Goal: Task Accomplishment & Management: Use online tool/utility

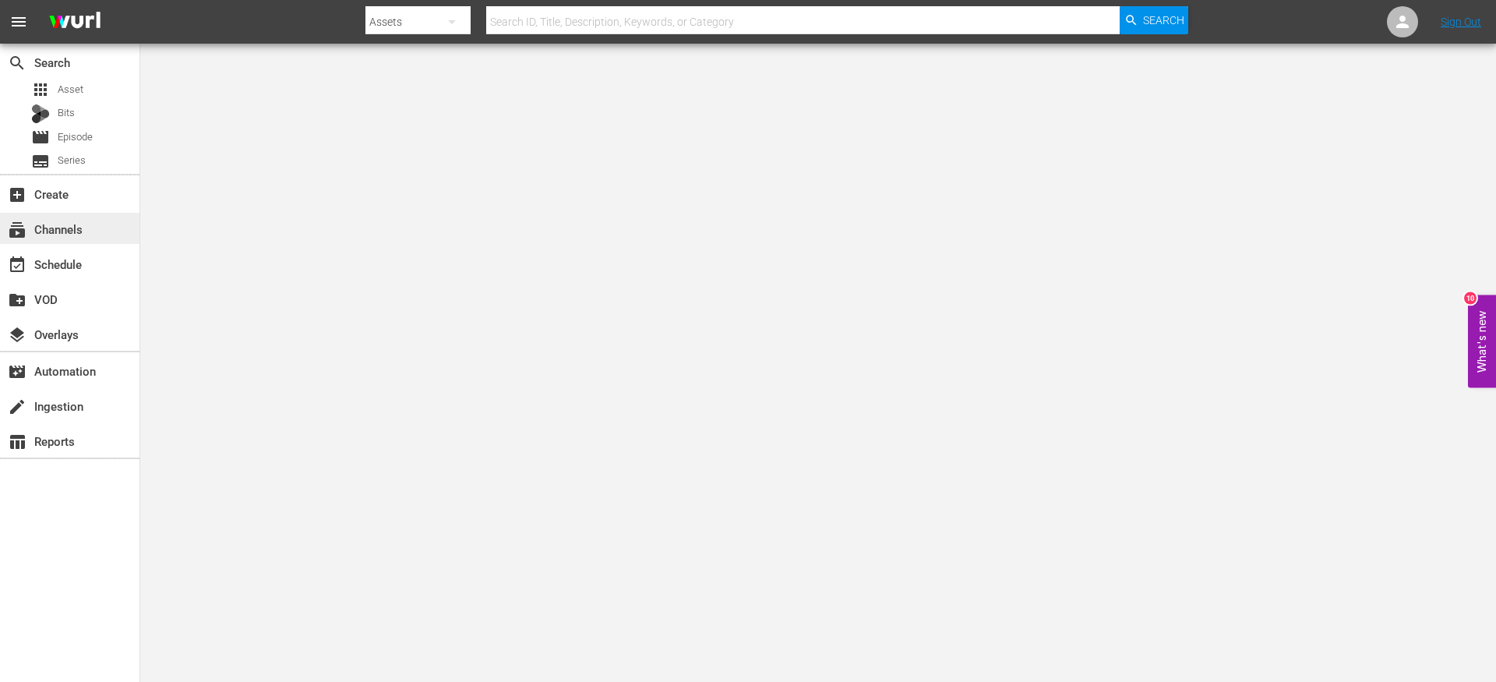
click at [103, 231] on div "subscriptions Channels" at bounding box center [70, 228] width 140 height 31
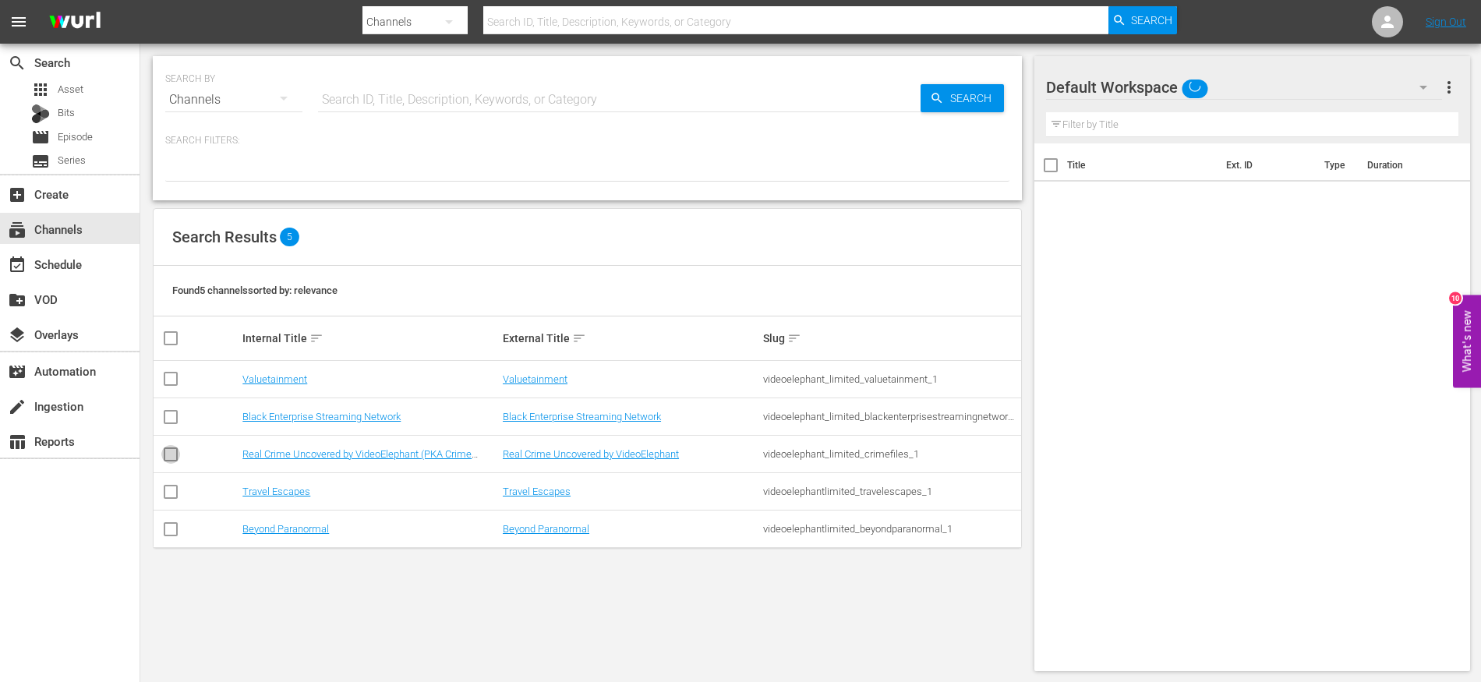
click at [163, 450] on input "checkbox" at bounding box center [170, 457] width 19 height 19
checkbox input "true"
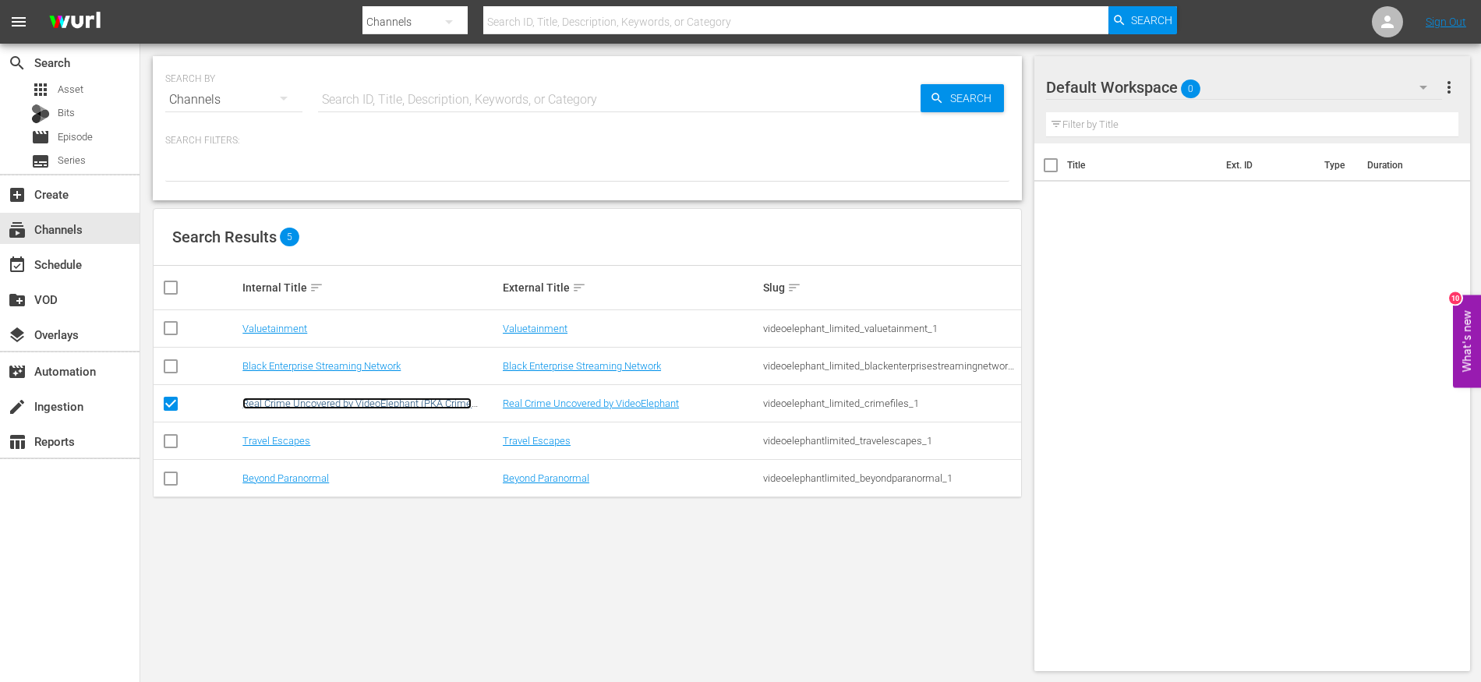
click at [325, 406] on link "Real Crime Uncovered by VideoElephant (PKA Crime Files)" at bounding box center [356, 408] width 229 height 23
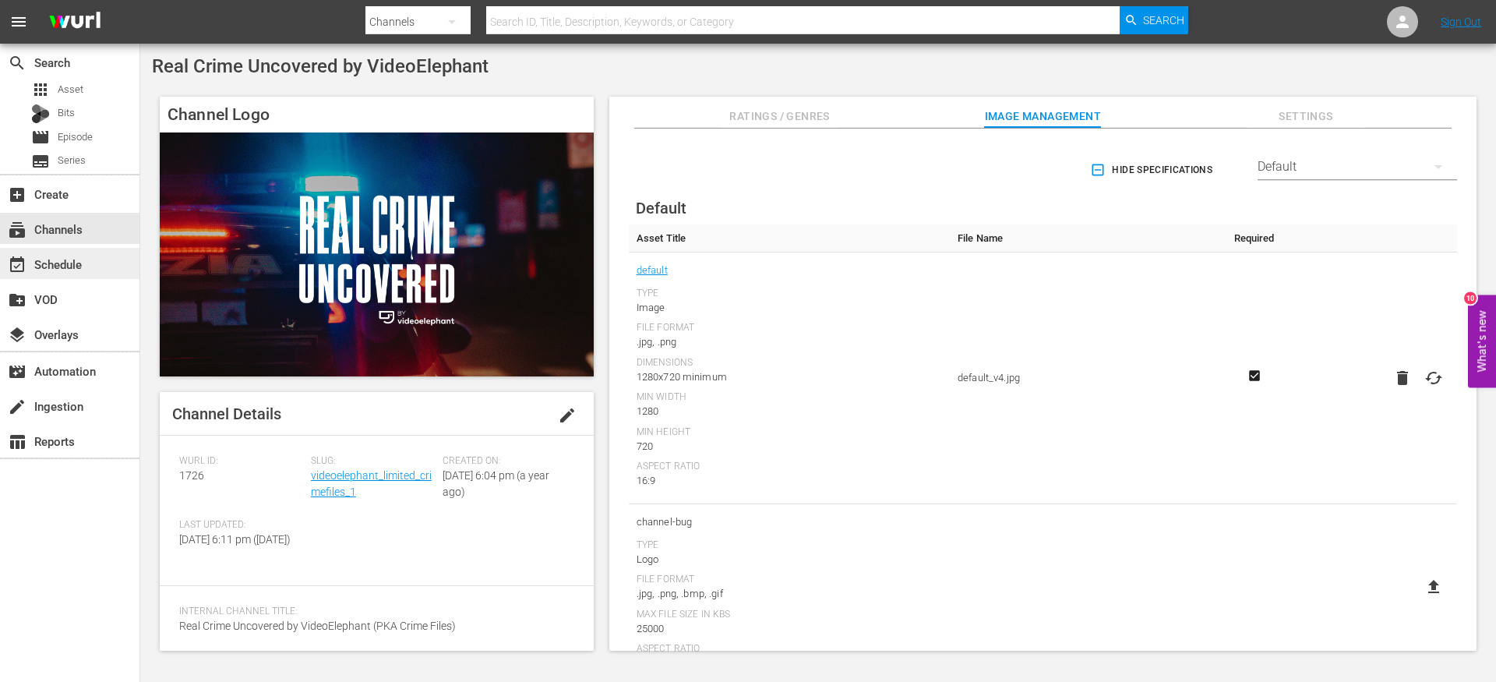
click at [88, 262] on div "event_available Schedule" at bounding box center [70, 263] width 140 height 31
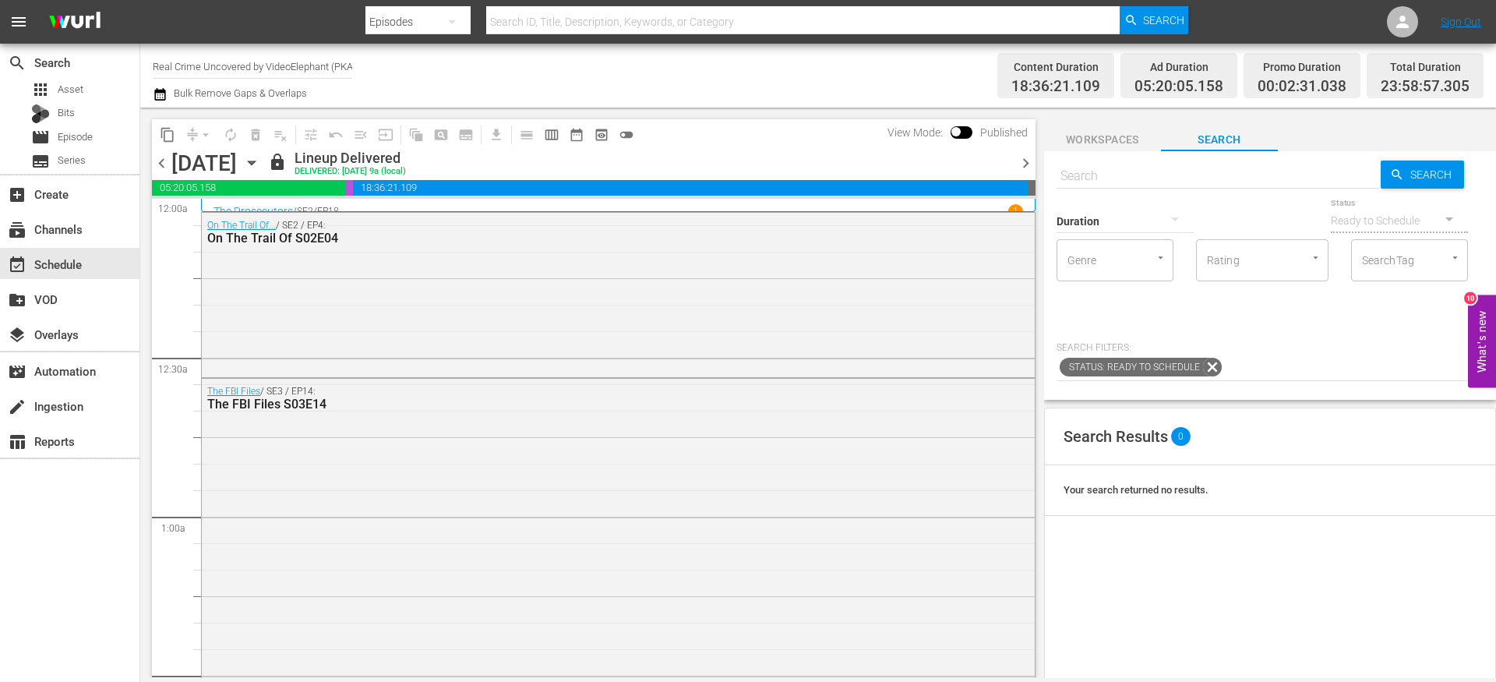
click at [166, 93] on icon "button" at bounding box center [160, 94] width 15 height 19
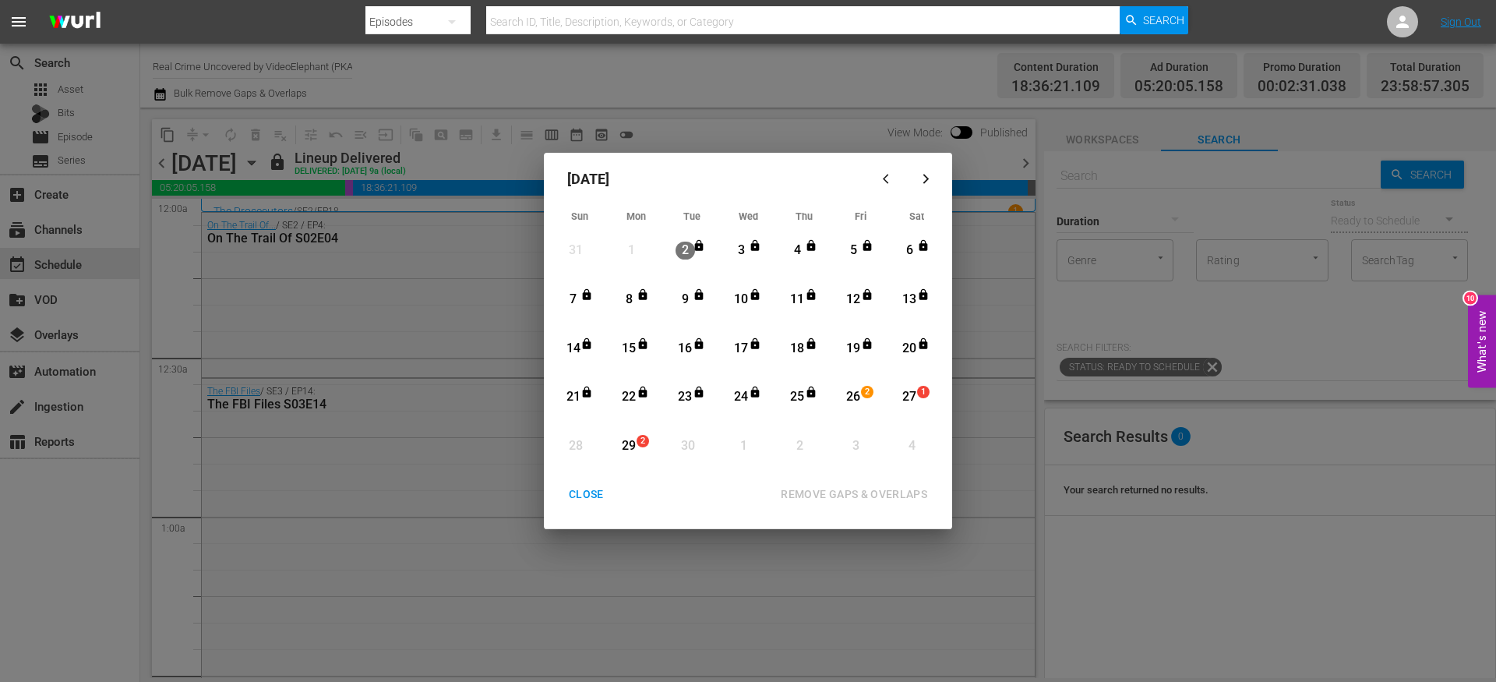
click at [593, 492] on div "CLOSE" at bounding box center [586, 494] width 60 height 19
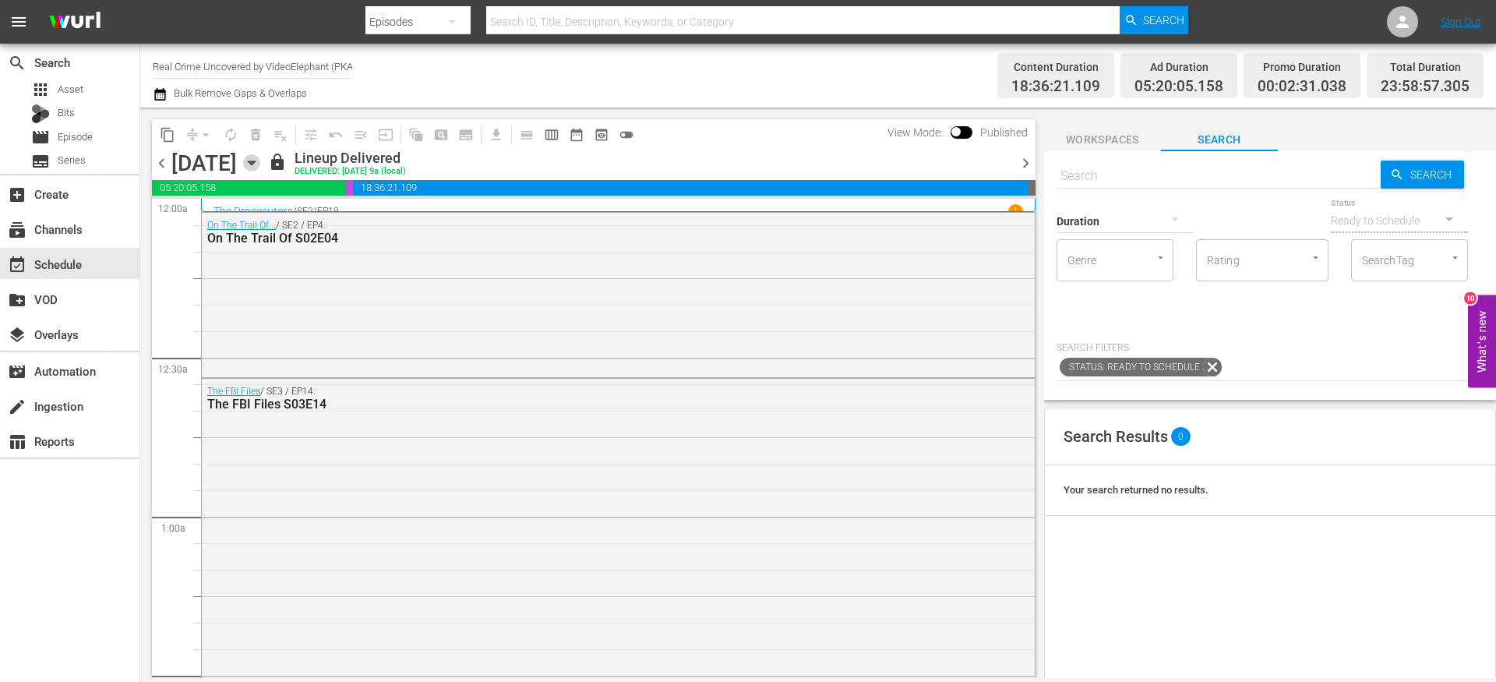
click at [255, 164] on icon "button" at bounding box center [251, 163] width 7 height 4
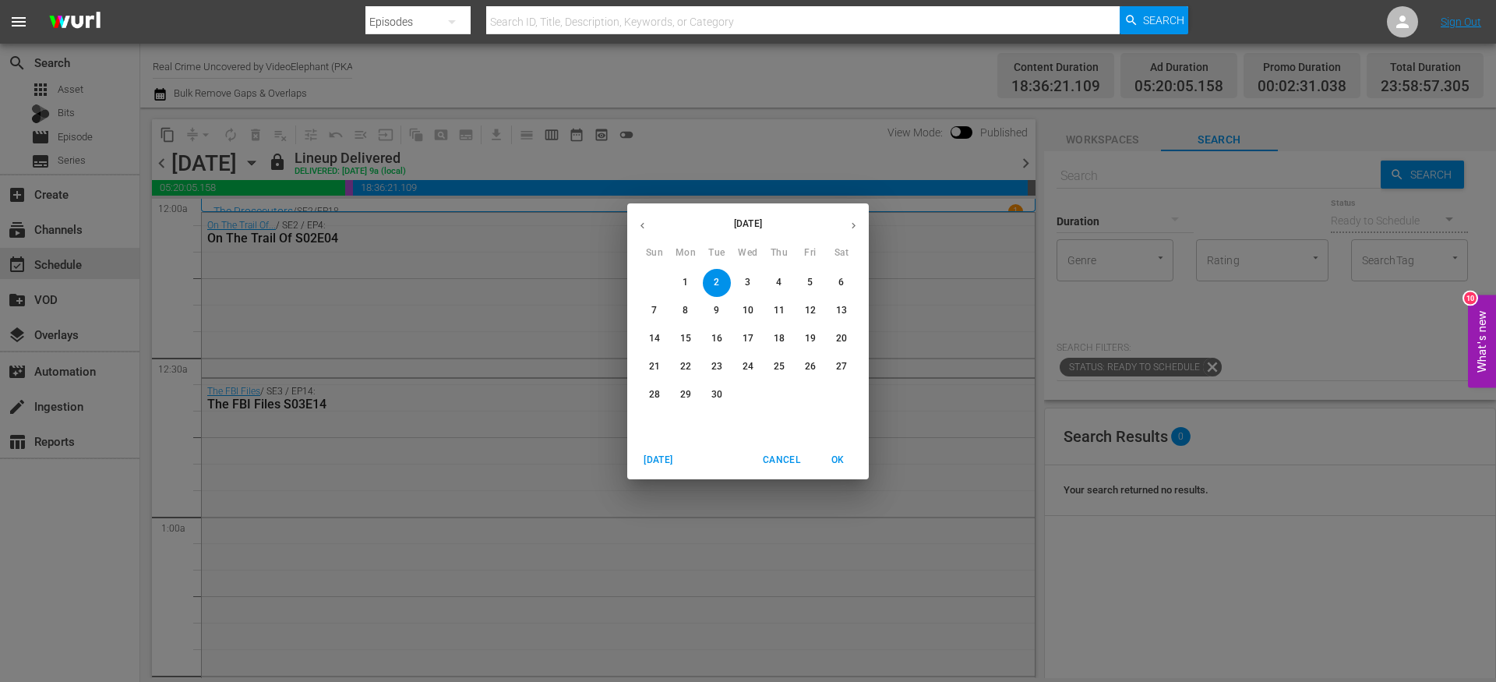
click at [813, 370] on p "26" at bounding box center [810, 366] width 11 height 13
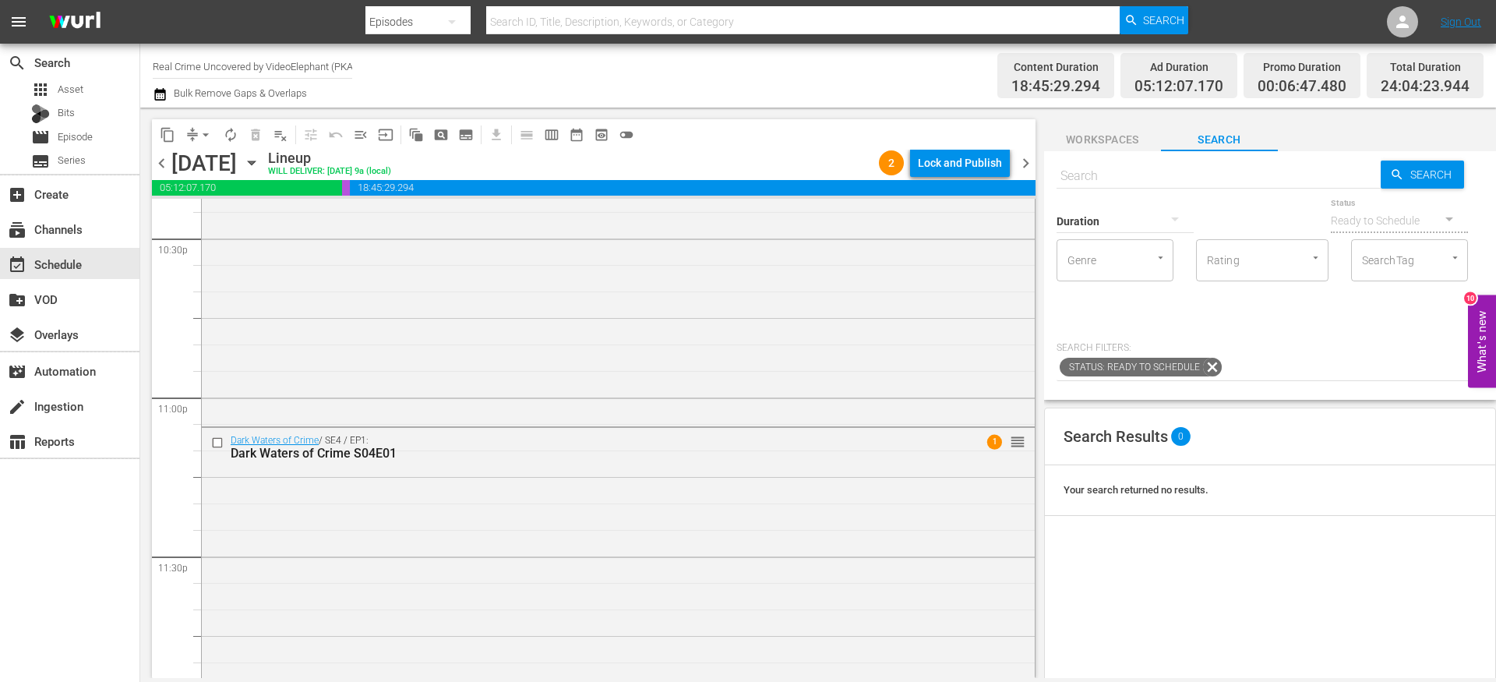
scroll to position [7183, 0]
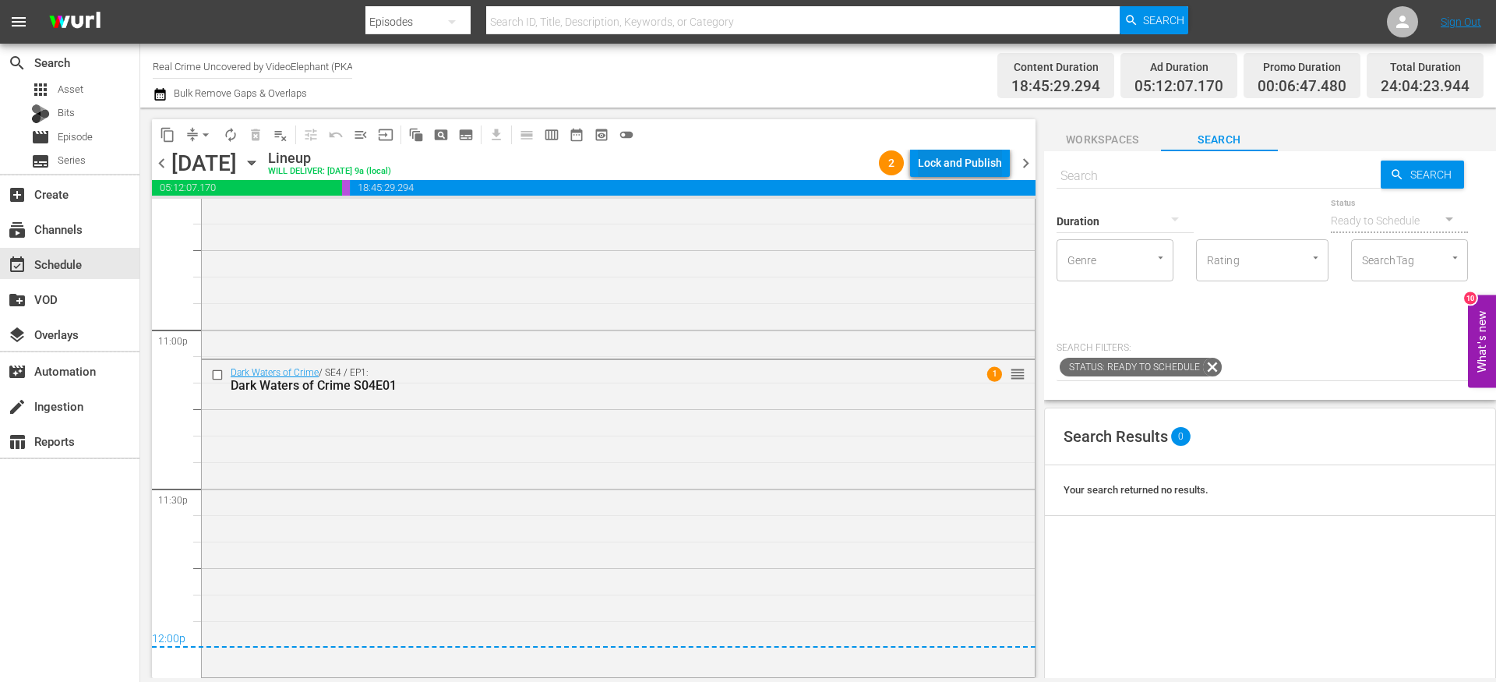
click at [949, 161] on div "Lock and Publish" at bounding box center [960, 163] width 84 height 28
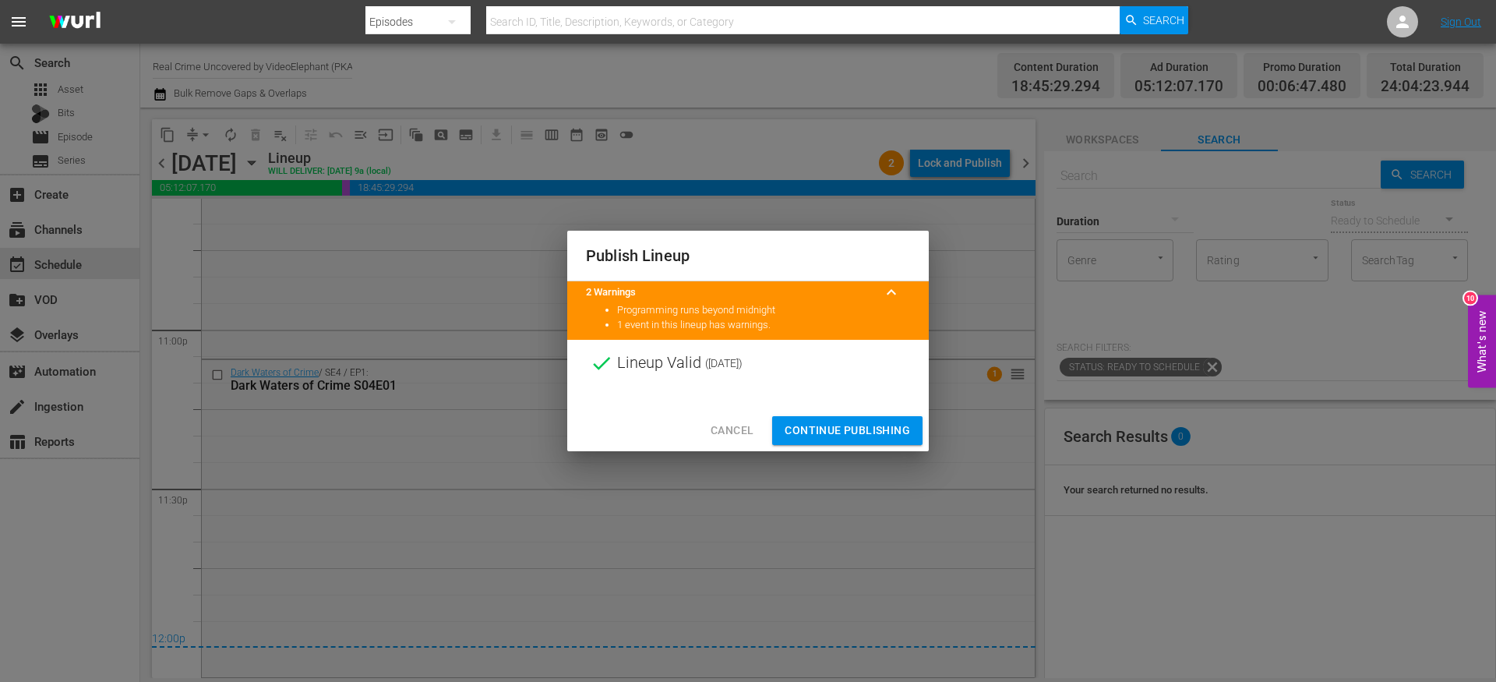
click at [827, 428] on span "Continue Publishing" at bounding box center [847, 430] width 125 height 19
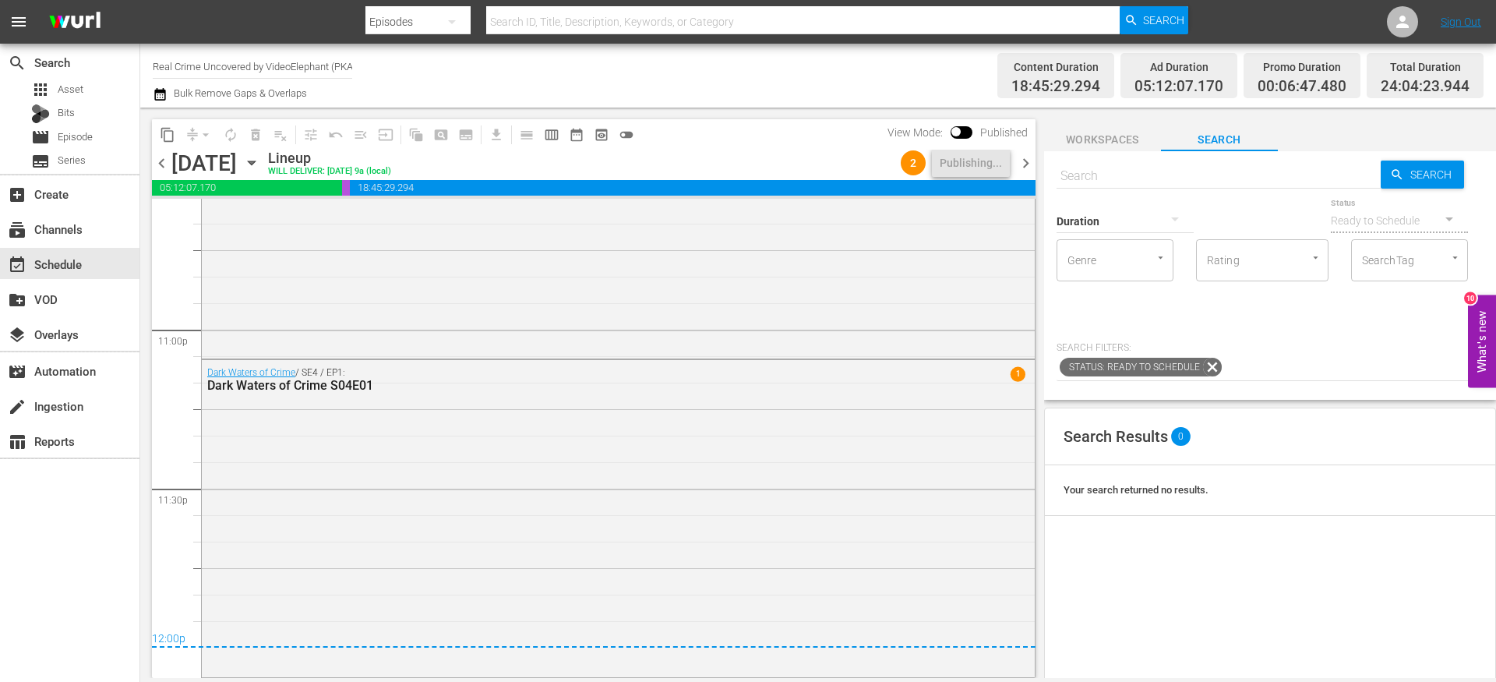
click at [1025, 161] on span "chevron_right" at bounding box center [1025, 163] width 19 height 19
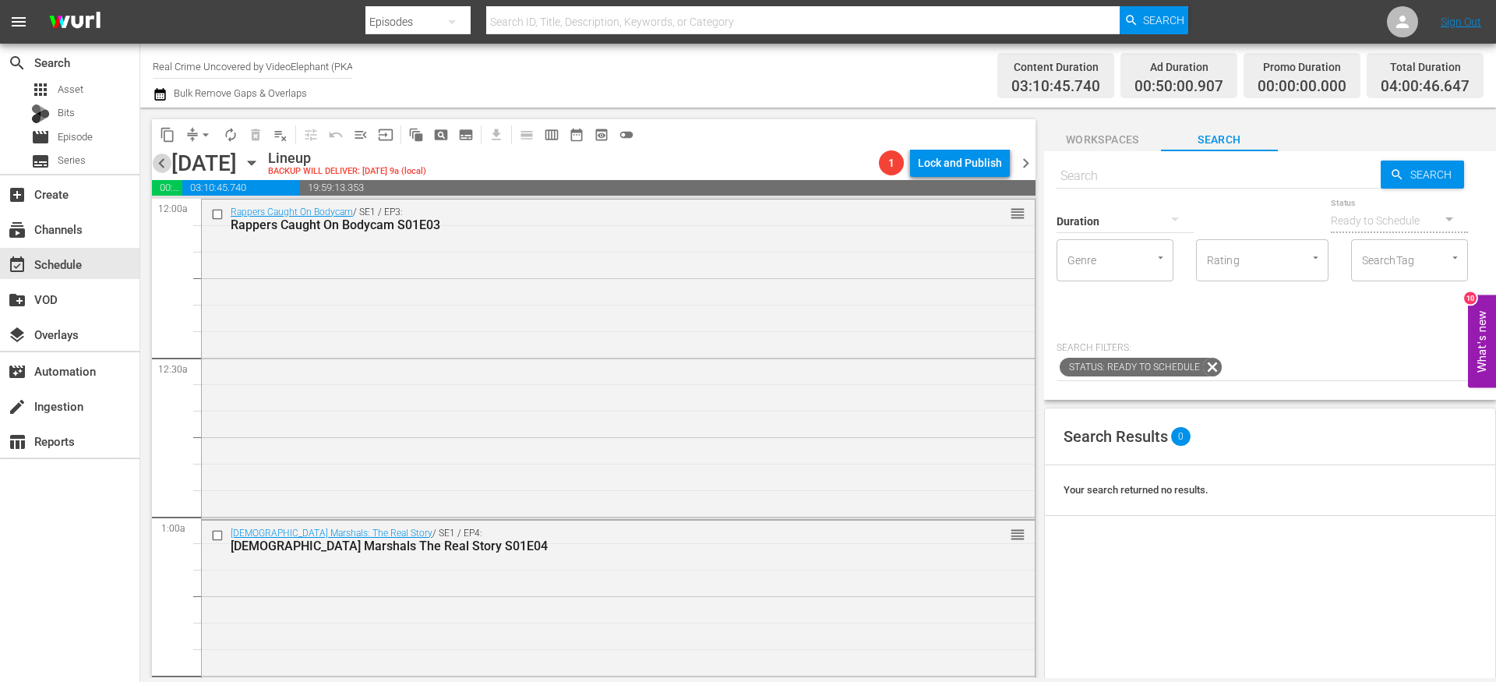
click at [160, 164] on span "chevron_left" at bounding box center [161, 163] width 19 height 19
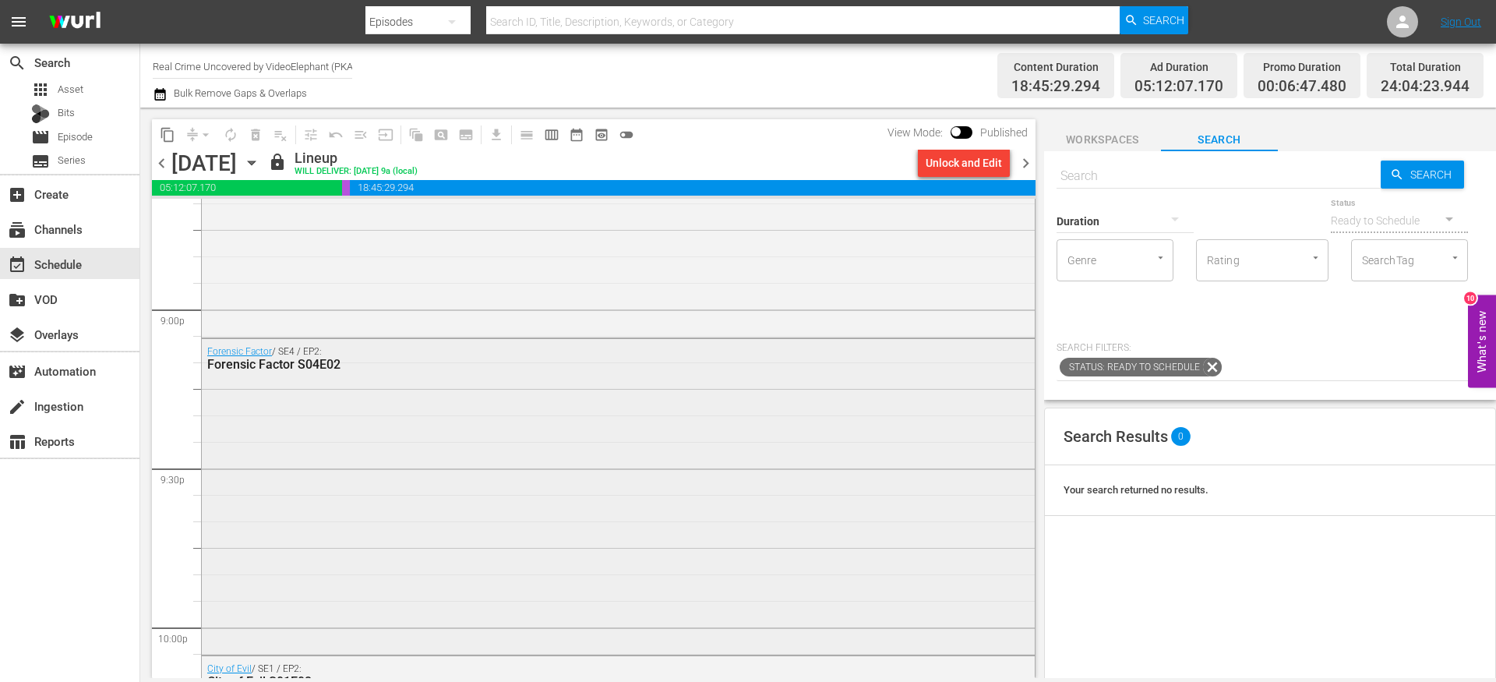
scroll to position [7183, 0]
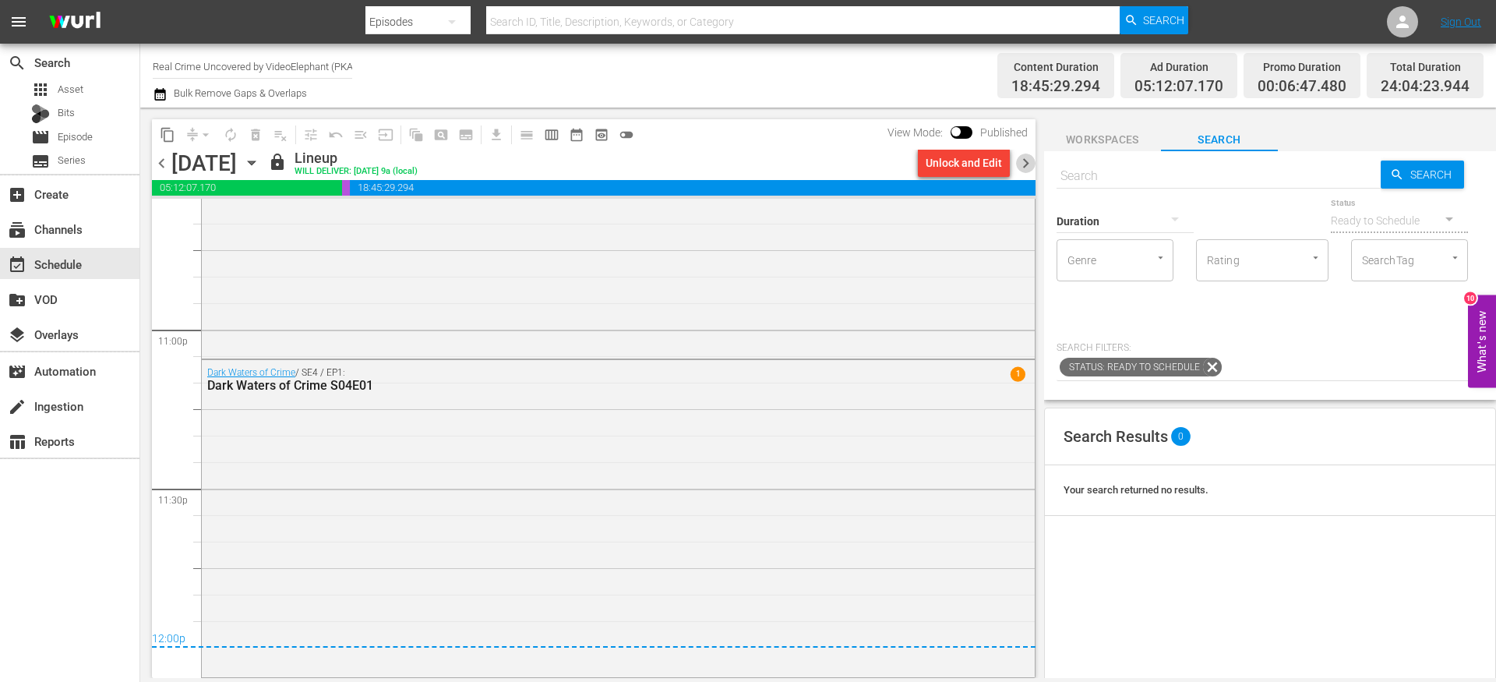
click at [1034, 158] on span "chevron_right" at bounding box center [1025, 163] width 19 height 19
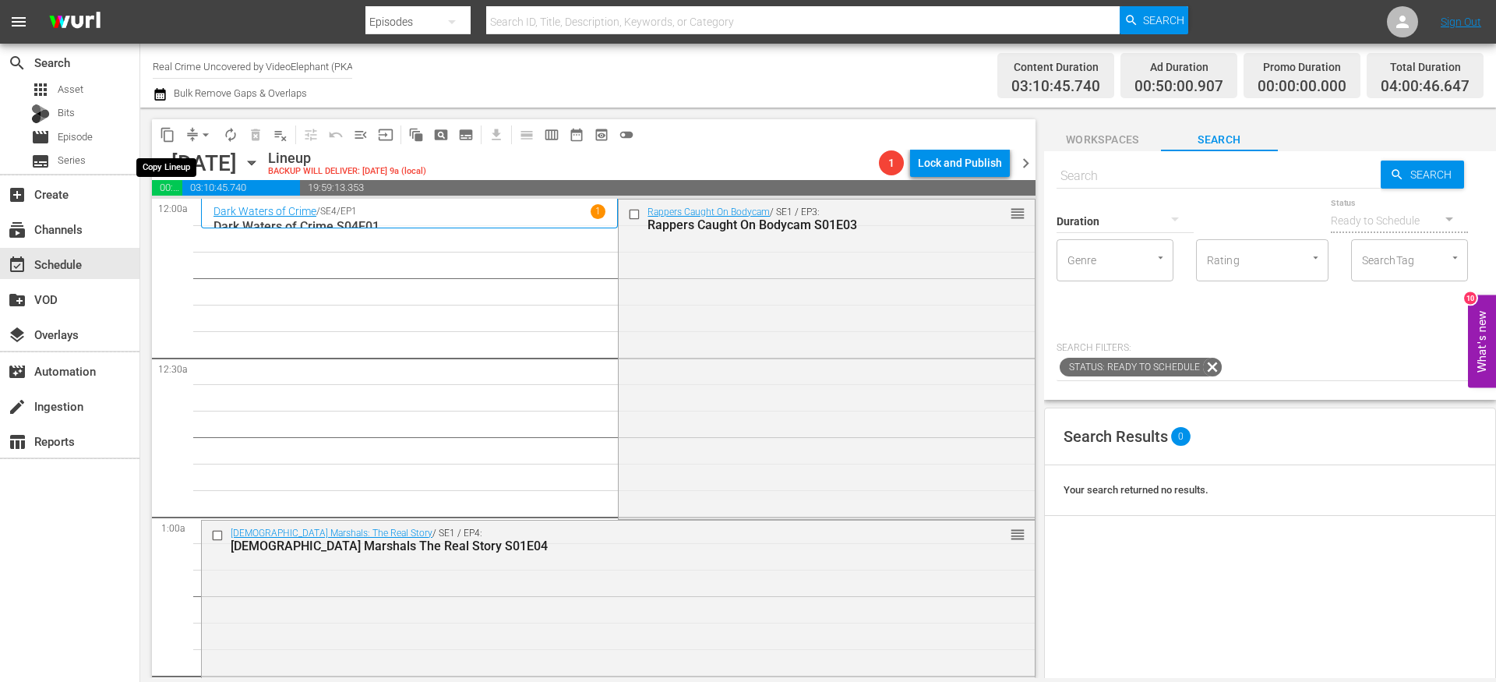
click at [162, 127] on span "content_copy" at bounding box center [168, 135] width 16 height 16
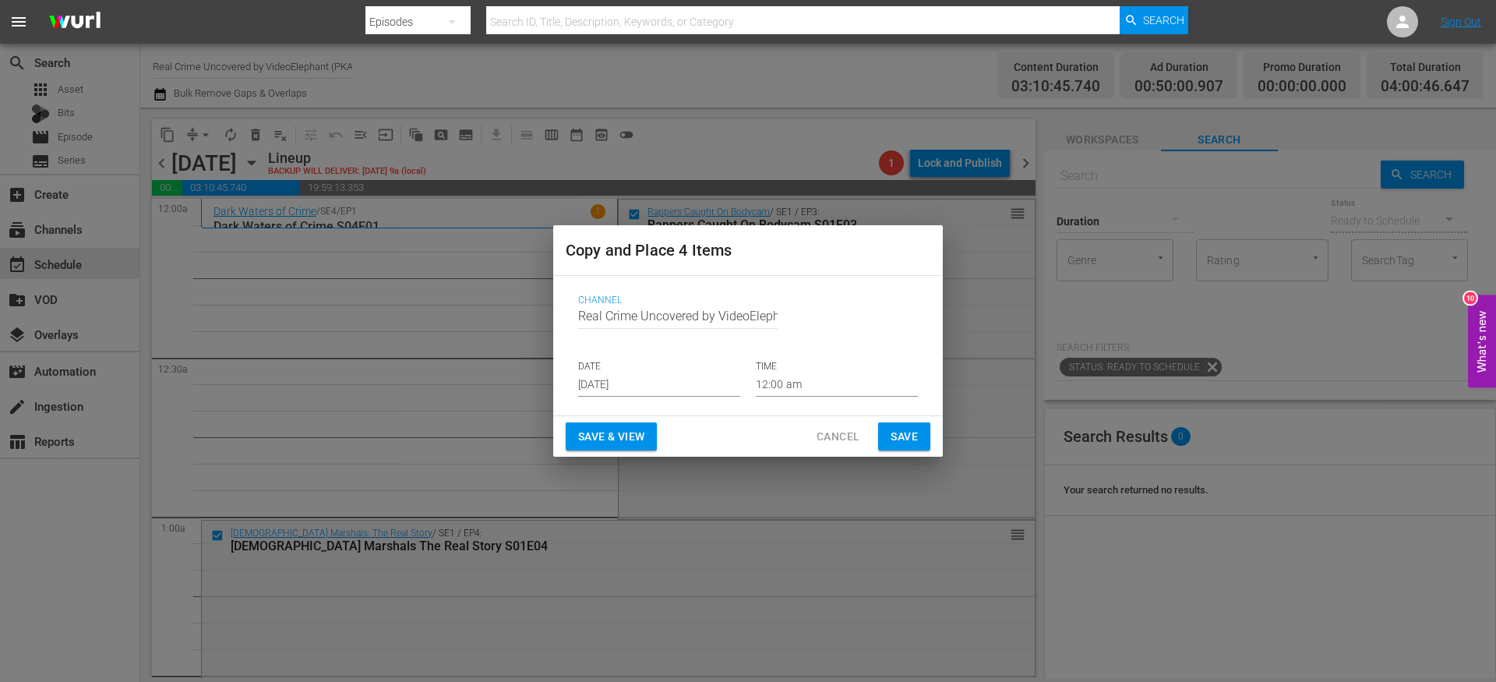
click at [832, 443] on span "Cancel" at bounding box center [838, 436] width 43 height 19
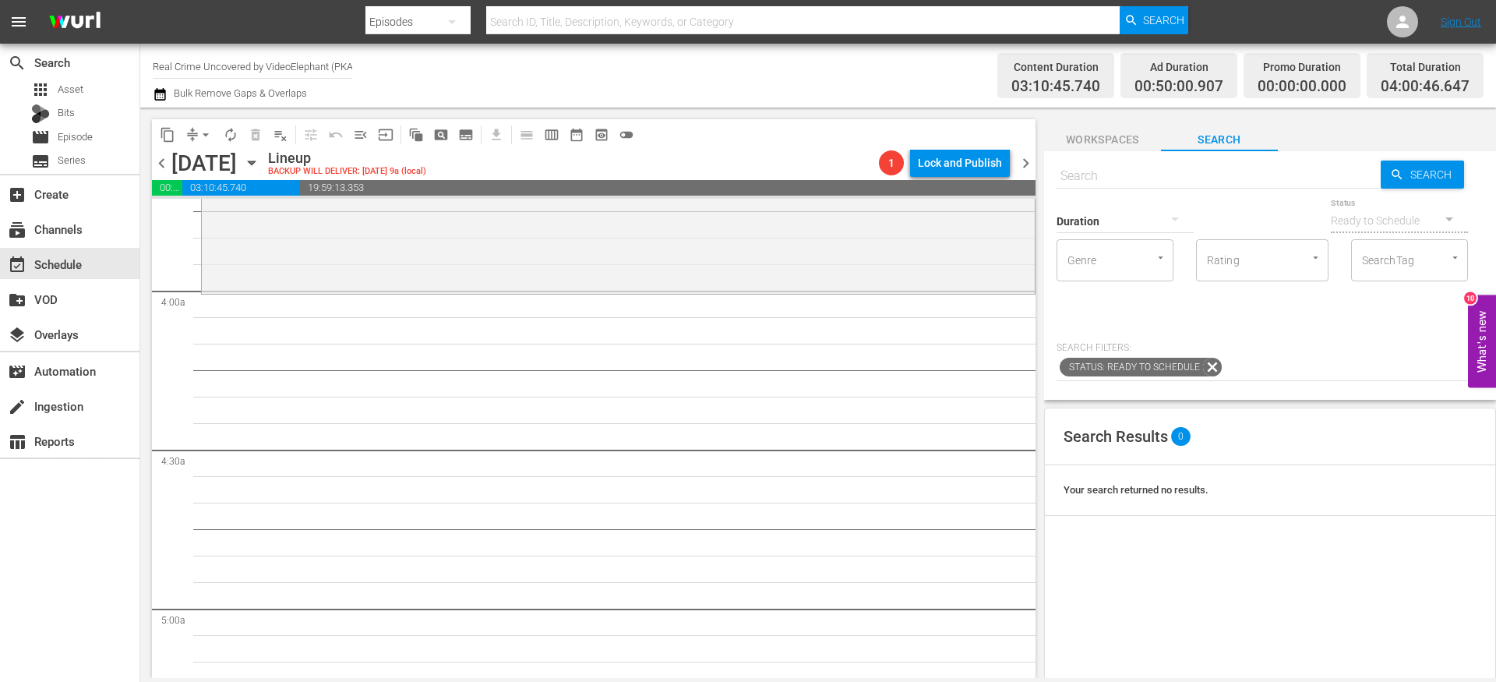
scroll to position [1168, 0]
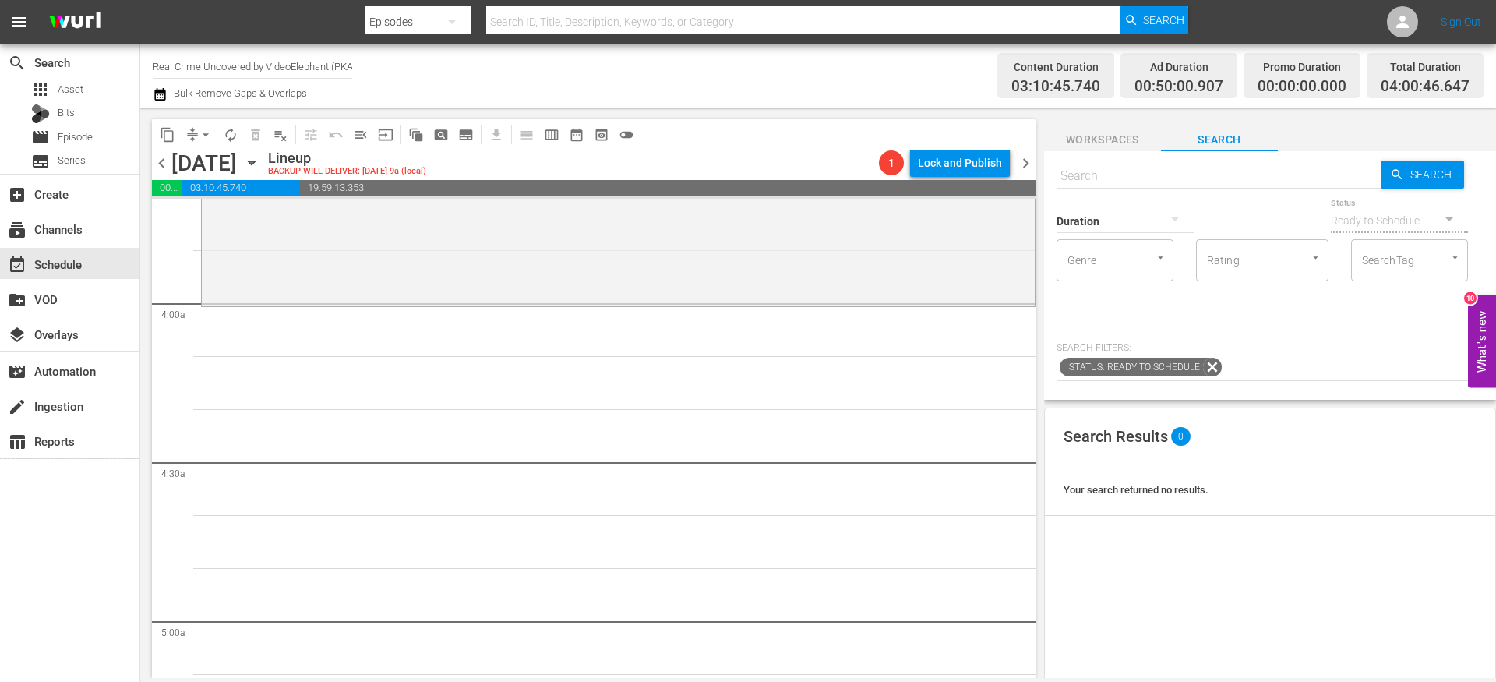
click at [155, 128] on span "content_copy" at bounding box center [167, 134] width 25 height 25
click at [176, 137] on button "content_copy" at bounding box center [167, 134] width 25 height 25
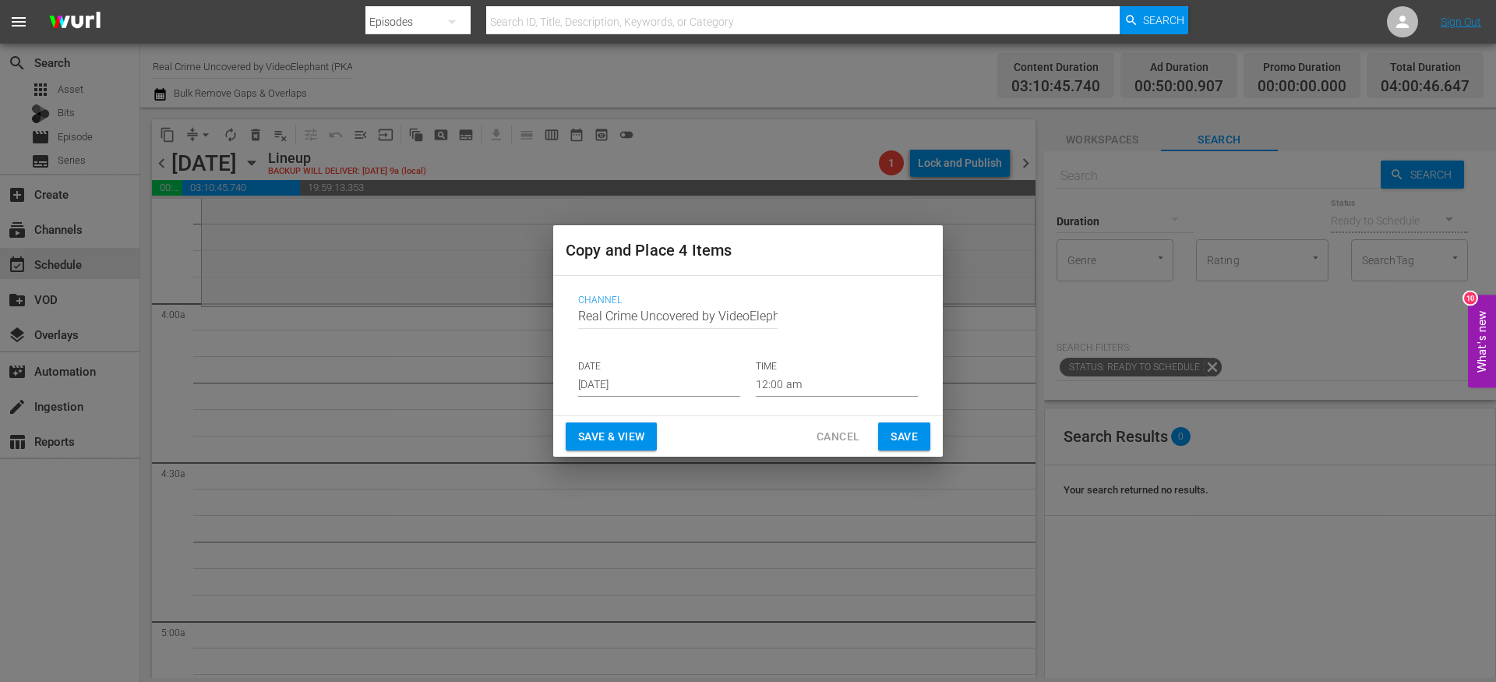
click at [621, 389] on input "[DATE]" at bounding box center [659, 384] width 162 height 23
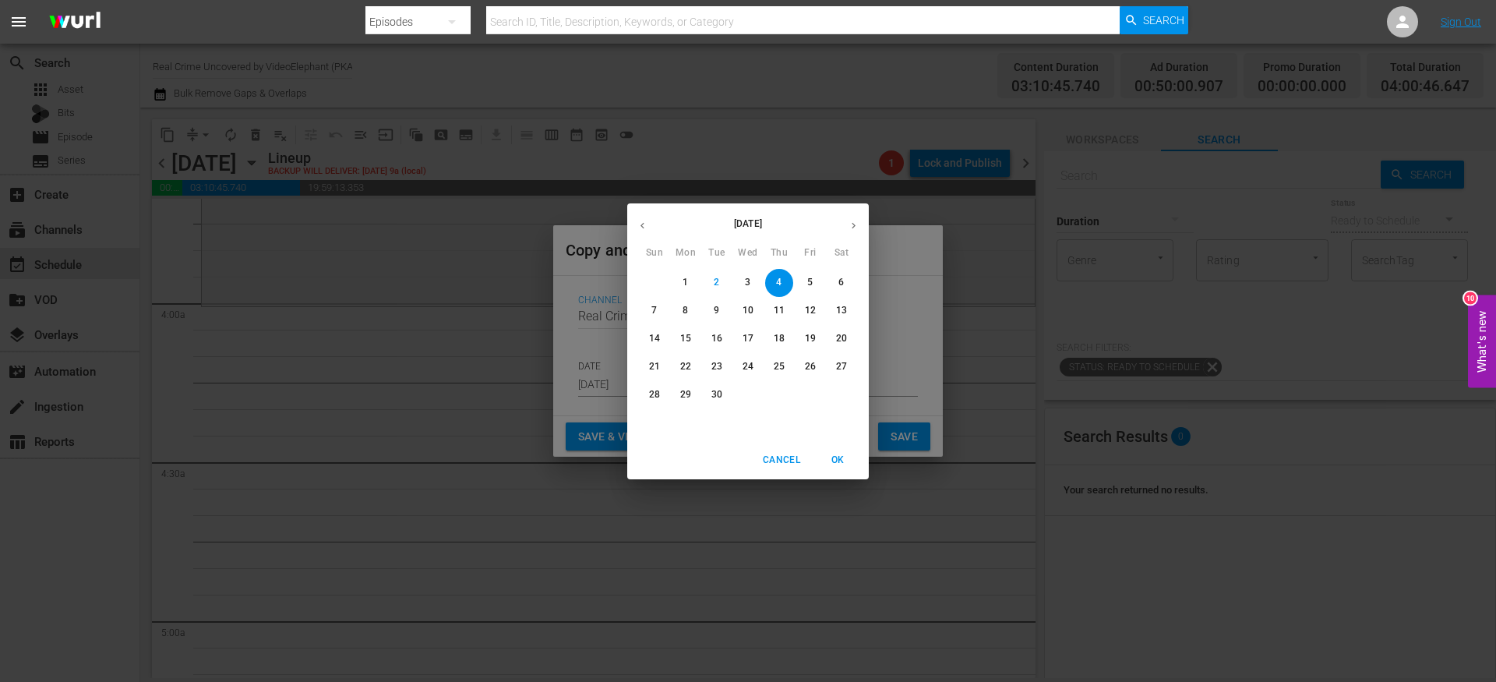
click at [835, 366] on span "27" at bounding box center [842, 366] width 28 height 13
type input "Sep 27th 2025"
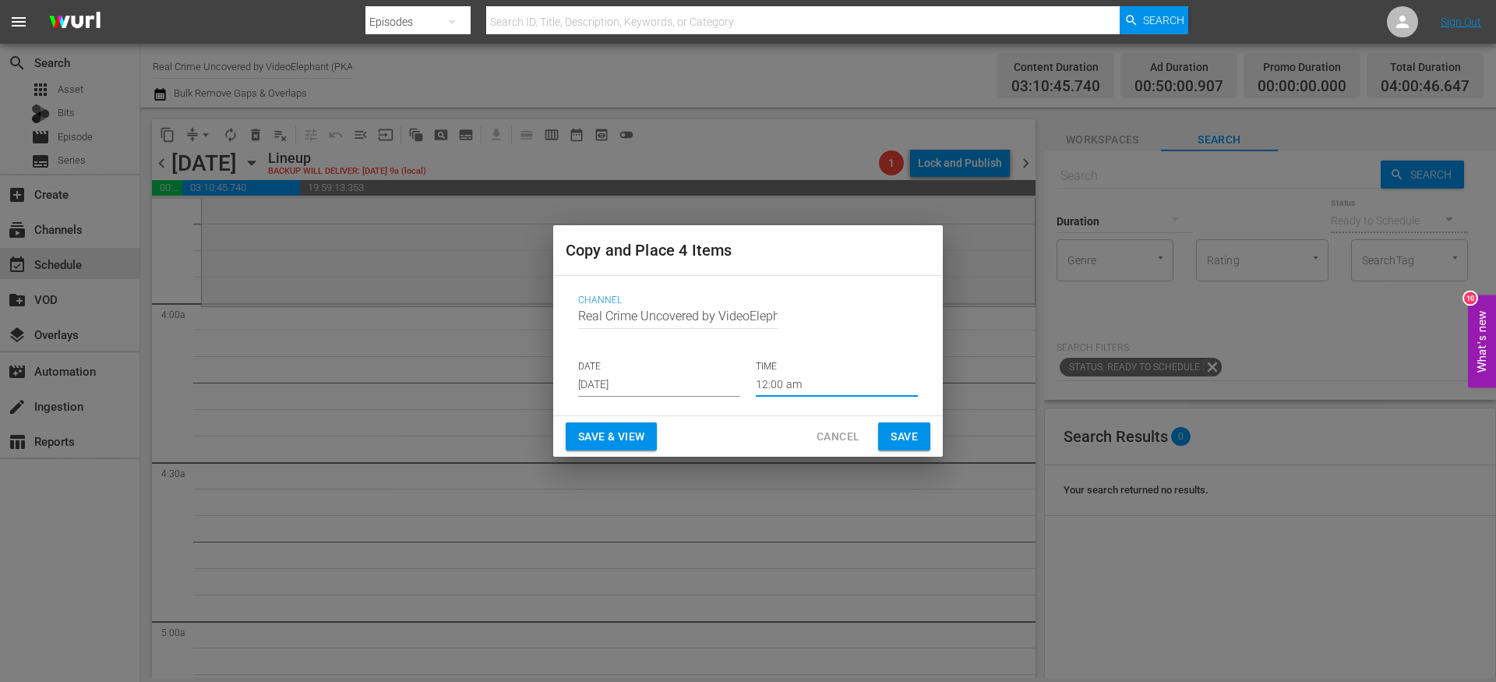
click at [795, 383] on input "12:00 am" at bounding box center [837, 384] width 162 height 23
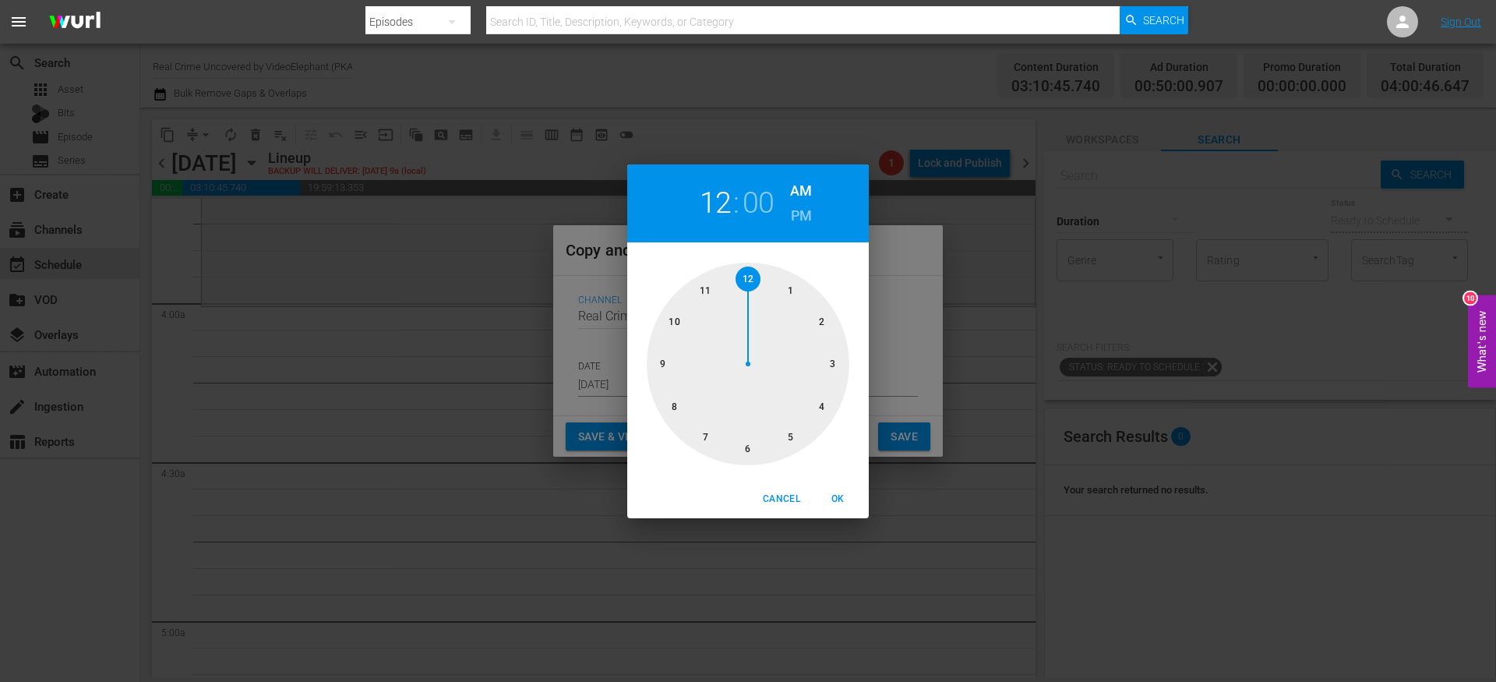
click at [822, 409] on div at bounding box center [748, 364] width 203 height 203
click at [843, 495] on span "OK" at bounding box center [837, 499] width 37 height 16
type input "04:00 am"
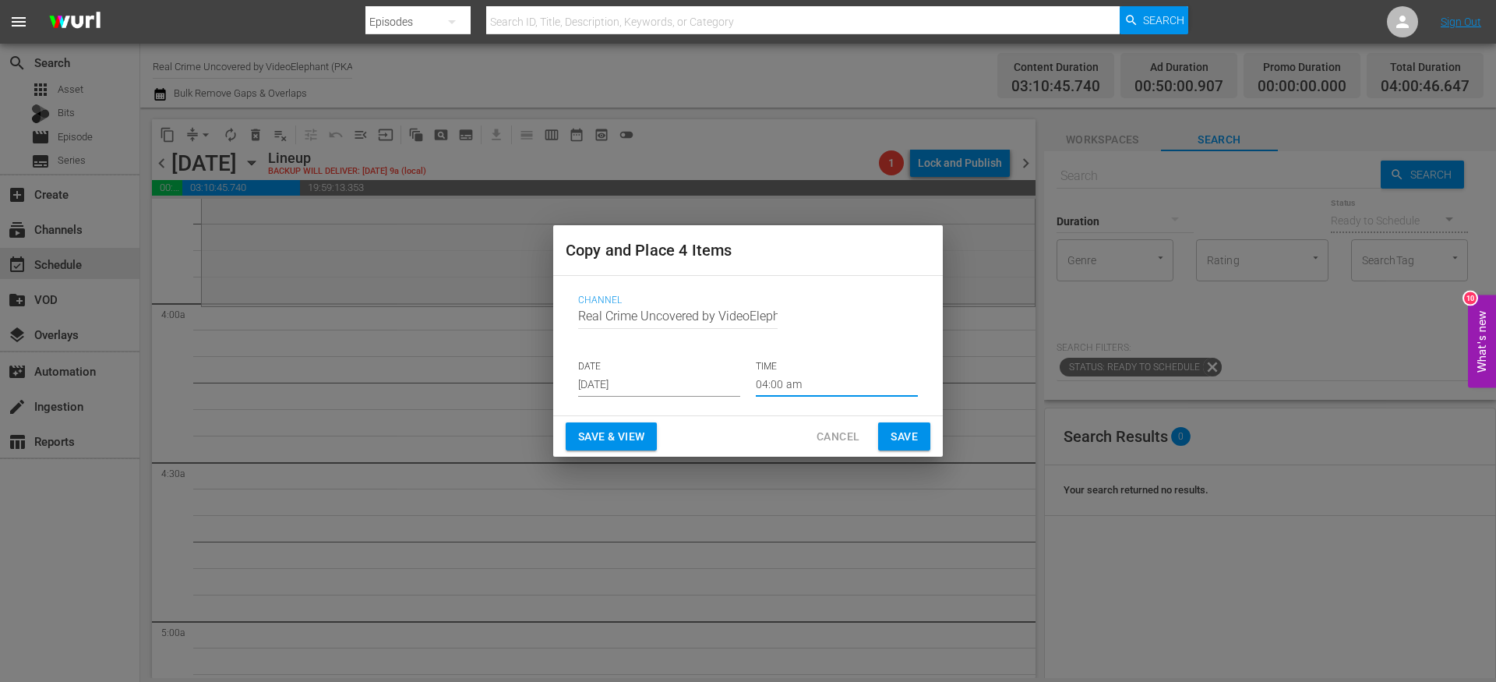
click at [893, 436] on span "Save" at bounding box center [904, 436] width 27 height 19
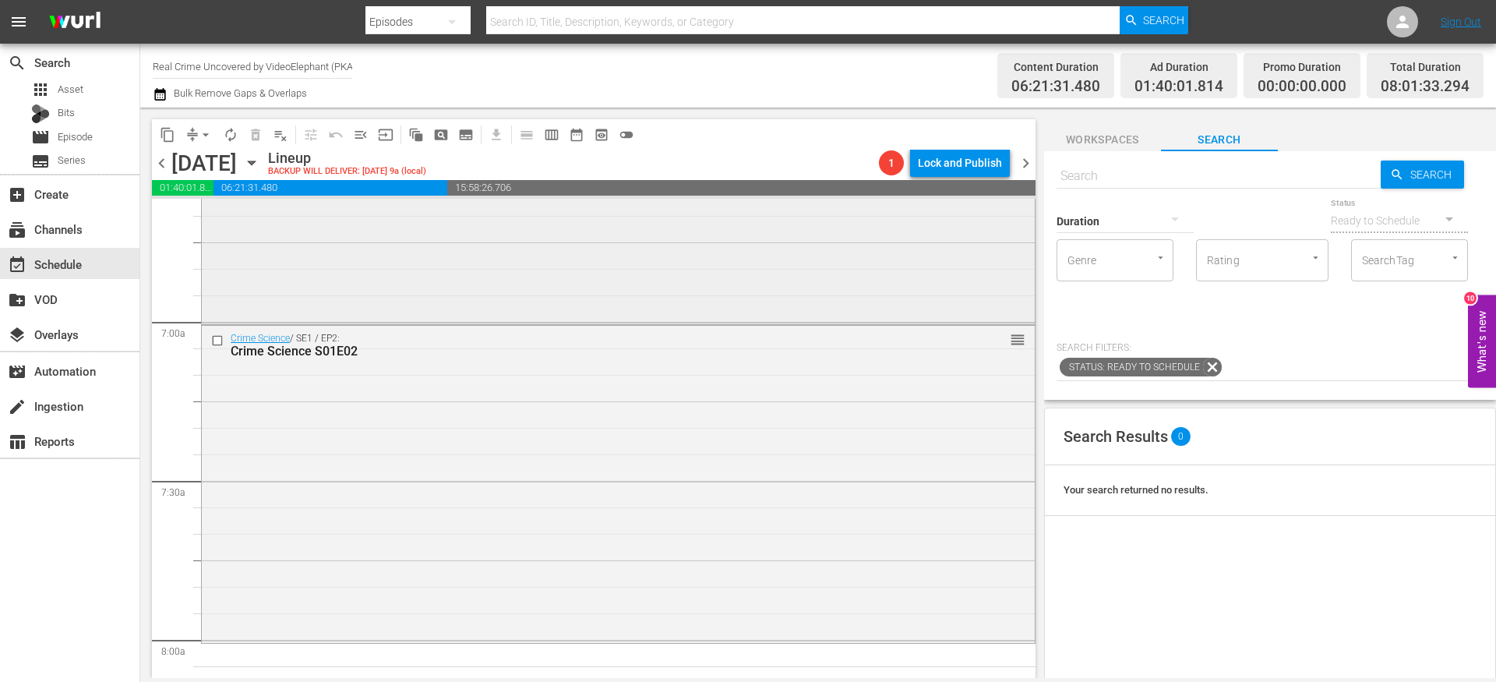
scroll to position [2260, 0]
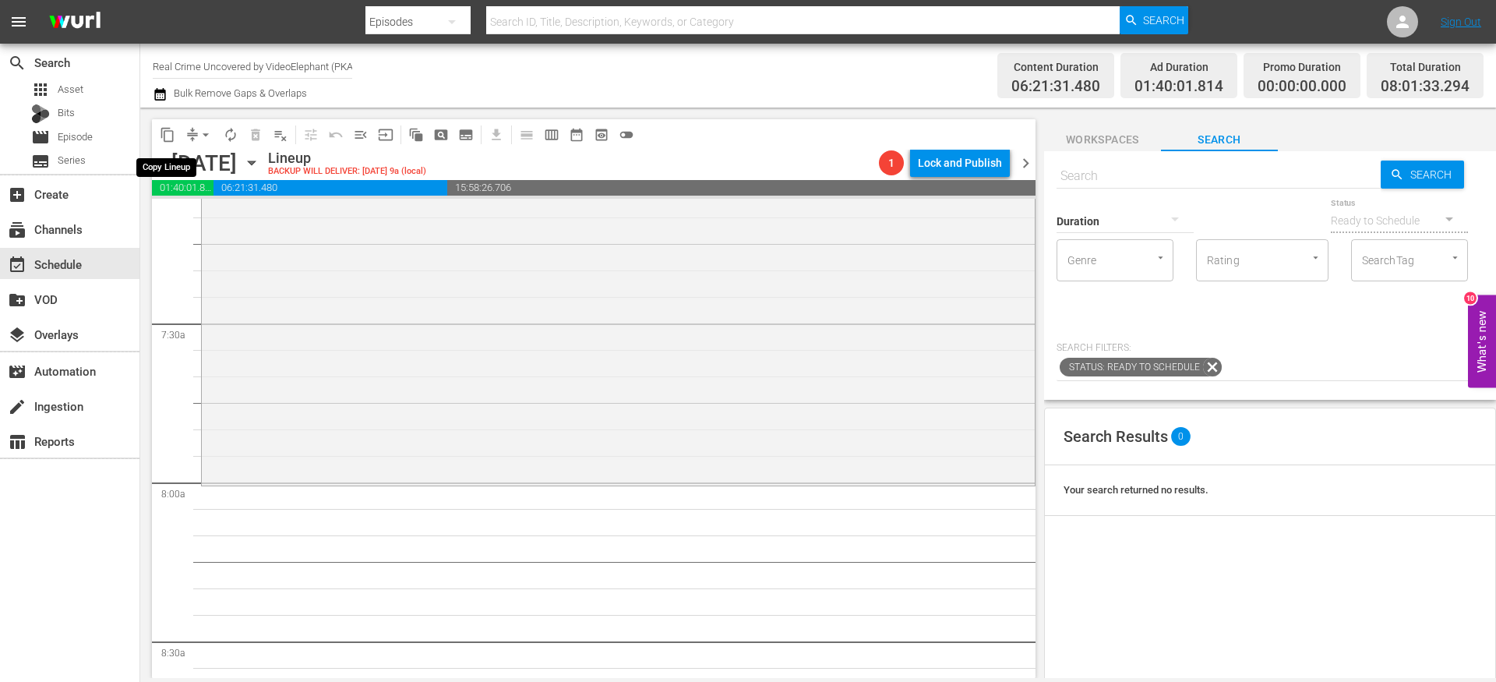
click at [168, 130] on span "content_copy" at bounding box center [168, 135] width 16 height 16
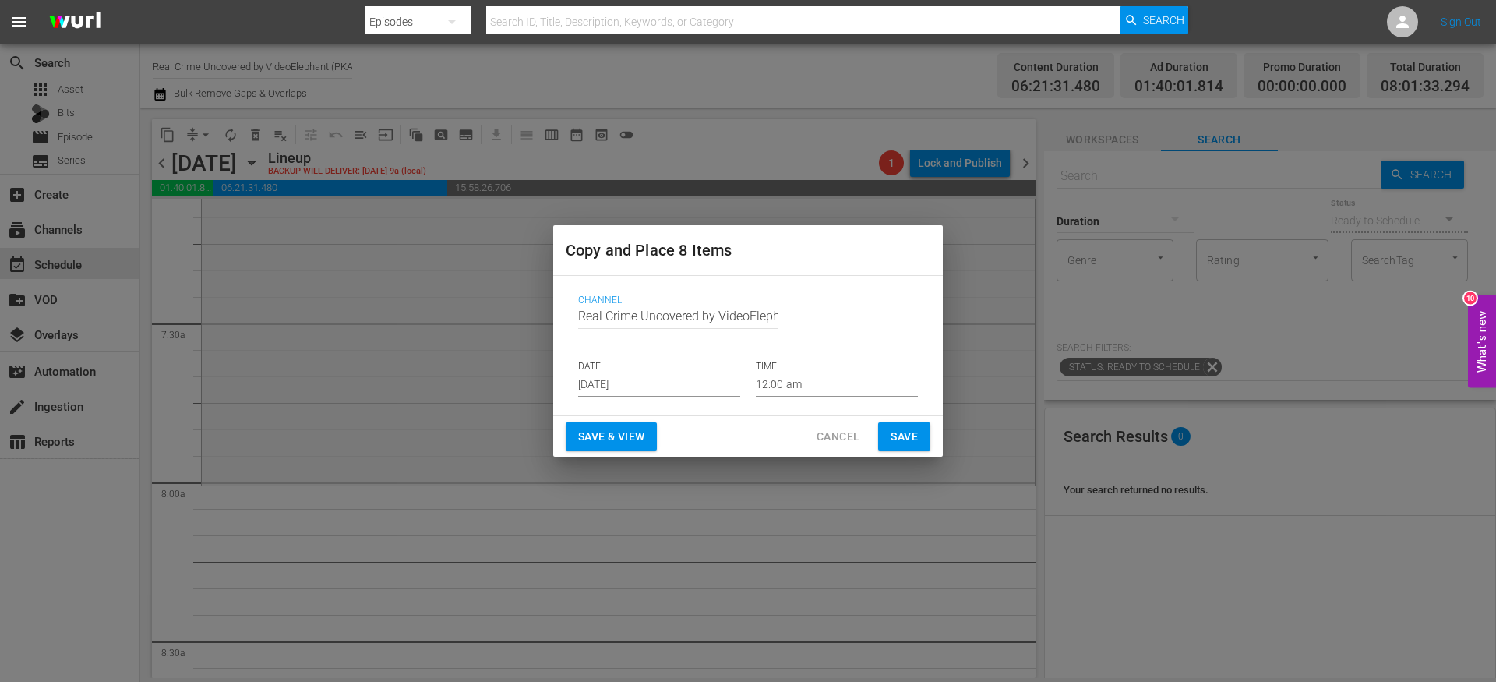
click at [639, 381] on input "[DATE]" at bounding box center [659, 384] width 162 height 23
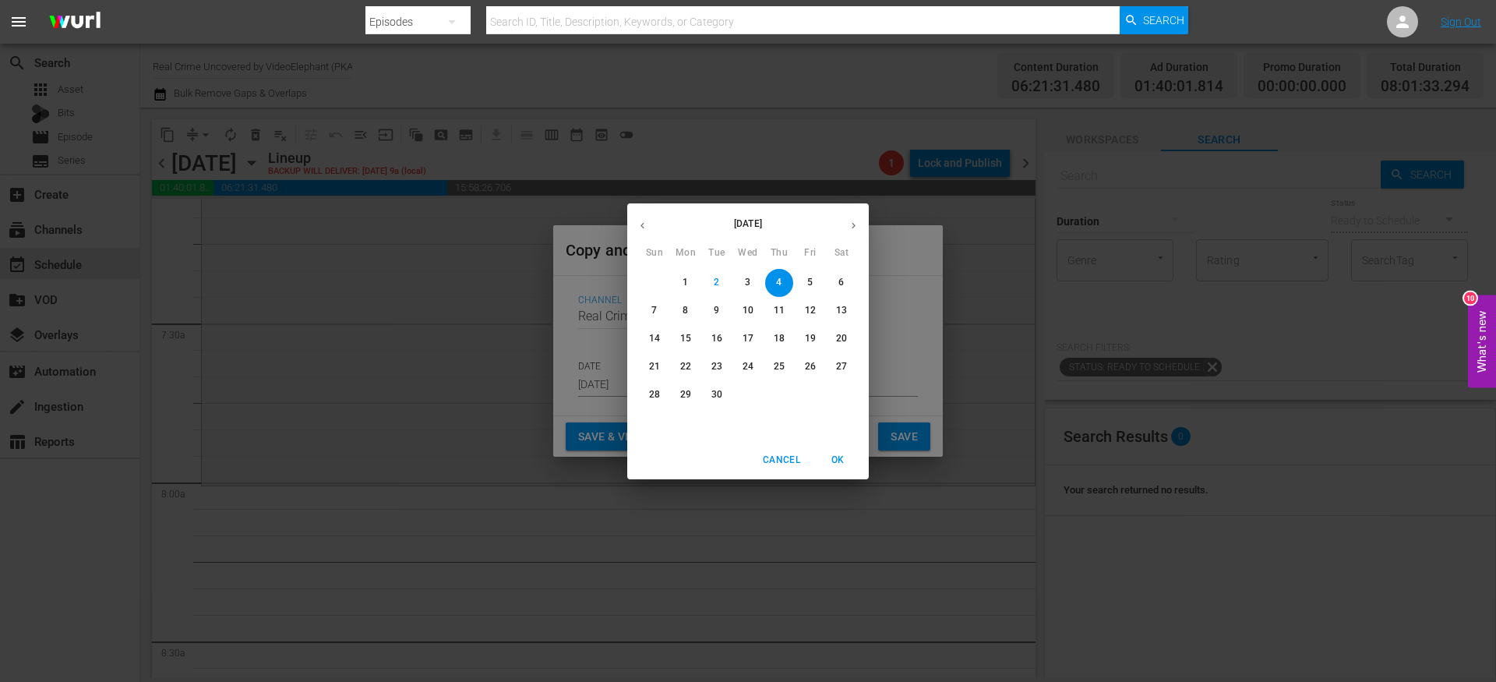
click at [830, 367] on span "27" at bounding box center [842, 366] width 28 height 13
type input "Sep 27th 2025"
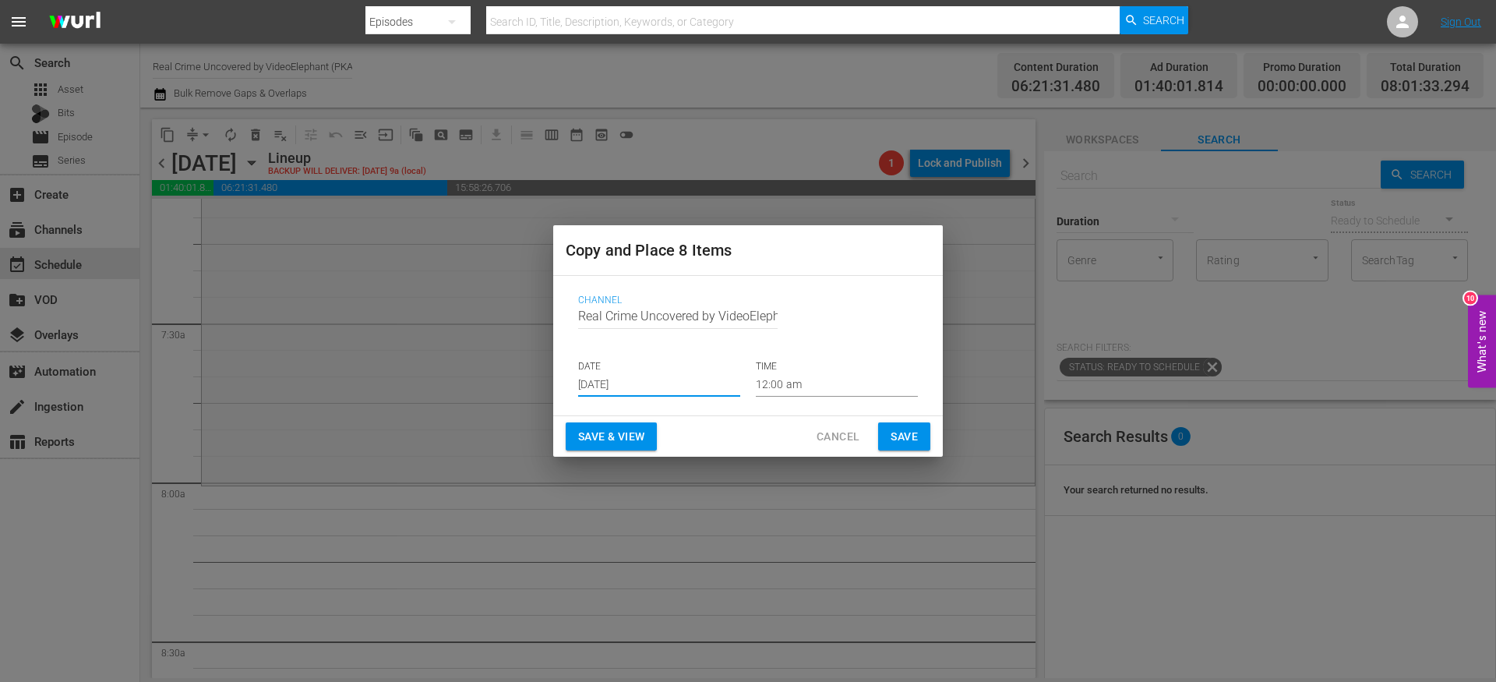
click at [776, 382] on input "12:00 am" at bounding box center [837, 384] width 162 height 23
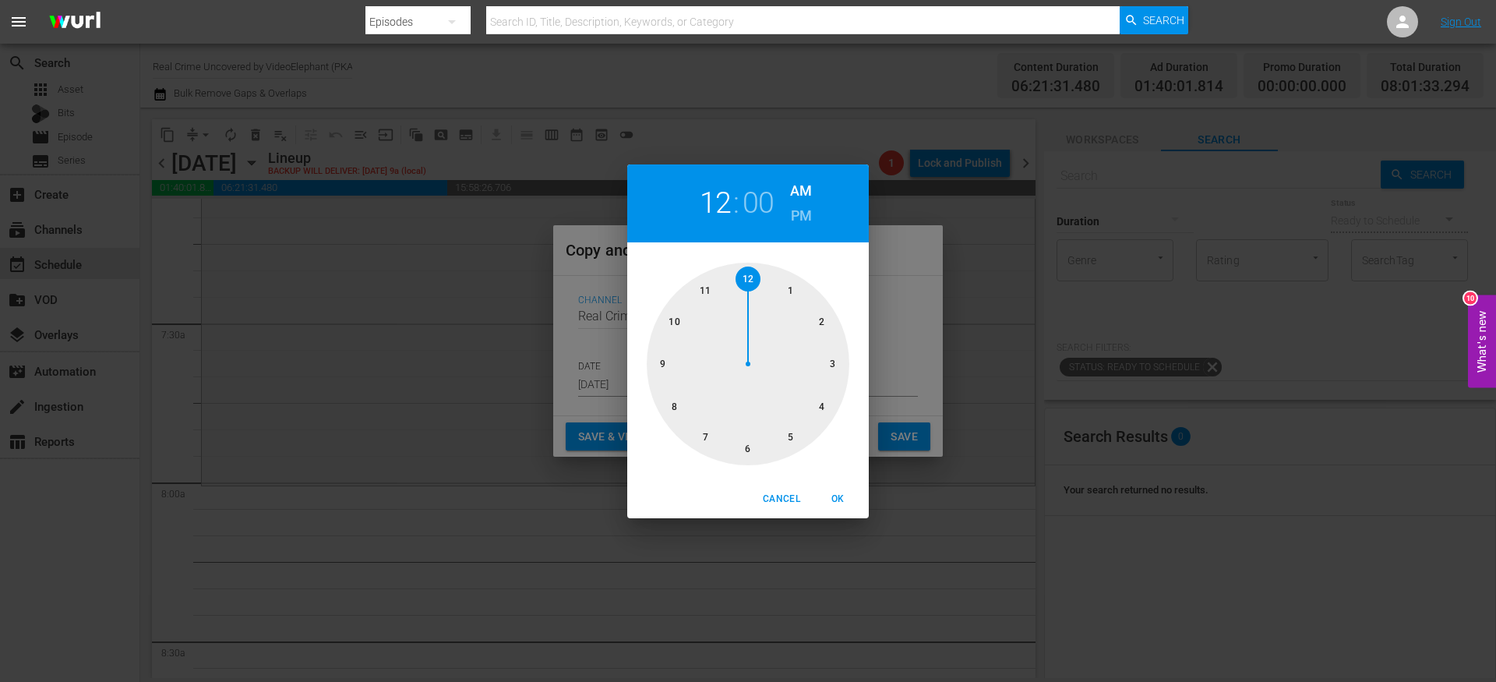
click at [666, 411] on div at bounding box center [748, 364] width 203 height 203
click at [831, 500] on span "OK" at bounding box center [837, 499] width 37 height 16
type input "08:00 am"
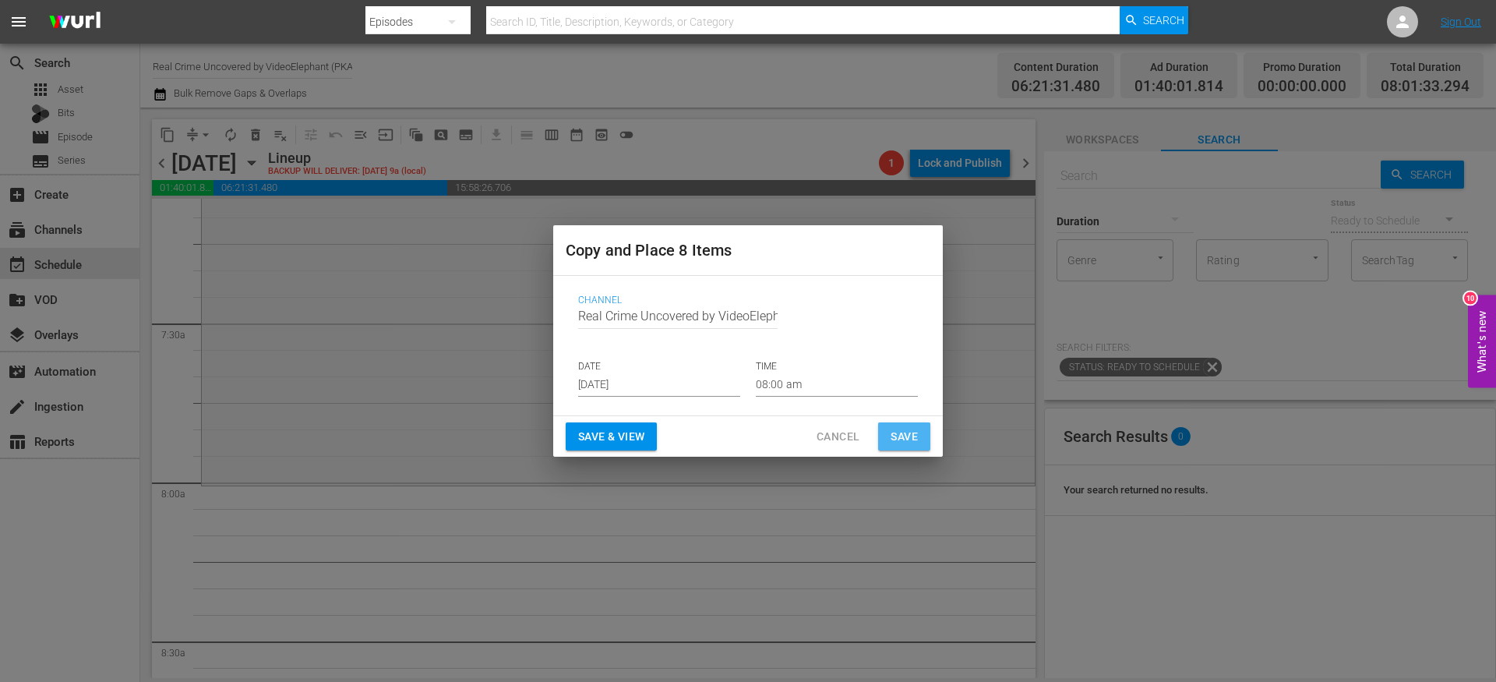
click at [907, 439] on span "Save" at bounding box center [904, 436] width 27 height 19
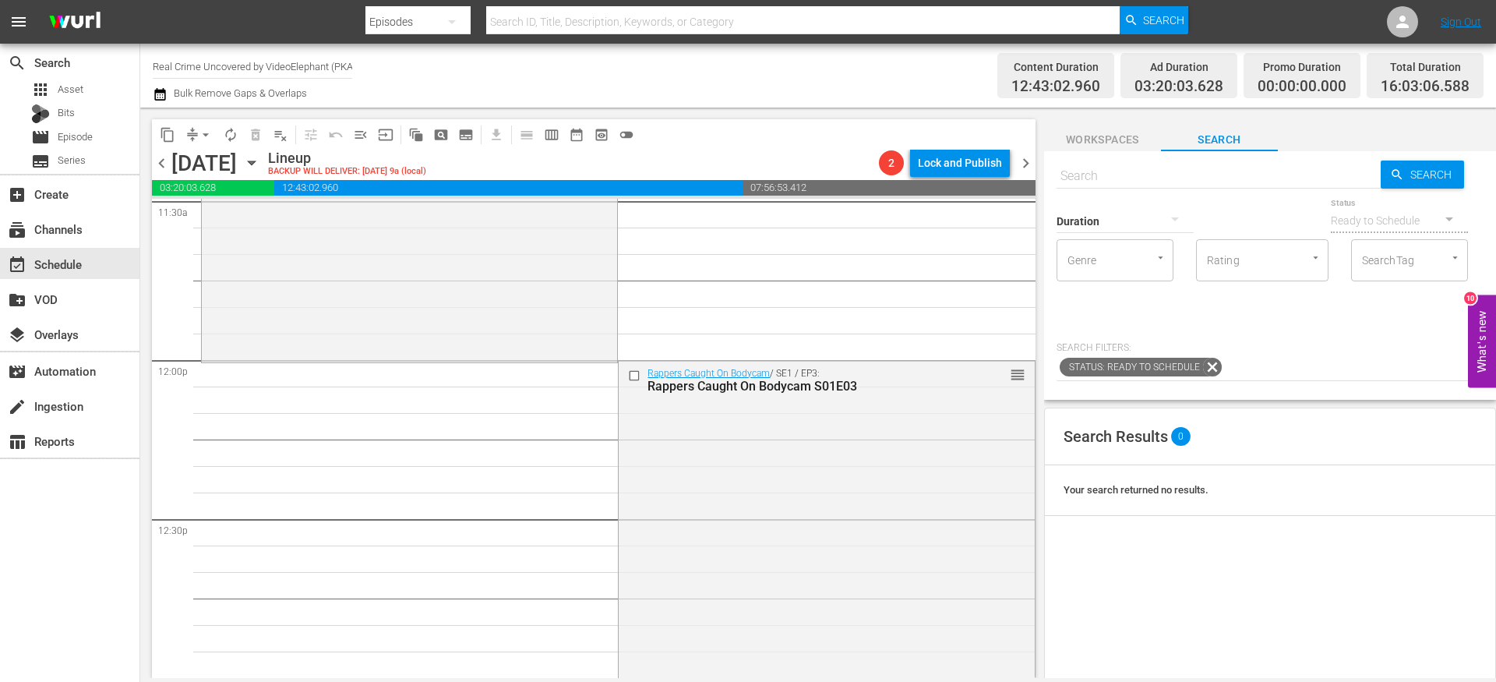
scroll to position [3686, 0]
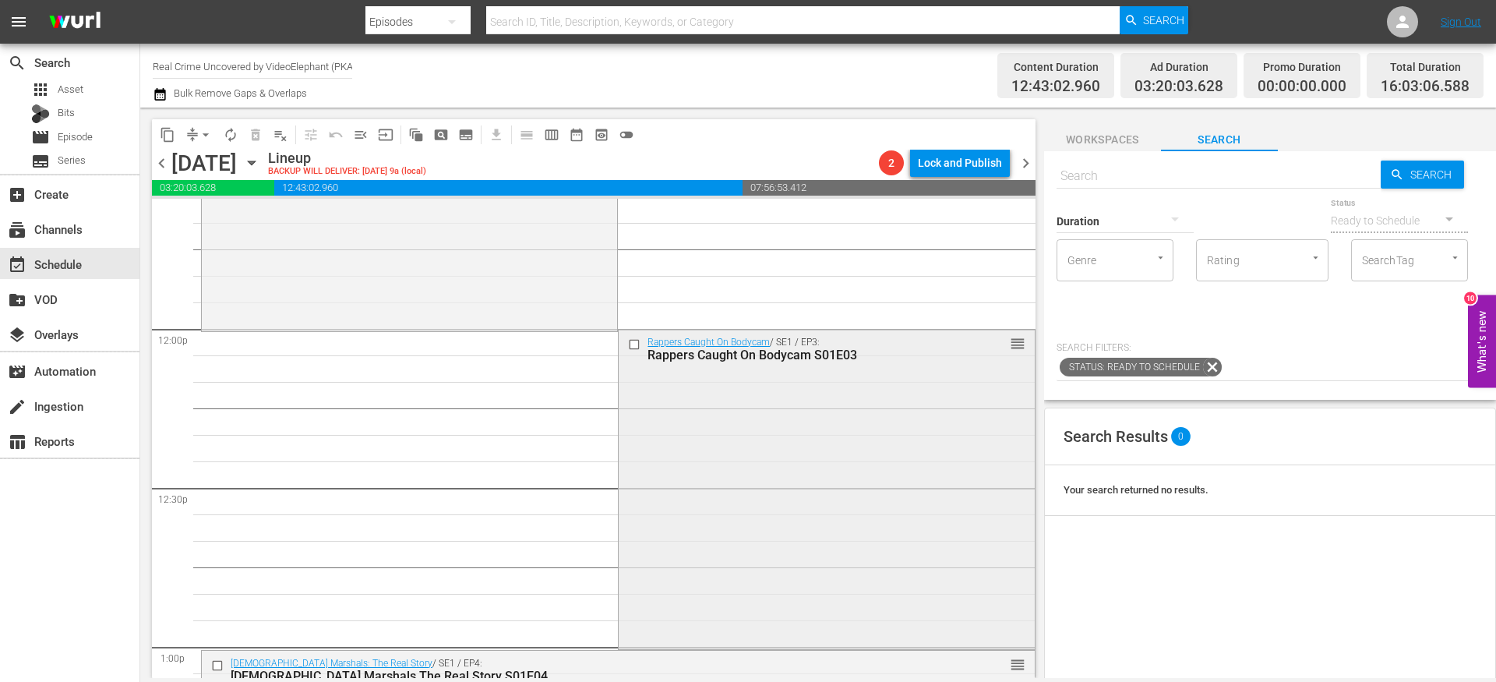
click at [628, 344] on input "checkbox" at bounding box center [636, 343] width 16 height 13
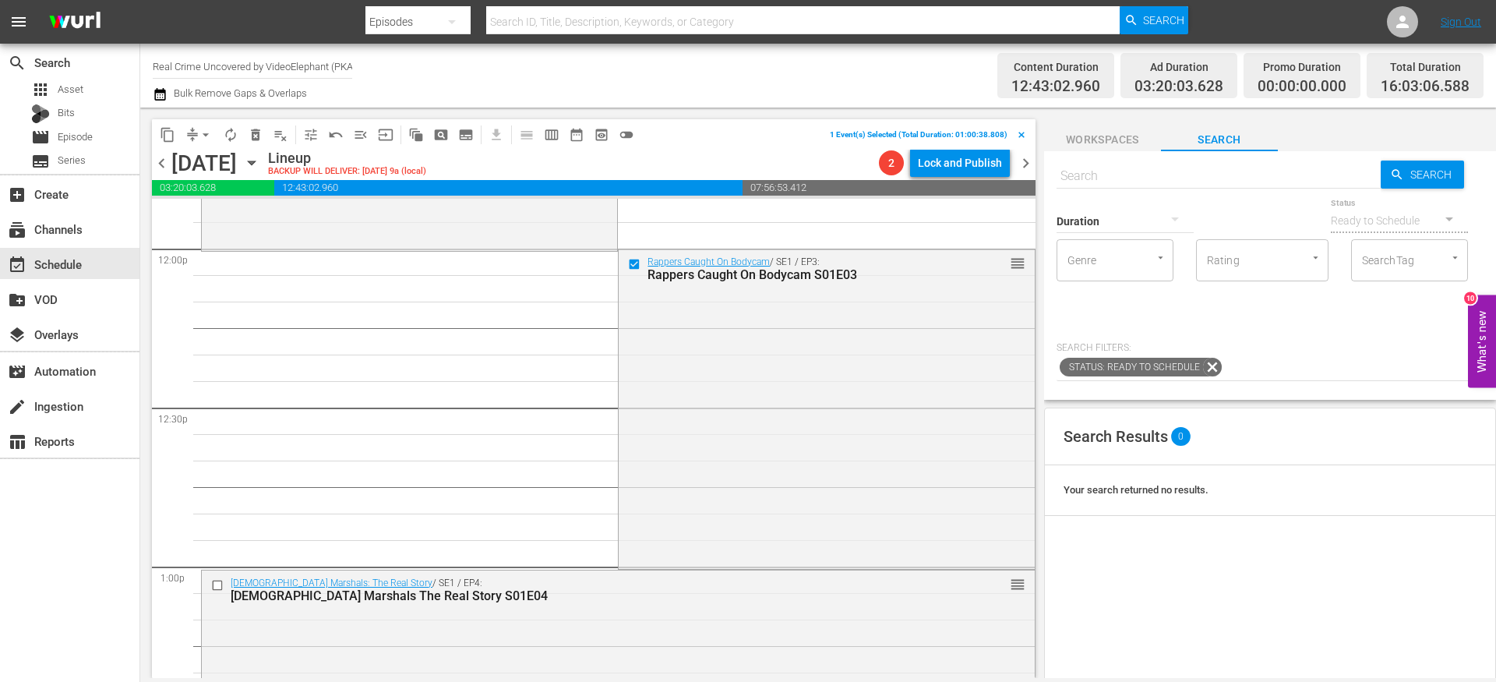
scroll to position [3886, 0]
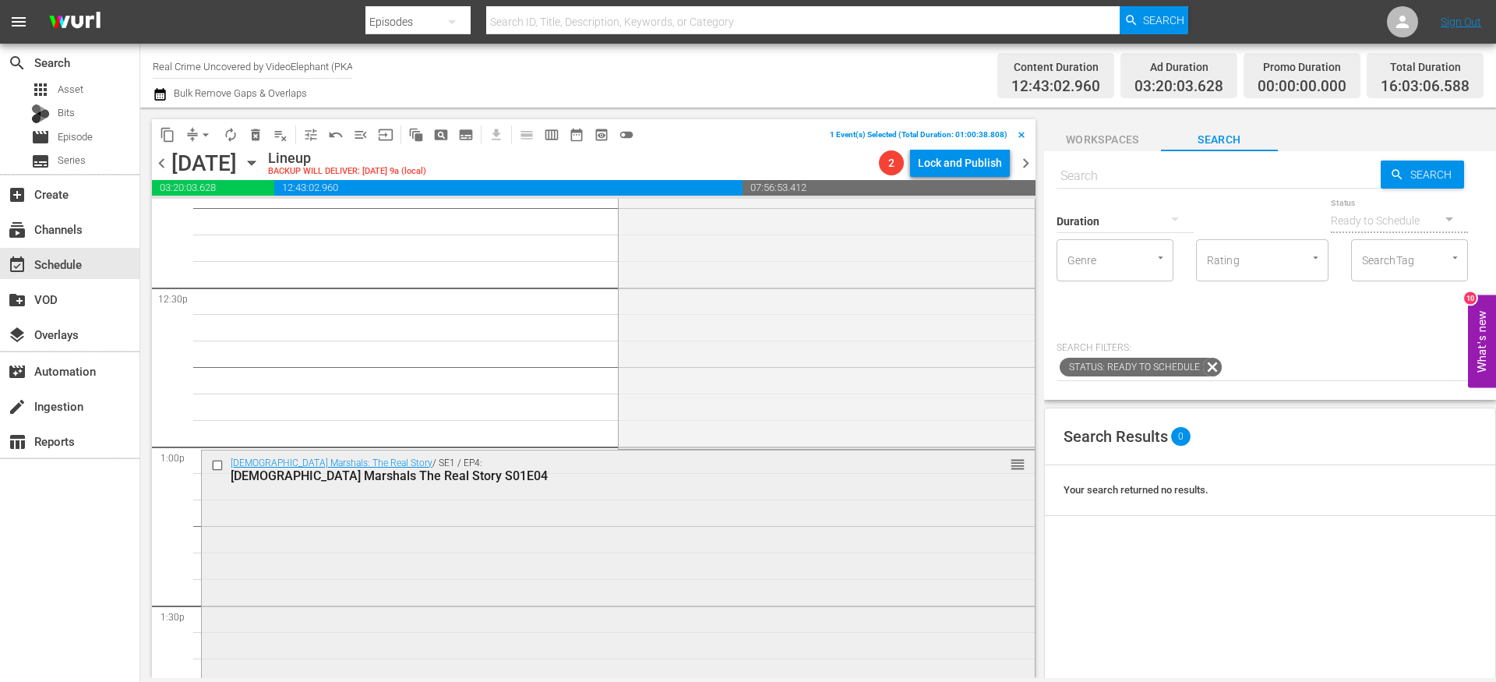
click at [217, 468] on input "checkbox" at bounding box center [219, 464] width 16 height 13
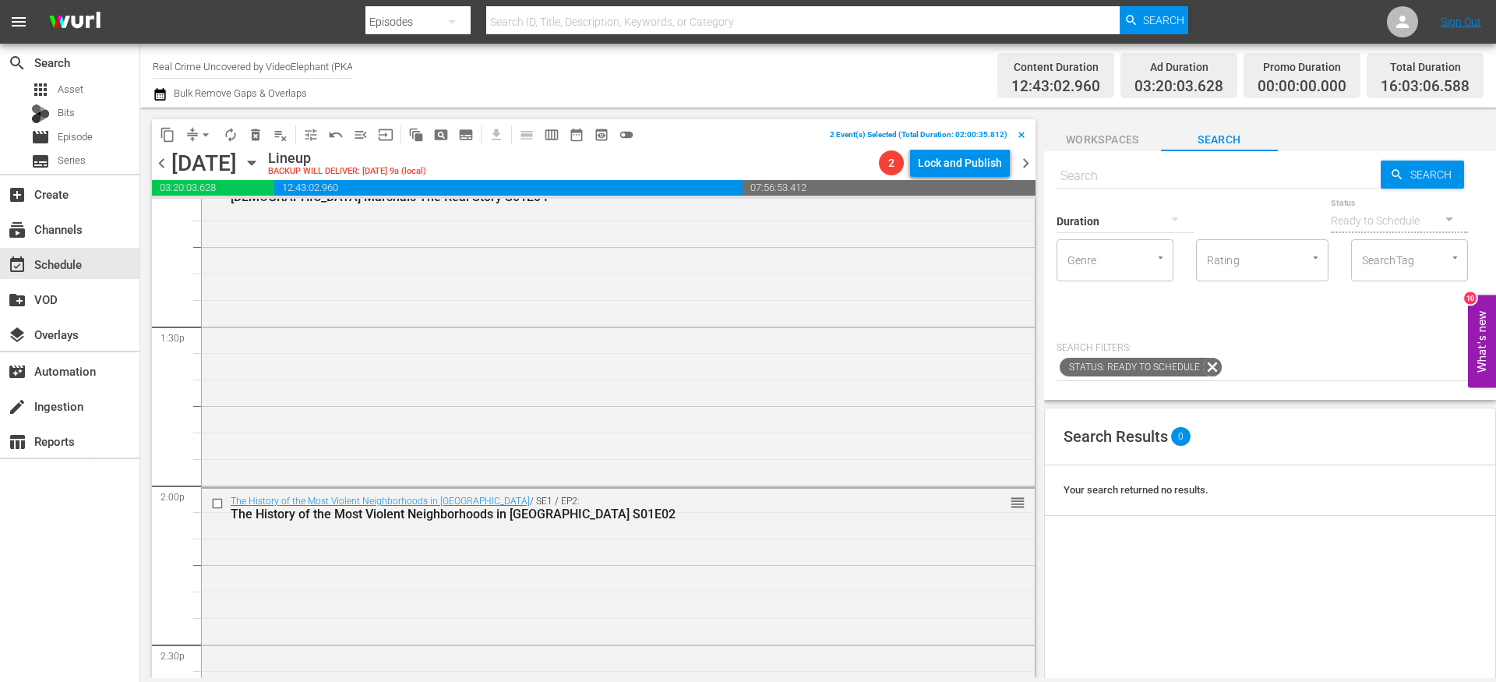
scroll to position [4185, 0]
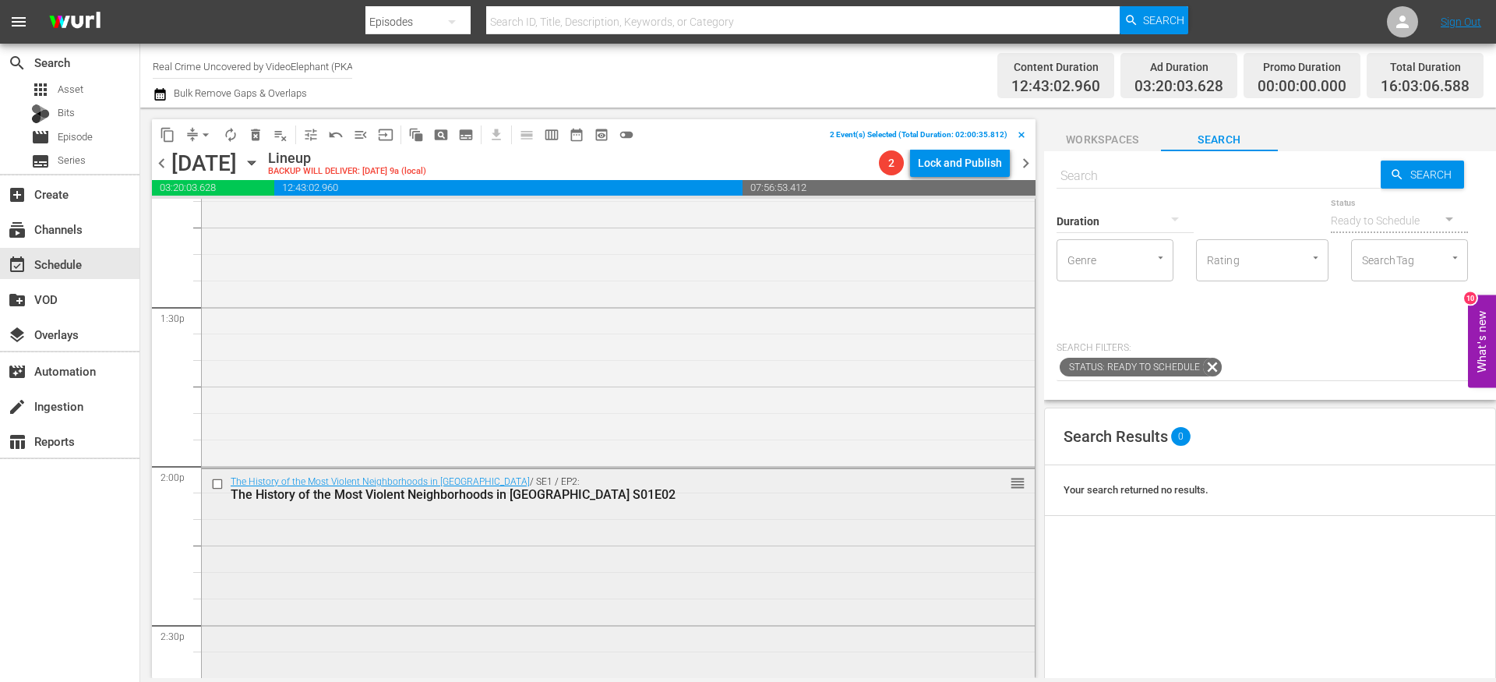
click at [221, 483] on input "checkbox" at bounding box center [219, 484] width 16 height 13
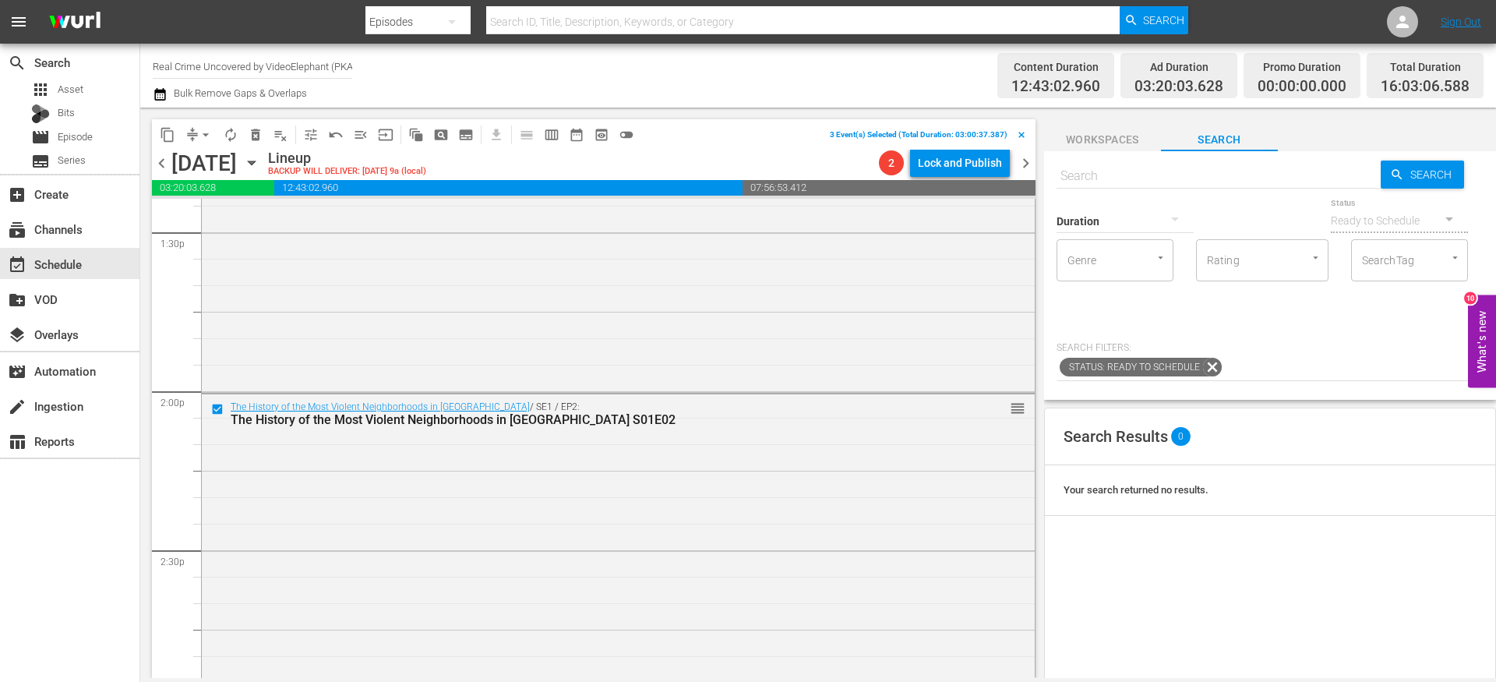
scroll to position [4491, 0]
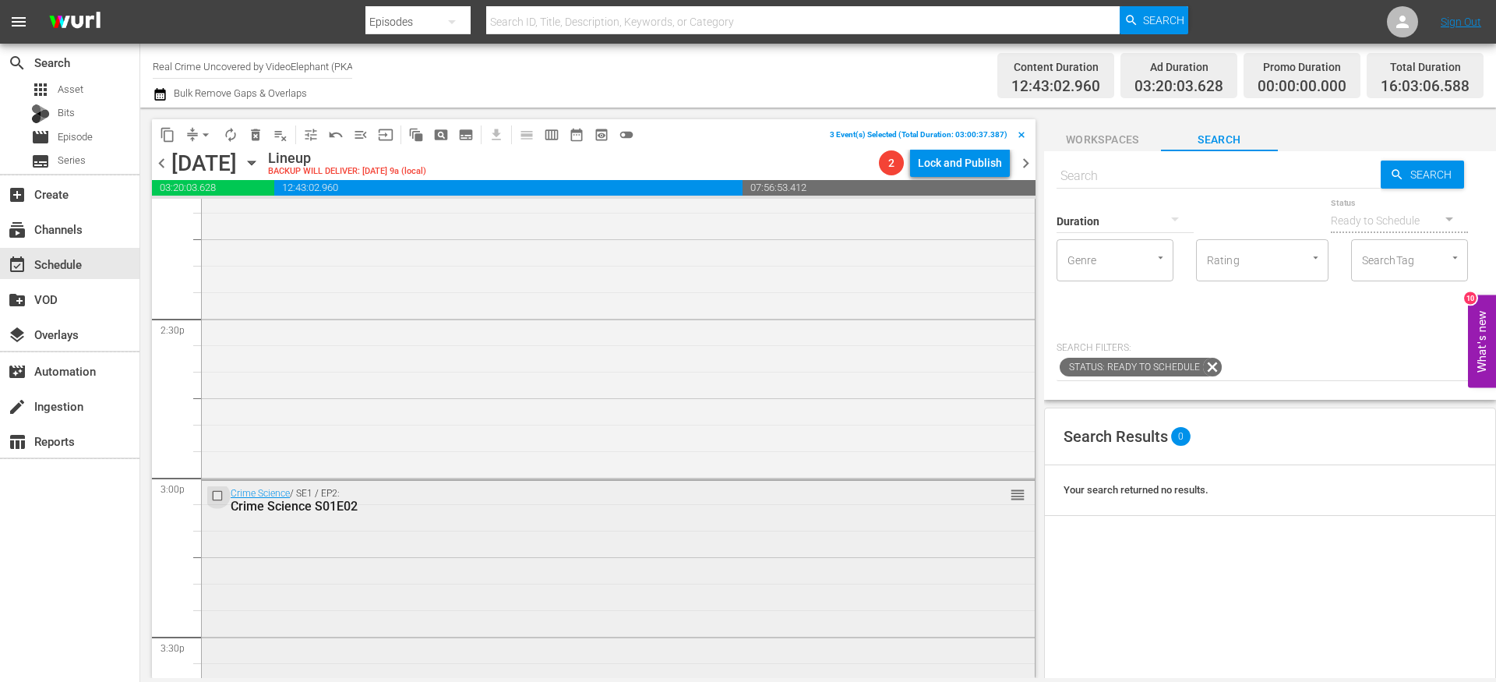
click at [220, 495] on input "checkbox" at bounding box center [219, 495] width 16 height 13
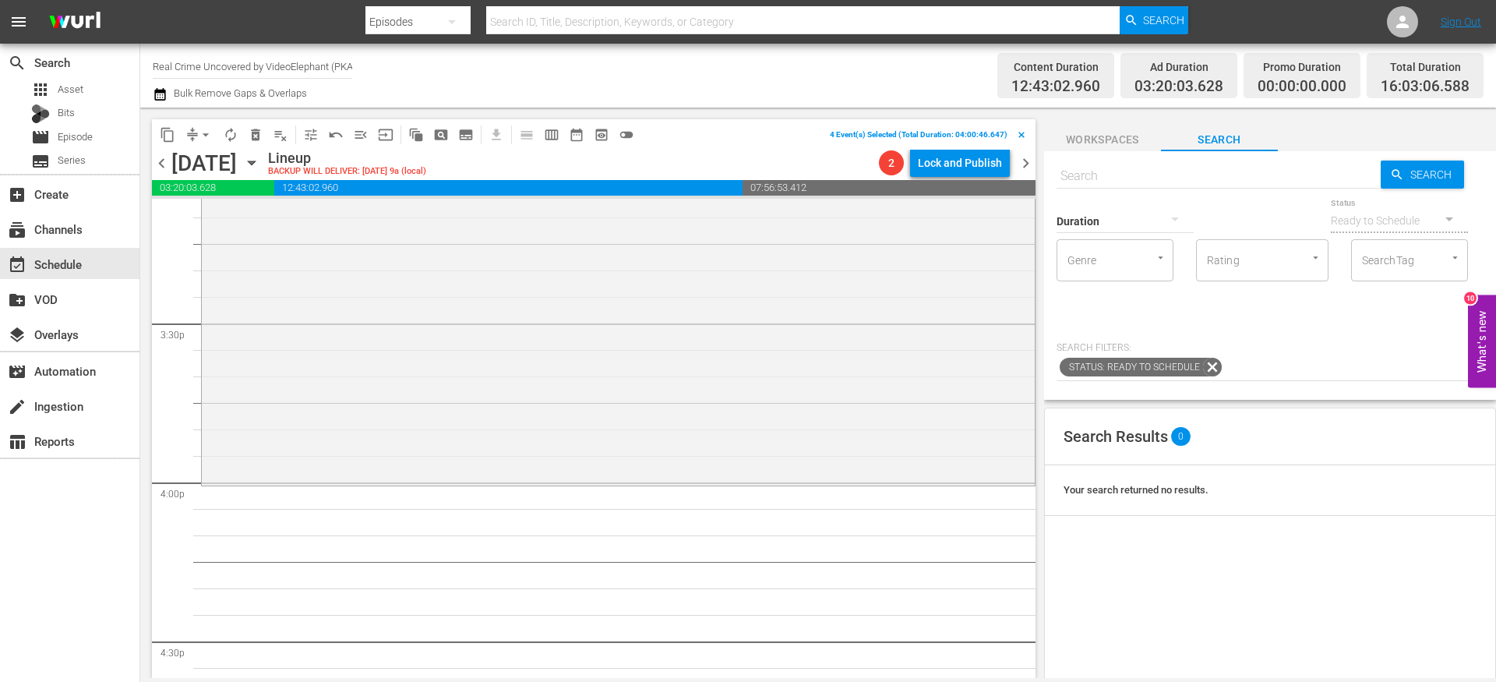
scroll to position [4806, 0]
click at [259, 136] on span "delete_forever_outlined" at bounding box center [256, 135] width 16 height 16
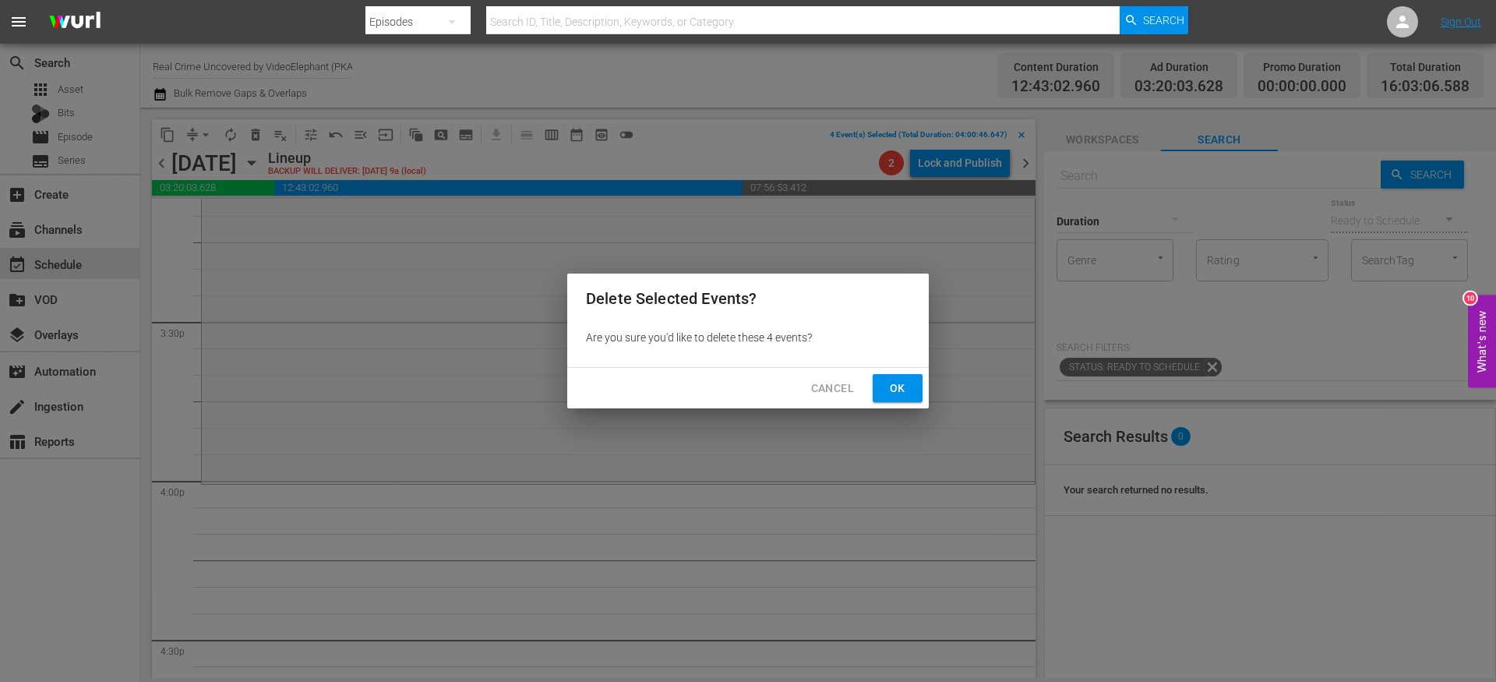
click at [891, 390] on span "Ok" at bounding box center [897, 388] width 25 height 19
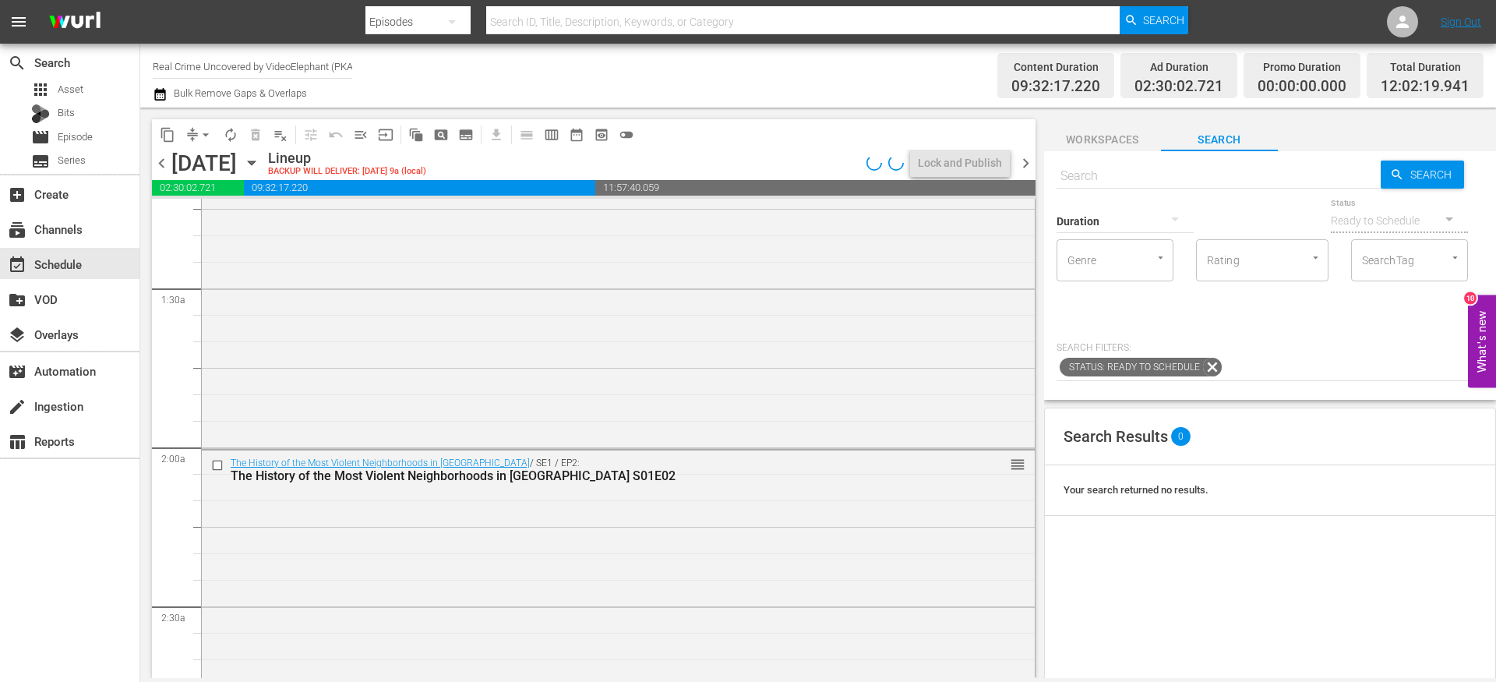
scroll to position [0, 0]
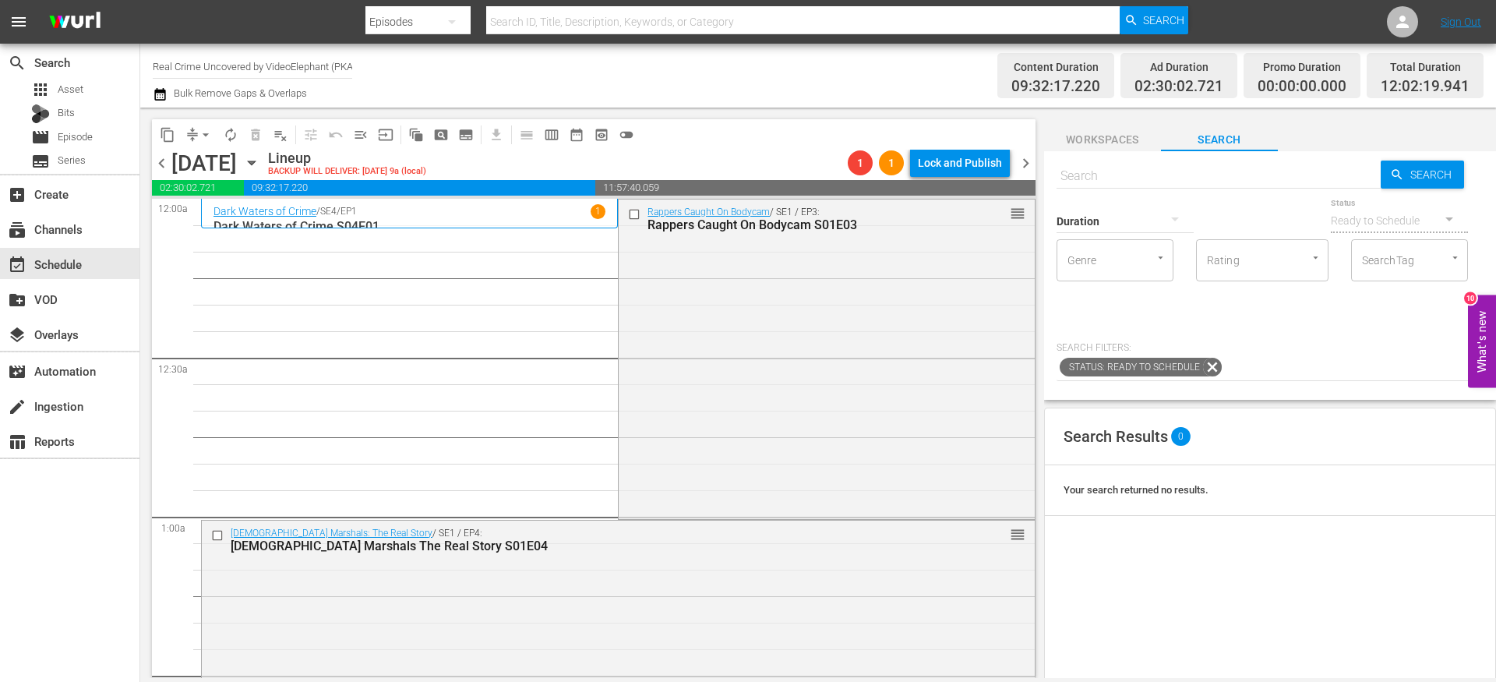
click at [195, 136] on button "arrow_drop_down" at bounding box center [205, 134] width 25 height 25
click at [207, 224] on li "Align to End of Previous Day" at bounding box center [207, 218] width 164 height 26
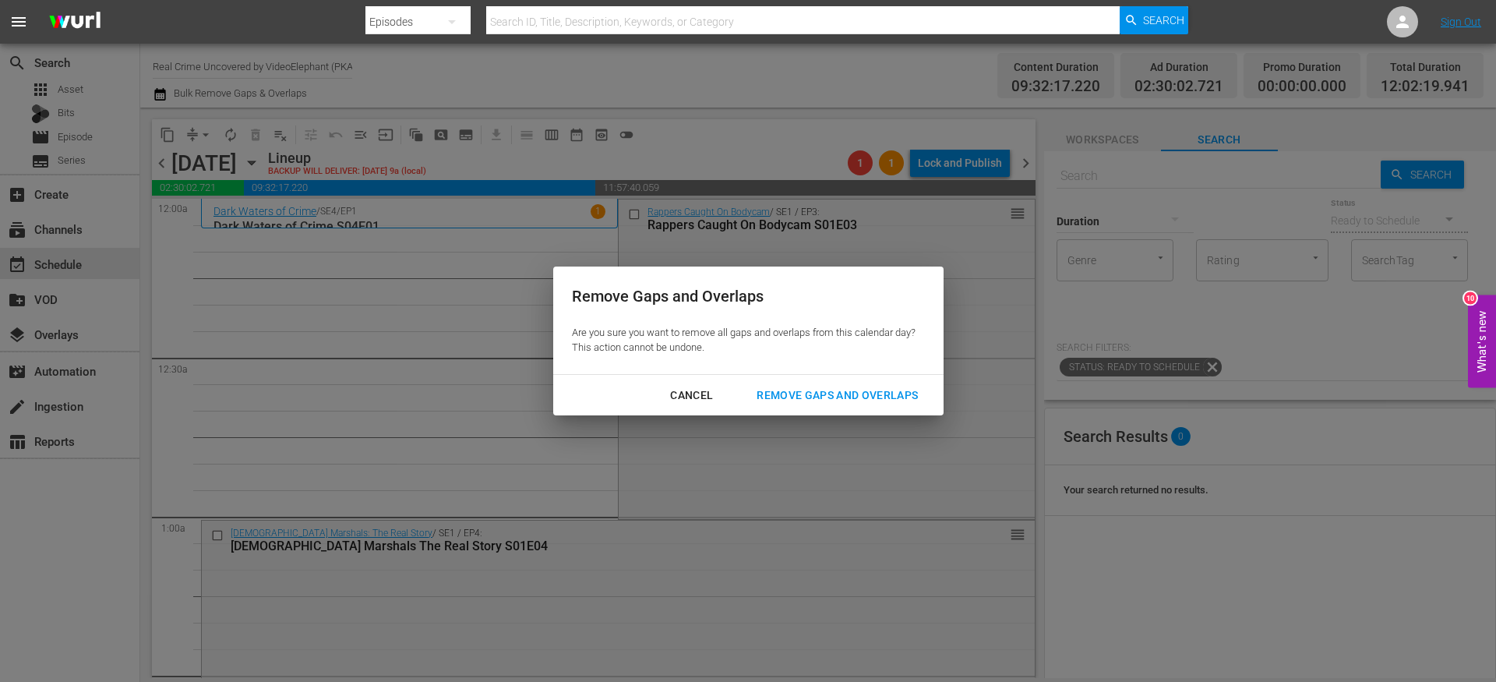
click at [819, 398] on div "Remove Gaps and Overlaps" at bounding box center [837, 395] width 186 height 19
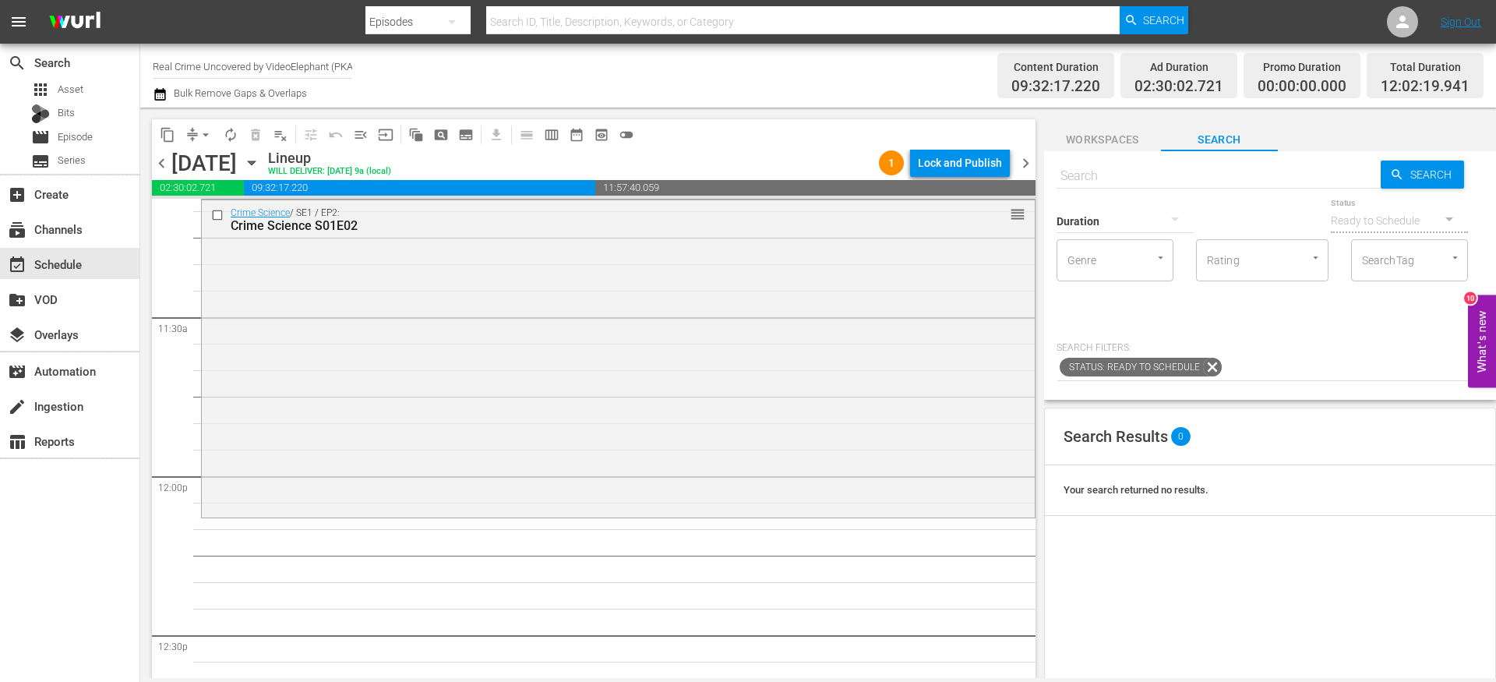
scroll to position [3640, 0]
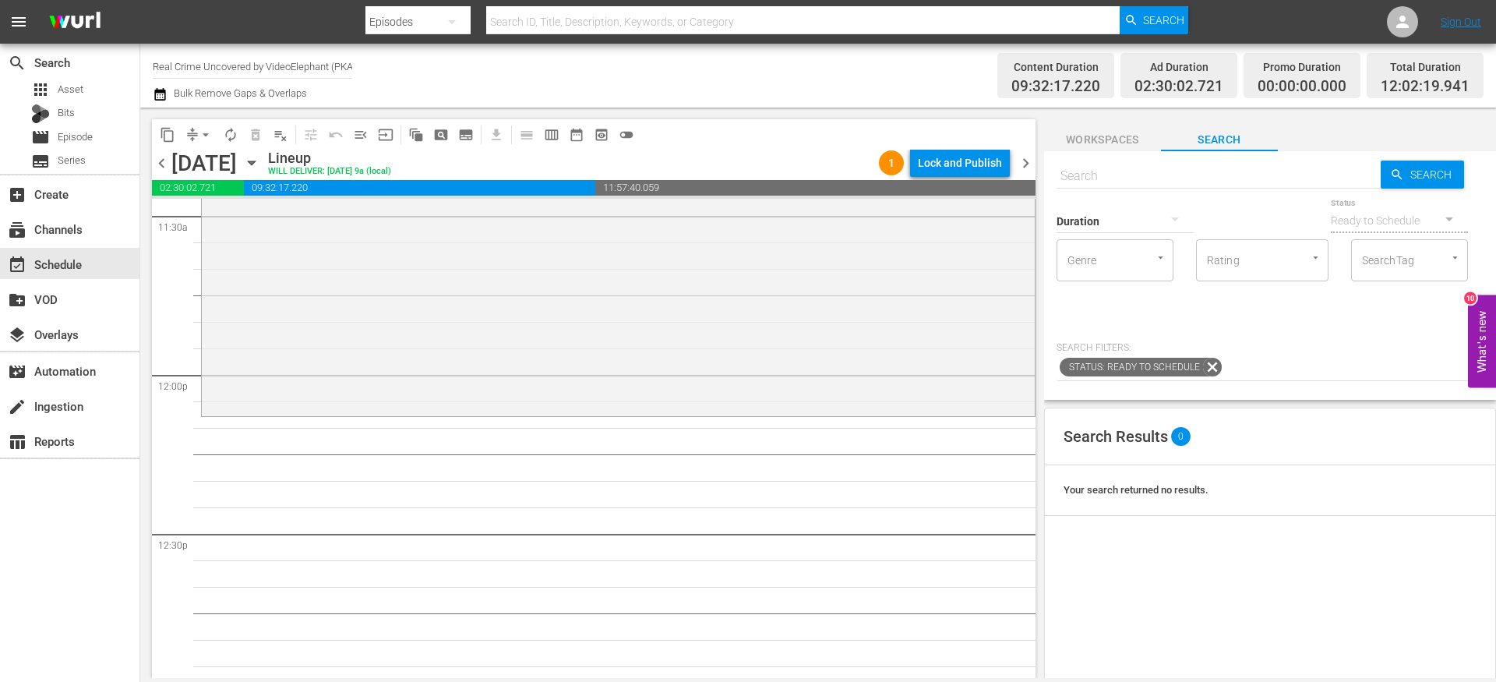
click at [1136, 169] on input "text" at bounding box center [1219, 175] width 324 height 37
paste input "Forensic Factor S02E06"
type input "Forensic Factor S02E06"
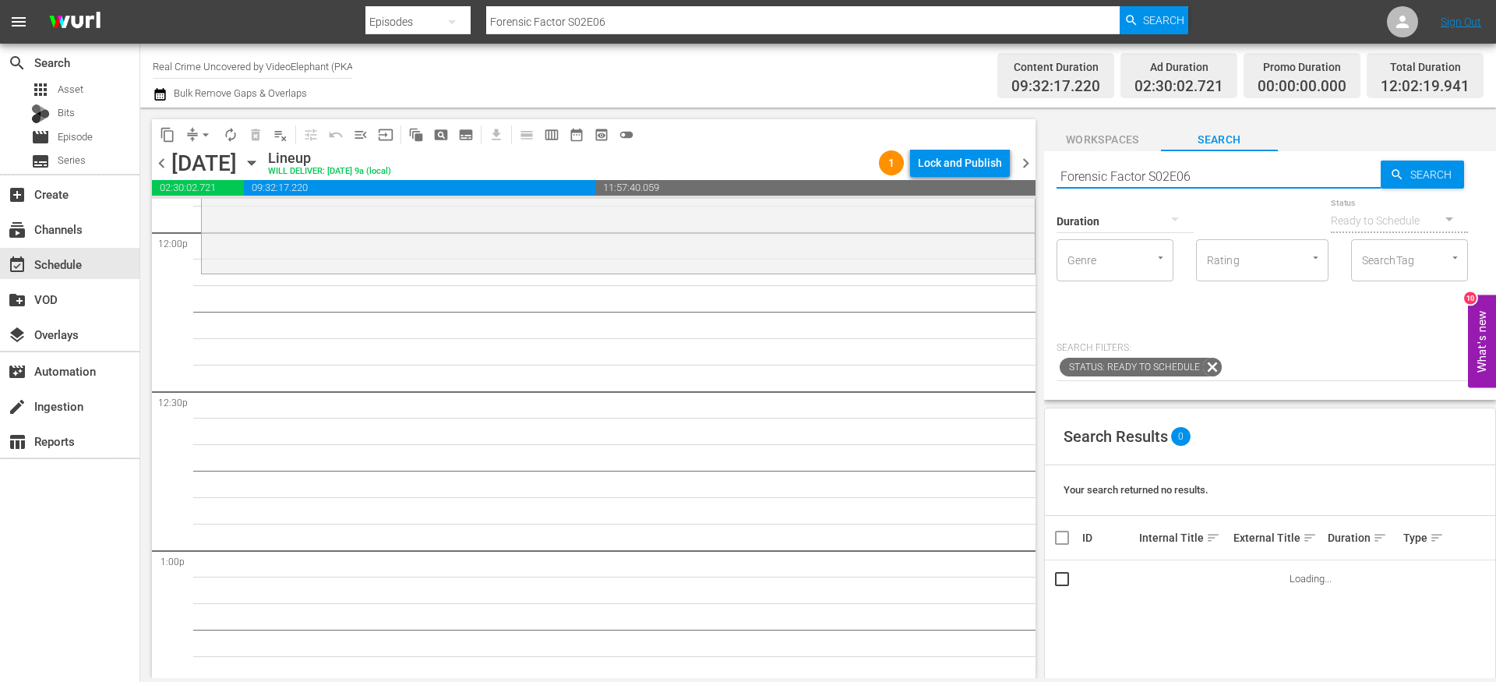
scroll to position [3785, 0]
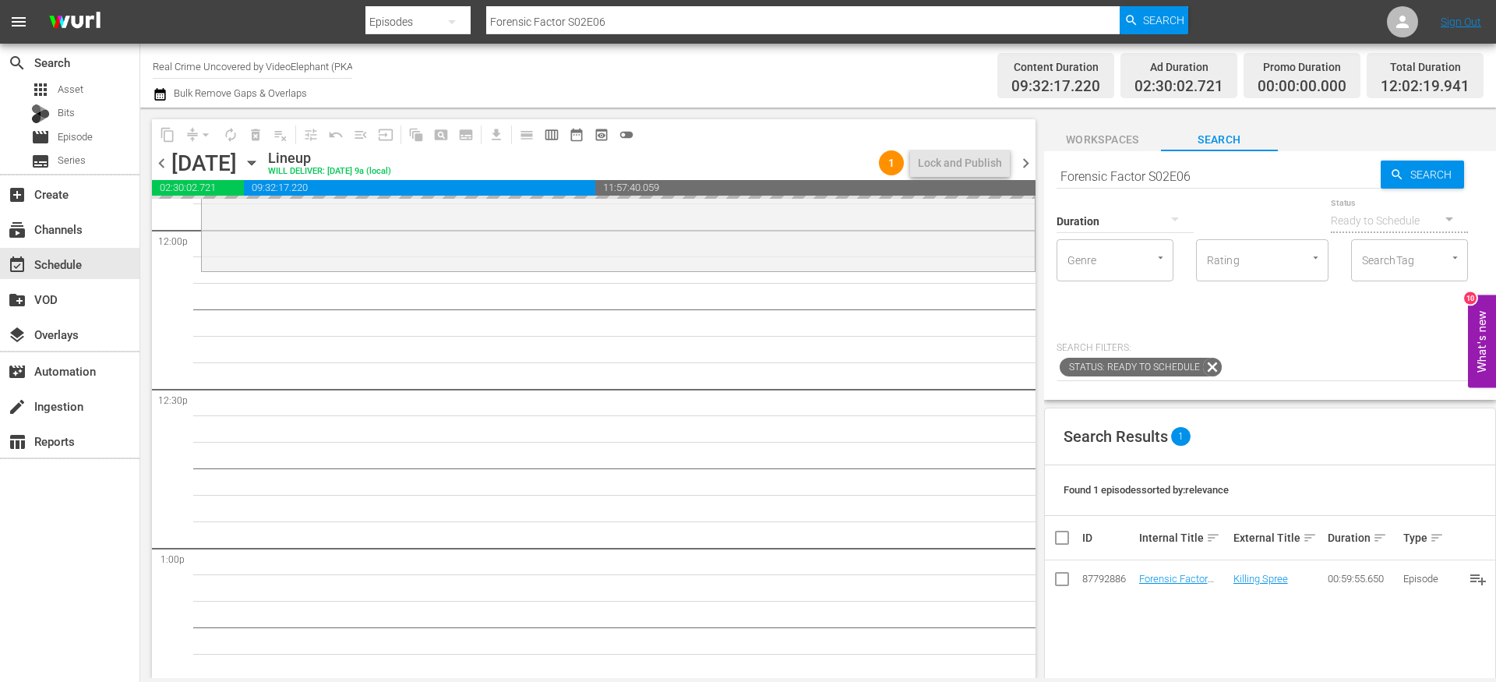
drag, startPoint x: 1161, startPoint y: 574, endPoint x: 1097, endPoint y: 22, distance: 556.3
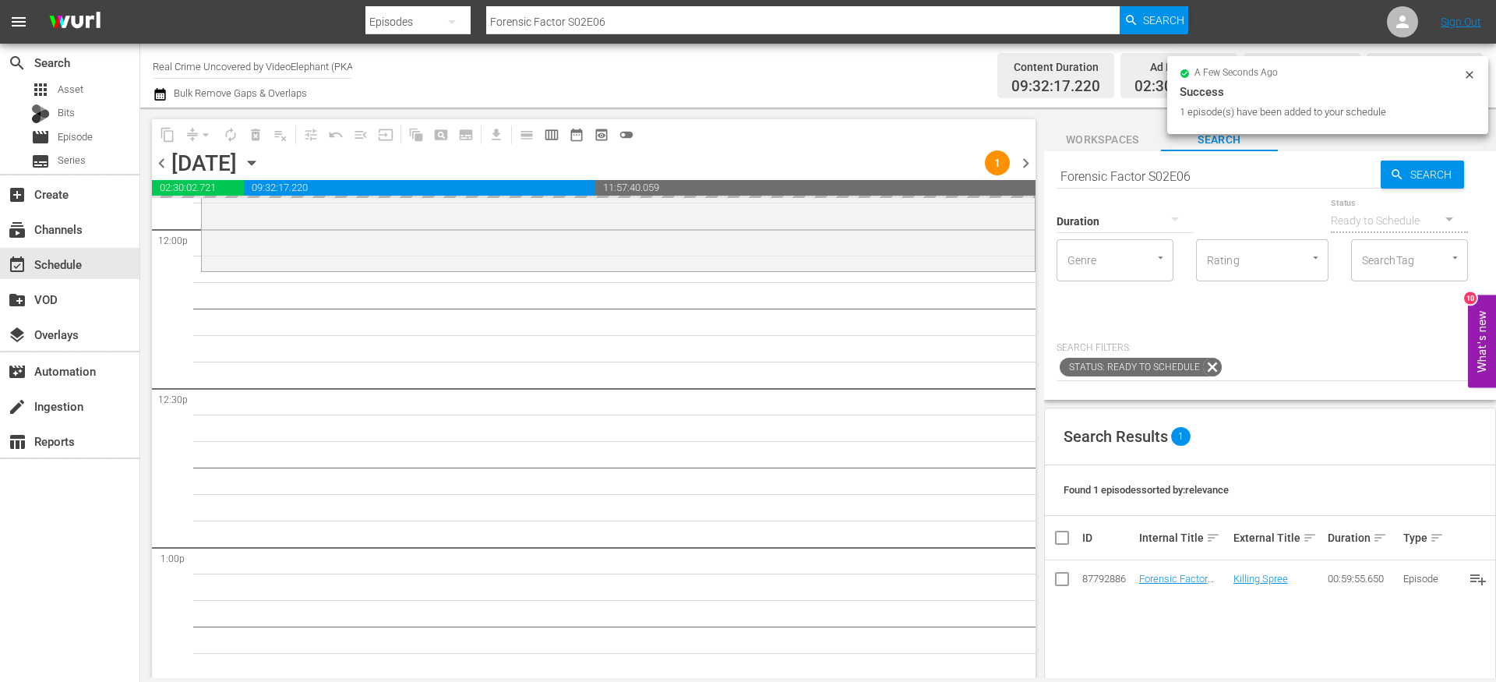
click at [1099, 169] on input "Forensic Factor S02E06" at bounding box center [1219, 175] width 324 height 37
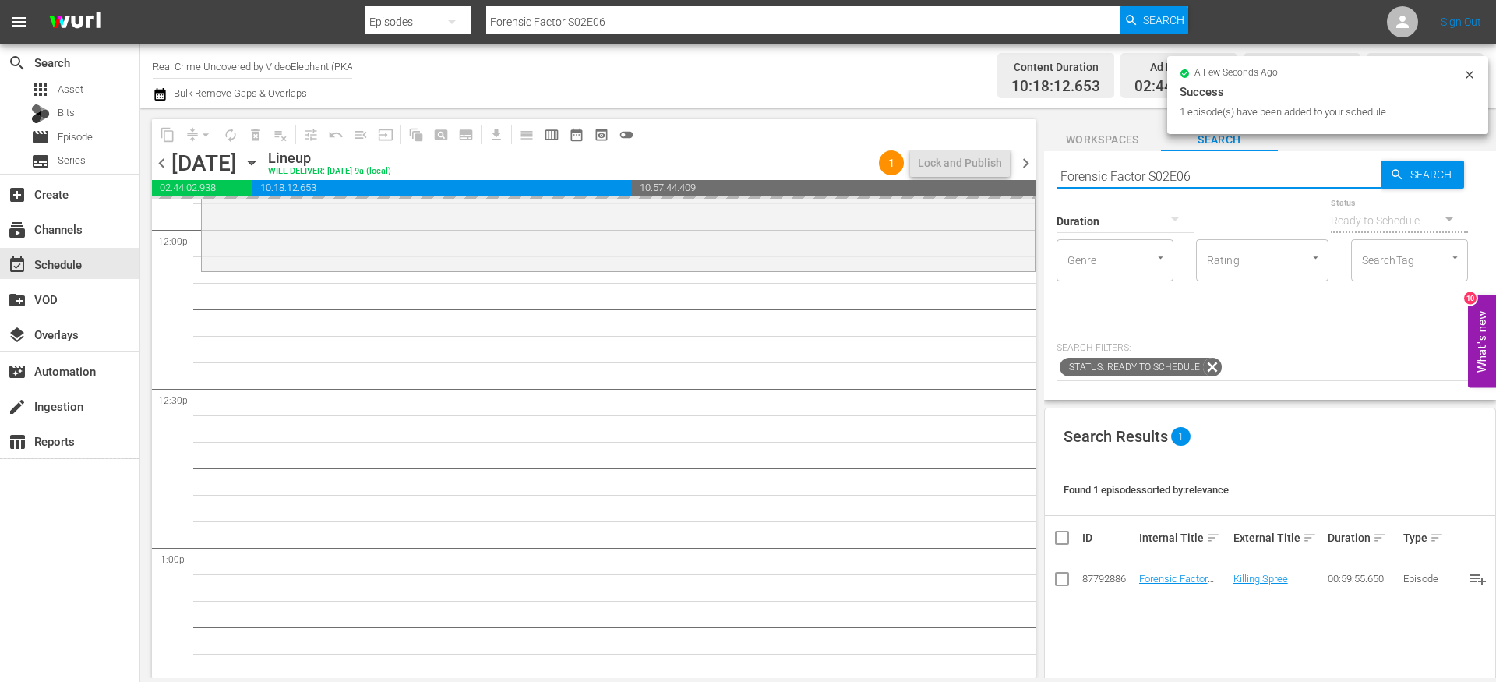
paste input ""Forensic Factor S03E01 ""
type input ""Forensic Factor S03E01 ""
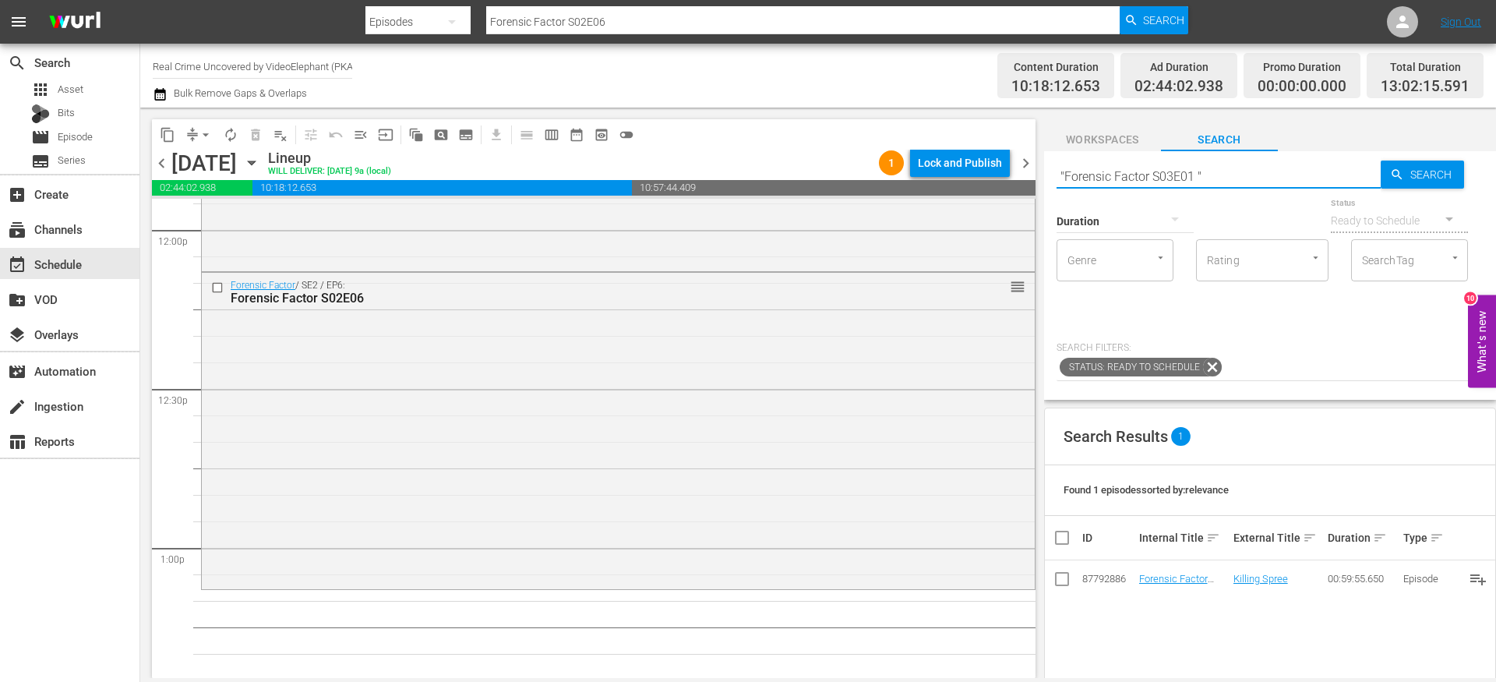
type input ""Forensic Factor S03E01 ""
type input ""Forensic Factor S03E01"
click at [1067, 169] on input ""Forensic Factor S03E01" at bounding box center [1219, 175] width 324 height 37
type input "Forensic Factor S03E01"
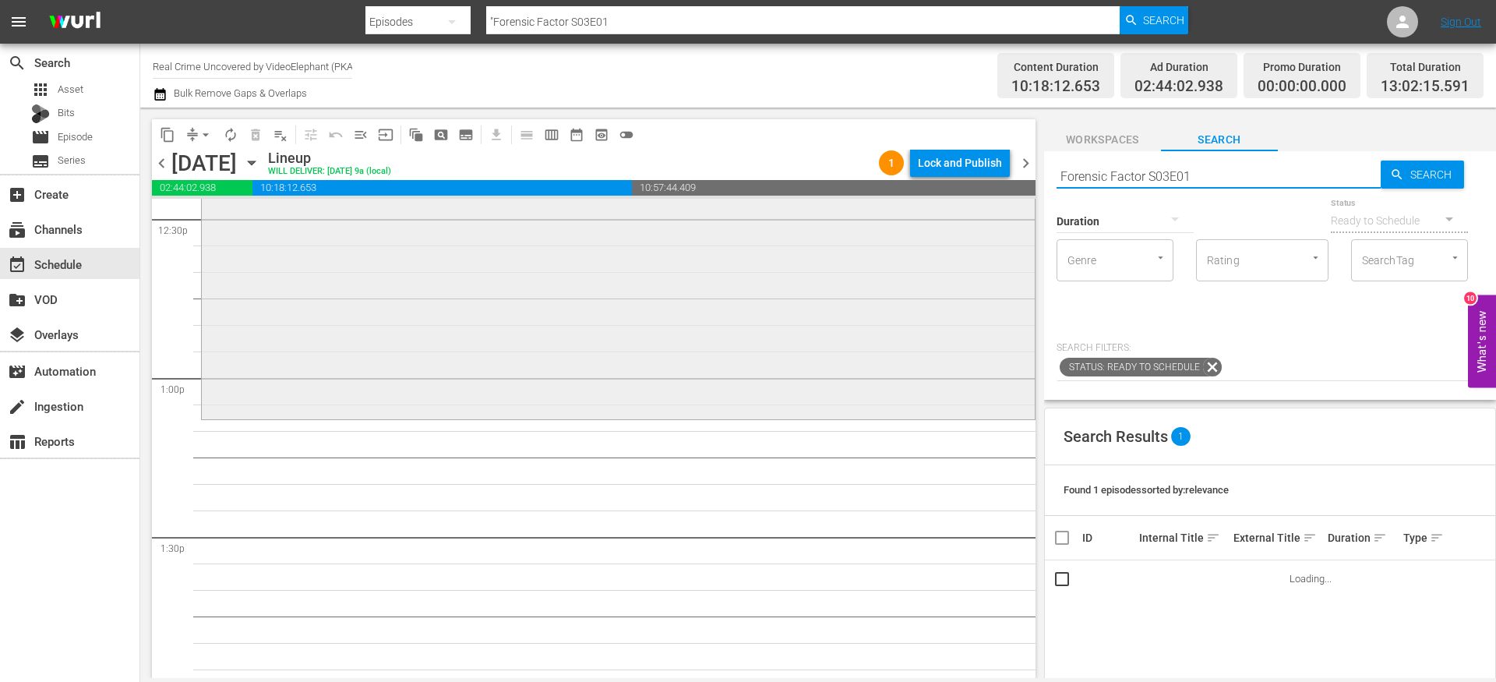
scroll to position [3995, 0]
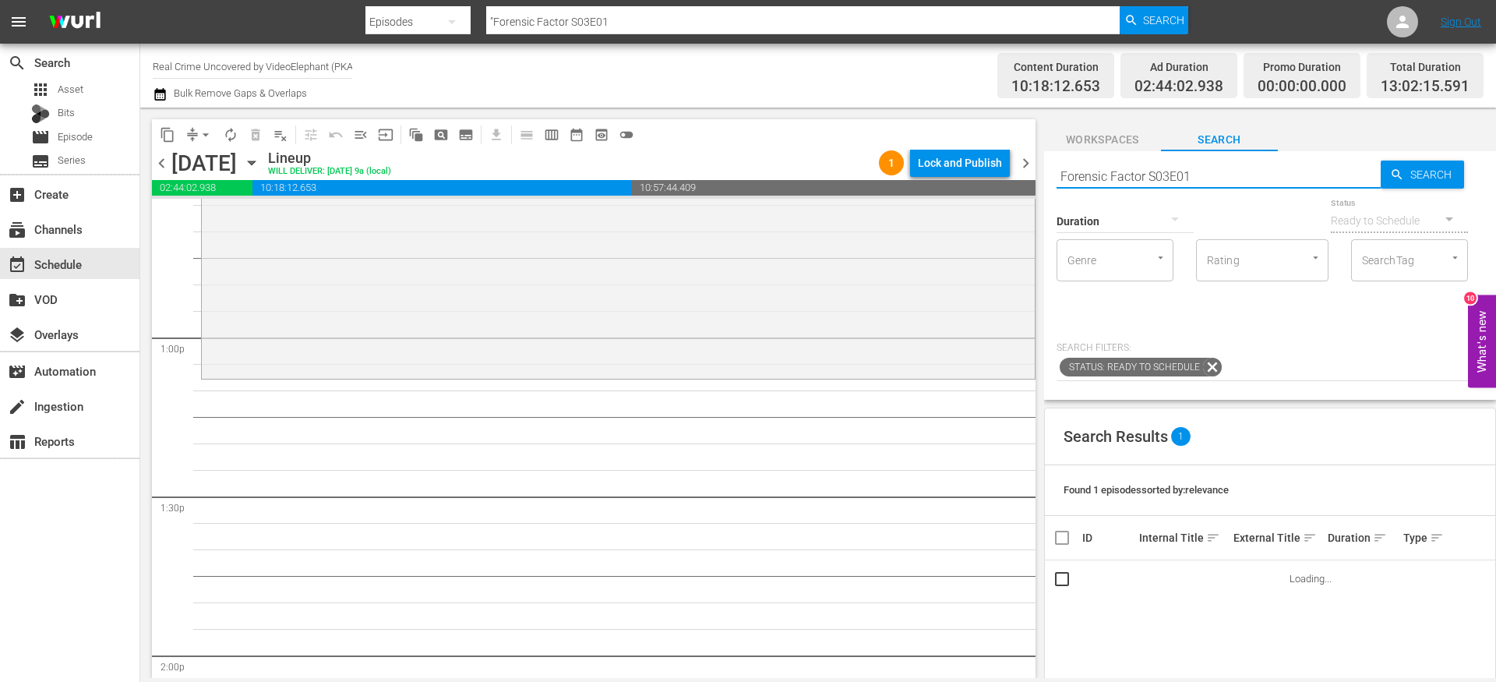
type input "Forensic Factor S03E01"
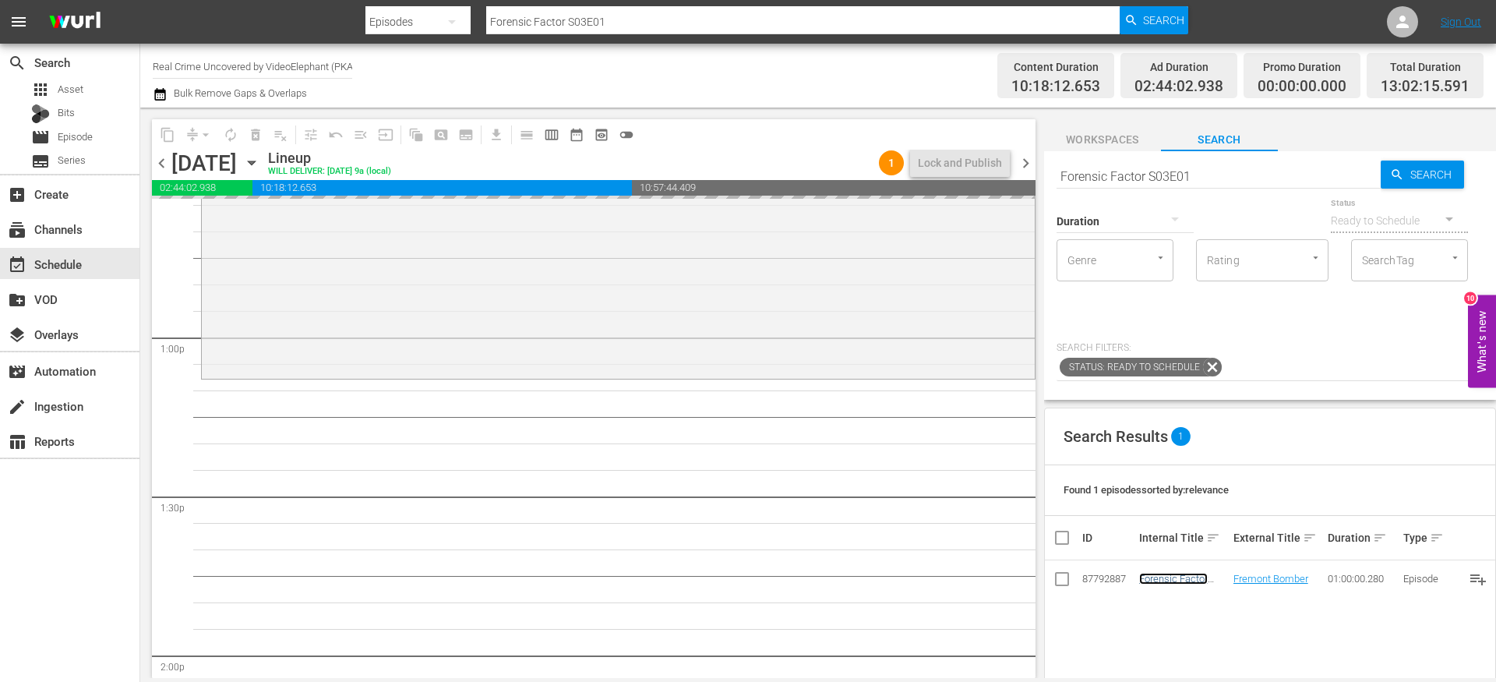
drag, startPoint x: 1159, startPoint y: 578, endPoint x: 1053, endPoint y: 5, distance: 581.8
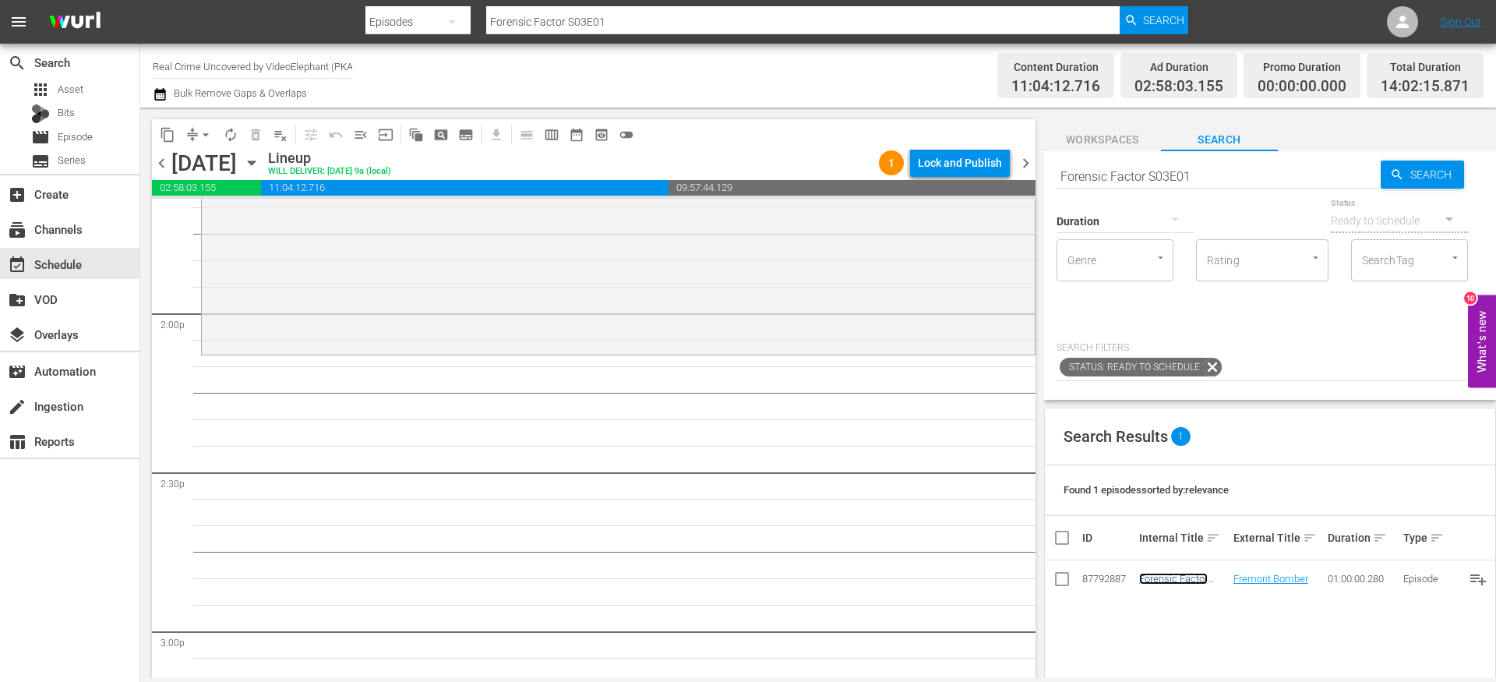
scroll to position [4368, 0]
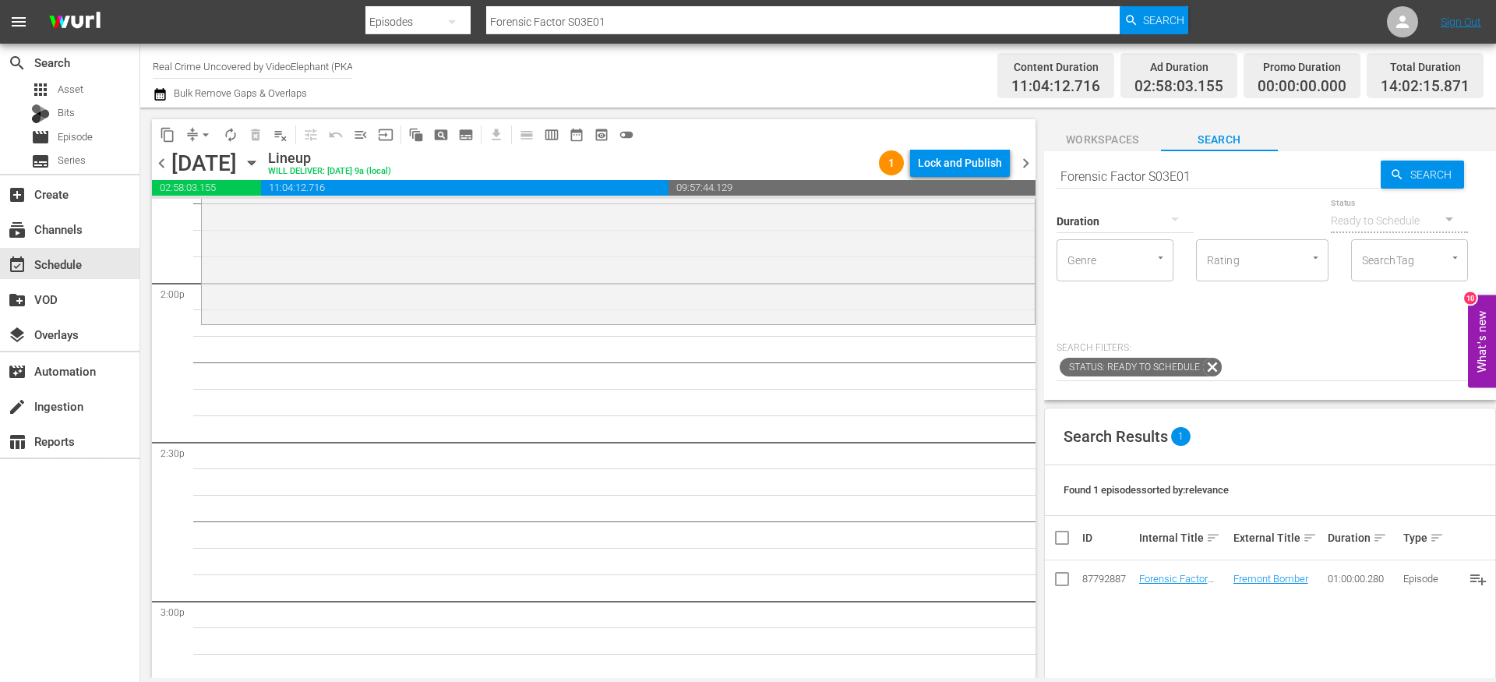
click at [1207, 178] on input "Forensic Factor S03E01" at bounding box center [1219, 175] width 324 height 37
type input "Forensic Factor S03E02"
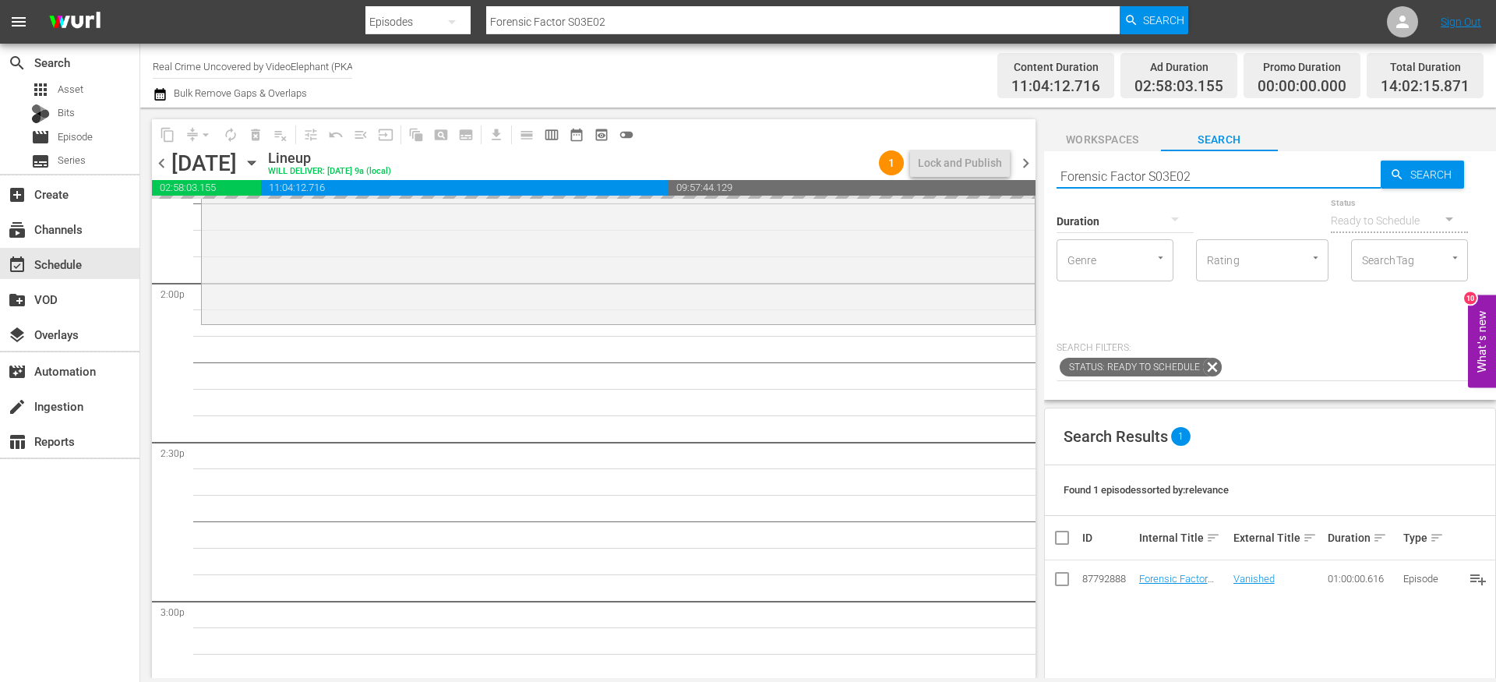
click at [1239, 171] on input "Forensic Factor S03E02" at bounding box center [1219, 175] width 324 height 37
type input "Forensic Factor S03E03"
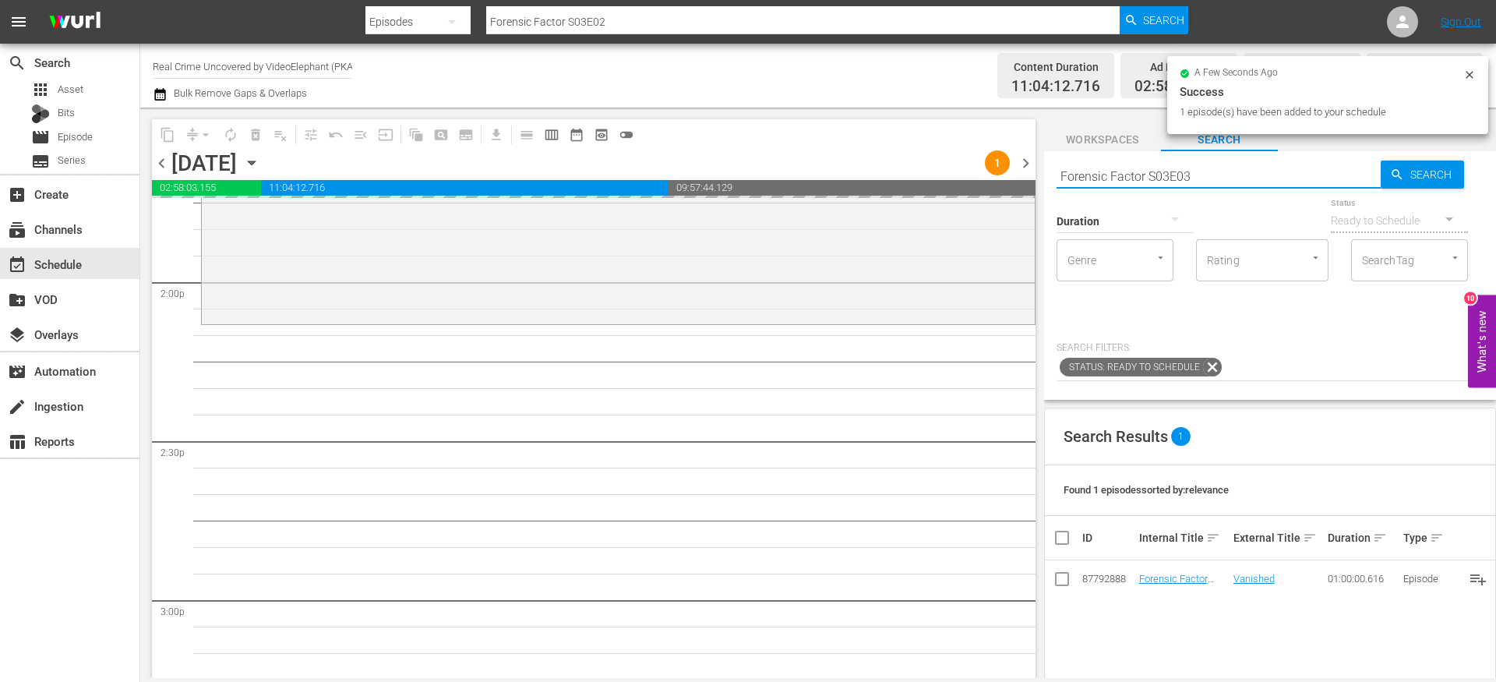
type input "Forensic Factor S03E03"
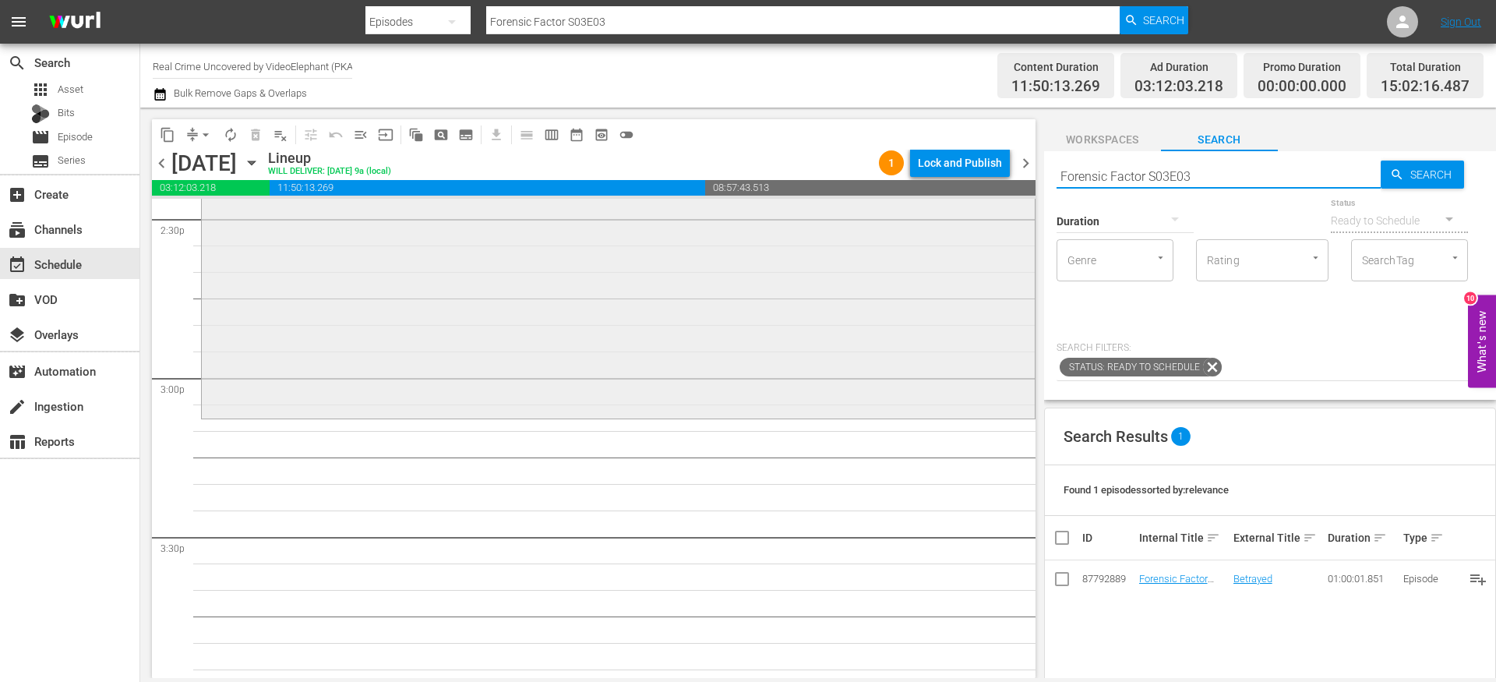
scroll to position [4617, 0]
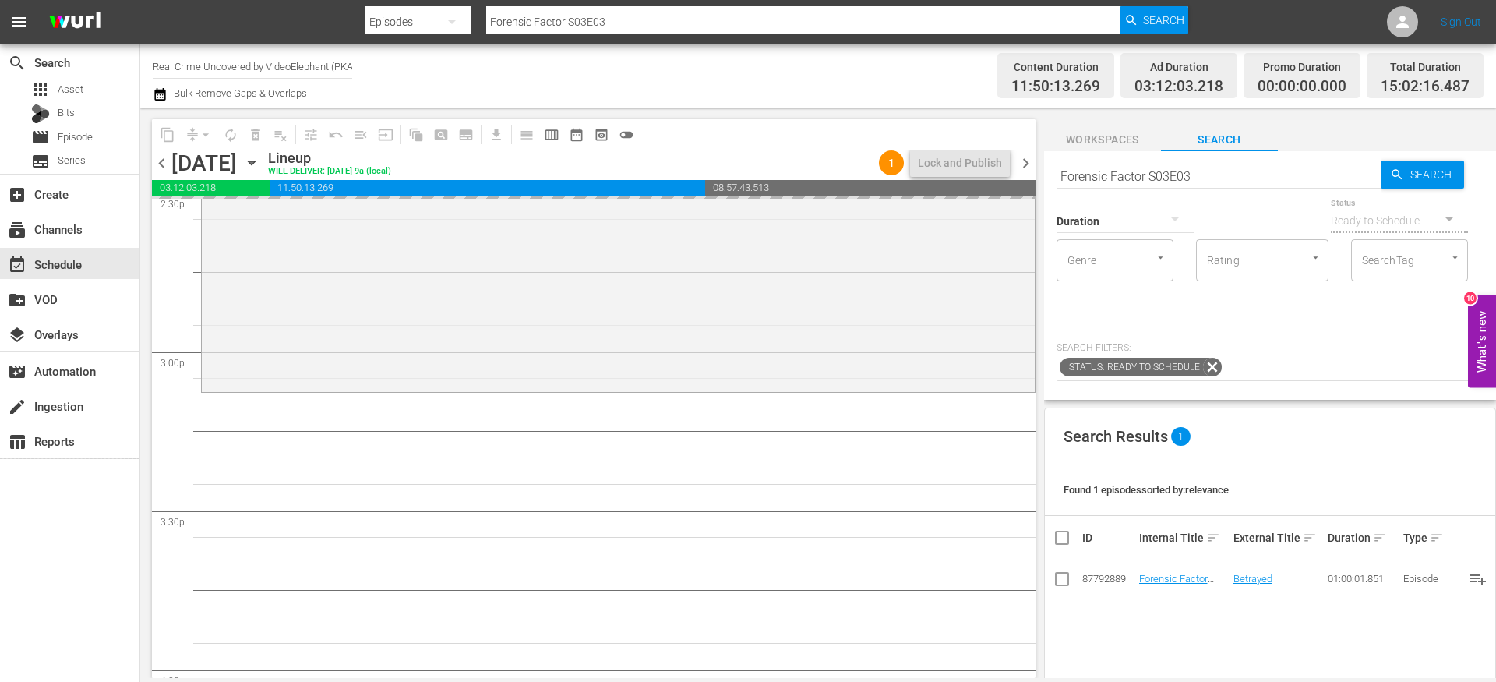
click at [1218, 171] on input "Forensic Factor S03E03" at bounding box center [1219, 175] width 324 height 37
type input "Forensic Factor S03E04"
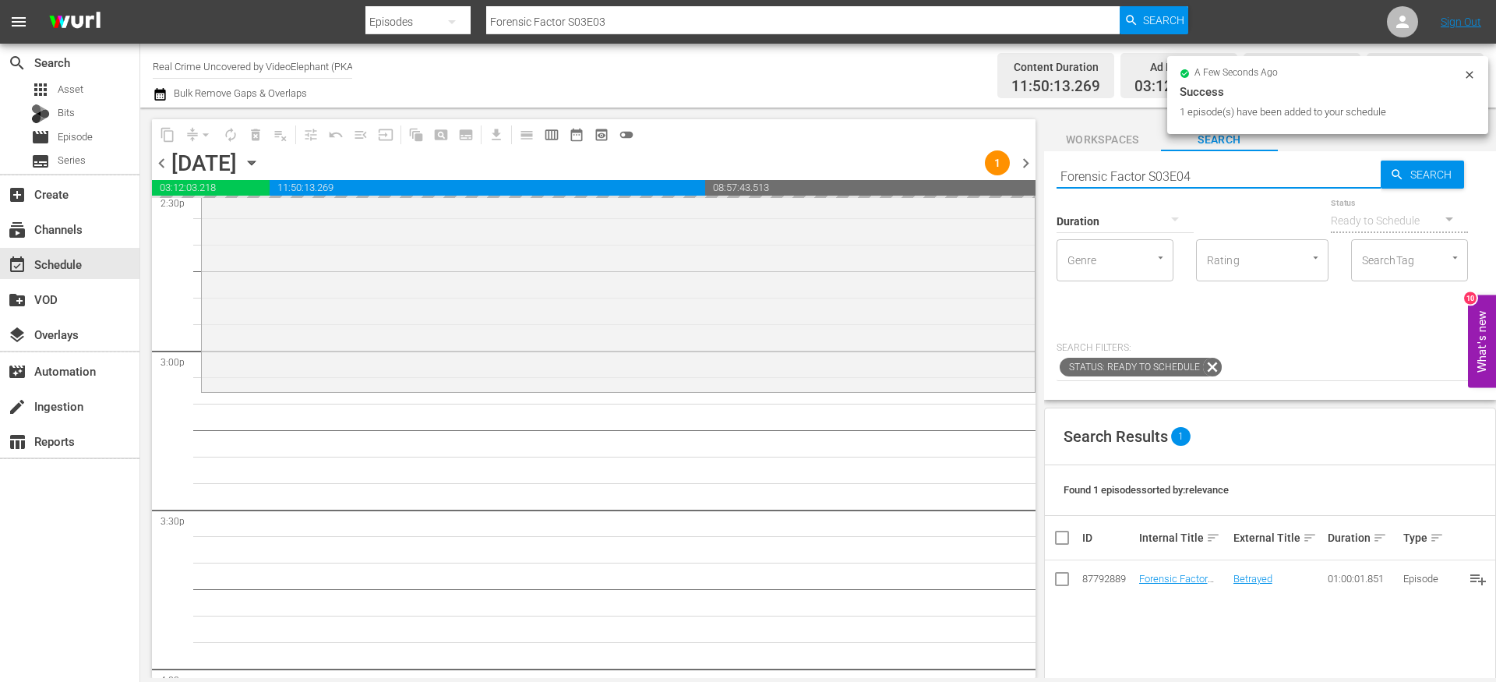
type input "Forensic Factor S03E04"
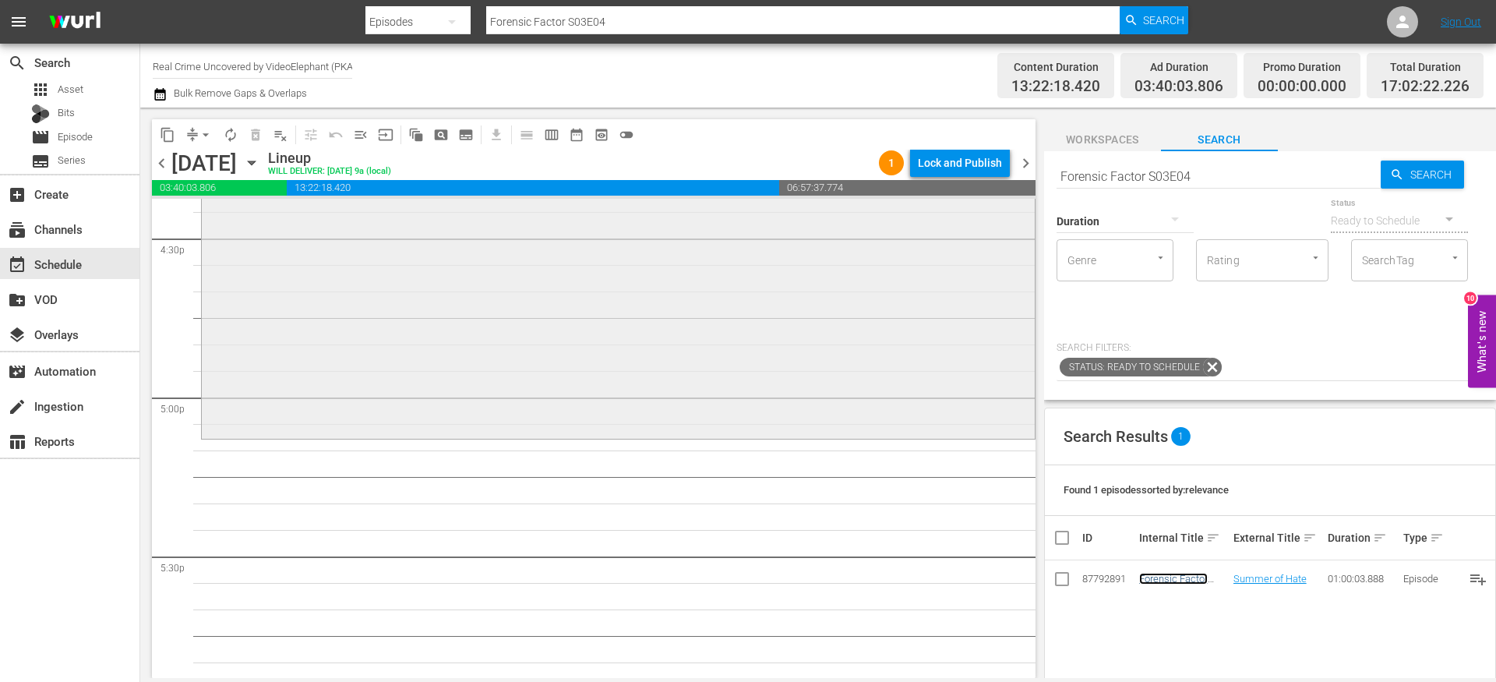
scroll to position [5216, 0]
click at [1206, 189] on input "Forensic Factor S03E04" at bounding box center [1219, 175] width 324 height 37
type input "Forensic Factor S03E05"
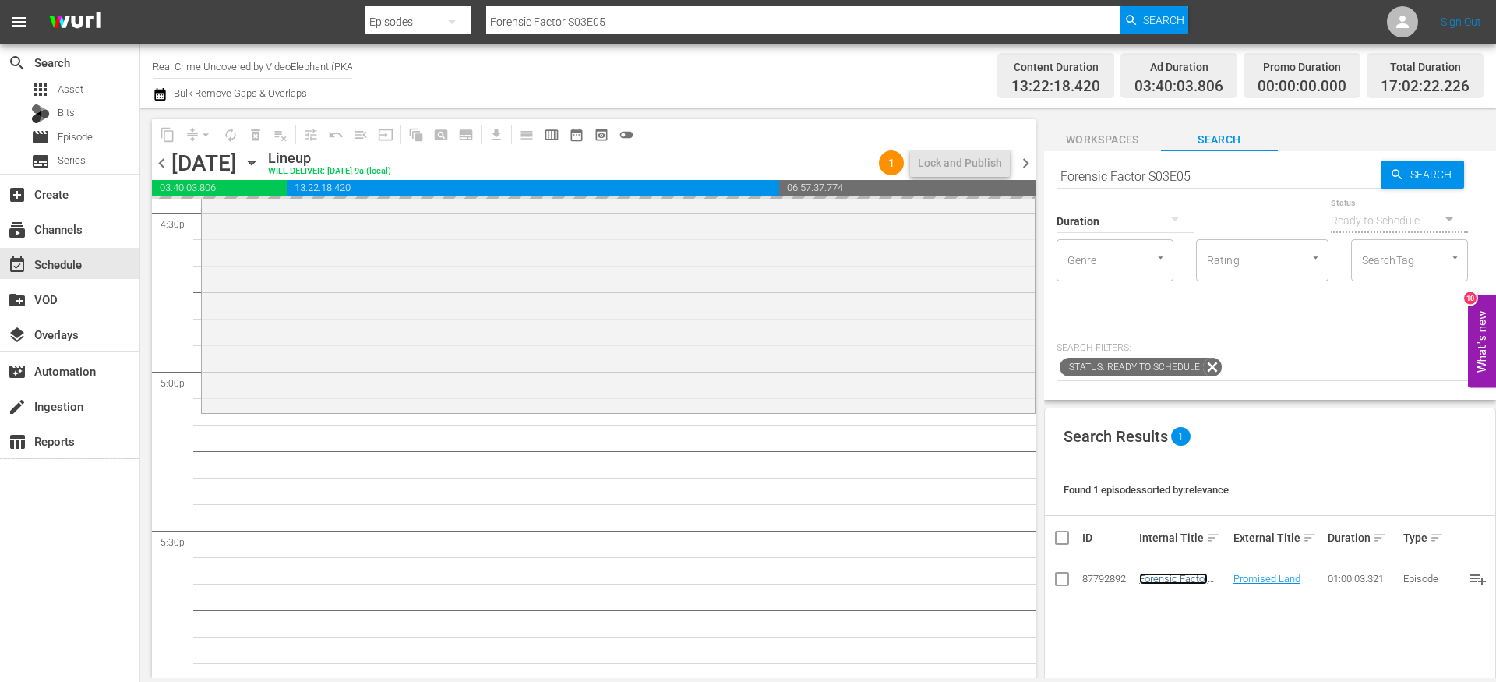
scroll to position [5272, 0]
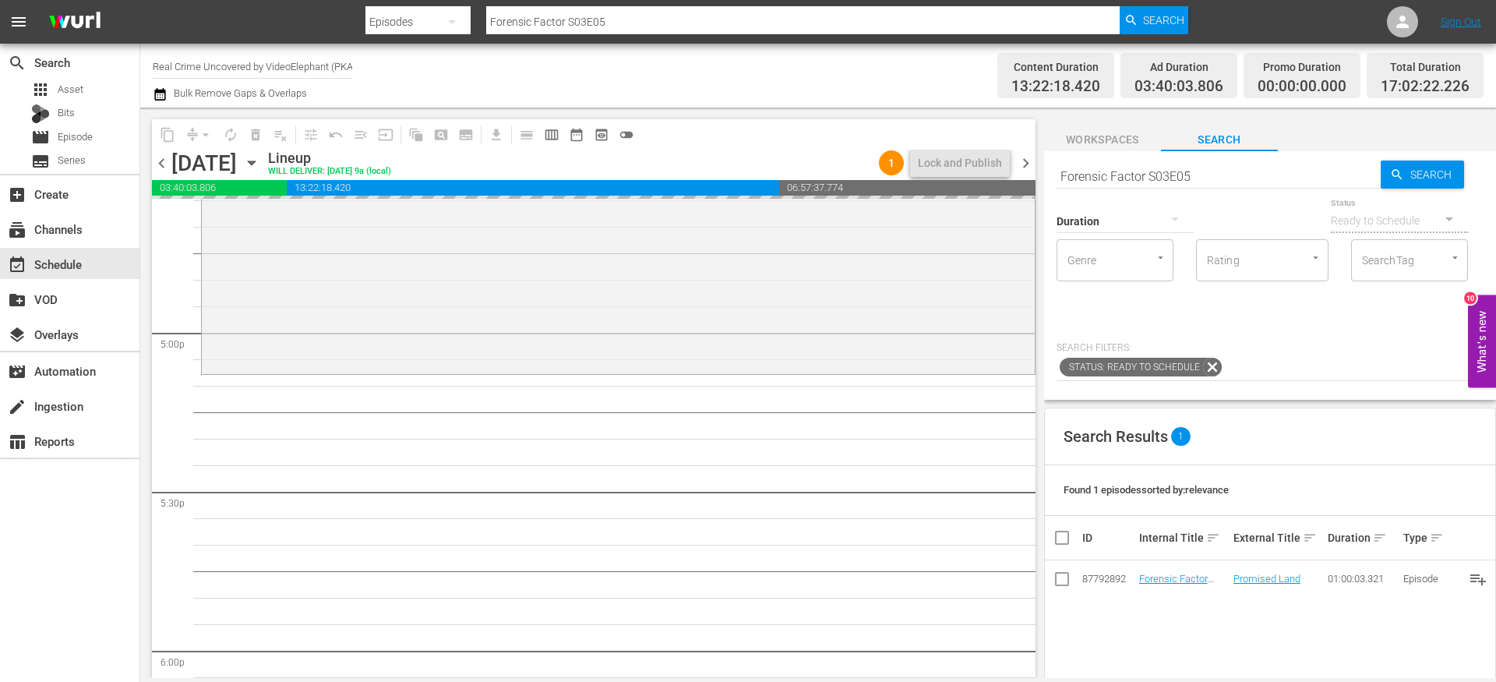
drag, startPoint x: 1160, startPoint y: 573, endPoint x: 831, endPoint y: 53, distance: 615.2
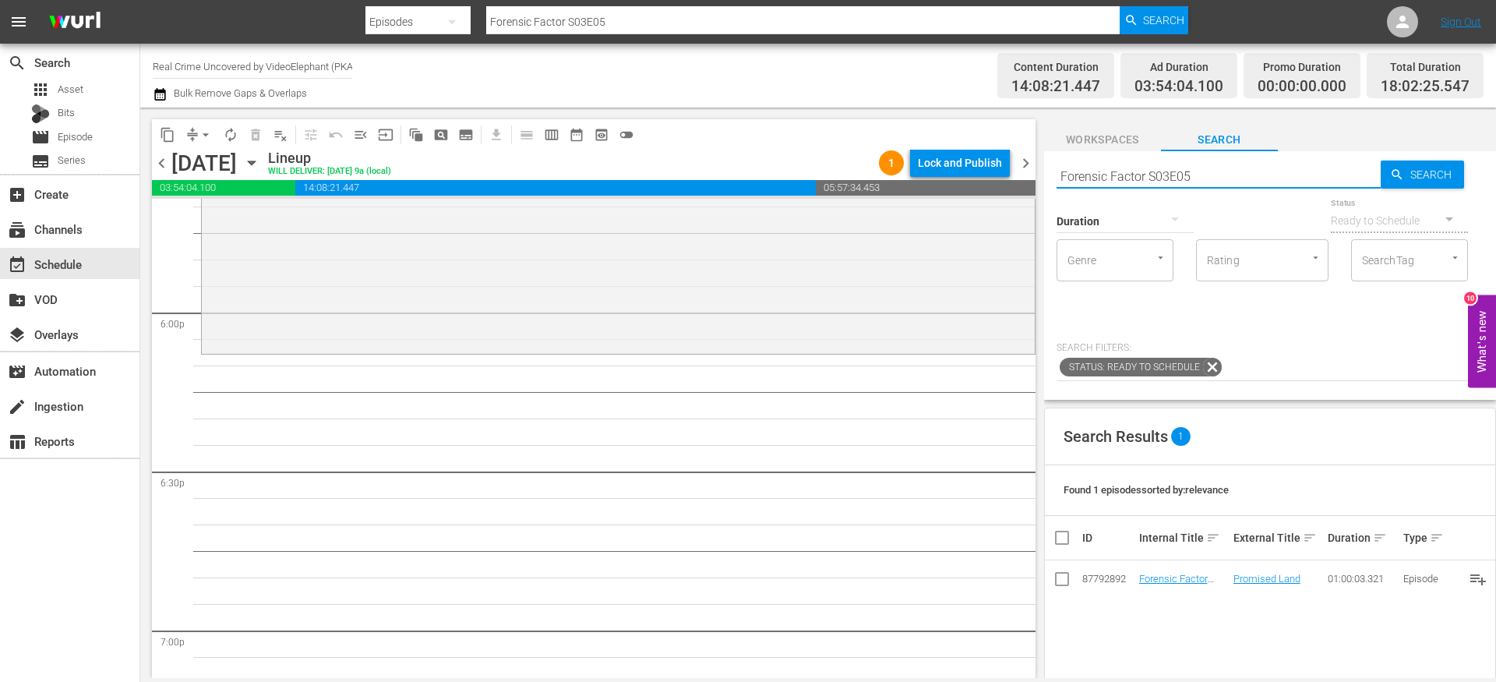
click at [1199, 169] on input "Forensic Factor S03E05" at bounding box center [1219, 175] width 324 height 37
type input "Forensic Factor S03E06"
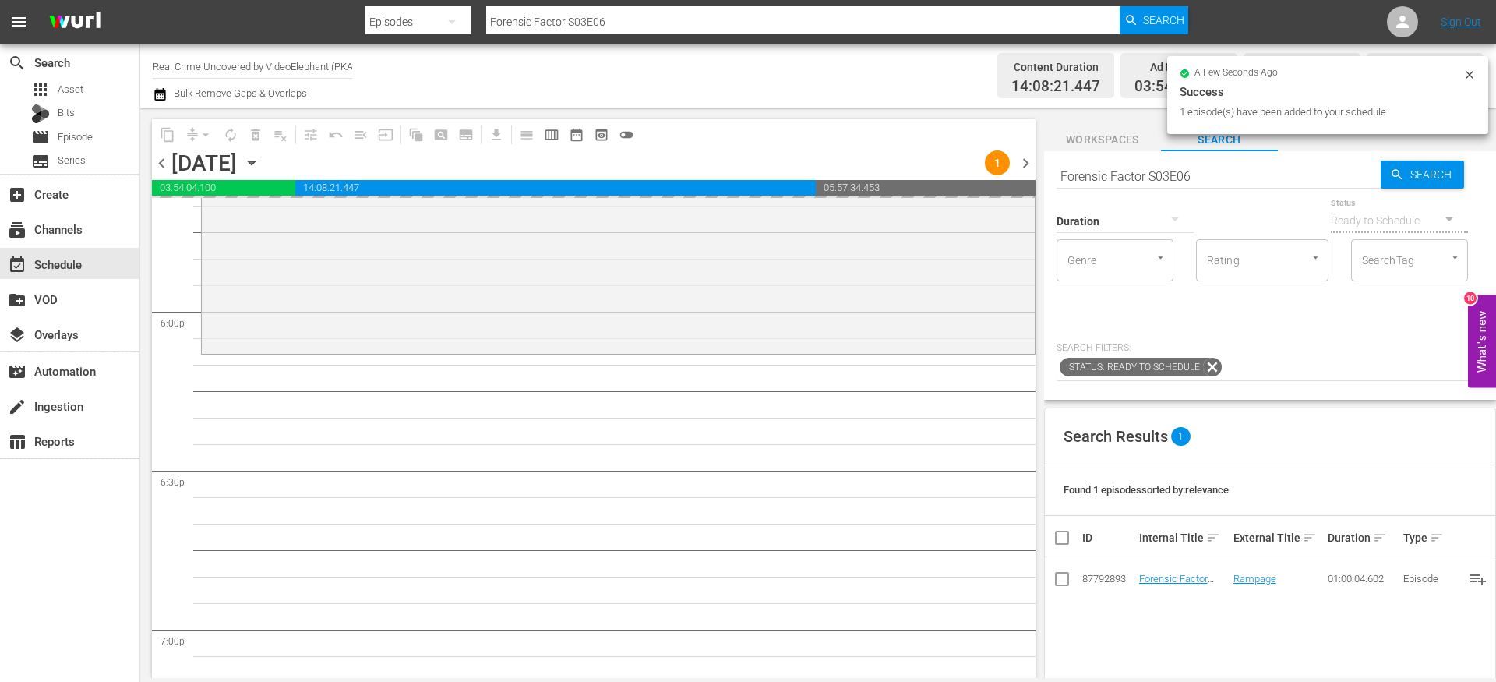
drag, startPoint x: 1171, startPoint y: 572, endPoint x: 994, endPoint y: 10, distance: 589.1
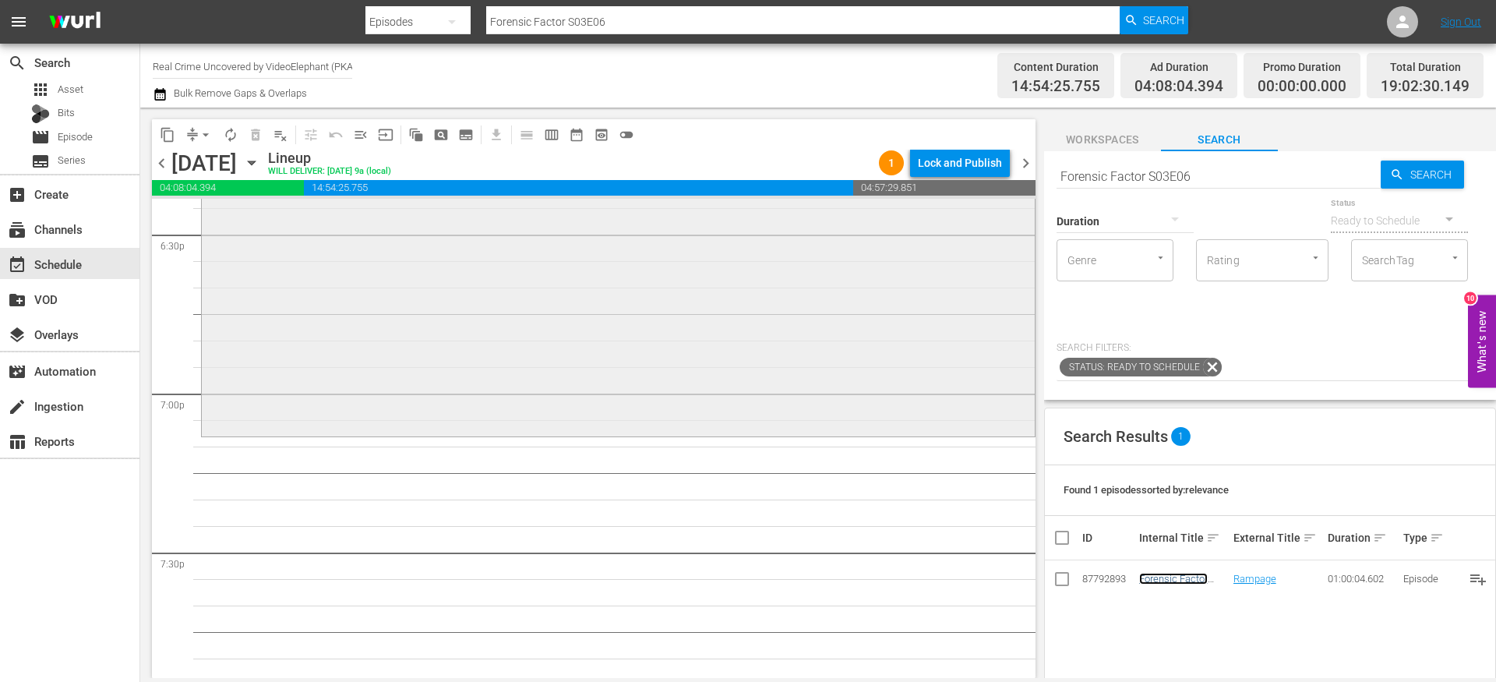
scroll to position [5872, 0]
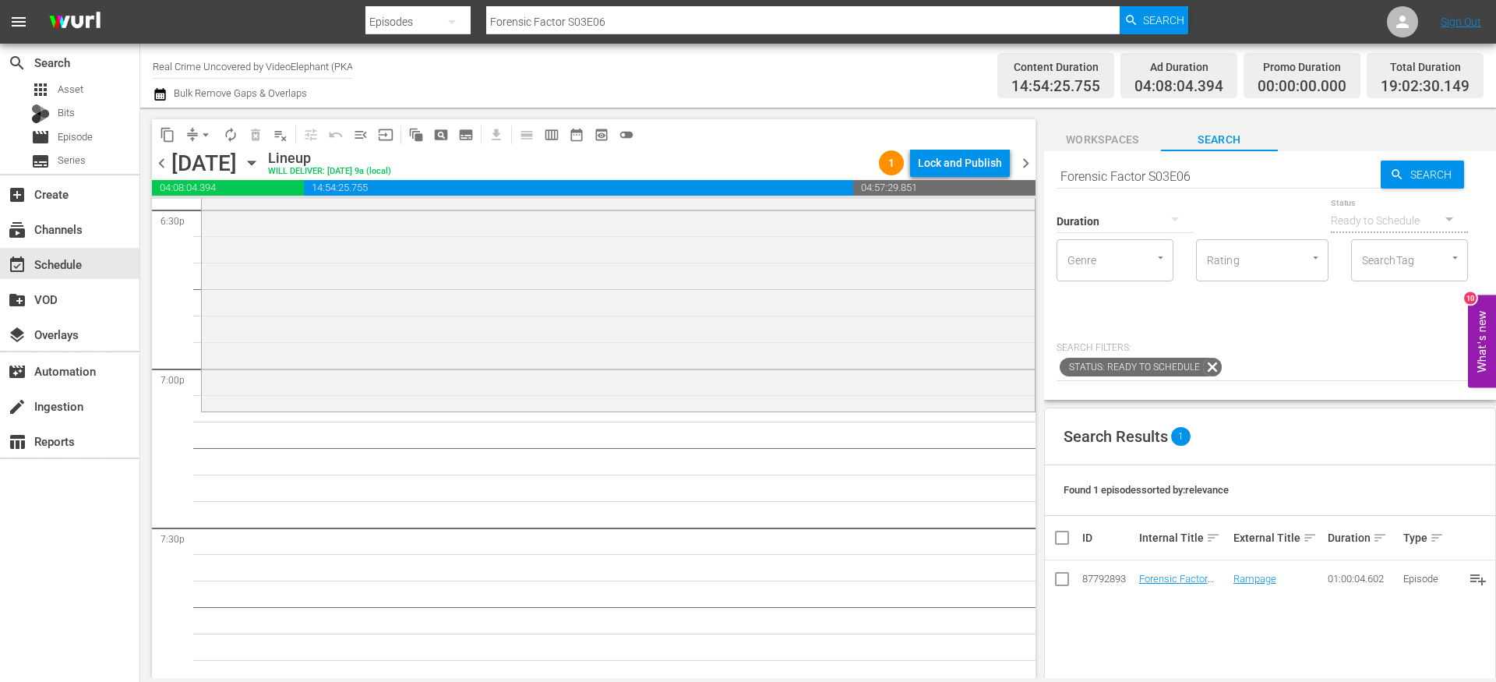
click at [1104, 177] on input "Forensic Factor S03E06" at bounding box center [1219, 175] width 324 height 37
click at [1104, 176] on input "Forensic Factor S03E06" at bounding box center [1219, 175] width 324 height 37
paste input "Crime Science S01E03"
type input "Crime Science S01E03"
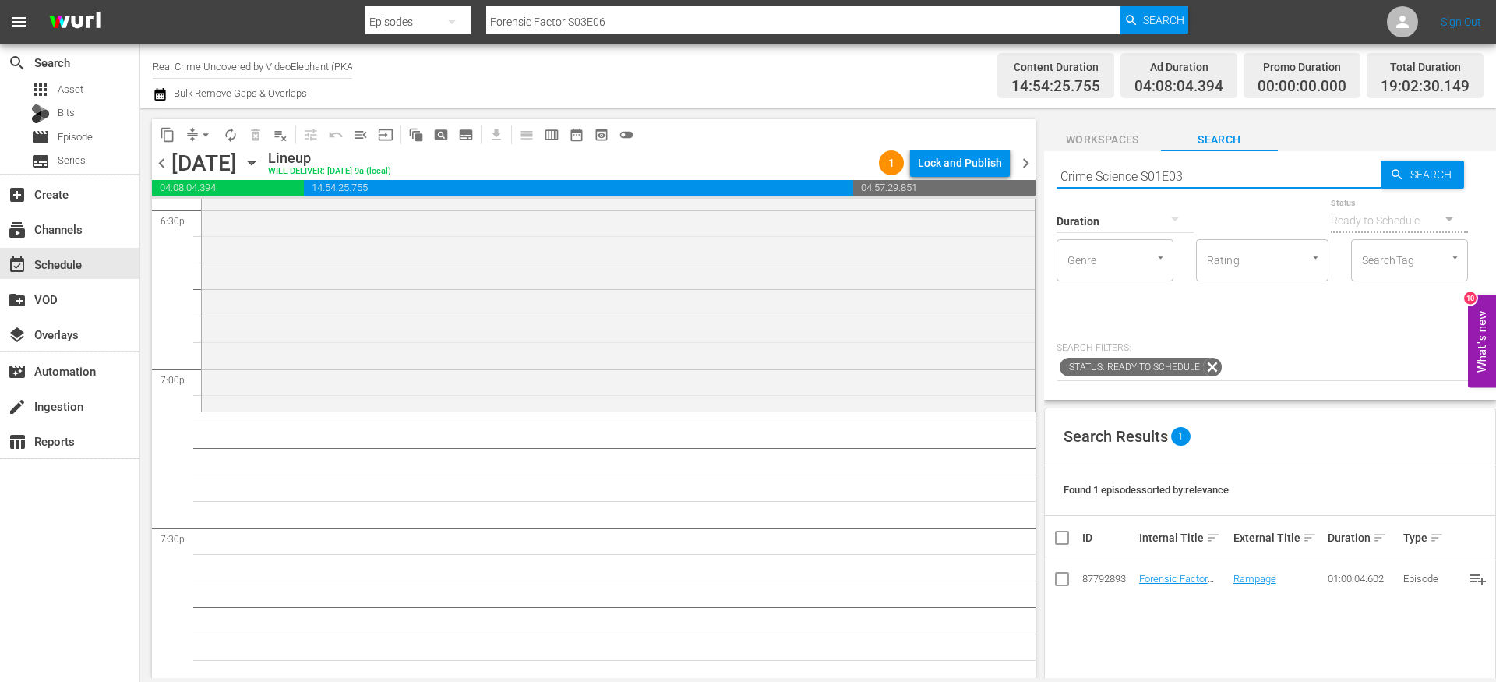
type input "Crime Science S01E03"
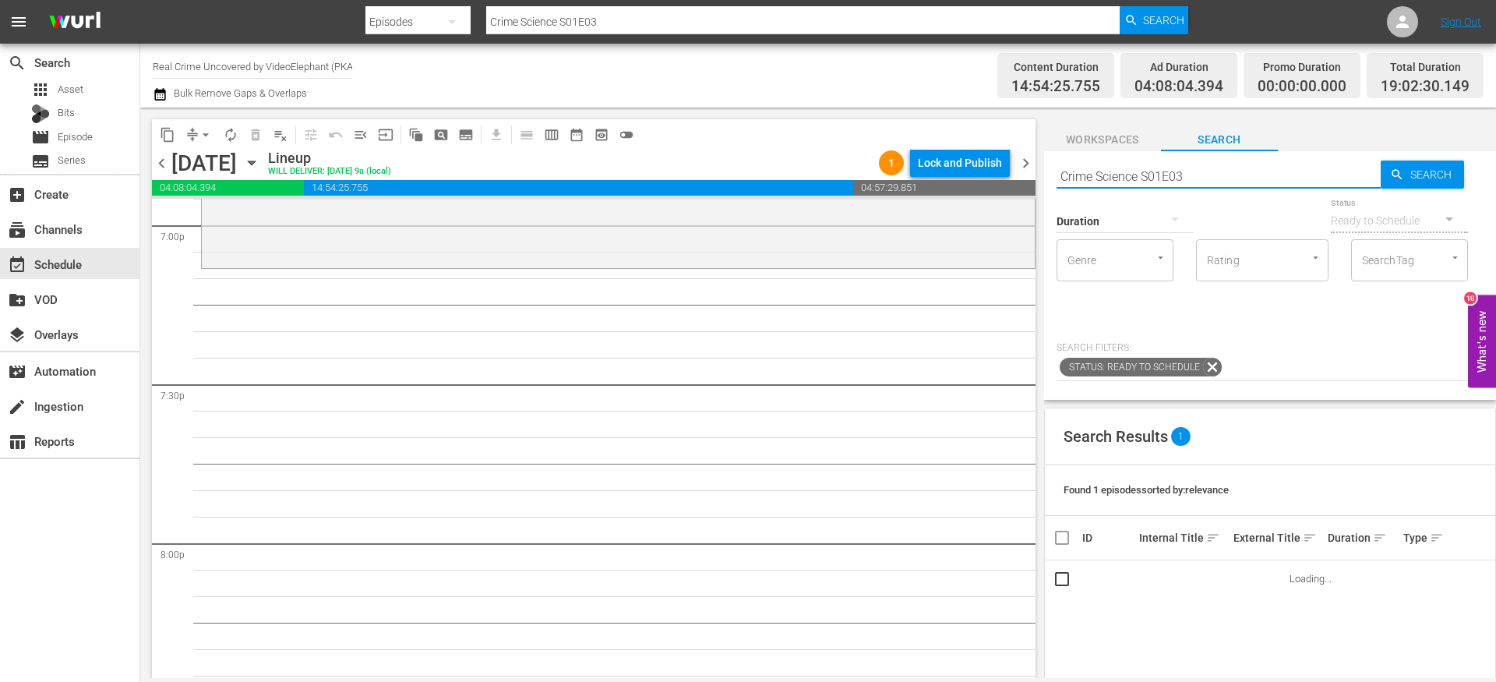
scroll to position [6022, 0]
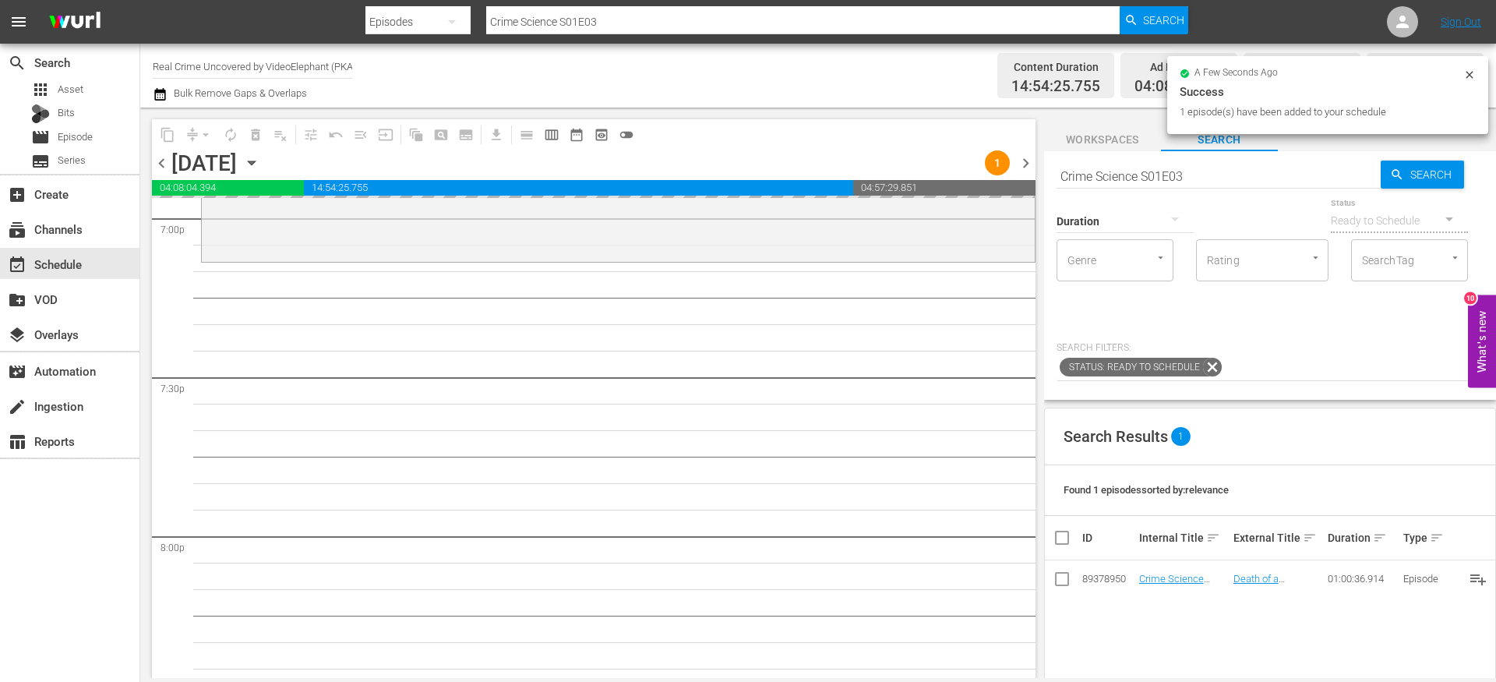
drag, startPoint x: 1175, startPoint y: 577, endPoint x: 983, endPoint y: 9, distance: 599.2
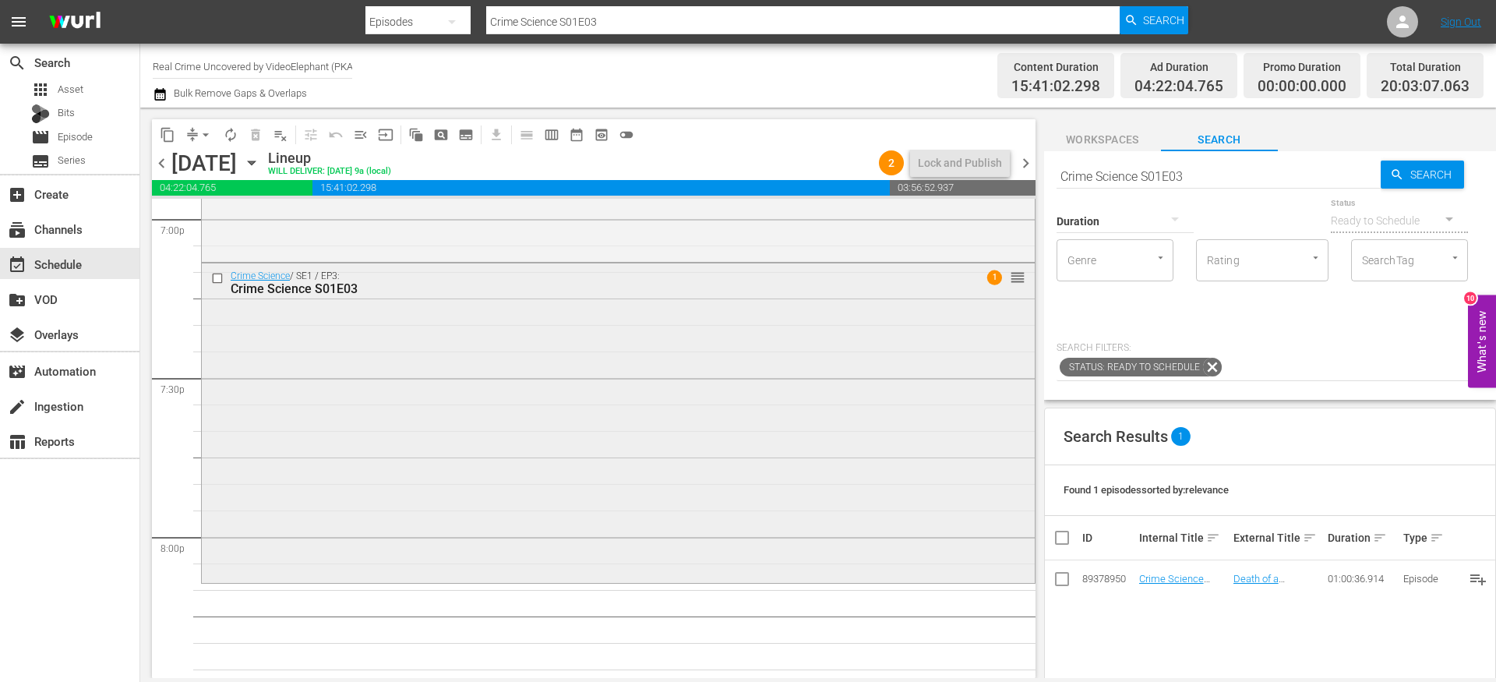
click at [461, 333] on div "Crime Science / SE1 / EP3: Crime Science S01E03 1 reorder" at bounding box center [618, 421] width 833 height 316
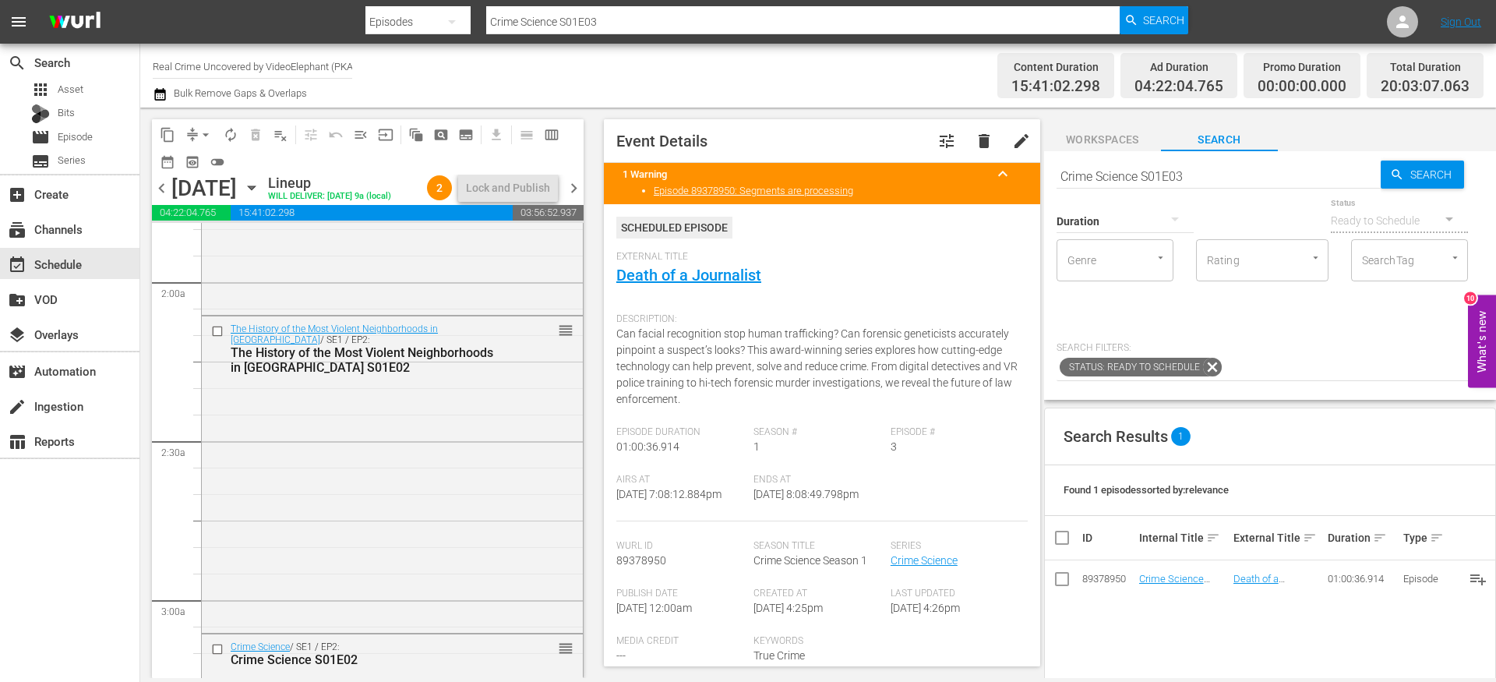
scroll to position [574, 0]
click at [222, 341] on input "checkbox" at bounding box center [219, 333] width 16 height 13
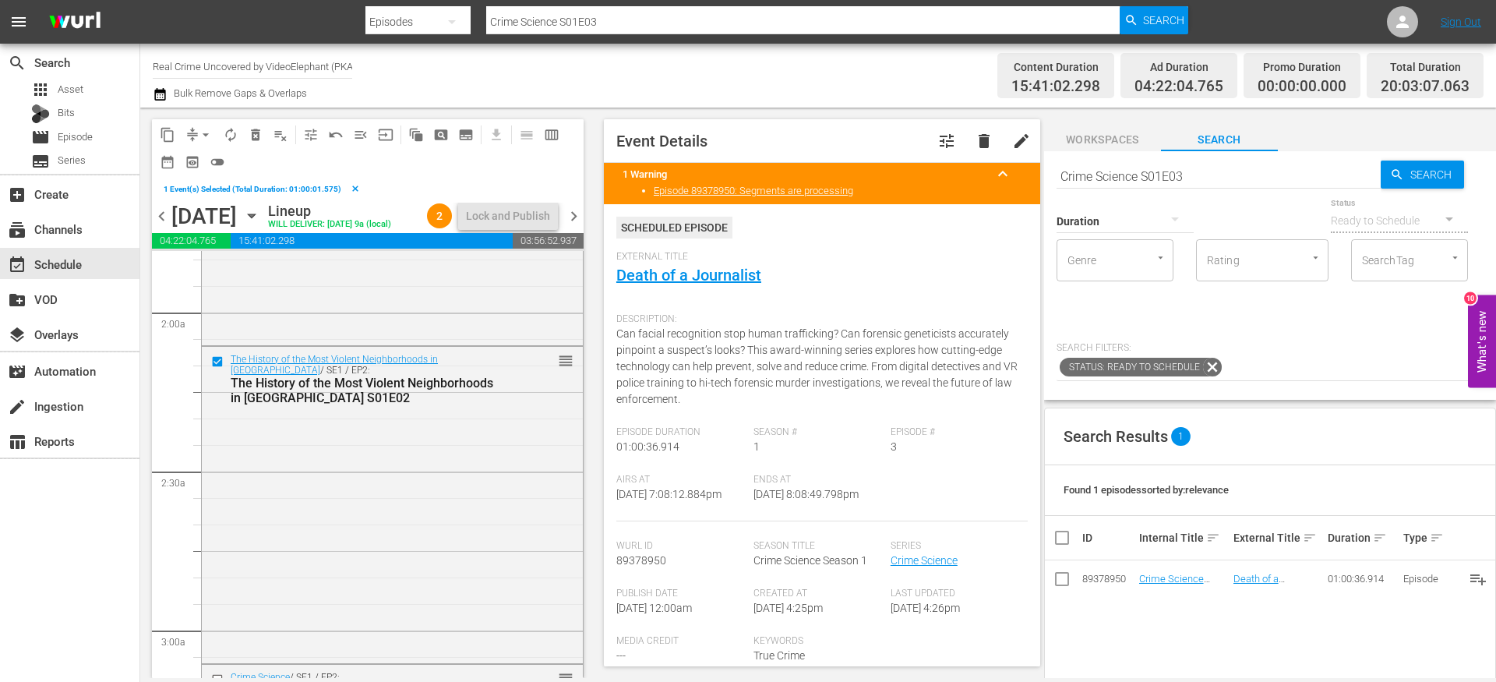
click at [255, 142] on button "delete_forever_outlined" at bounding box center [255, 134] width 25 height 25
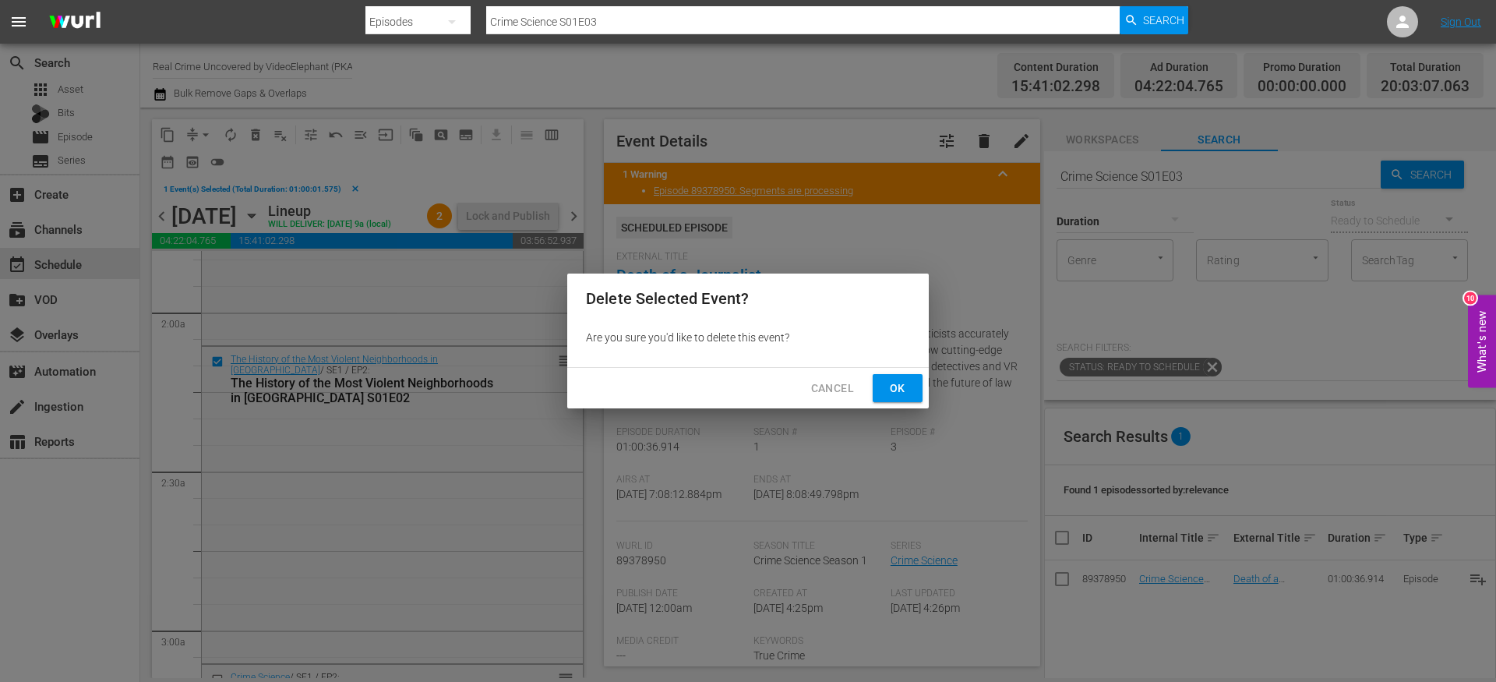
click at [892, 391] on span "Ok" at bounding box center [897, 388] width 25 height 19
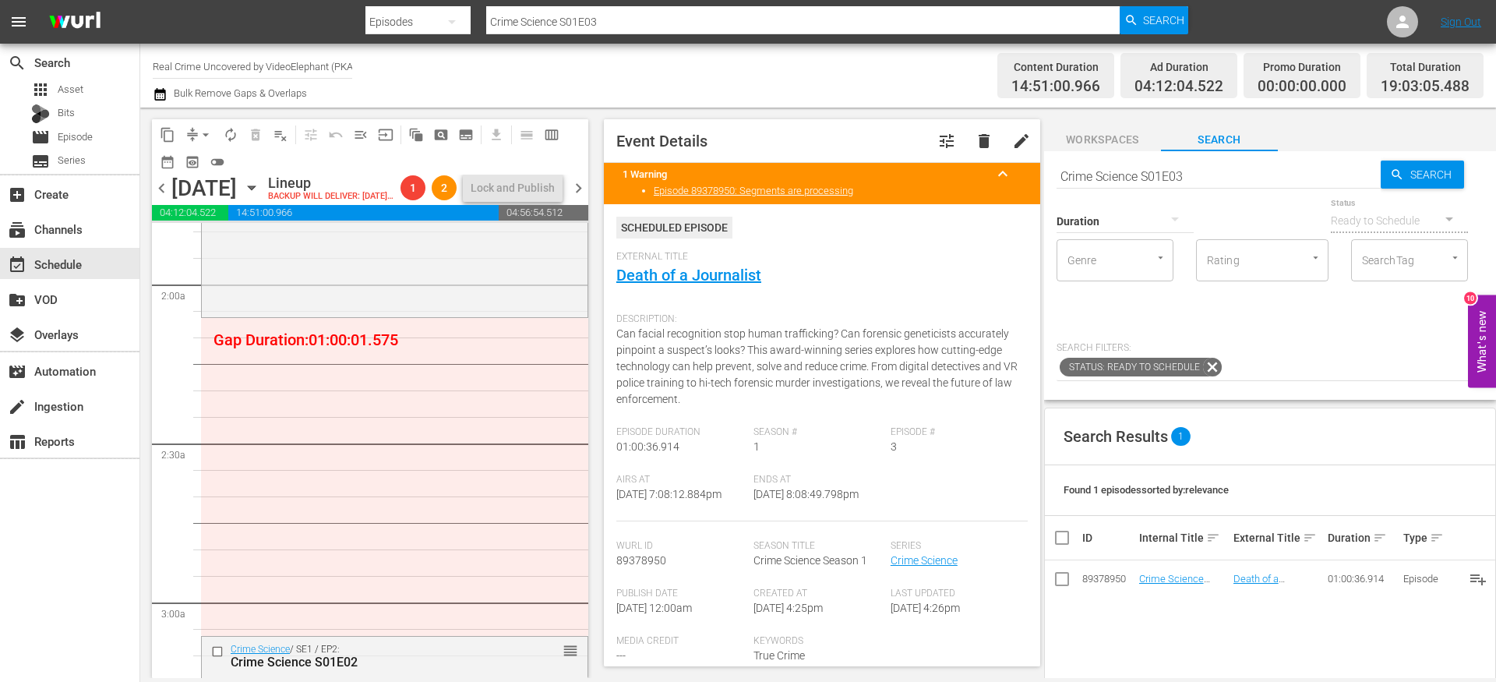
click at [1156, 170] on input "Crime Science S01E03" at bounding box center [1219, 175] width 324 height 37
paste input "On The Trail Of S01E10"
type input "On The Trail Of S01E10"
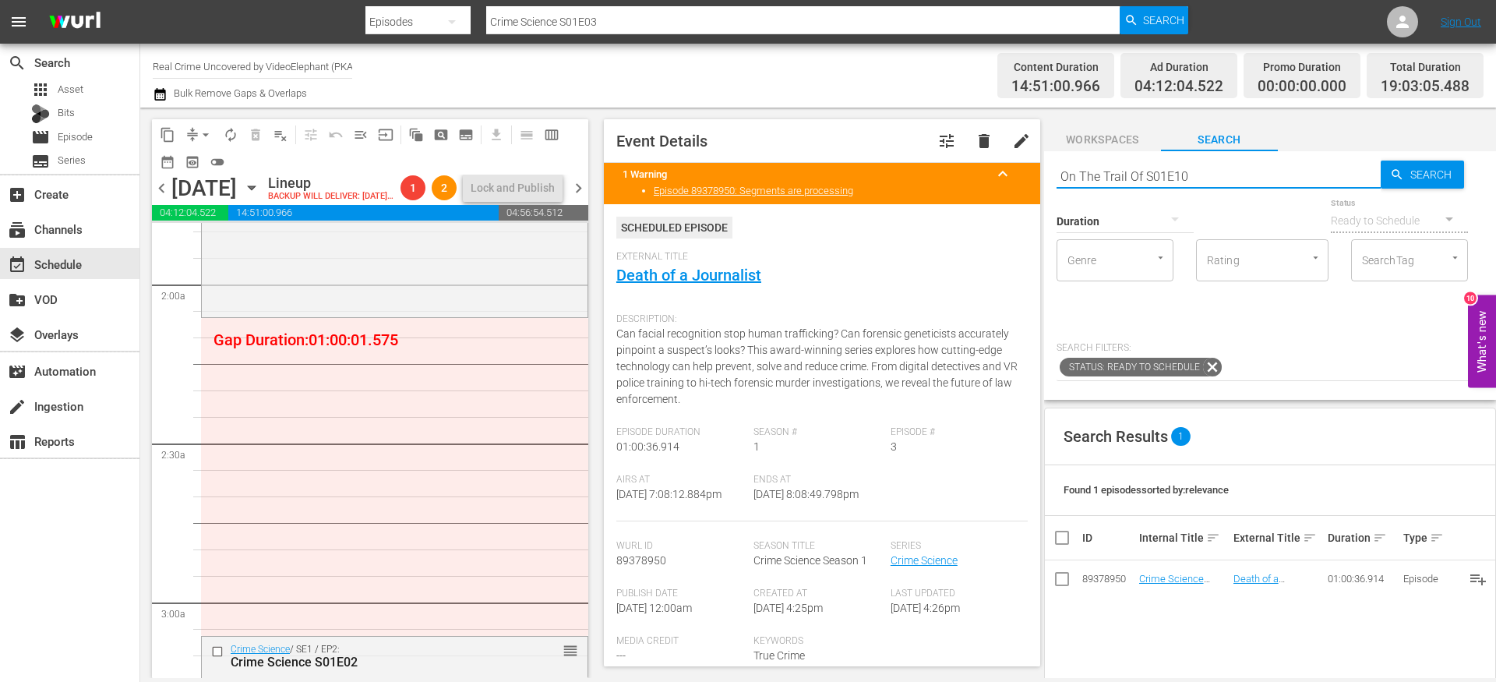
type input "On The Trail Of S01E10"
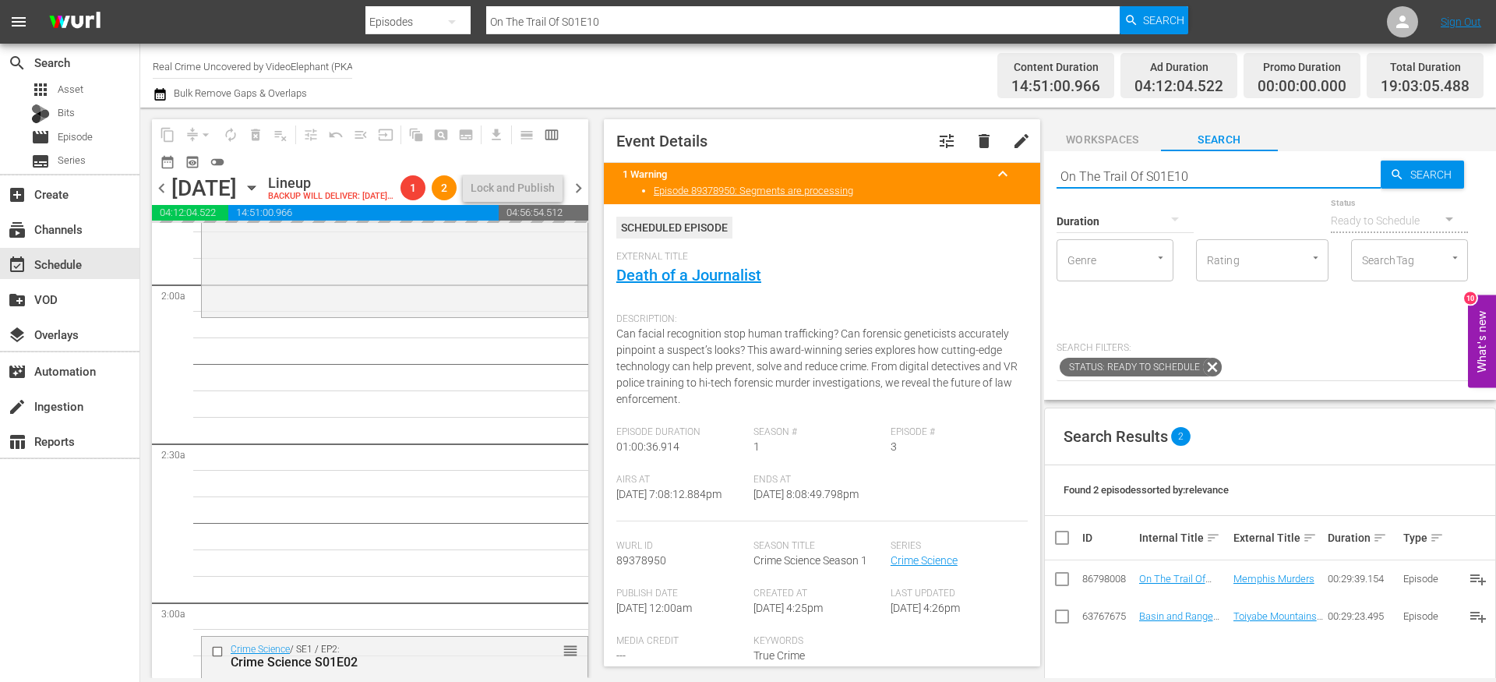
click at [1153, 176] on input "On The Trail Of S01E10" at bounding box center [1219, 175] width 324 height 37
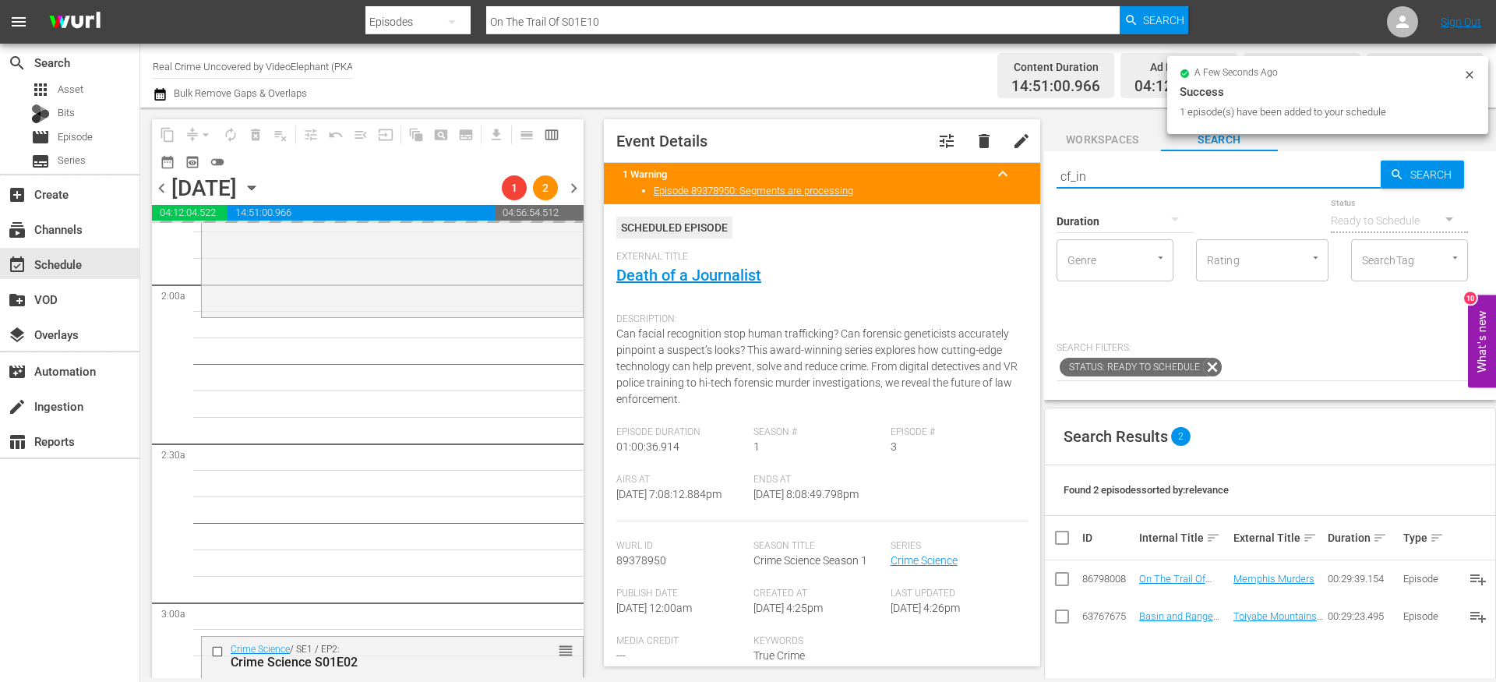
type input "cf_interstitial"
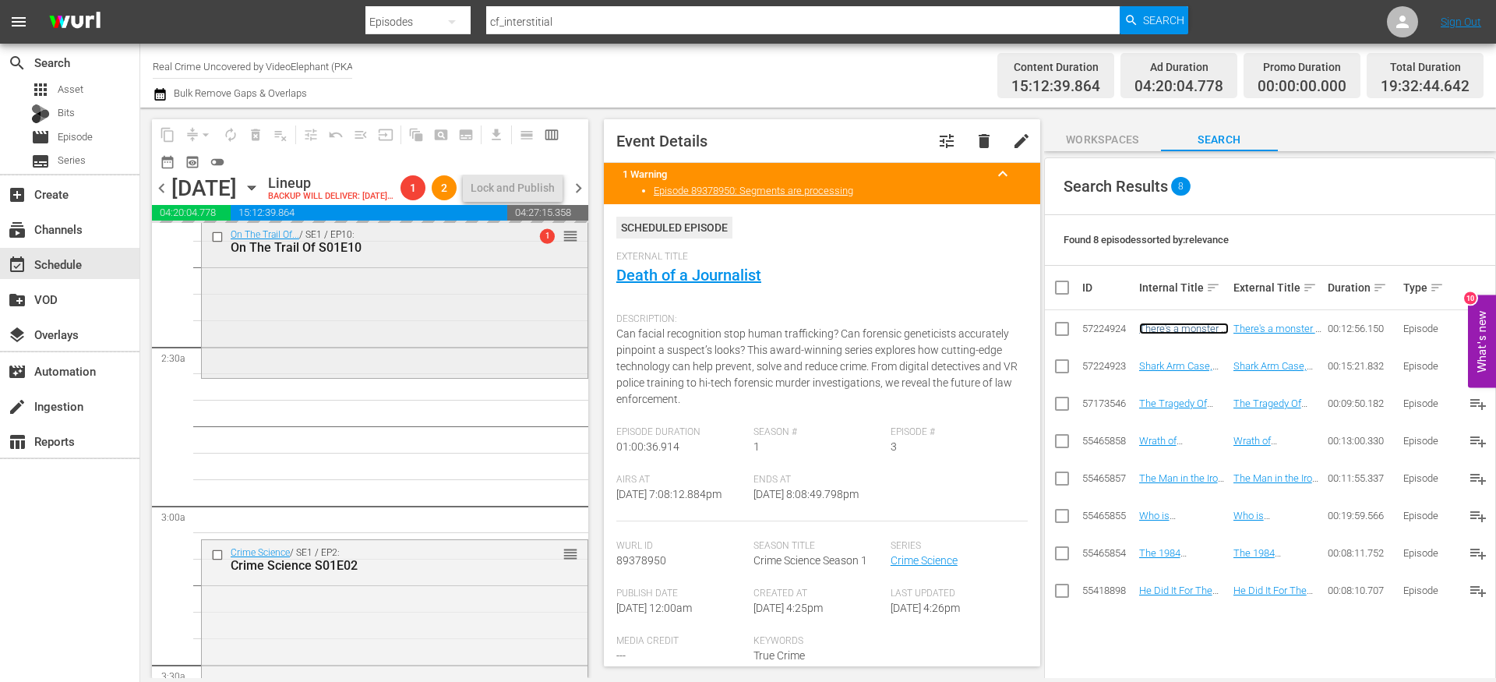
scroll to position [684, 0]
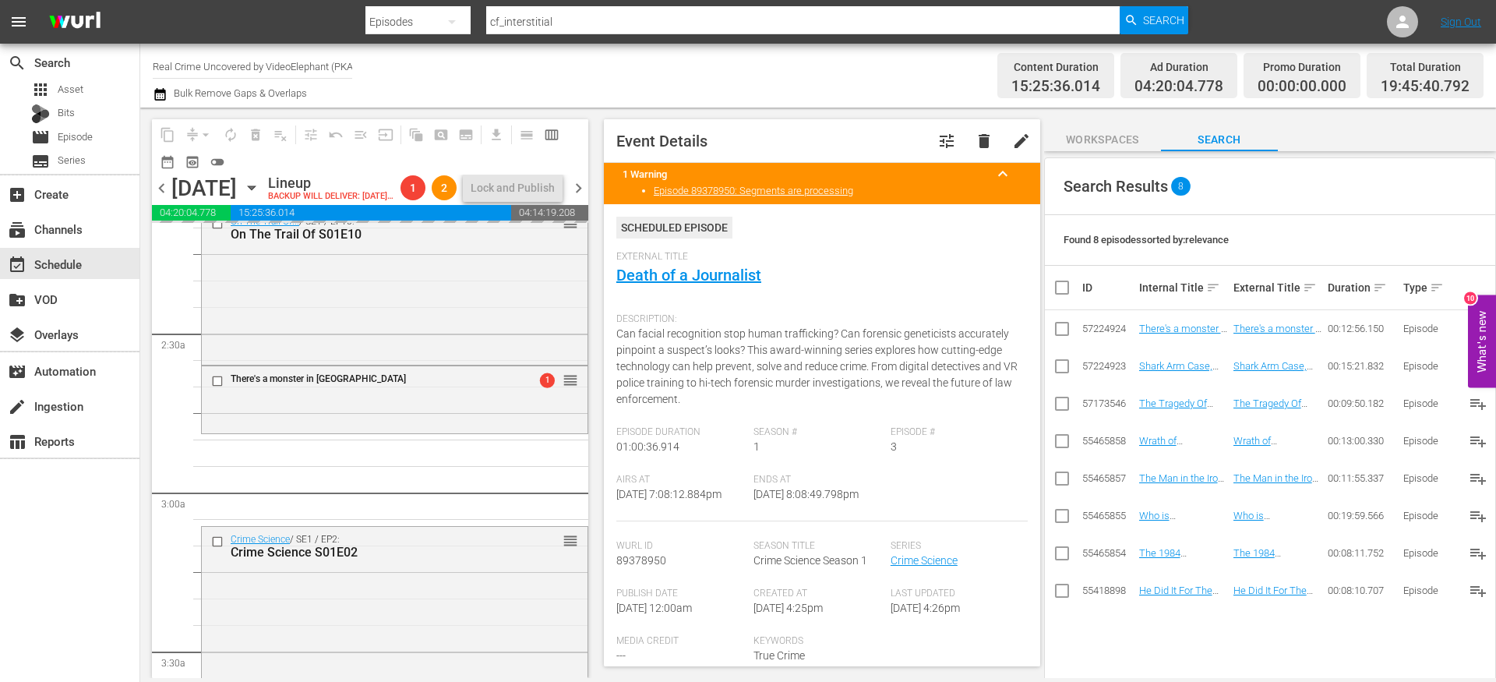
drag, startPoint x: 1171, startPoint y: 400, endPoint x: 754, endPoint y: 35, distance: 553.4
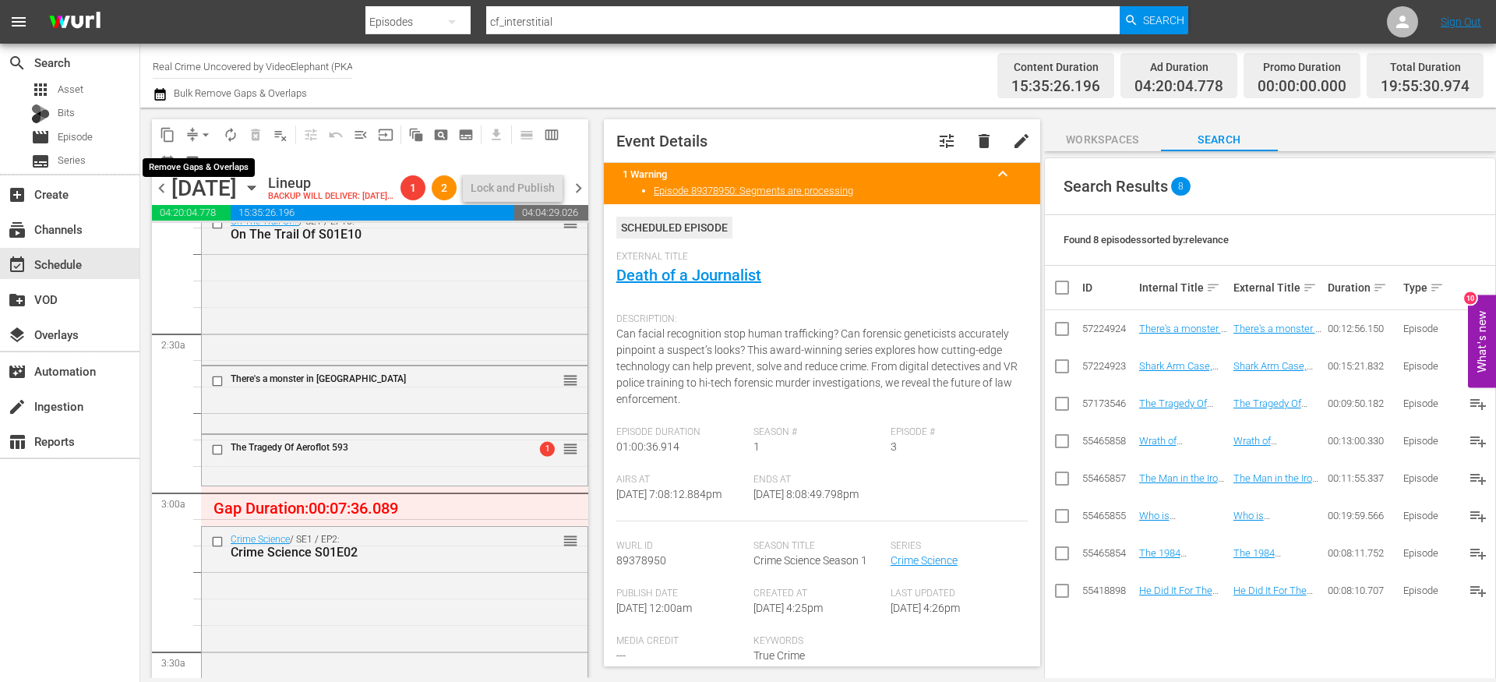
click at [199, 135] on span "arrow_drop_down" at bounding box center [206, 135] width 16 height 16
click at [210, 221] on li "Align to End of Previous Day" at bounding box center [207, 218] width 164 height 26
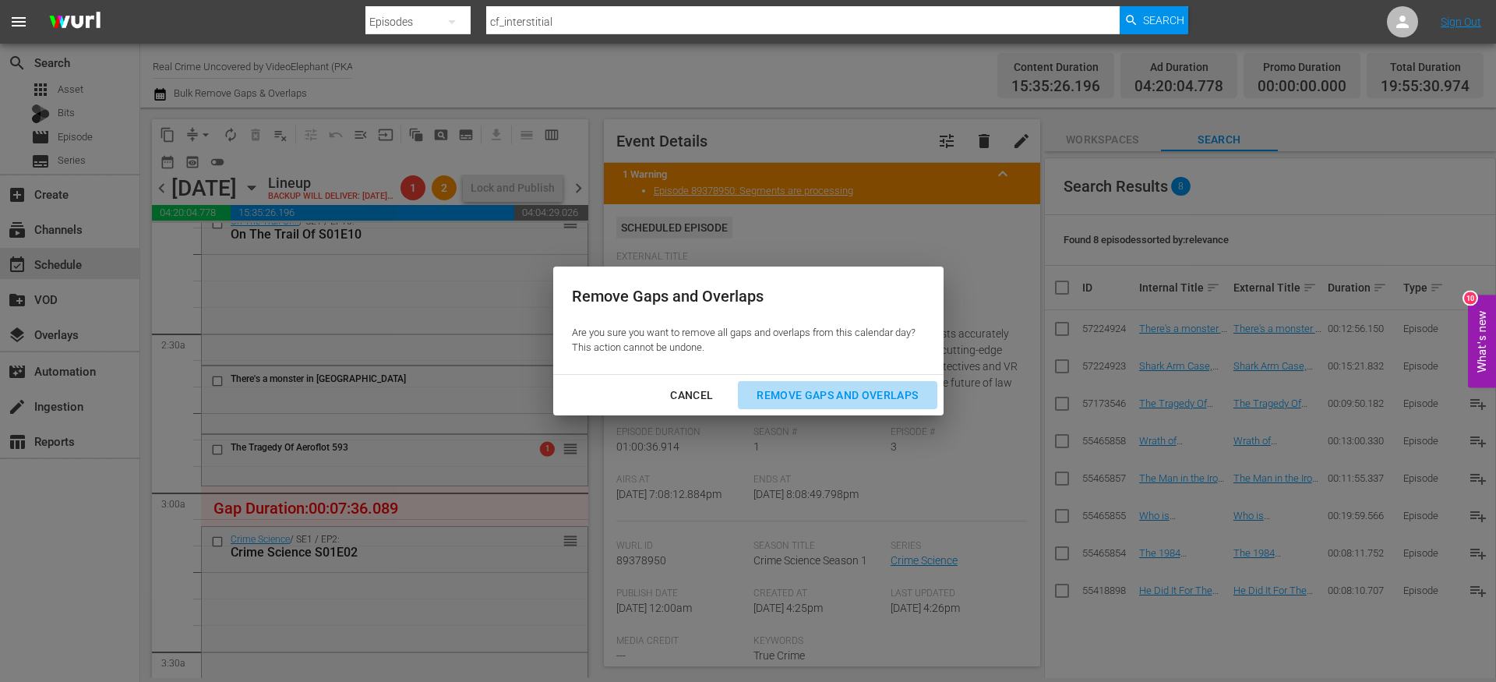
click at [829, 404] on div "Remove Gaps and Overlaps" at bounding box center [837, 395] width 186 height 19
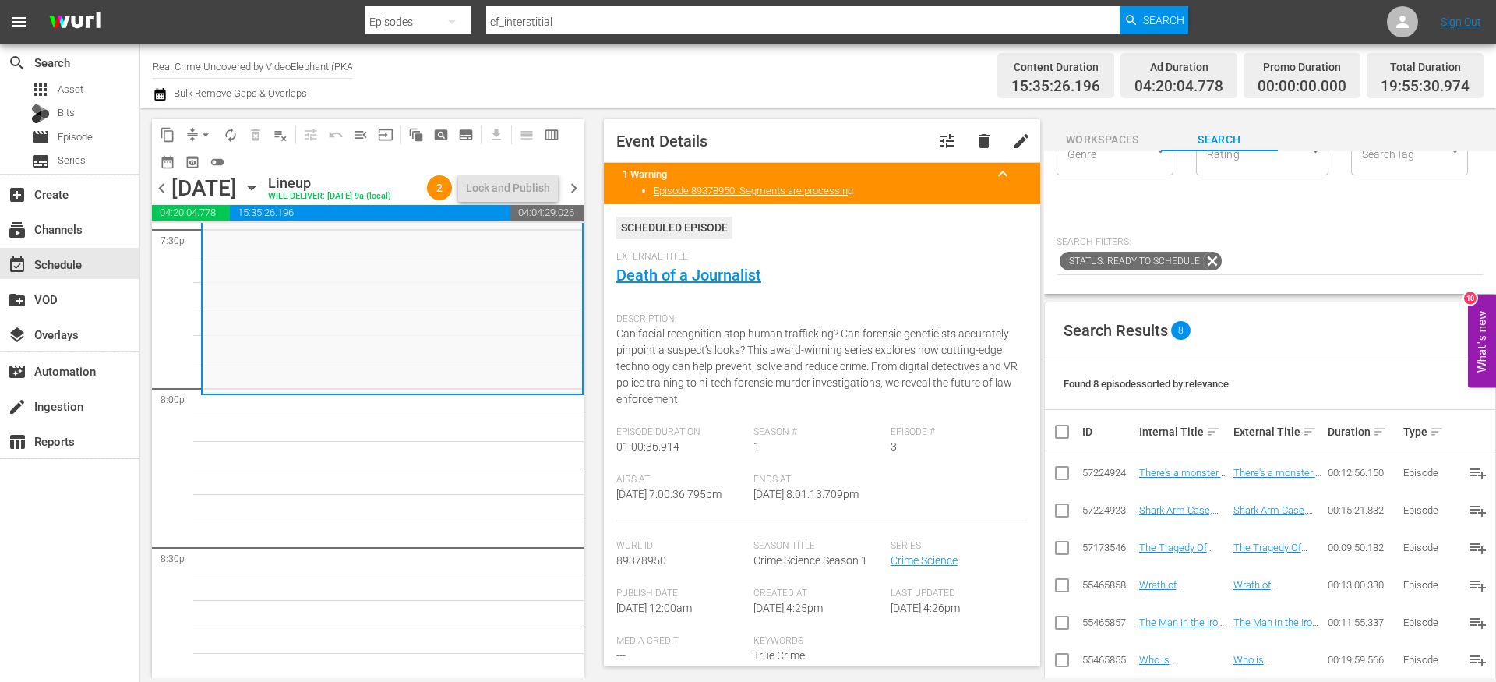
scroll to position [0, 0]
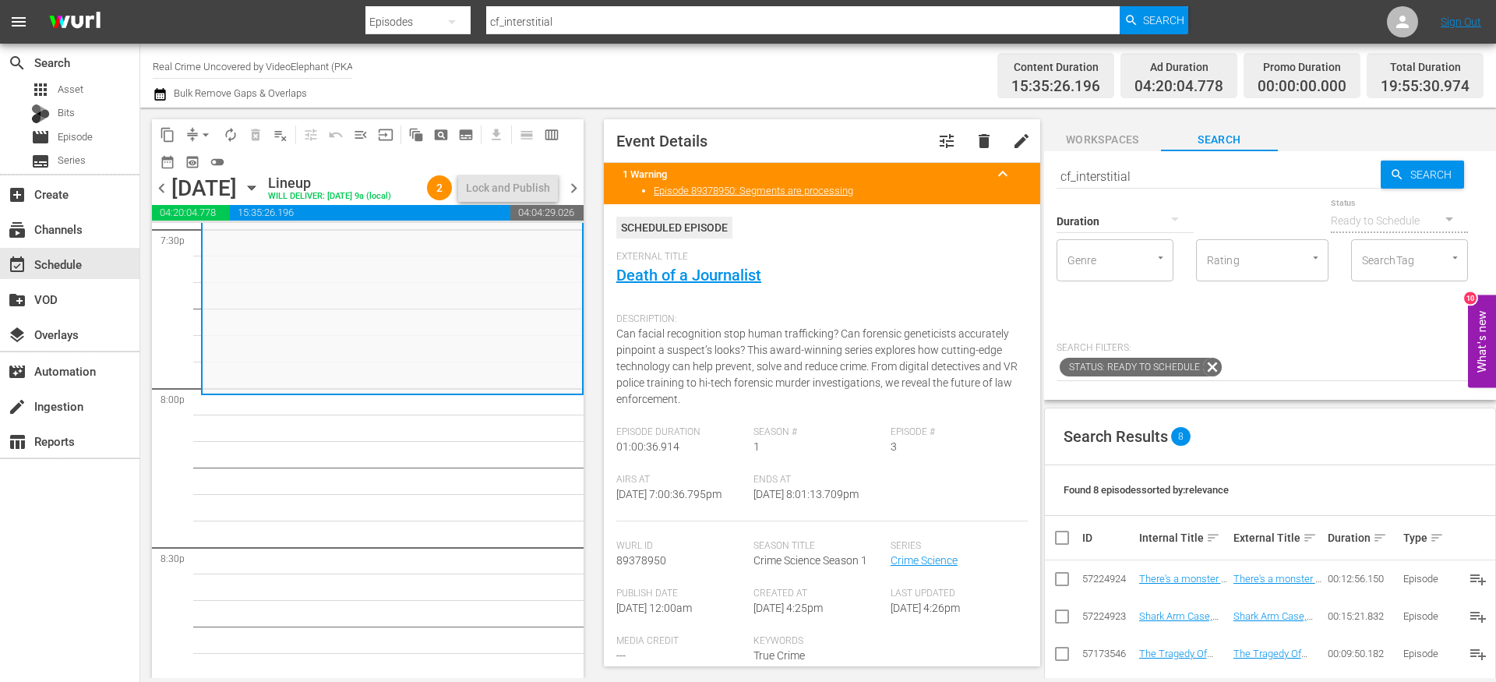
click at [1120, 182] on input "cf_interstitial" at bounding box center [1219, 175] width 324 height 37
paste input "Bali Bombing: The Untold Story S01E01"
type input "Bali Bombing: The Untold Story S01E01"
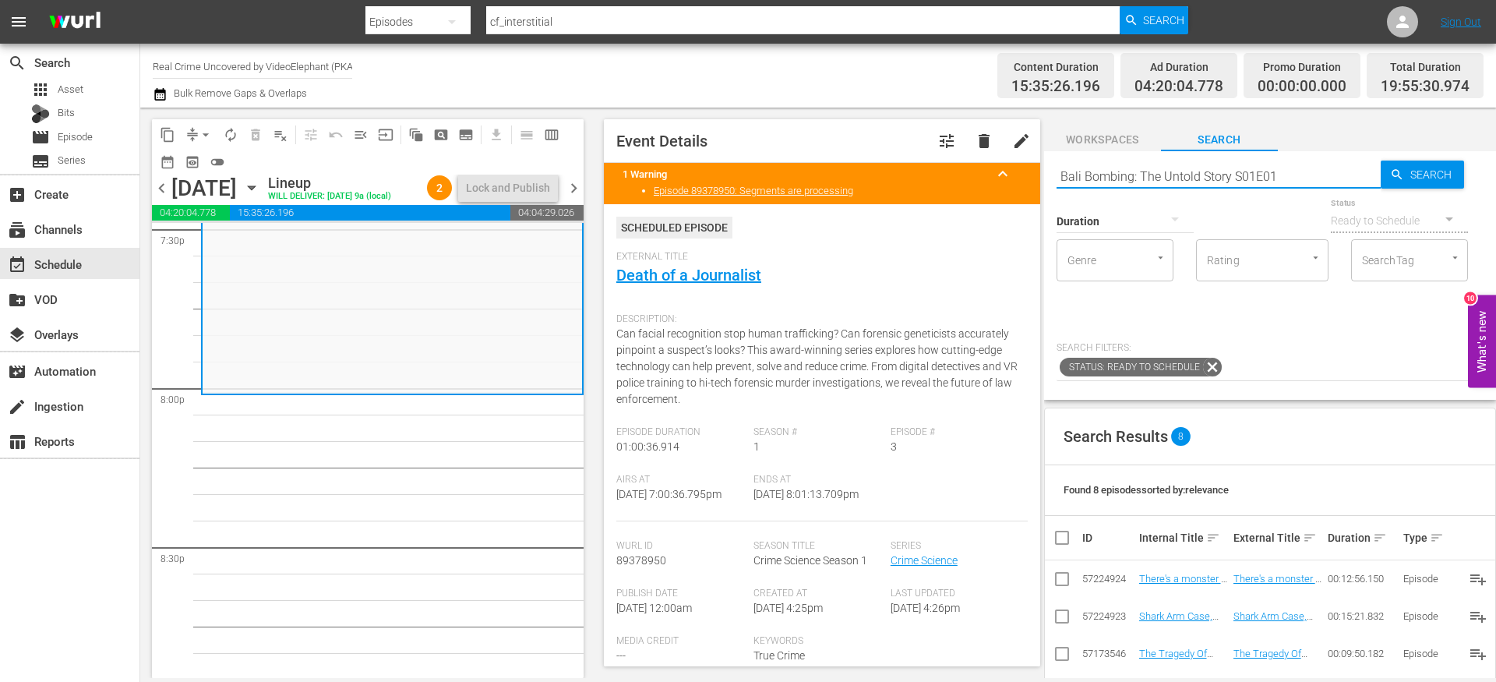
type input "Bali Bombing: The Untold Story S01E01"
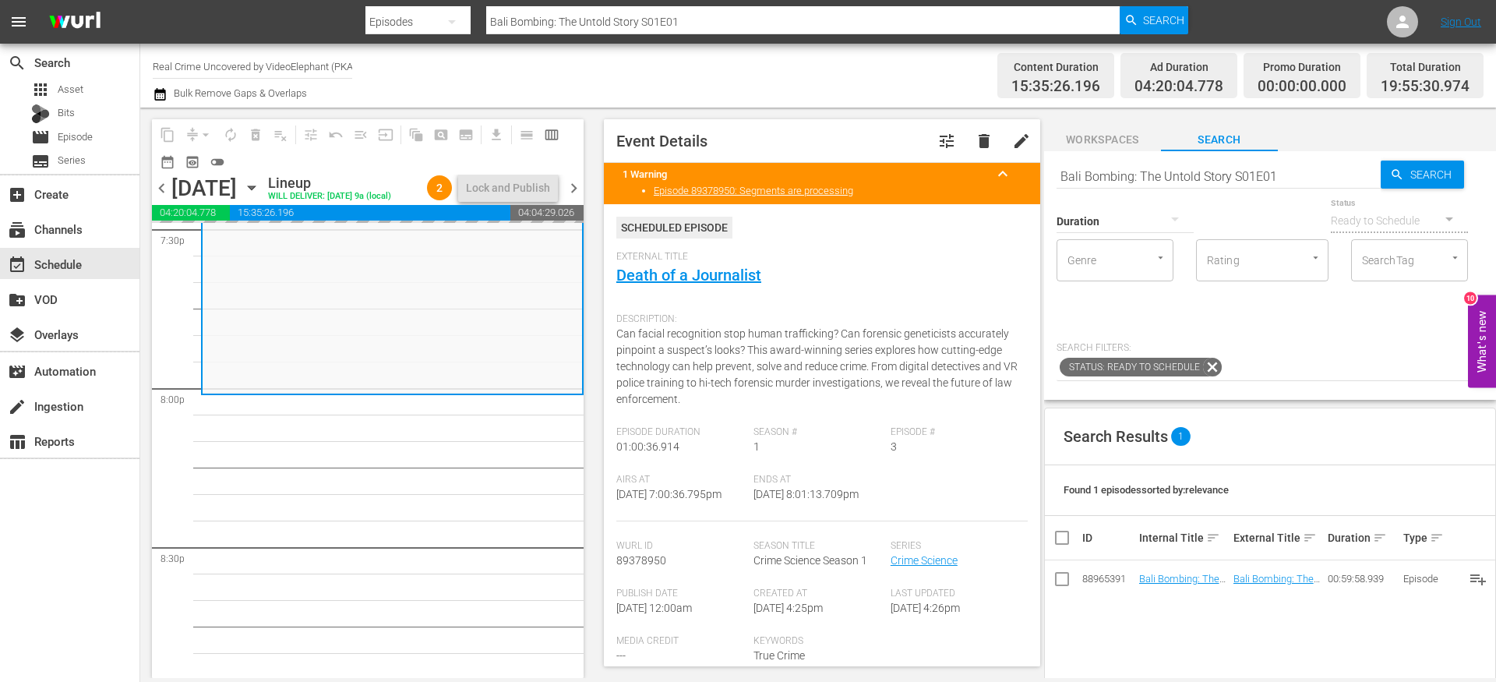
drag, startPoint x: 1161, startPoint y: 581, endPoint x: 753, endPoint y: 19, distance: 694.7
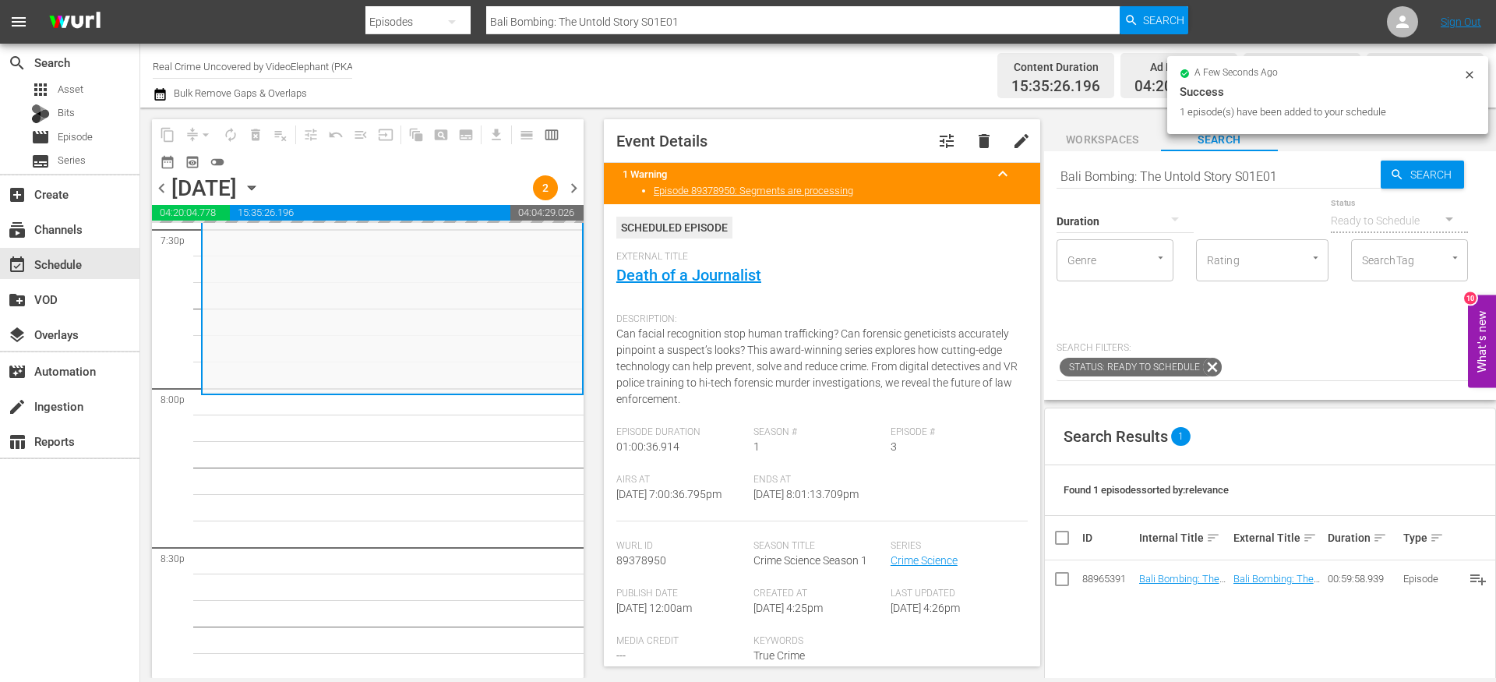
click at [1099, 168] on input "Bali Bombing: The Untold Story S01E01" at bounding box center [1219, 175] width 324 height 37
paste input "[DEMOGRAPHIC_DATA] Marshals The Real Story S01E06"
type input "[DEMOGRAPHIC_DATA] Marshals The Real Story S01E06"
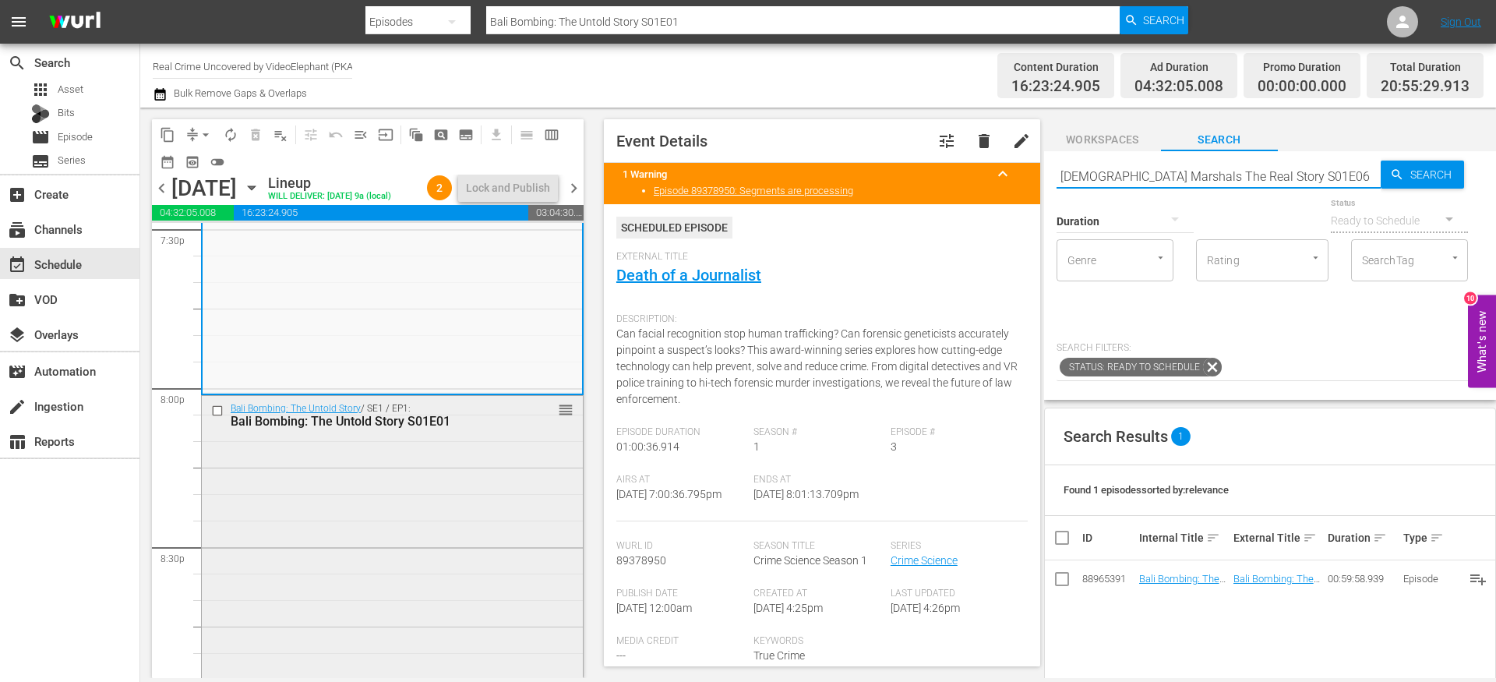
type input "[DEMOGRAPHIC_DATA] Marshals The Real Story S01E06"
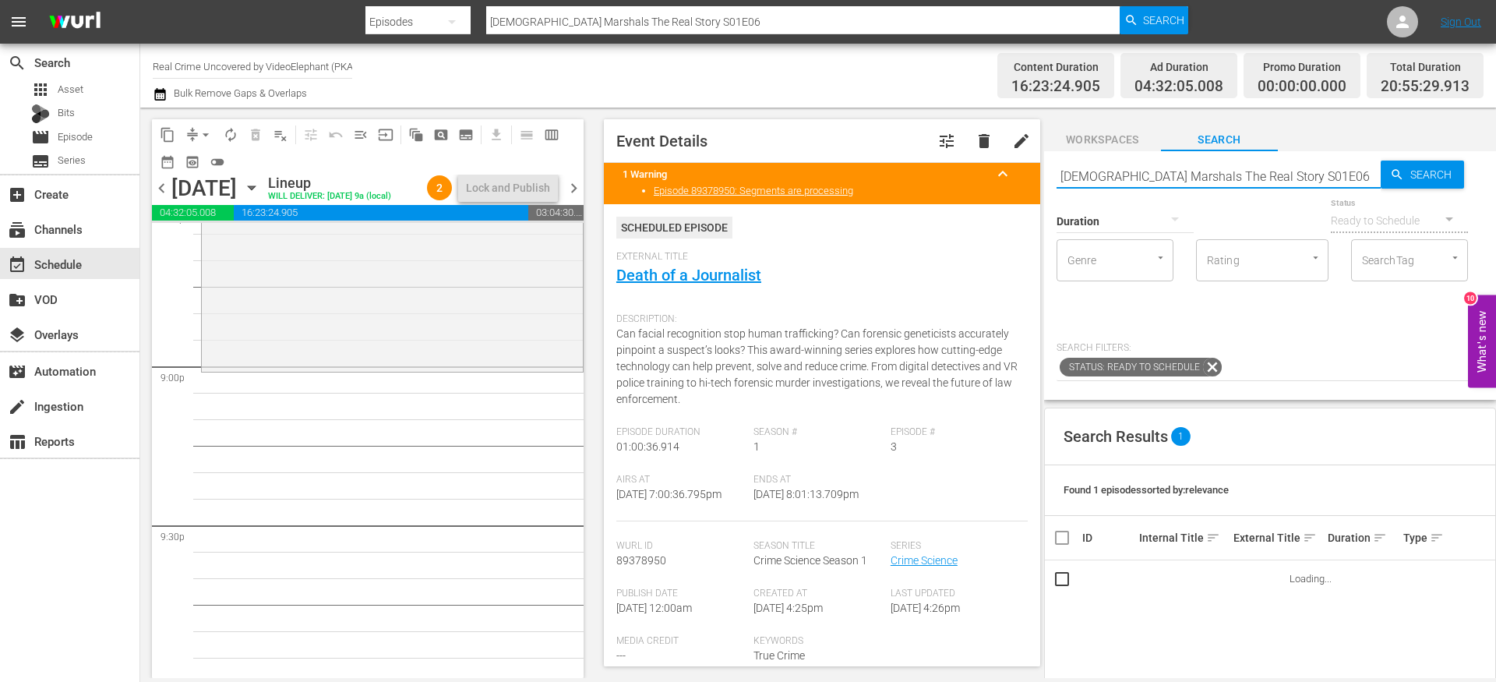
scroll to position [6545, 0]
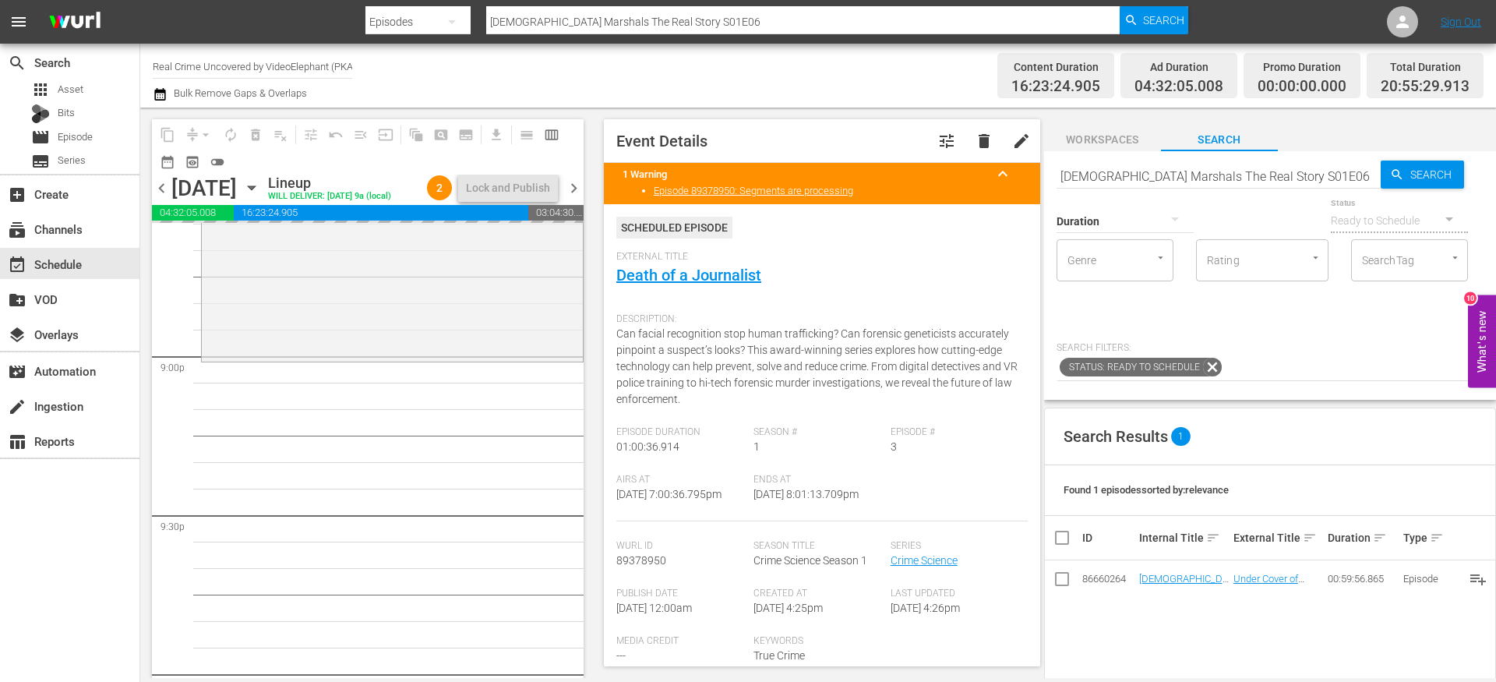
drag, startPoint x: 1165, startPoint y: 575, endPoint x: 913, endPoint y: 0, distance: 627.9
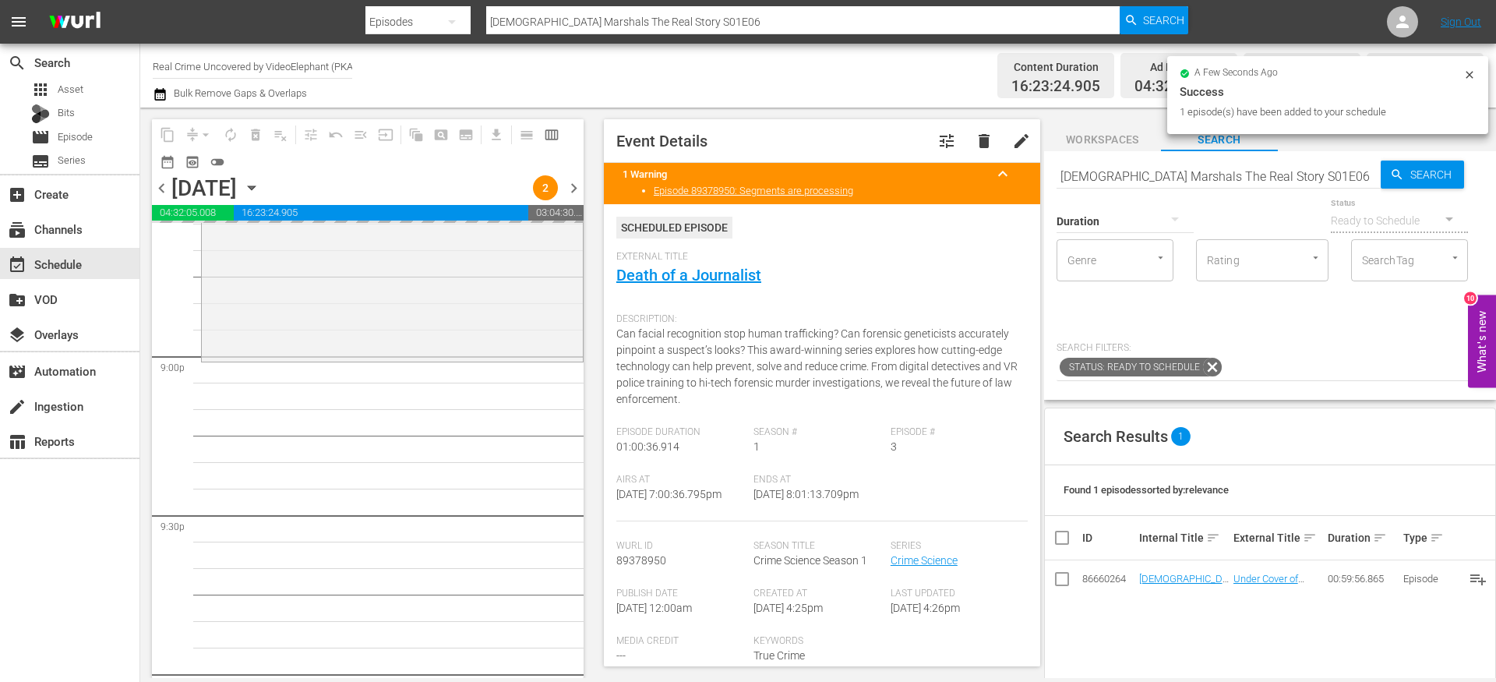
click at [1096, 176] on input "[DEMOGRAPHIC_DATA] Marshals The Real Story S01E06" at bounding box center [1219, 175] width 324 height 37
click at [1095, 176] on input "[DEMOGRAPHIC_DATA] Marshals The Real Story S01E06" at bounding box center [1219, 175] width 324 height 37
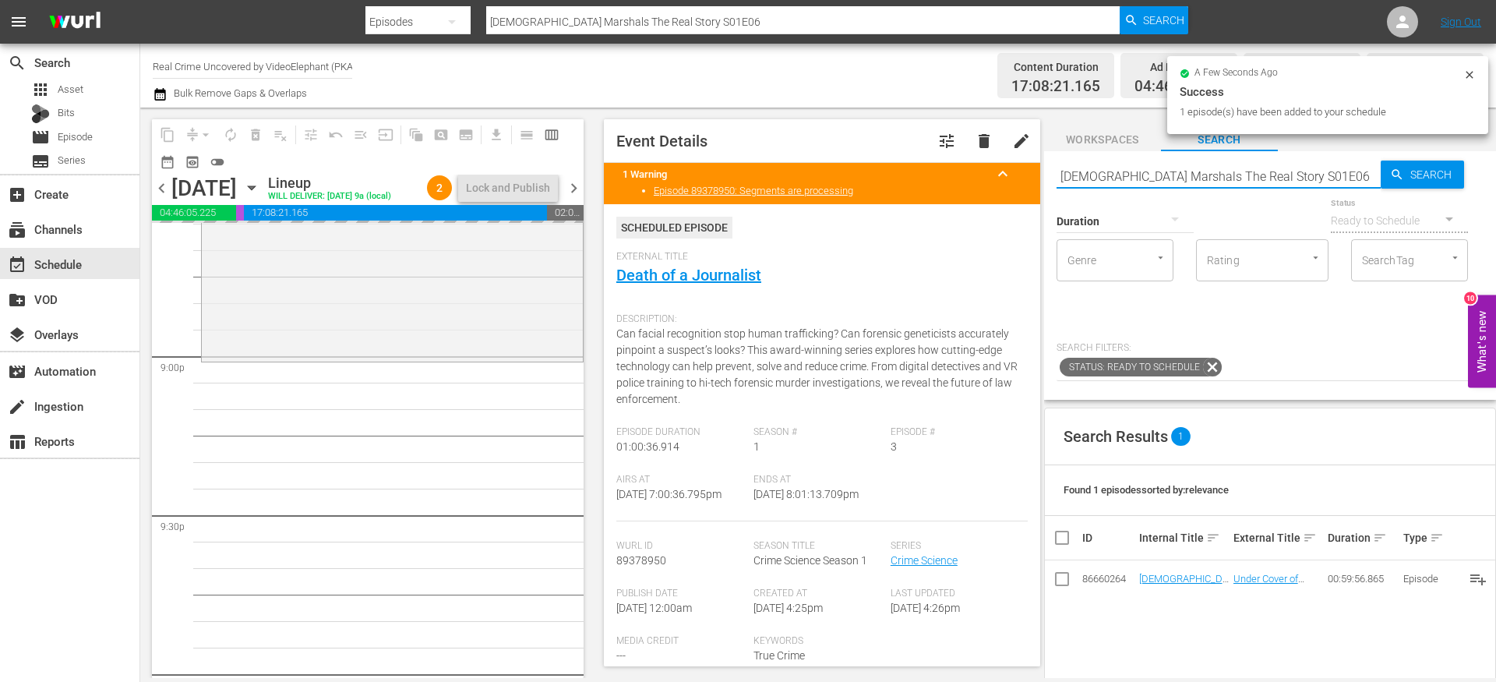
paste input "The History of the Most Violent Neighborhoods in [GEOGRAPHIC_DATA] S01E03"
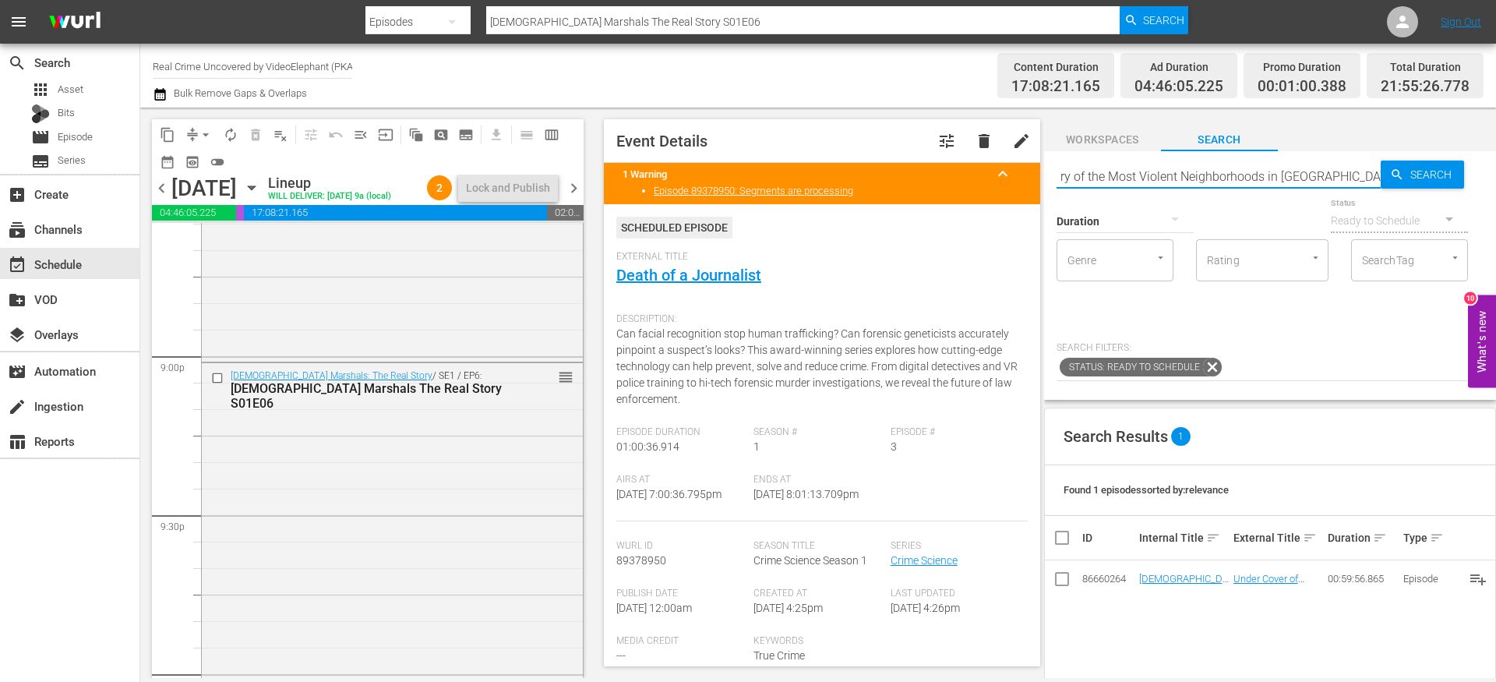
type input "The History of the Most Violent Neighborhoods in [GEOGRAPHIC_DATA] S01E03"
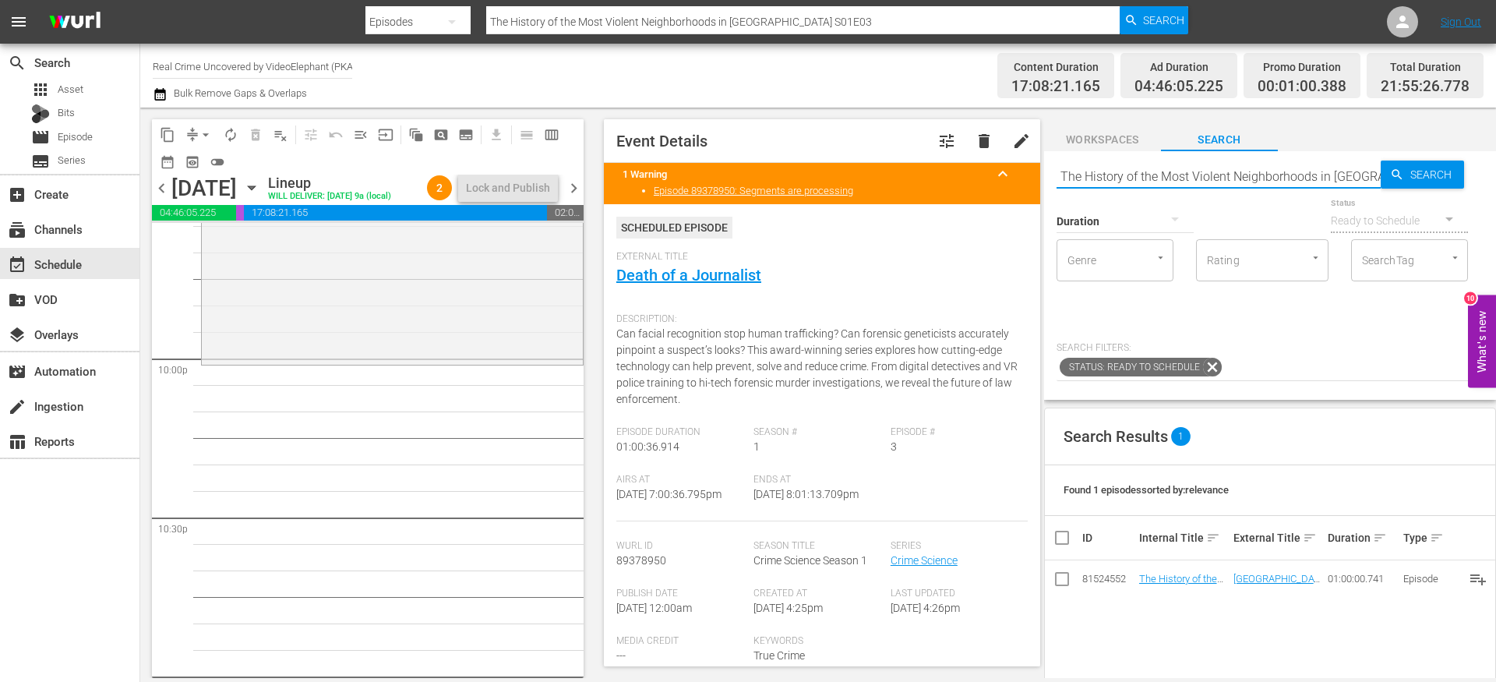
scroll to position [6862, 0]
drag, startPoint x: 1185, startPoint y: 574, endPoint x: 759, endPoint y: 26, distance: 694.3
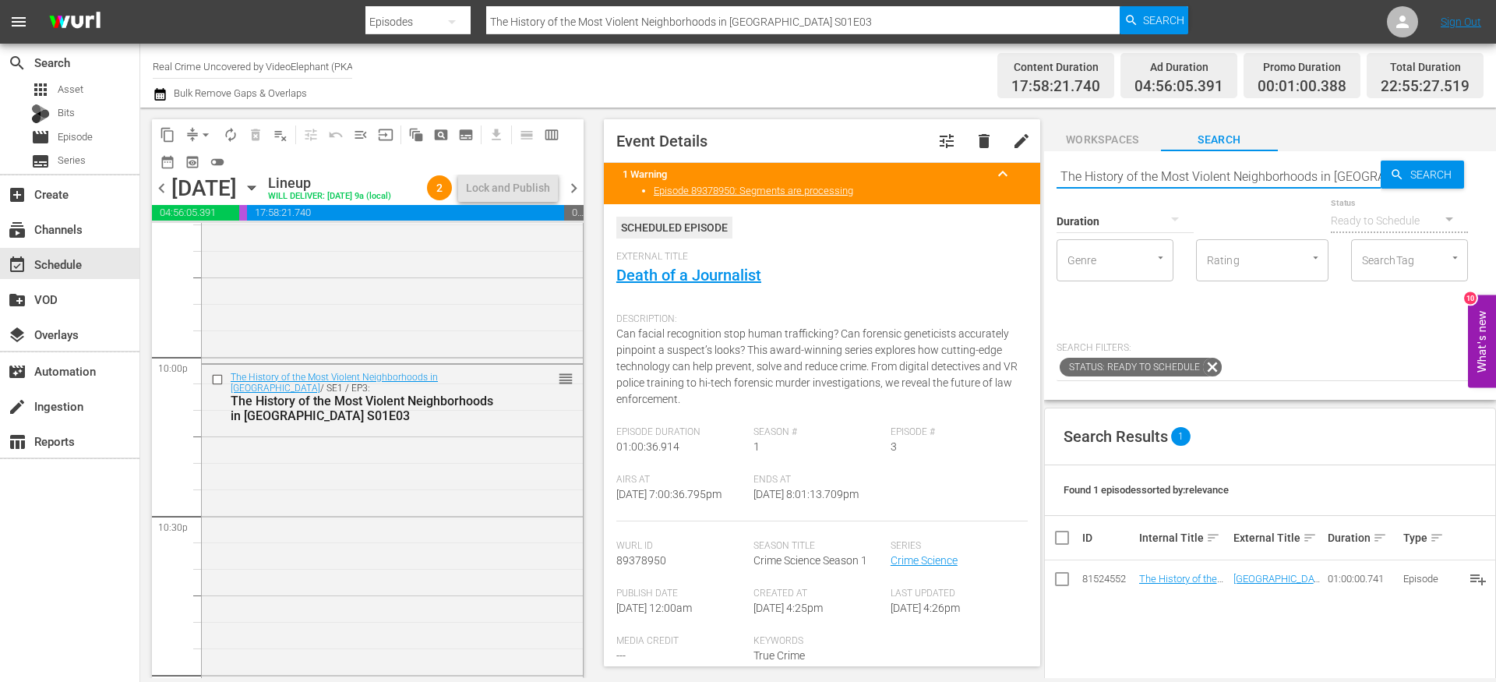
click at [1125, 171] on input "The History of the Most Violent Neighborhoods in [GEOGRAPHIC_DATA] S01E03" at bounding box center [1219, 175] width 324 height 37
click at [1124, 171] on input "The History of the Most Violent Neighborhoods in [GEOGRAPHIC_DATA] S01E03" at bounding box center [1219, 175] width 324 height 37
paste input "Crime Science"
type input "Crime Science S01E03"
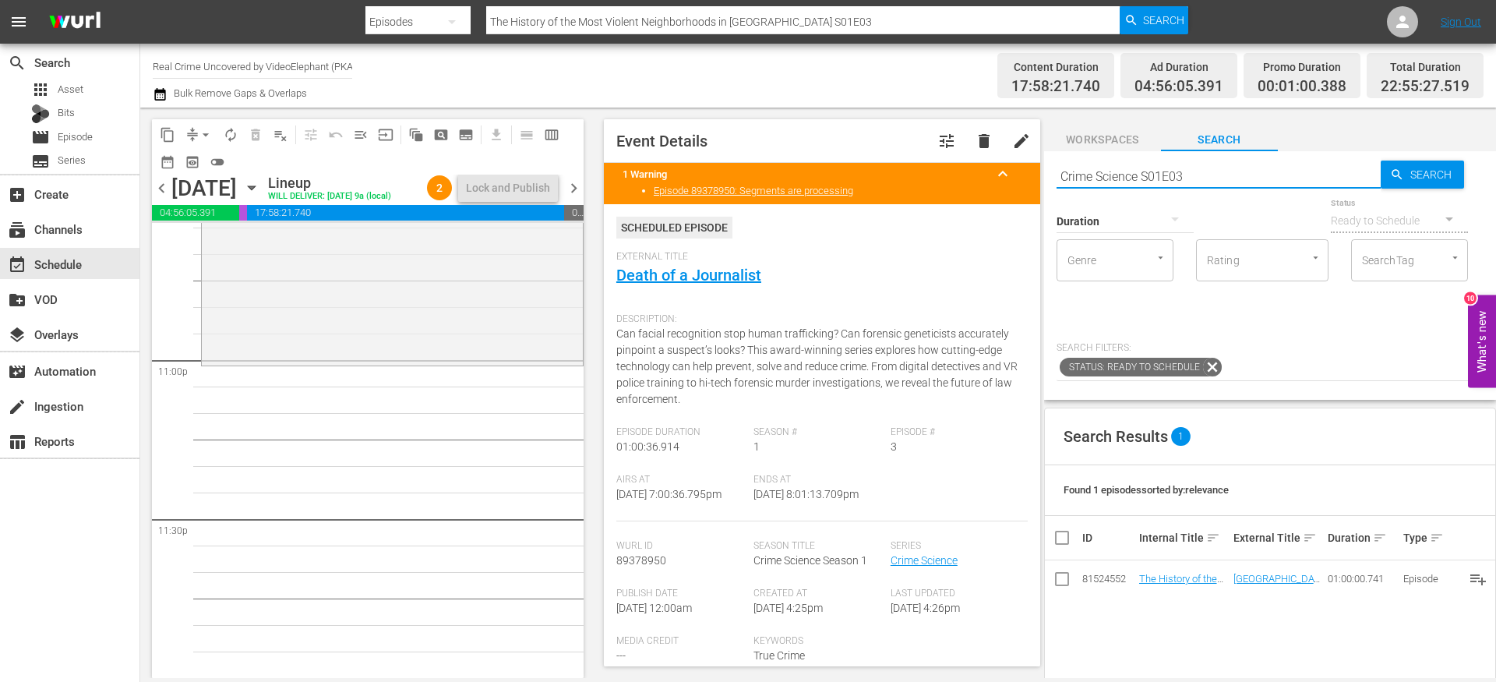
scroll to position [7201, 0]
type input "Crime Science S01E03"
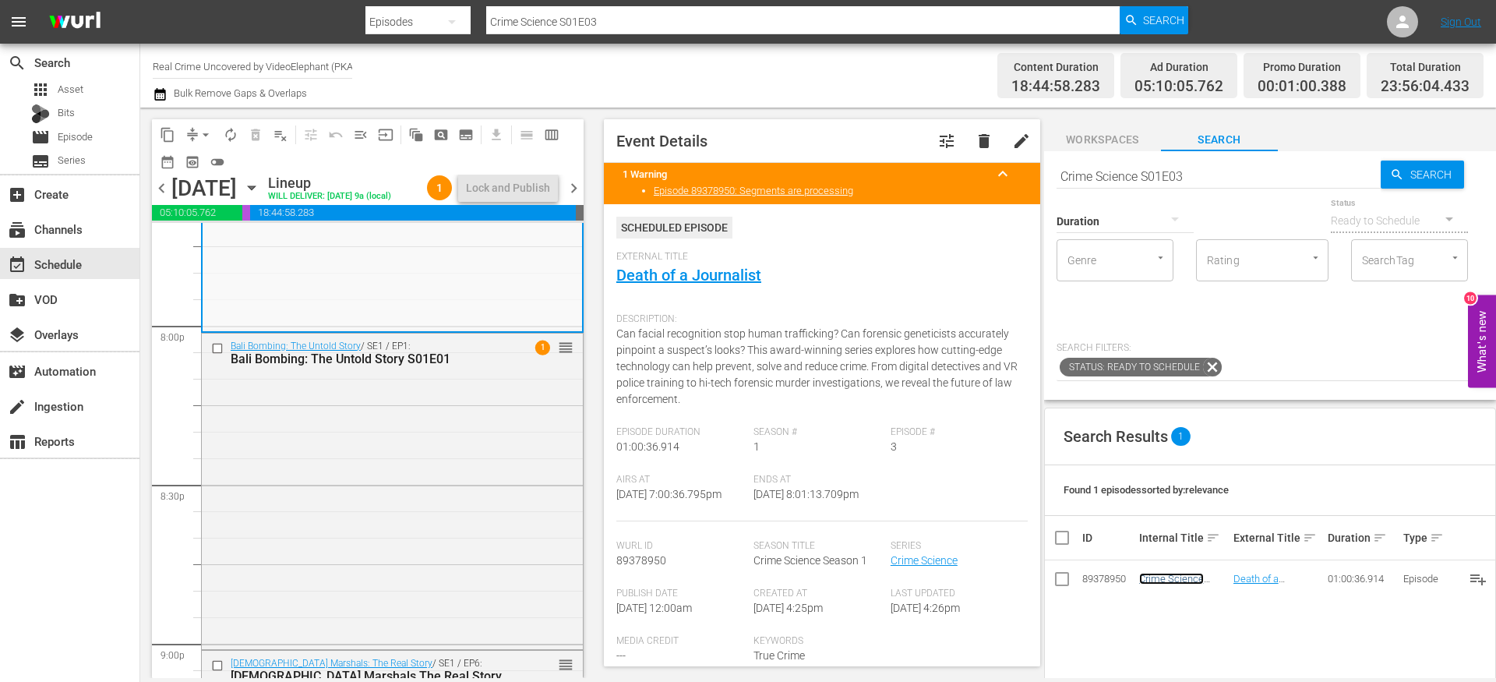
scroll to position [6249, 0]
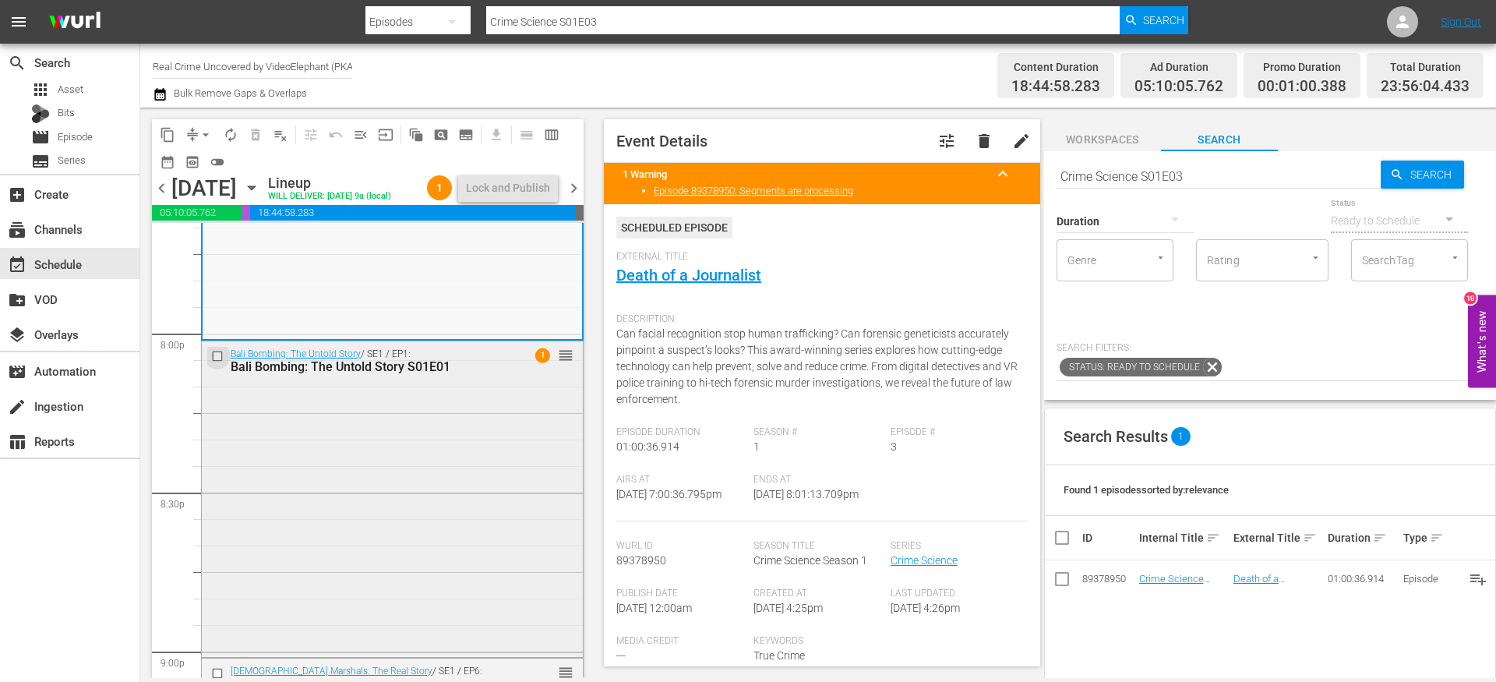
click at [217, 362] on input "checkbox" at bounding box center [219, 355] width 16 height 13
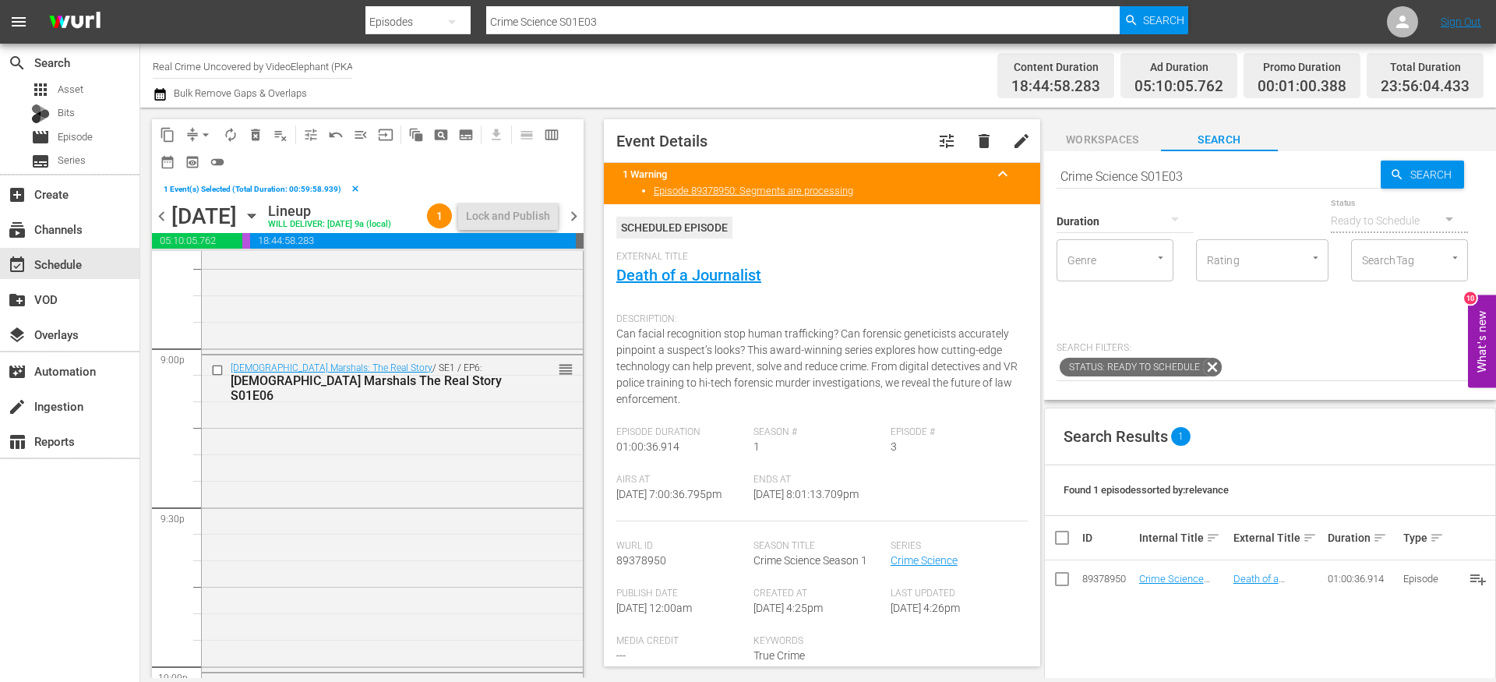
scroll to position [6603, 0]
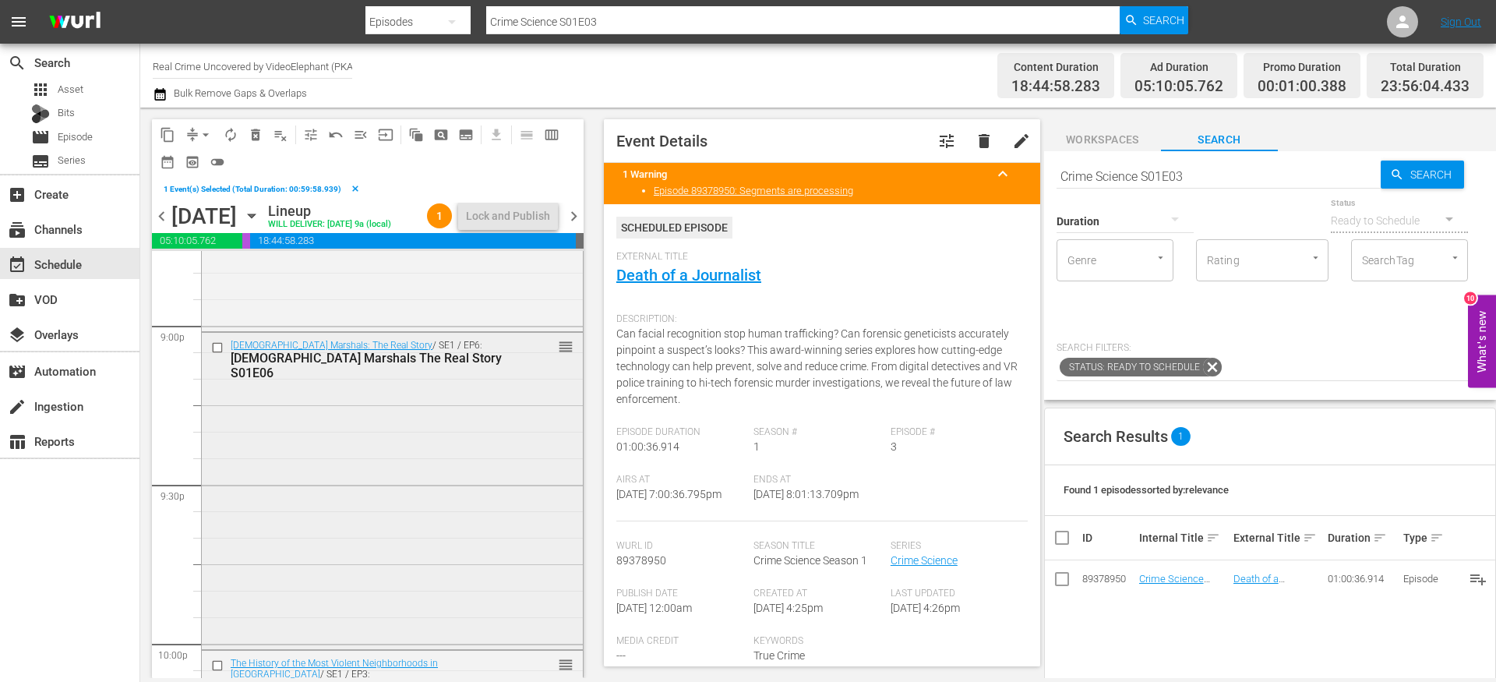
click at [217, 355] on input "checkbox" at bounding box center [219, 347] width 16 height 13
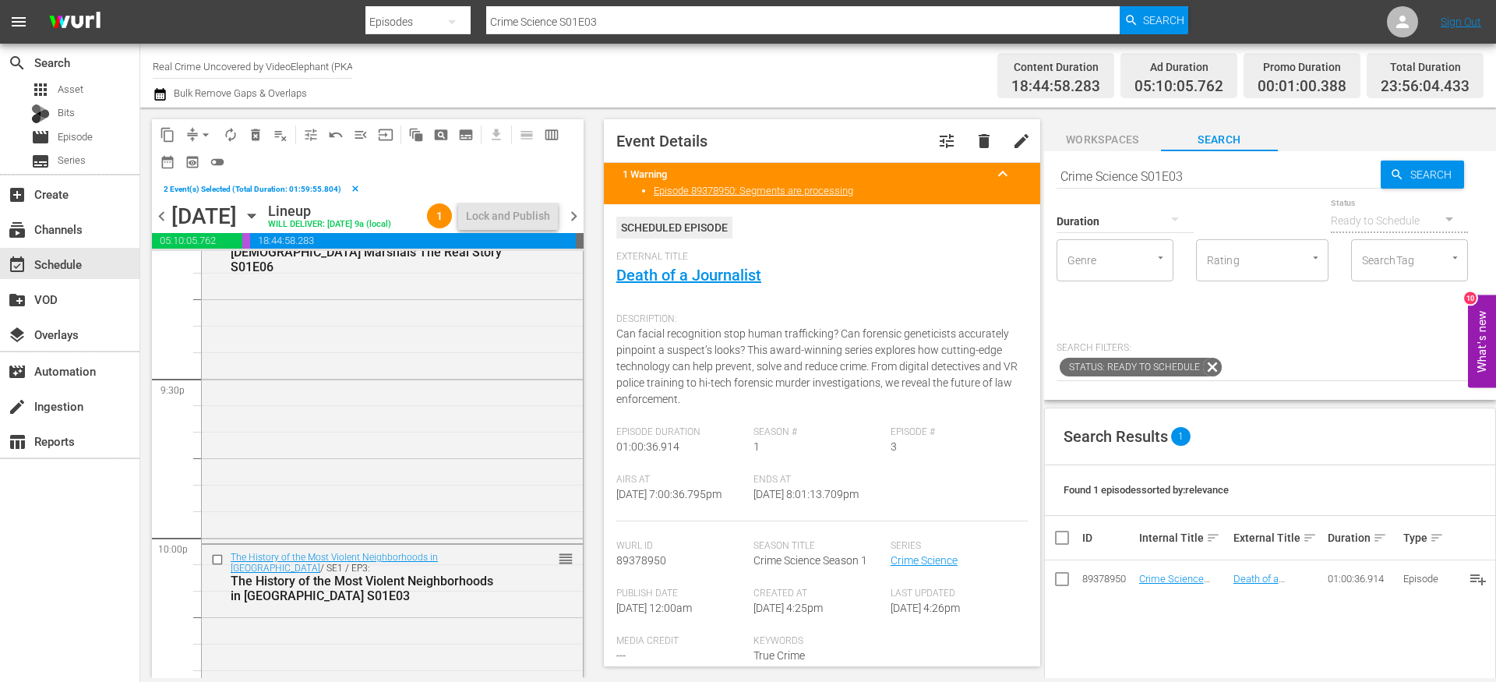
scroll to position [6828, 0]
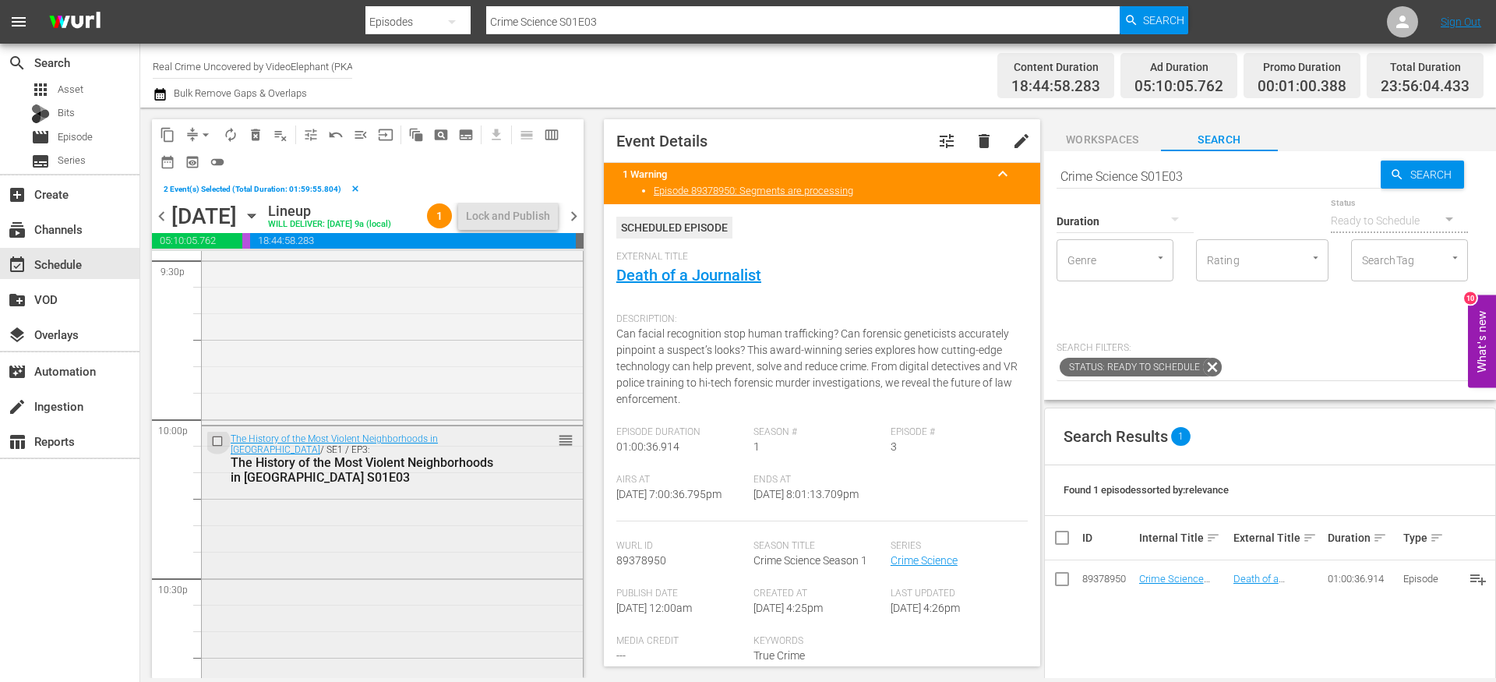
click at [219, 448] on input "checkbox" at bounding box center [219, 441] width 16 height 13
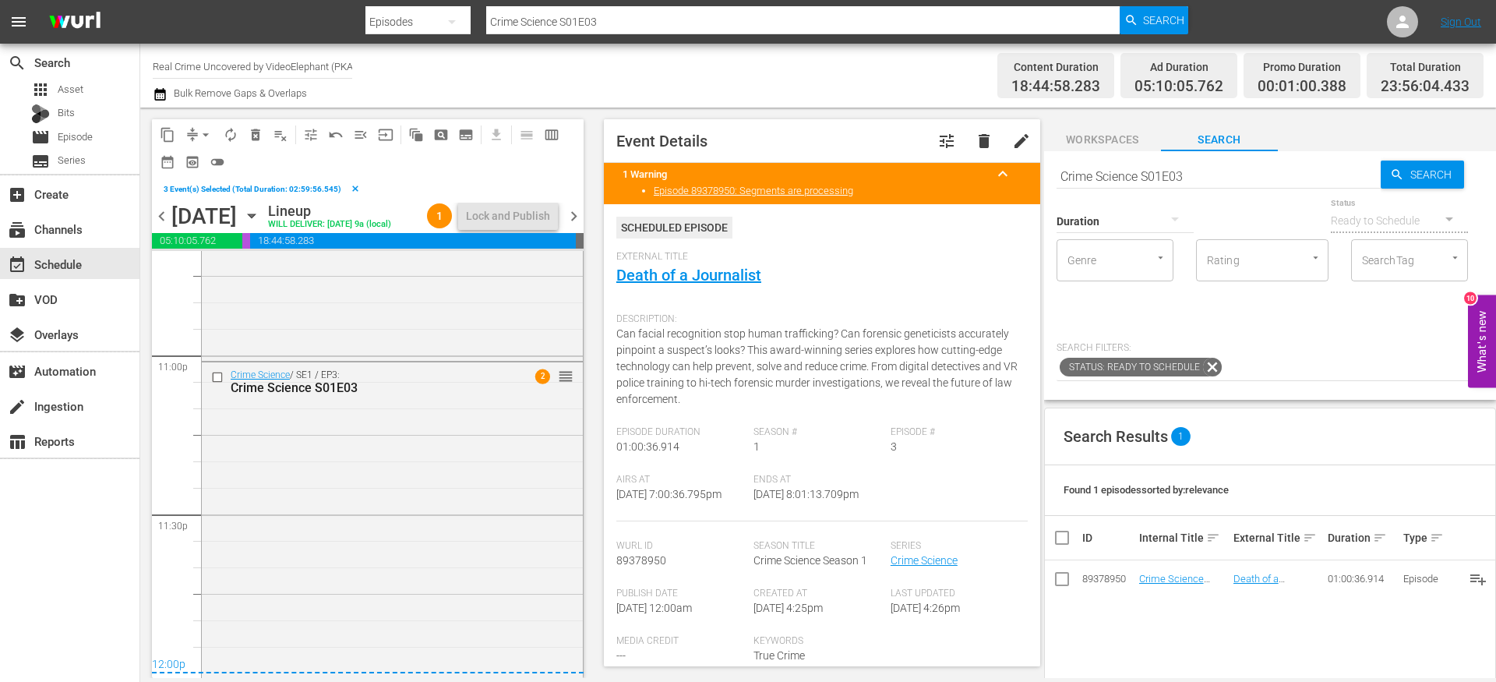
scroll to position [7238, 0]
click at [219, 376] on input "checkbox" at bounding box center [219, 372] width 16 height 13
click at [171, 133] on span "content_copy" at bounding box center [168, 135] width 16 height 16
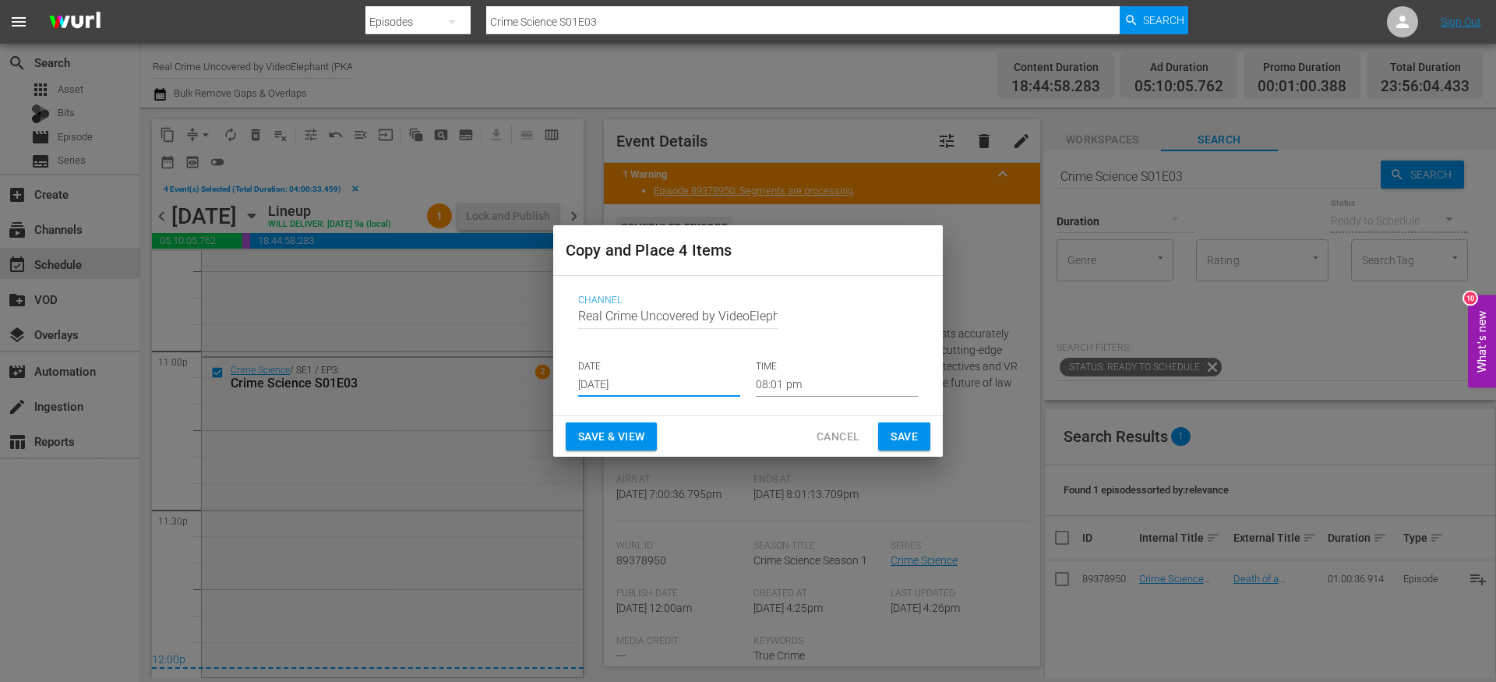
click at [627, 379] on input "[DATE]" at bounding box center [659, 384] width 162 height 23
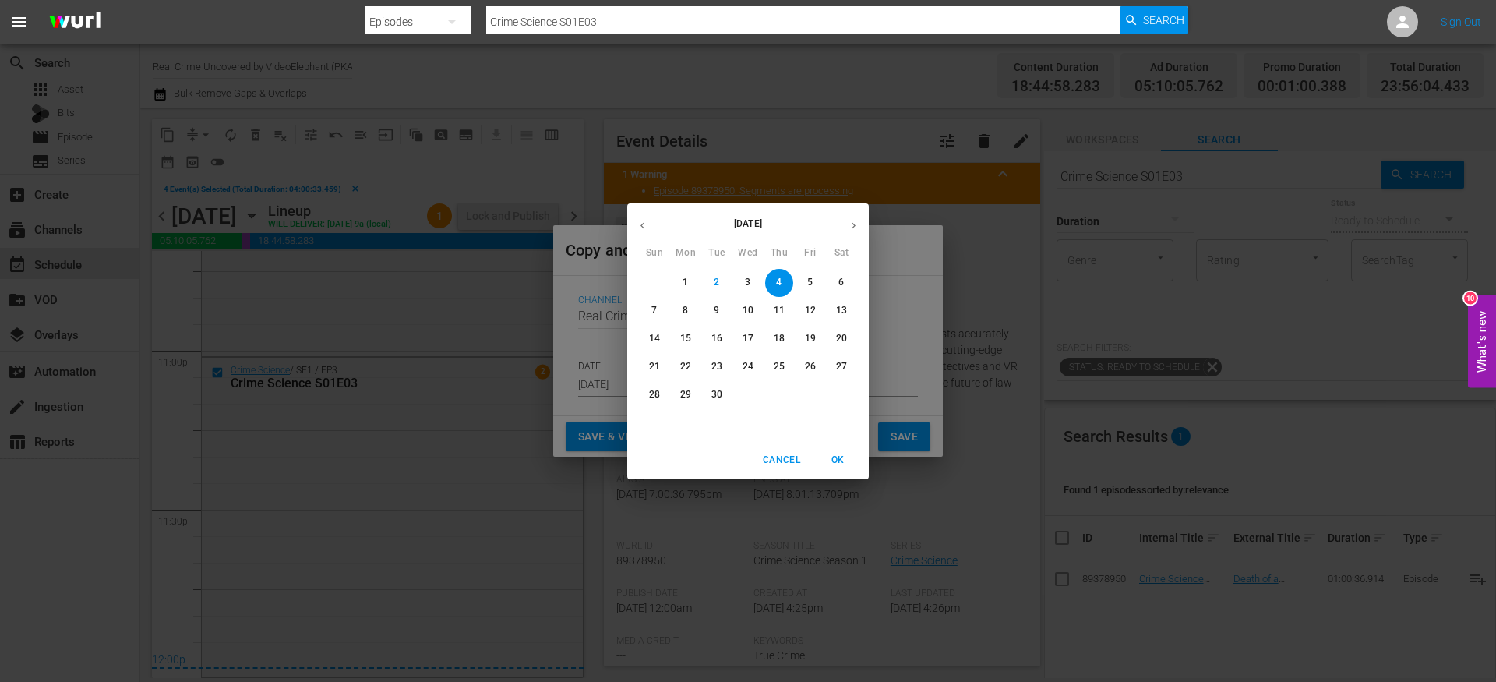
click at [652, 394] on p "28" at bounding box center [654, 394] width 11 height 13
type input "[DATE]"
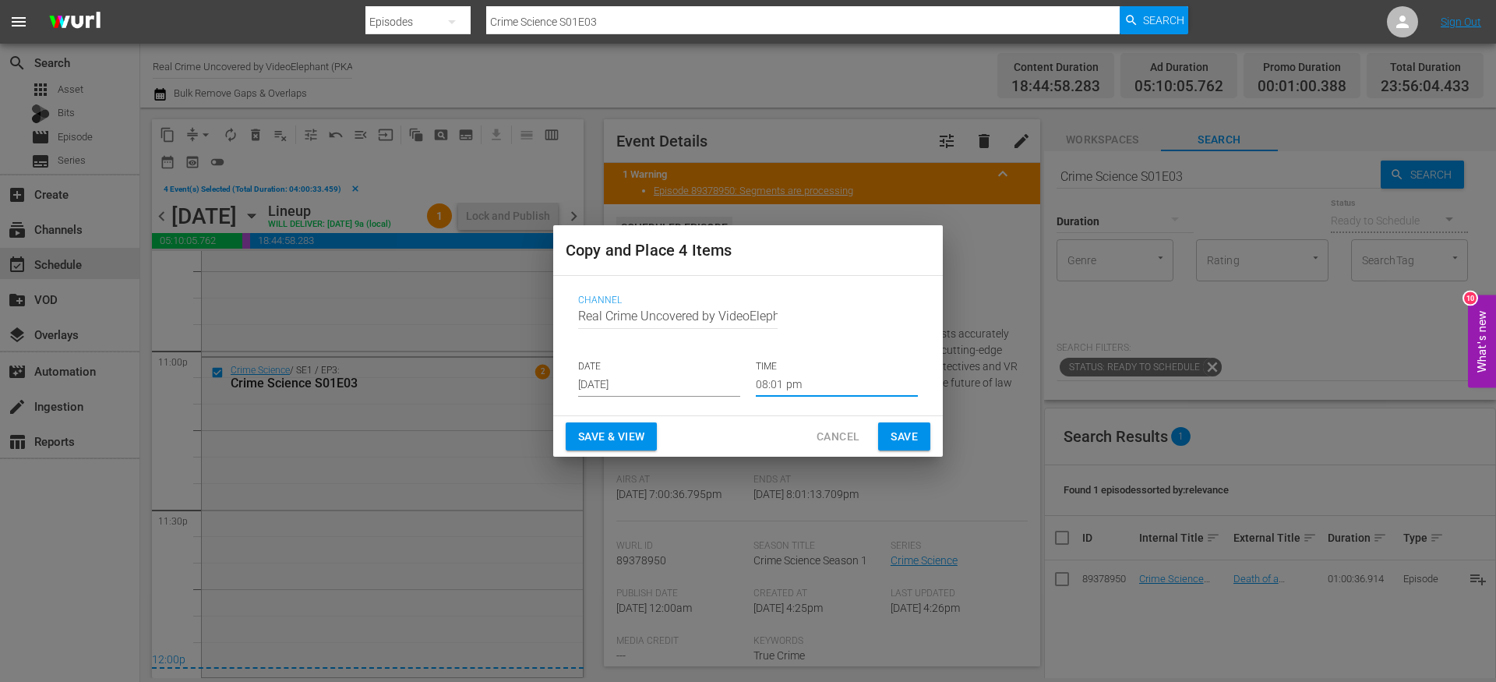
click at [800, 393] on input "08:01 pm" at bounding box center [837, 384] width 162 height 23
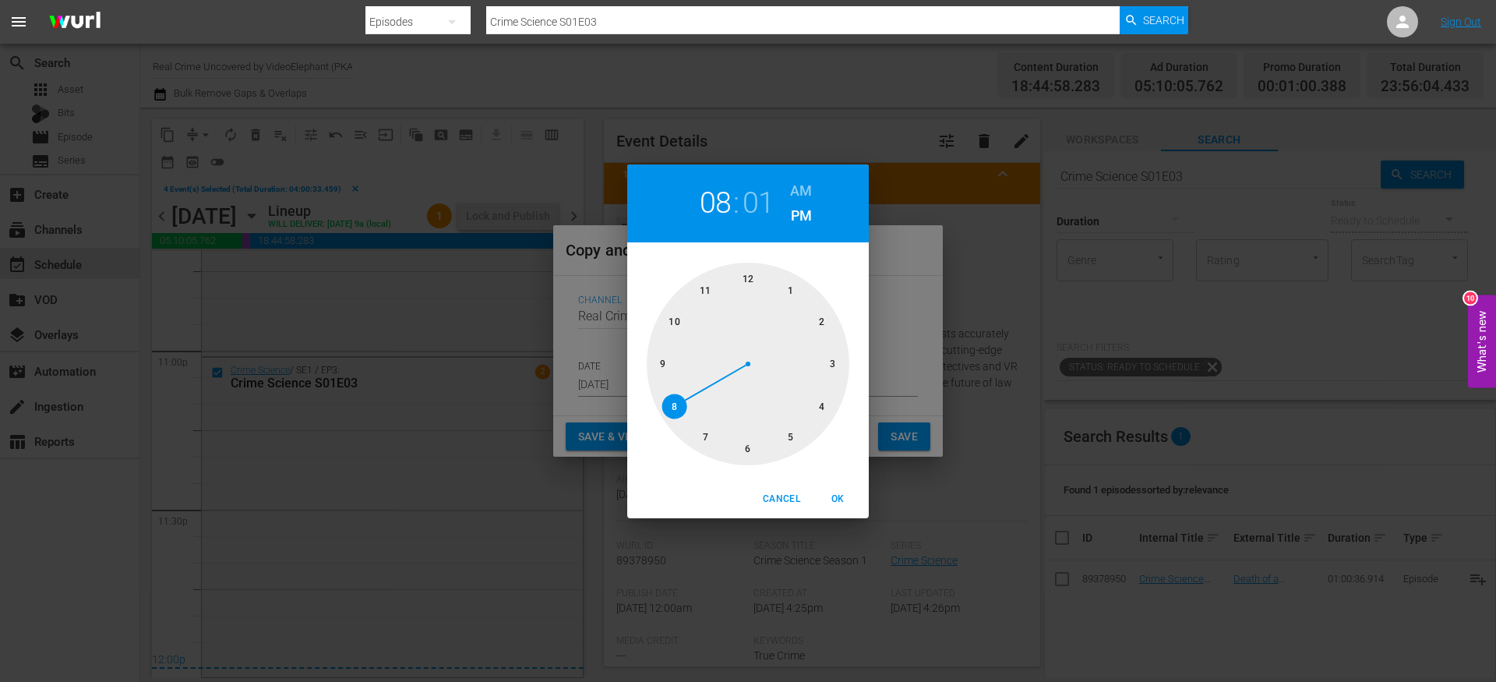
click at [758, 274] on div at bounding box center [748, 364] width 203 height 203
click at [747, 276] on div at bounding box center [748, 364] width 203 height 203
click at [804, 182] on h6 "AM" at bounding box center [801, 190] width 22 height 25
click at [838, 492] on span "OK" at bounding box center [837, 499] width 37 height 16
type input "12:00 am"
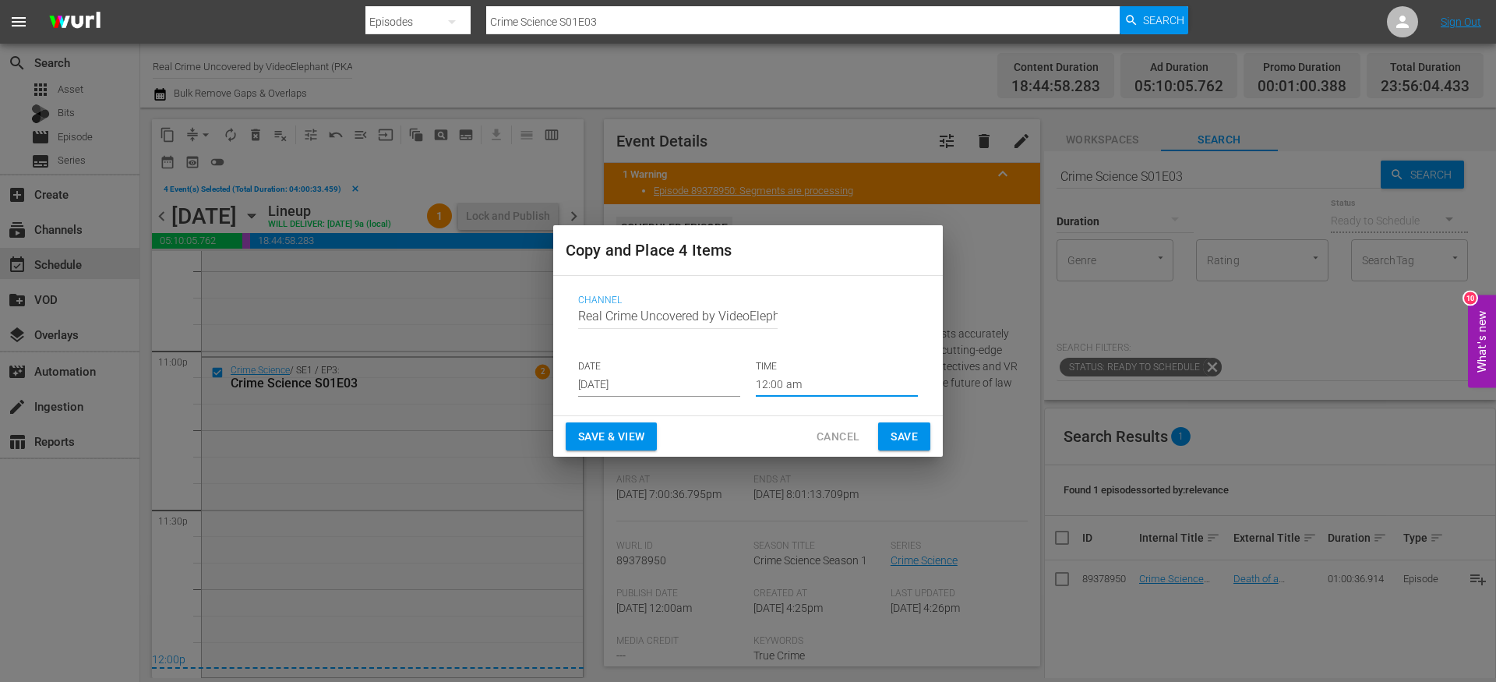
click at [921, 441] on button "Save" at bounding box center [904, 436] width 52 height 29
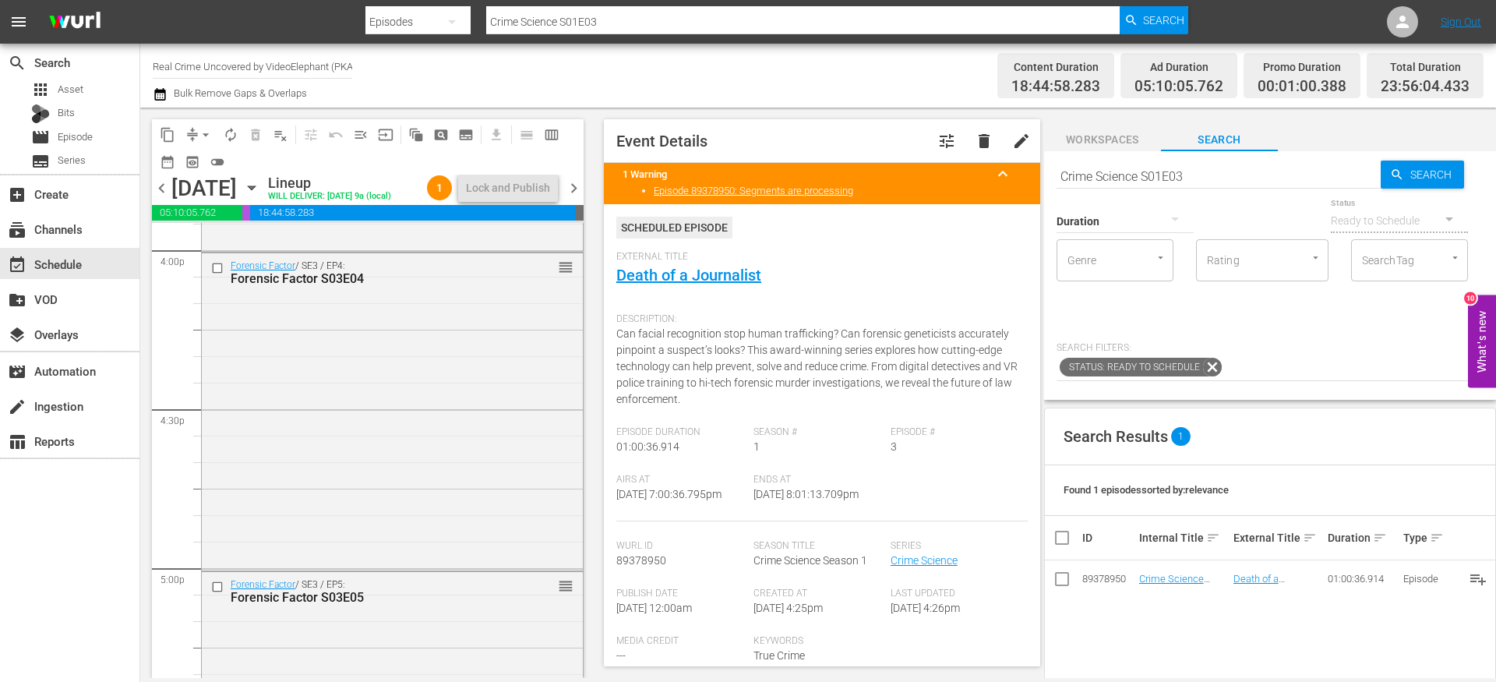
scroll to position [4800, 0]
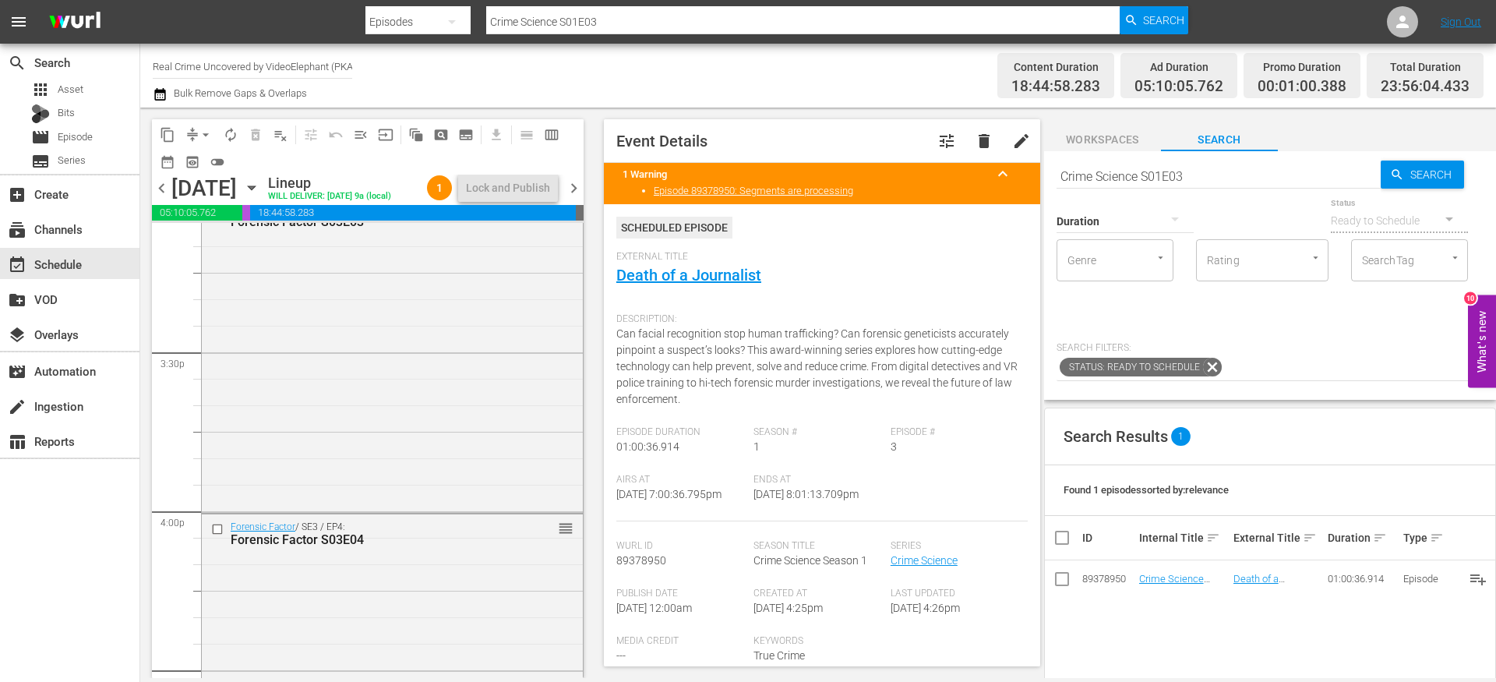
click at [577, 198] on span "chevron_right" at bounding box center [573, 187] width 19 height 19
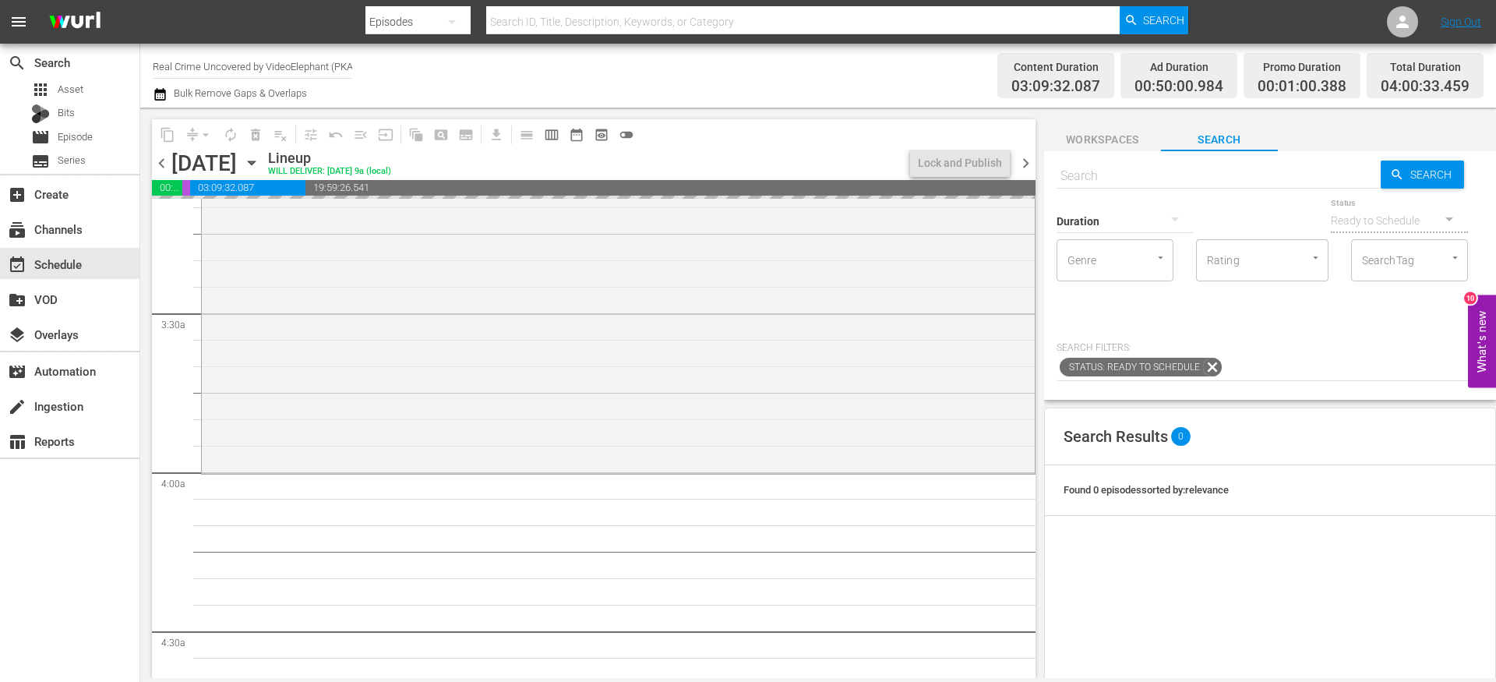
scroll to position [1002, 0]
click at [174, 132] on span "content_copy" at bounding box center [168, 135] width 16 height 16
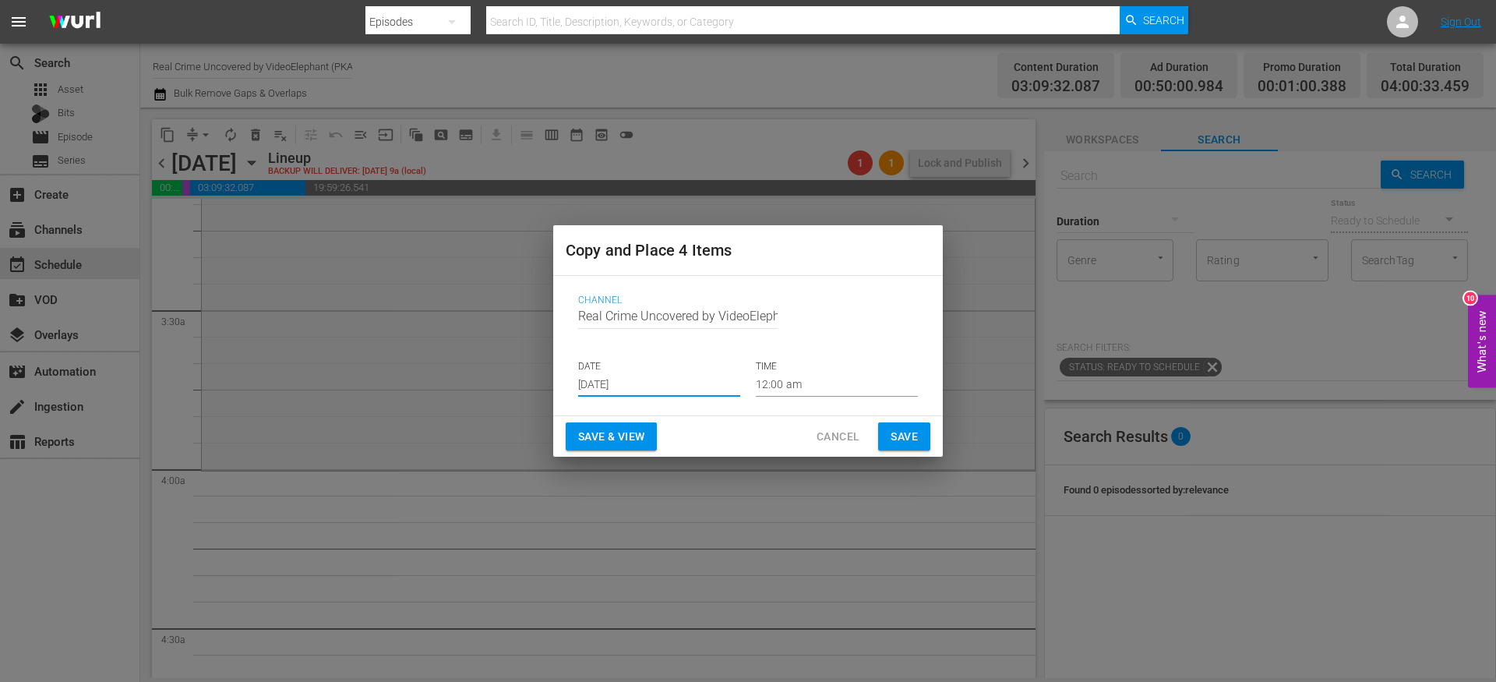
click at [667, 388] on input "[DATE]" at bounding box center [659, 384] width 162 height 23
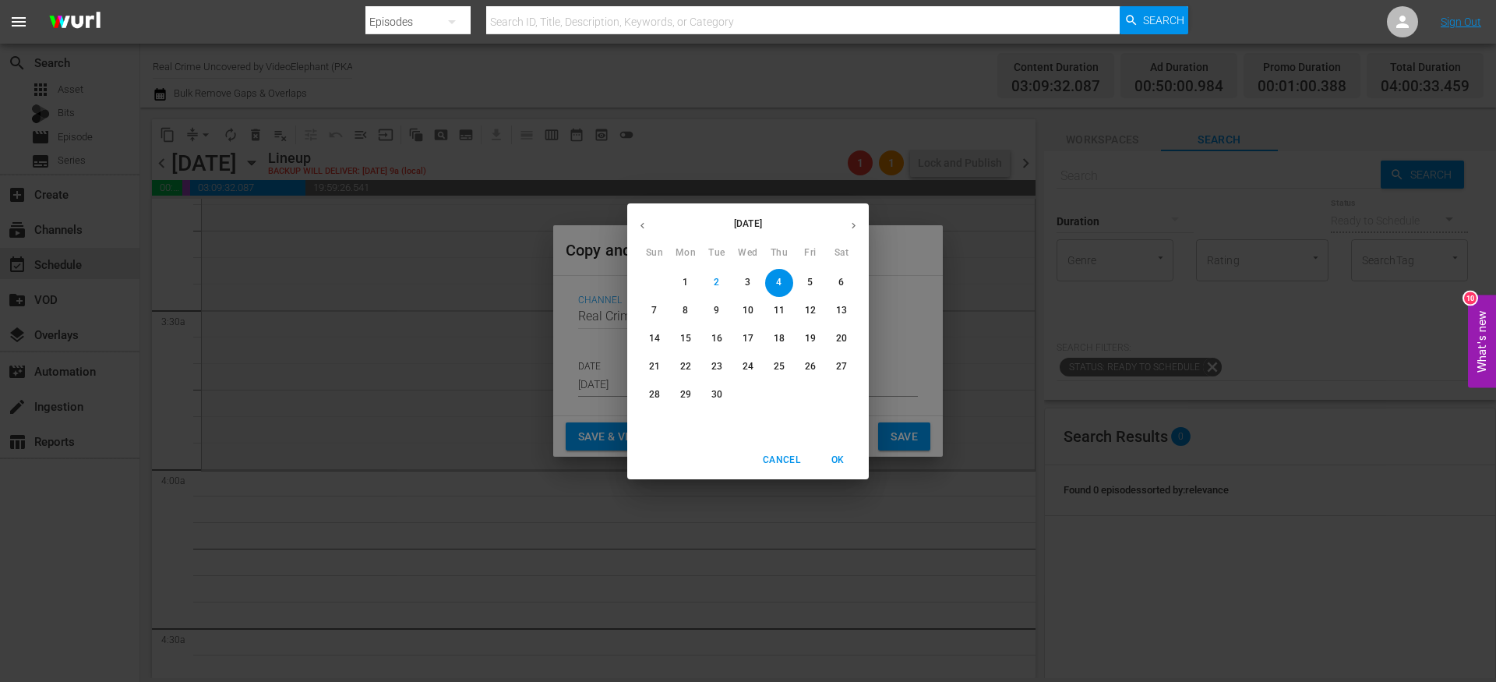
click at [654, 396] on p "28" at bounding box center [654, 394] width 11 height 13
type input "[DATE]"
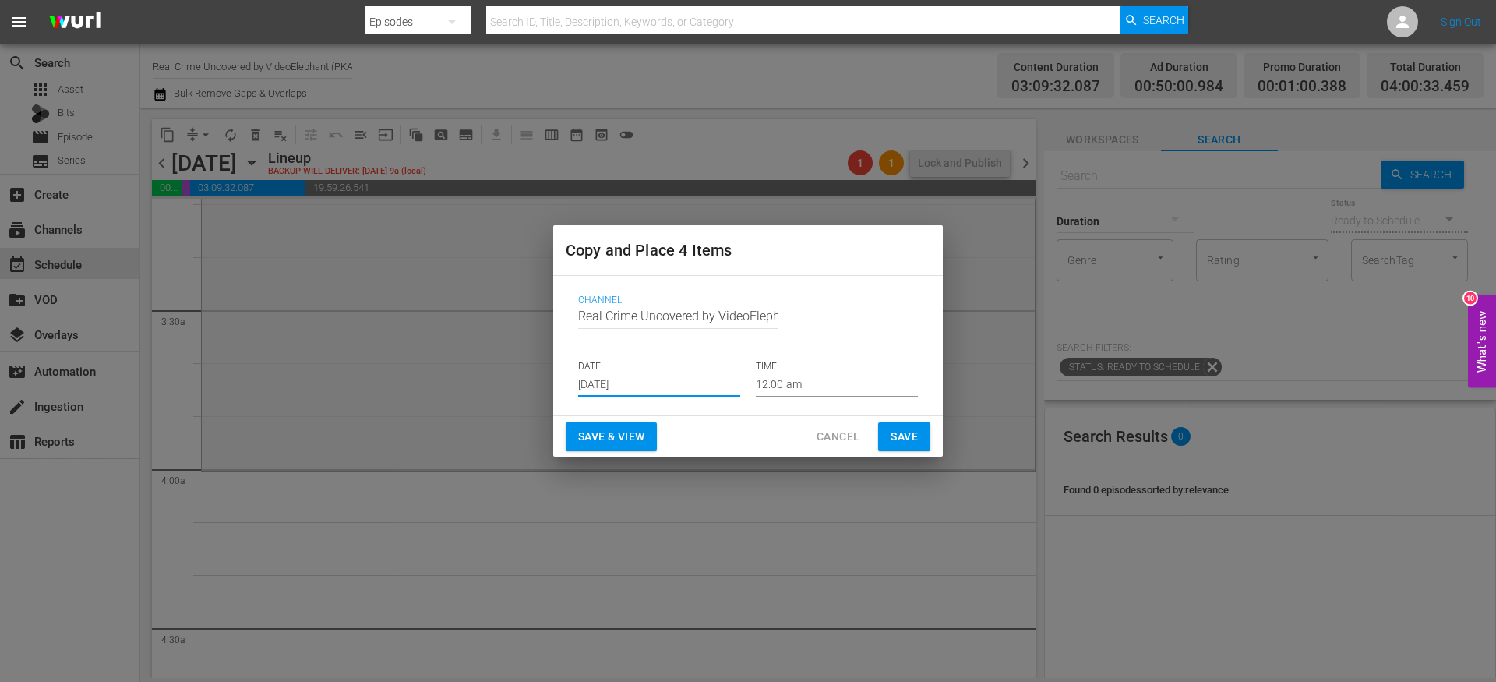
click at [779, 378] on input "12:00 am" at bounding box center [837, 384] width 162 height 23
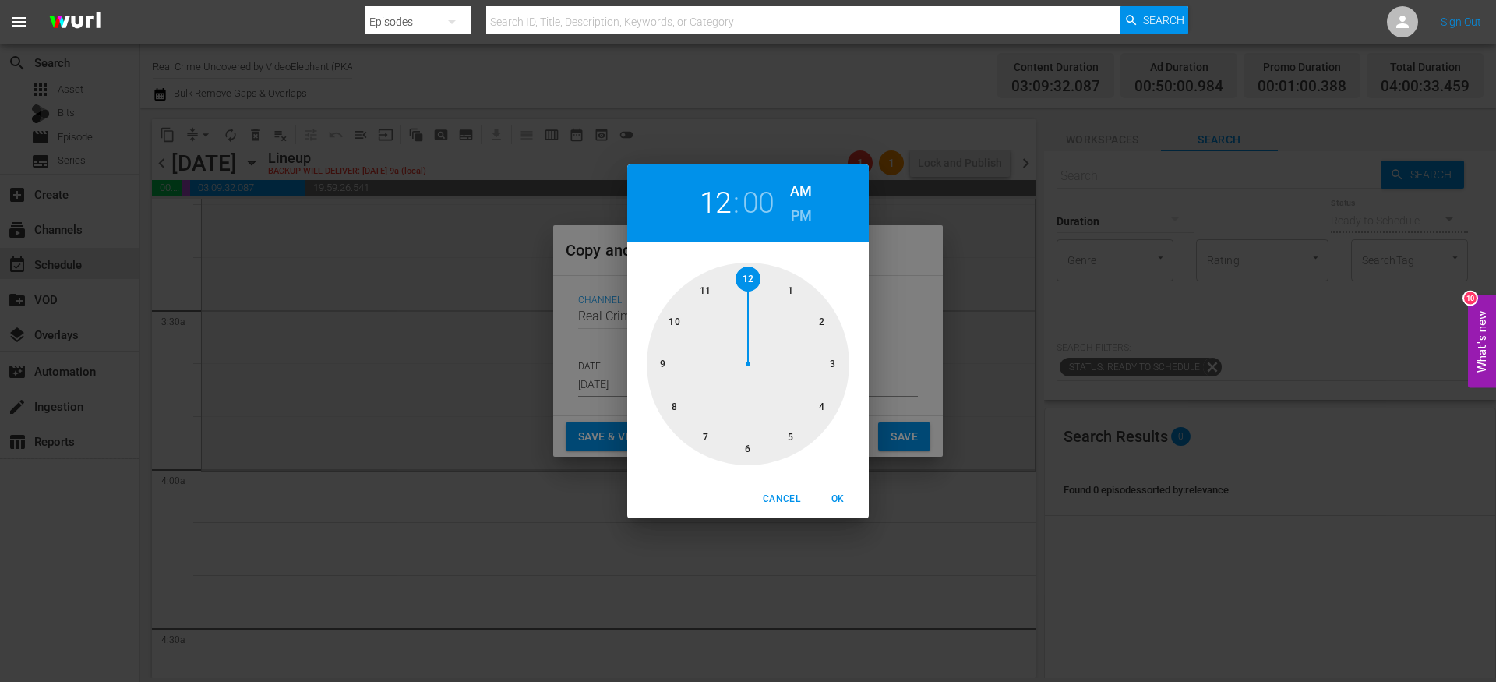
click at [819, 397] on div at bounding box center [748, 364] width 203 height 203
click at [838, 497] on span "OK" at bounding box center [837, 499] width 37 height 16
type input "04:00 am"
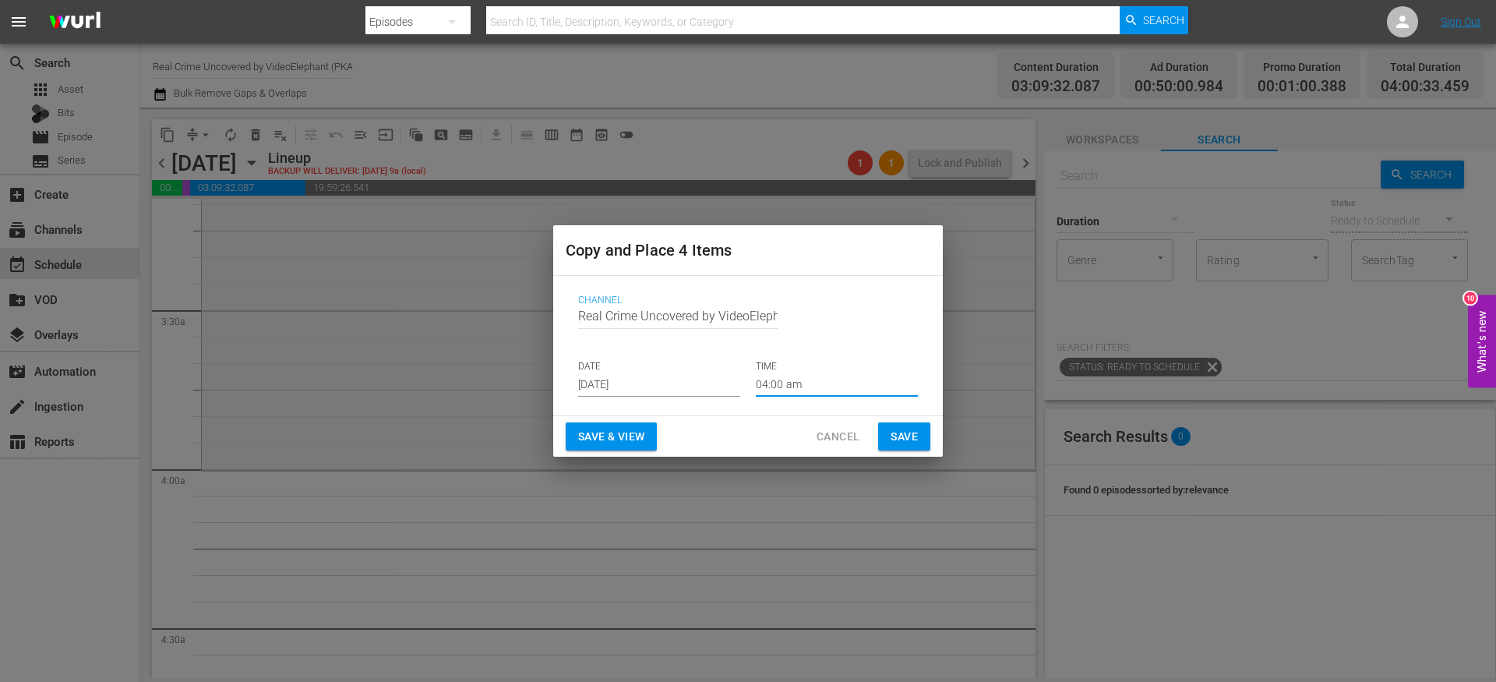
click at [906, 439] on span "Save" at bounding box center [904, 436] width 27 height 19
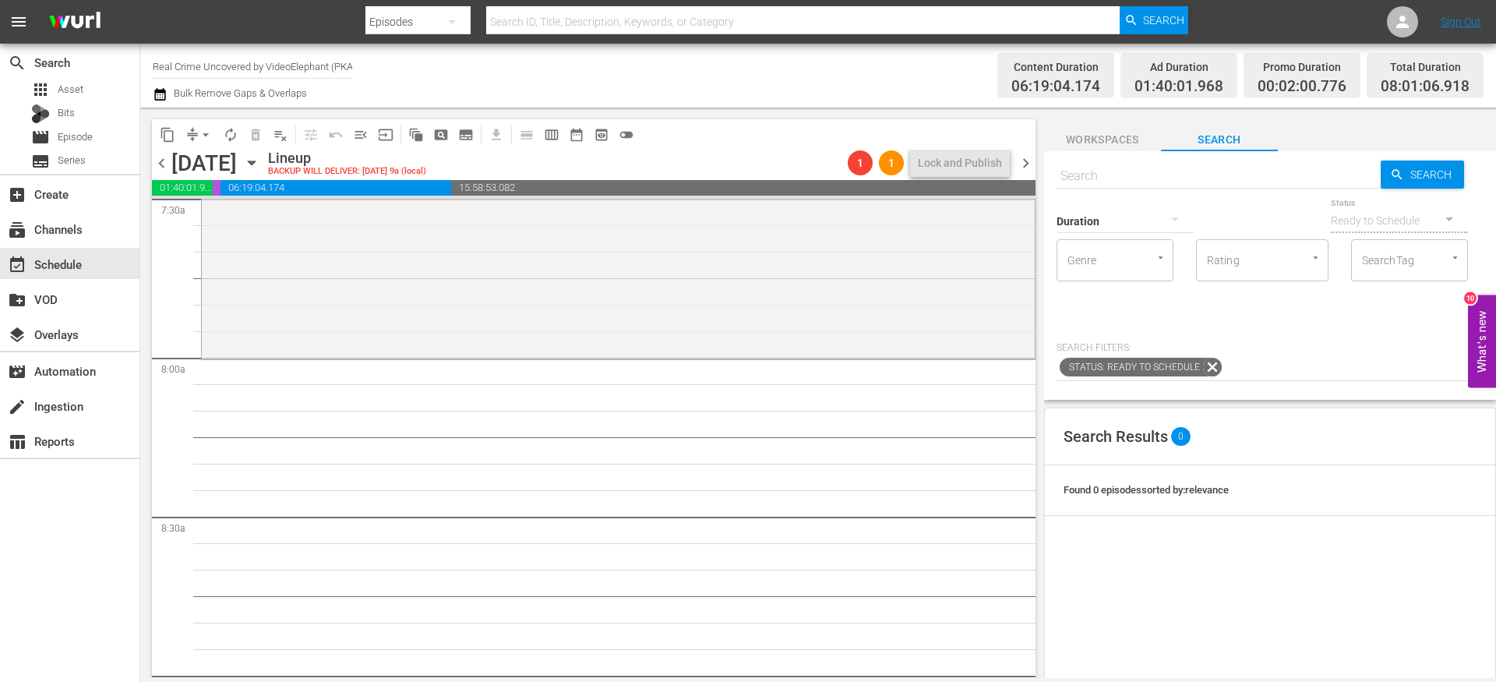
scroll to position [2387, 0]
click at [168, 137] on span "content_copy" at bounding box center [168, 135] width 16 height 16
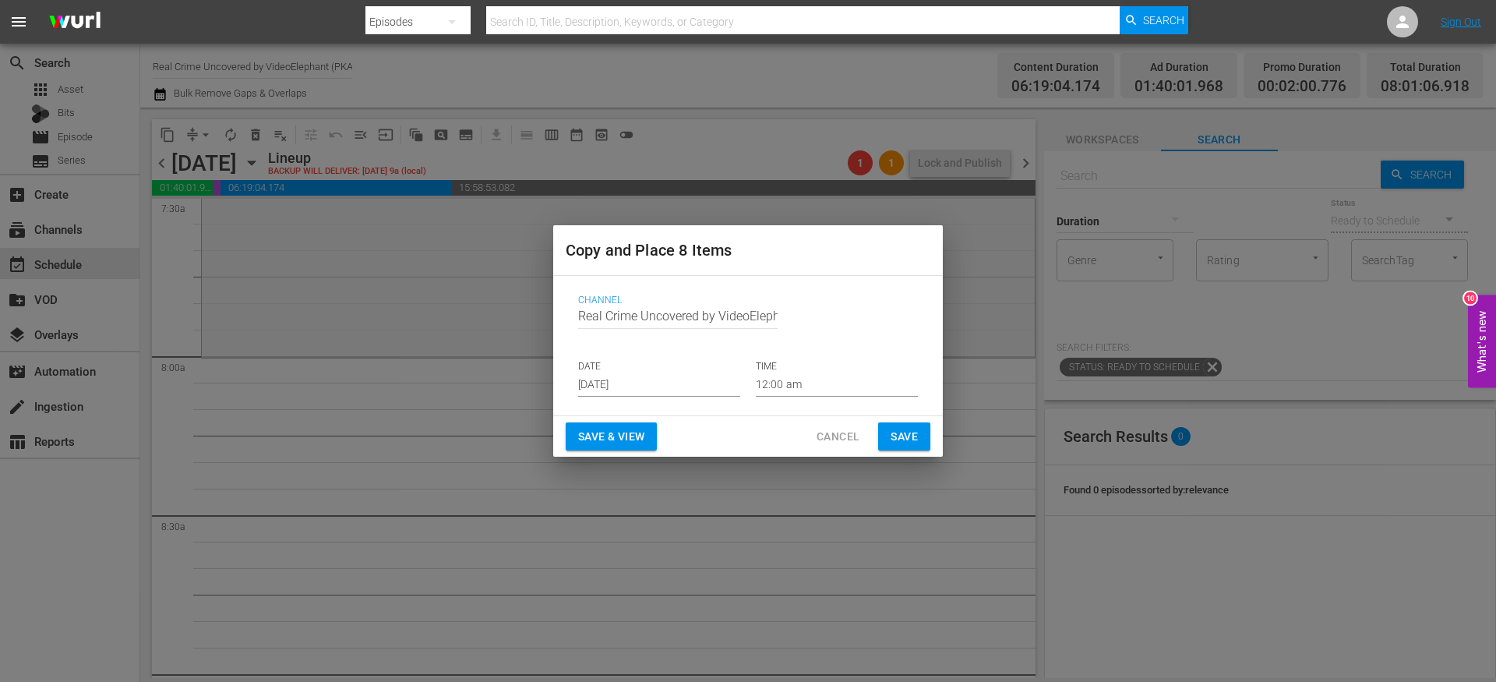
click at [624, 385] on input "[DATE]" at bounding box center [659, 384] width 162 height 23
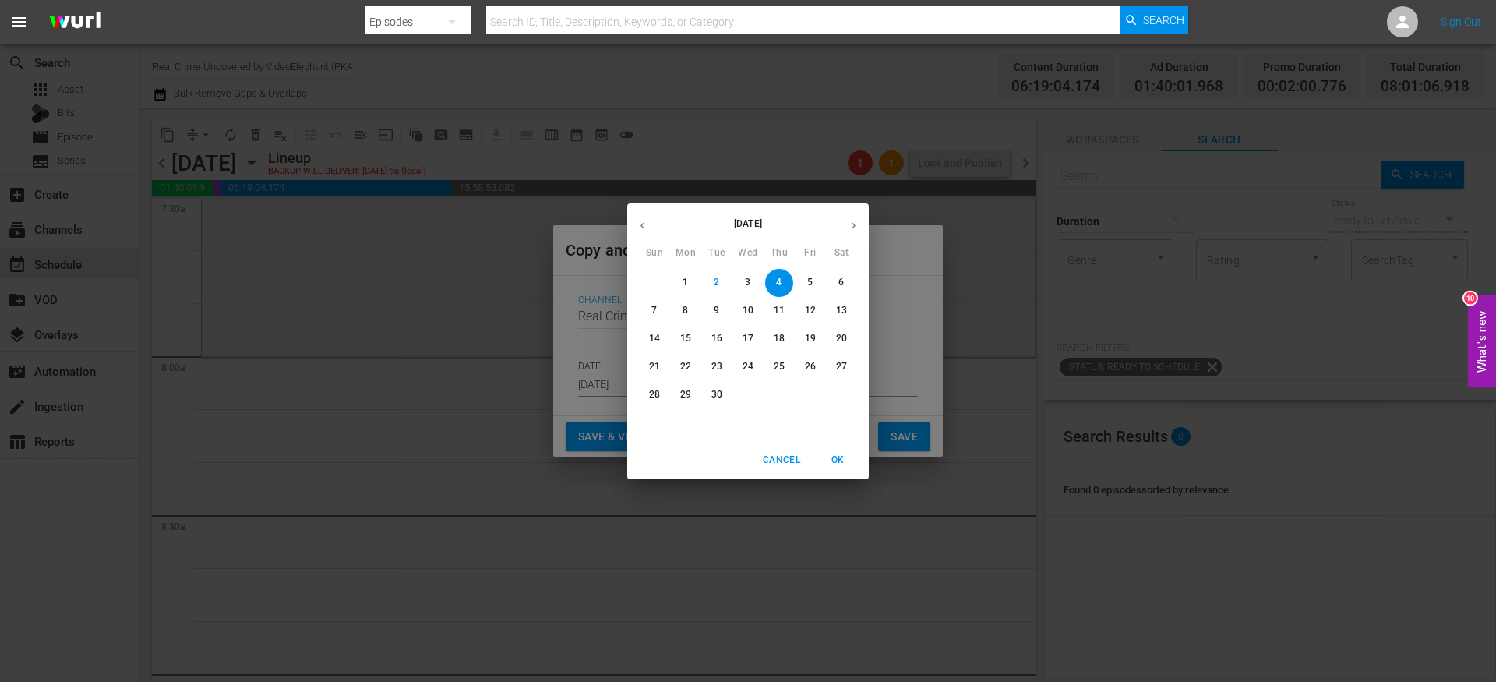
click at [656, 395] on p "28" at bounding box center [654, 394] width 11 height 13
type input "[DATE]"
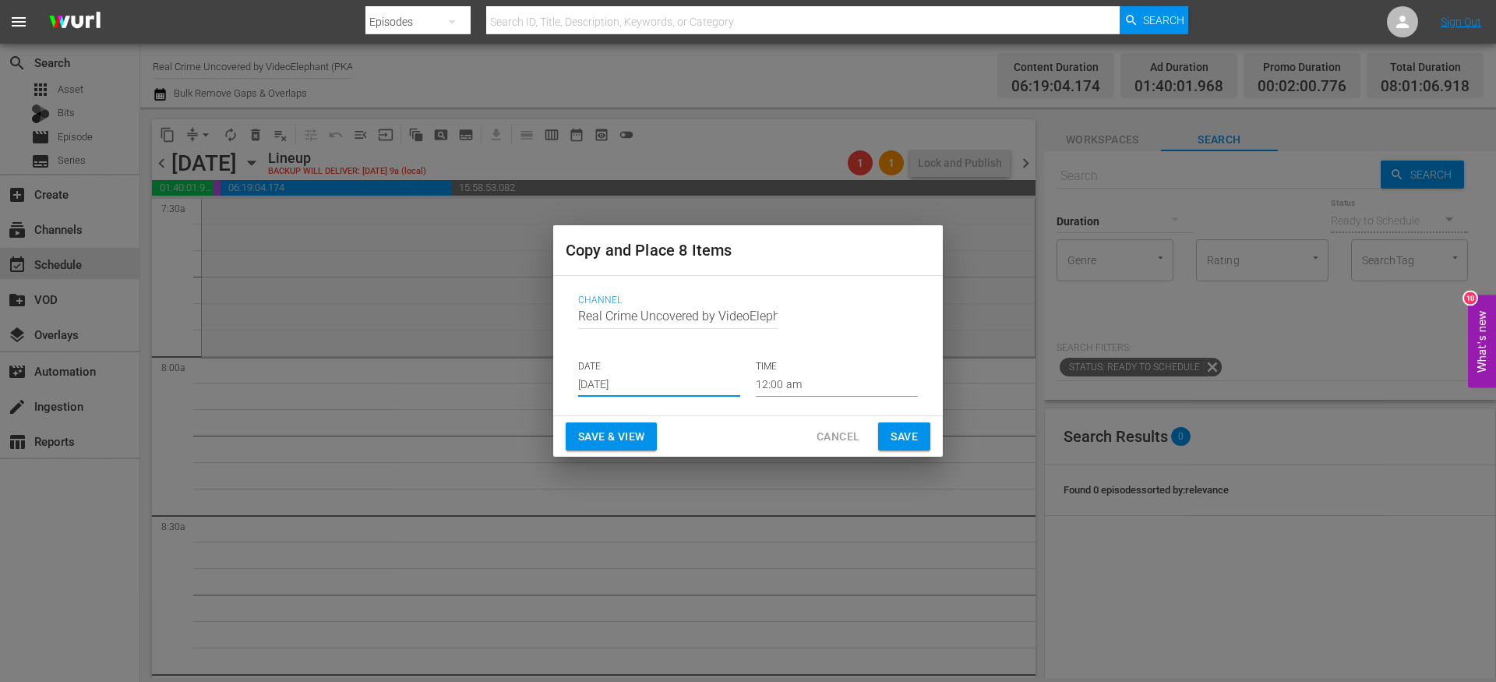
click at [775, 390] on input "12:00 am" at bounding box center [837, 384] width 162 height 23
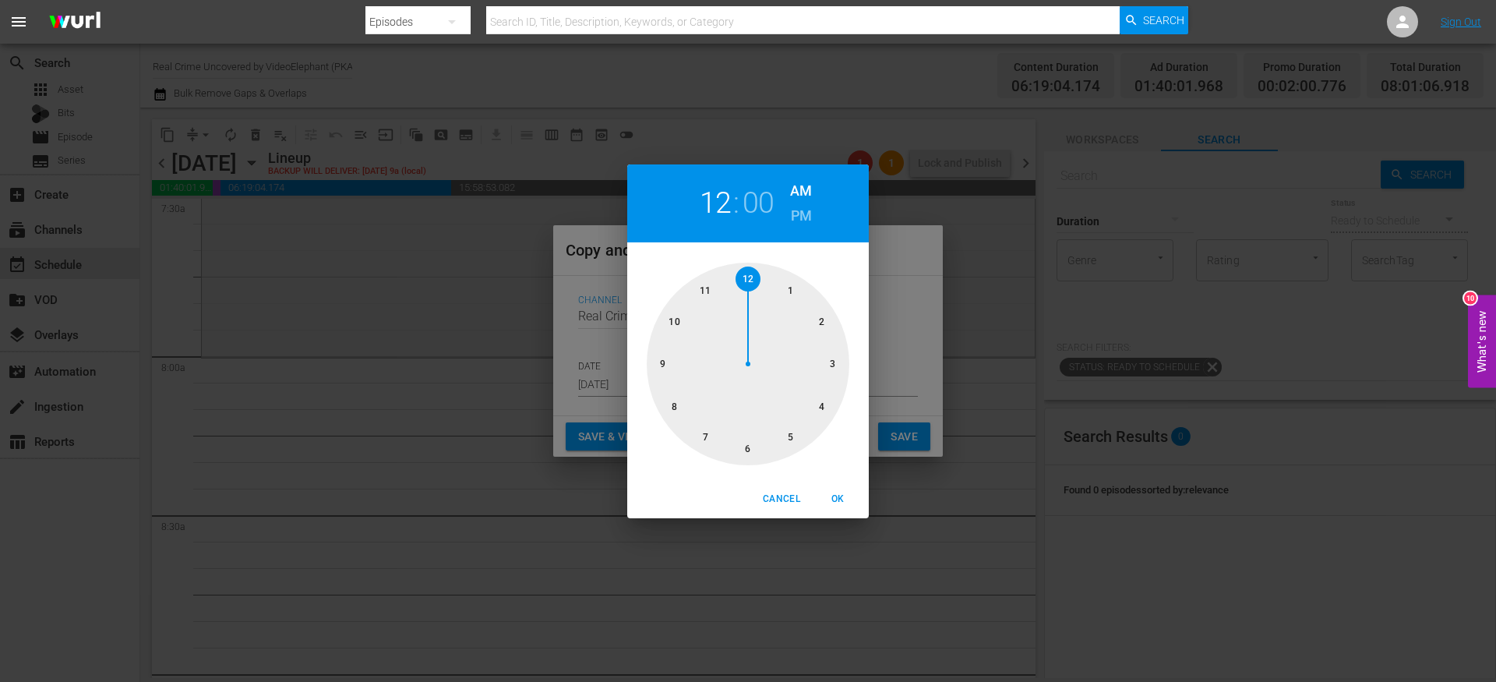
click at [679, 409] on div at bounding box center [748, 364] width 203 height 203
click at [840, 500] on span "OK" at bounding box center [837, 499] width 37 height 16
type input "08:00 am"
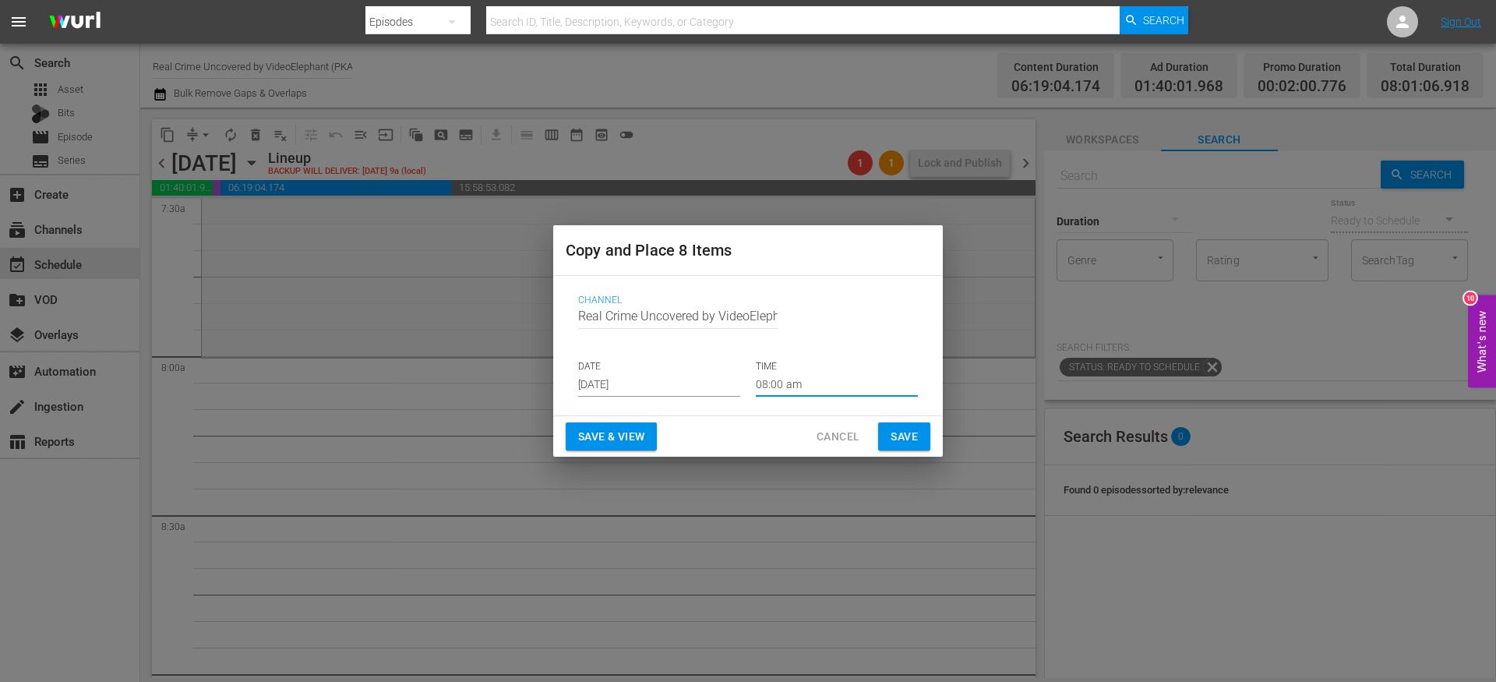
click at [910, 437] on span "Save" at bounding box center [904, 436] width 27 height 19
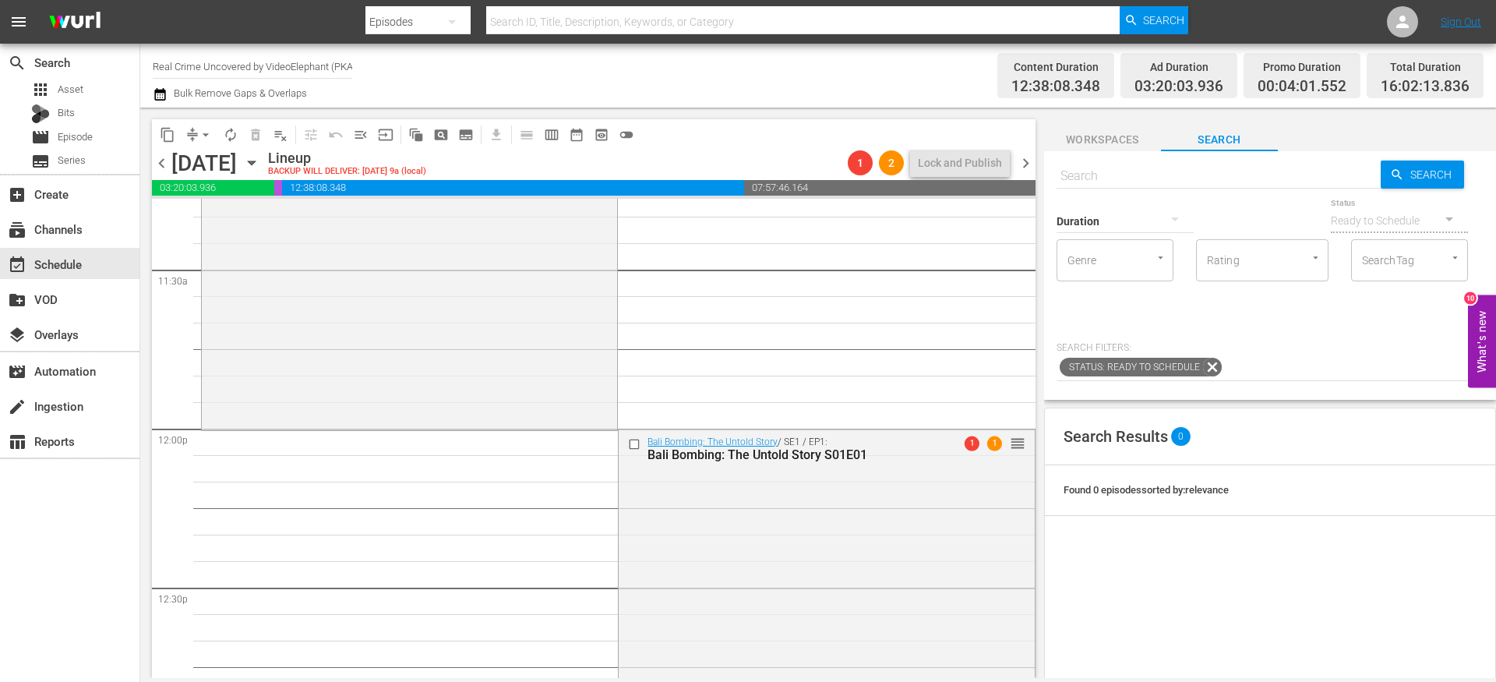
scroll to position [3595, 0]
click at [628, 433] on input "checkbox" at bounding box center [636, 434] width 16 height 13
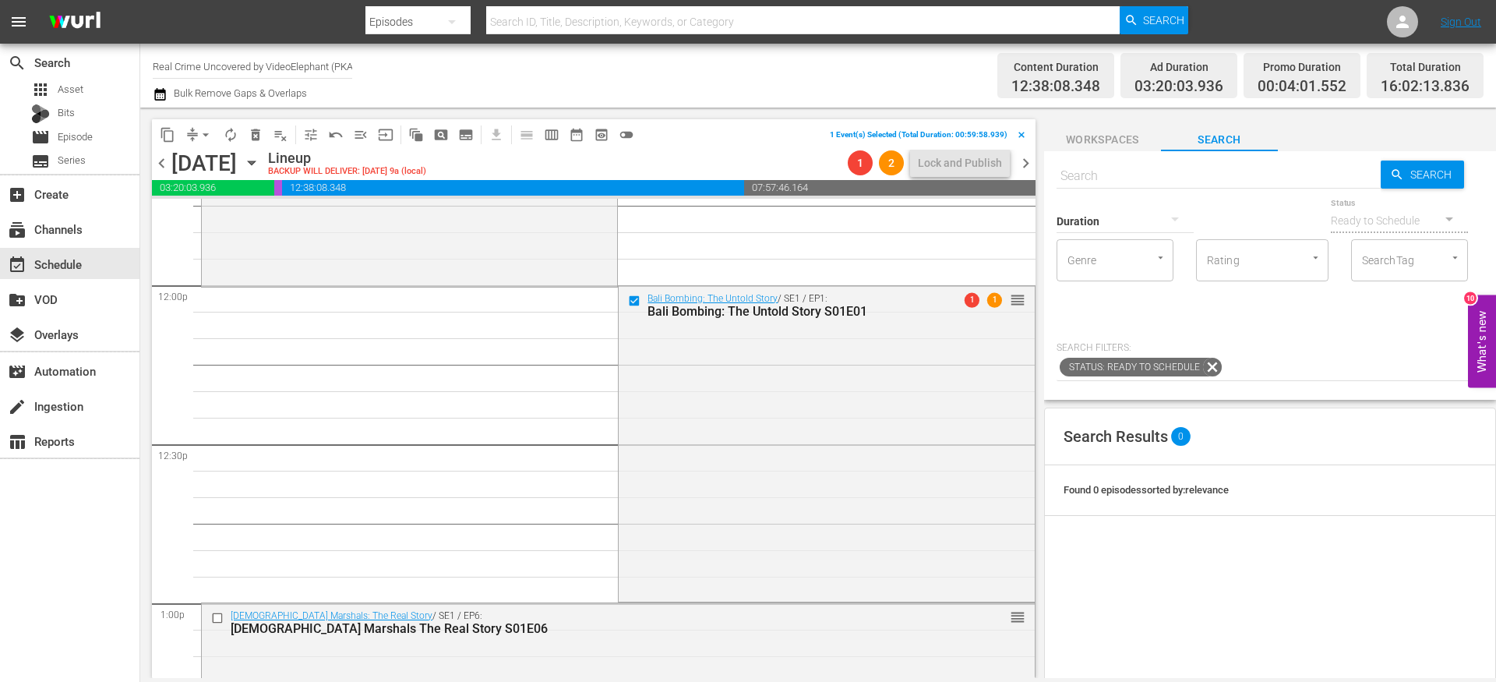
scroll to position [3897, 0]
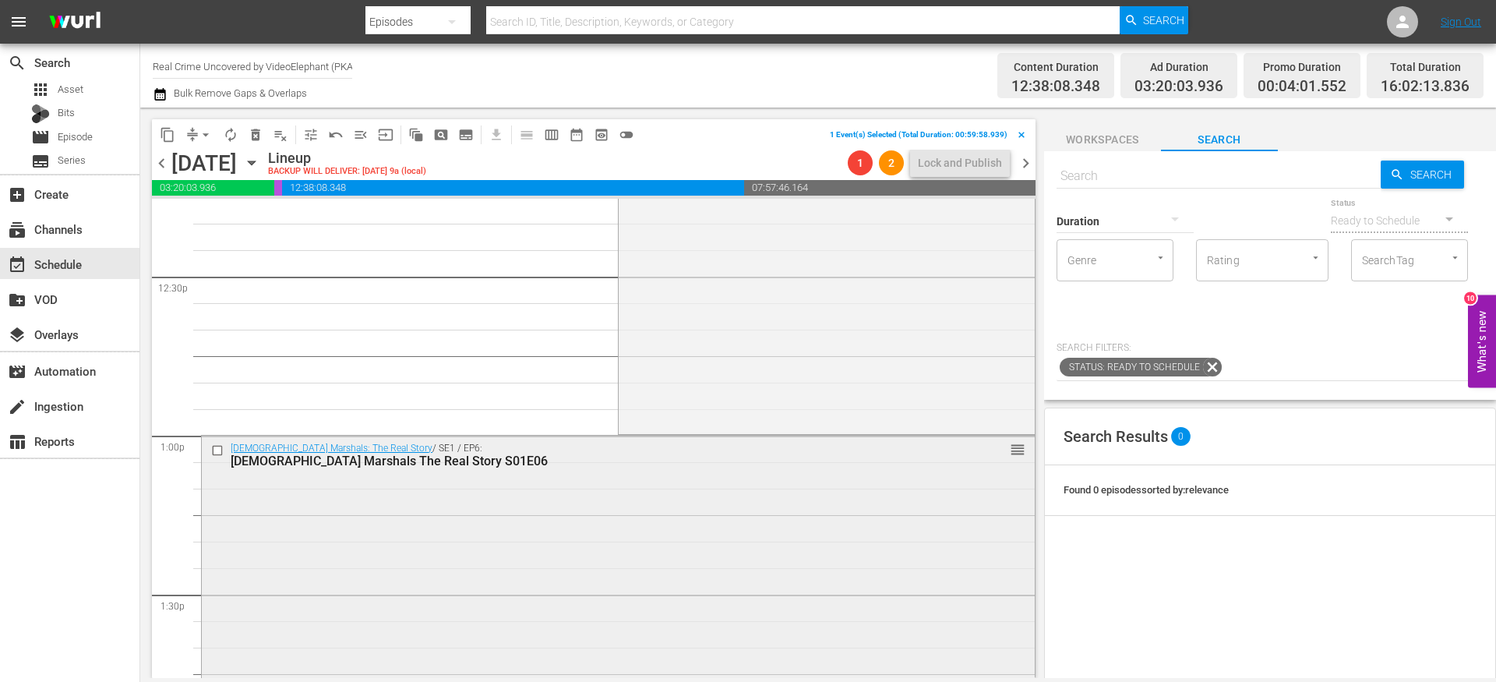
click at [219, 454] on input "checkbox" at bounding box center [219, 450] width 16 height 13
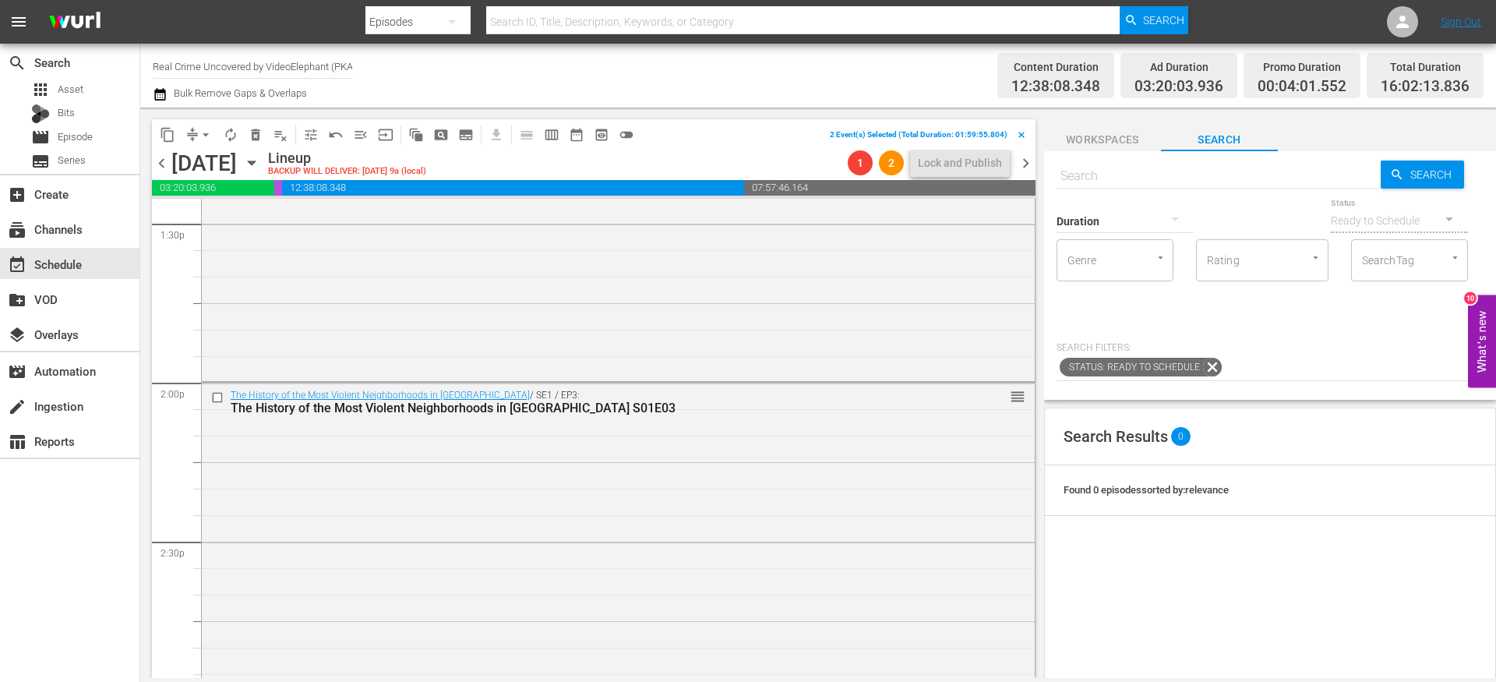
scroll to position [4274, 0]
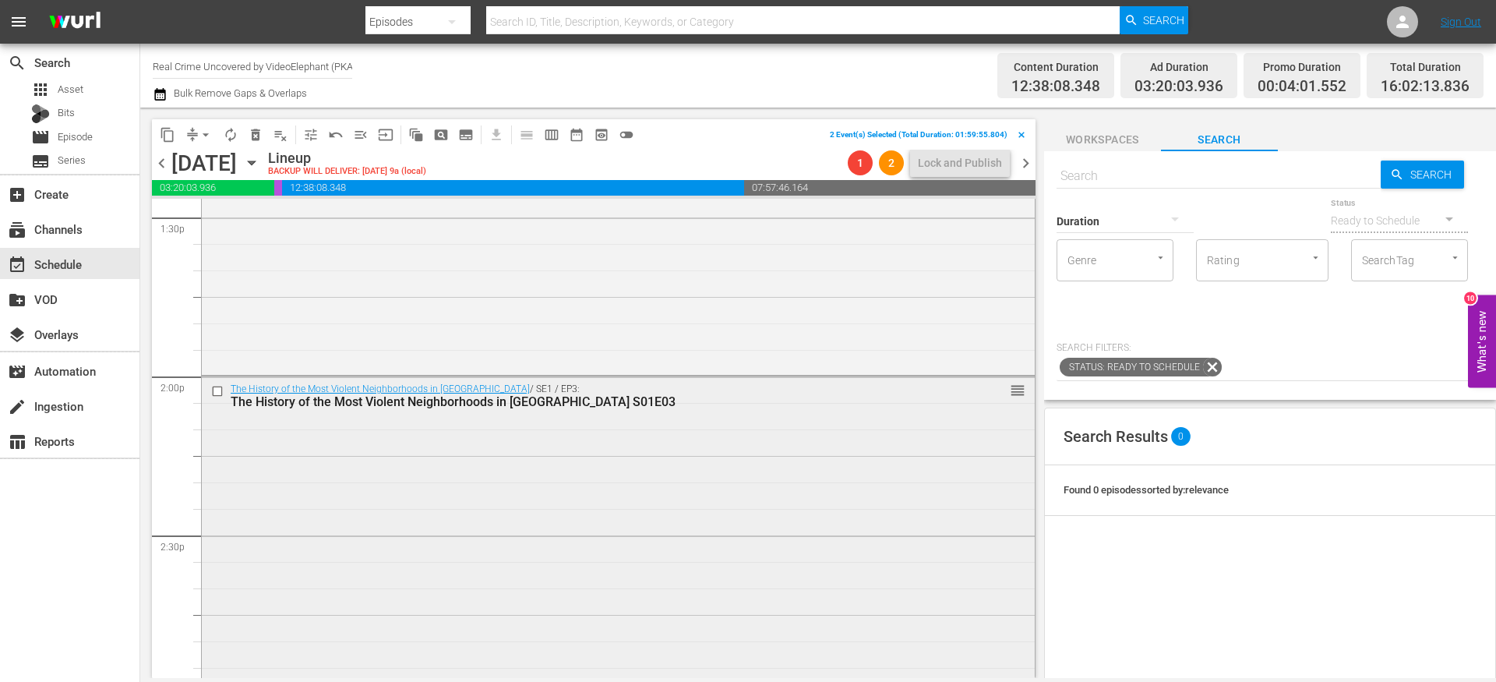
click at [219, 396] on input "checkbox" at bounding box center [219, 391] width 16 height 13
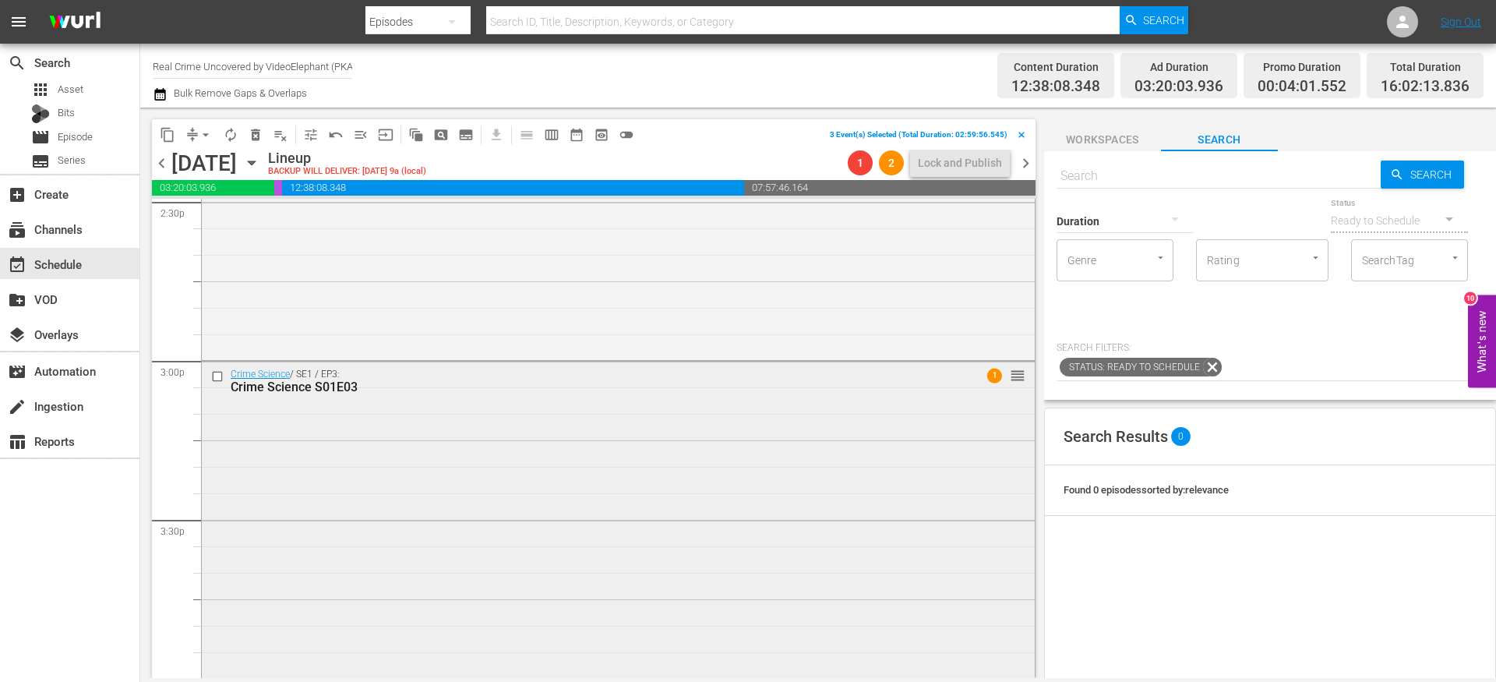
click at [221, 376] on input "checkbox" at bounding box center [219, 375] width 16 height 13
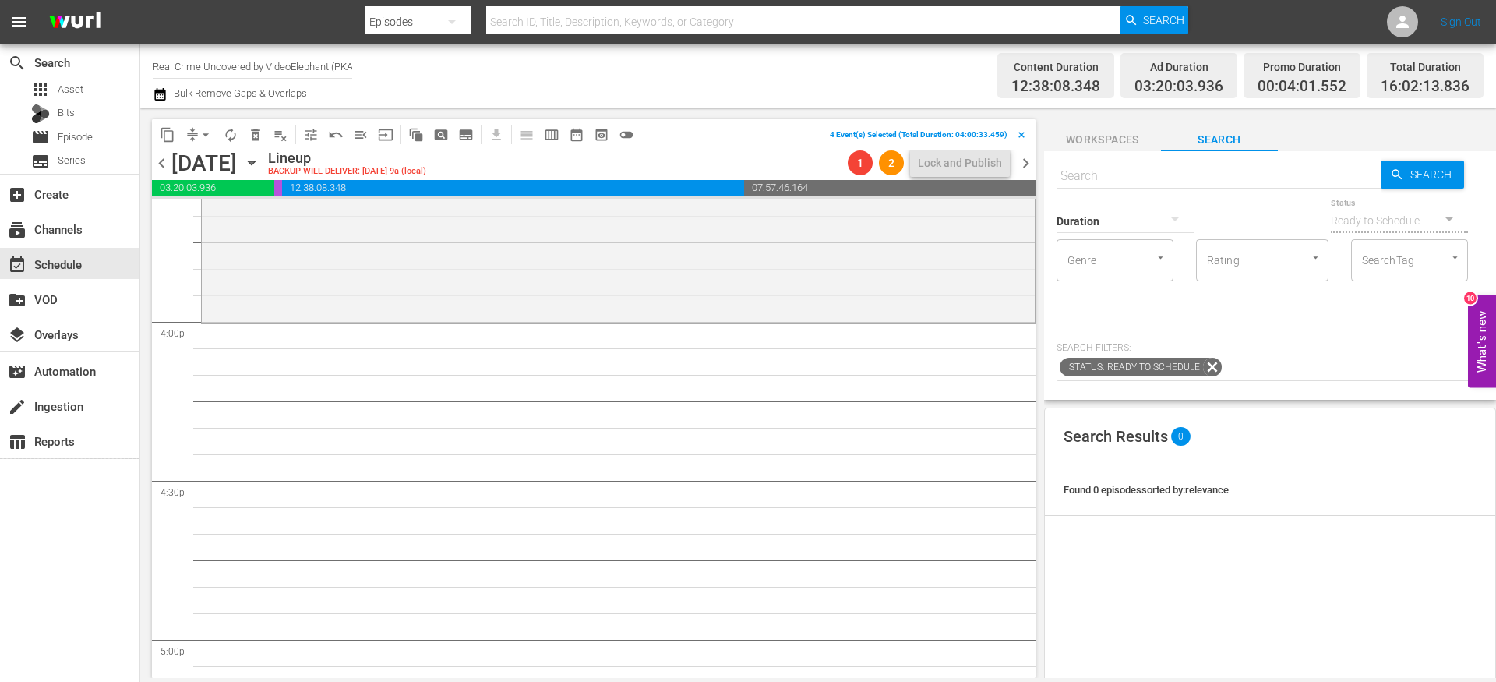
scroll to position [4987, 0]
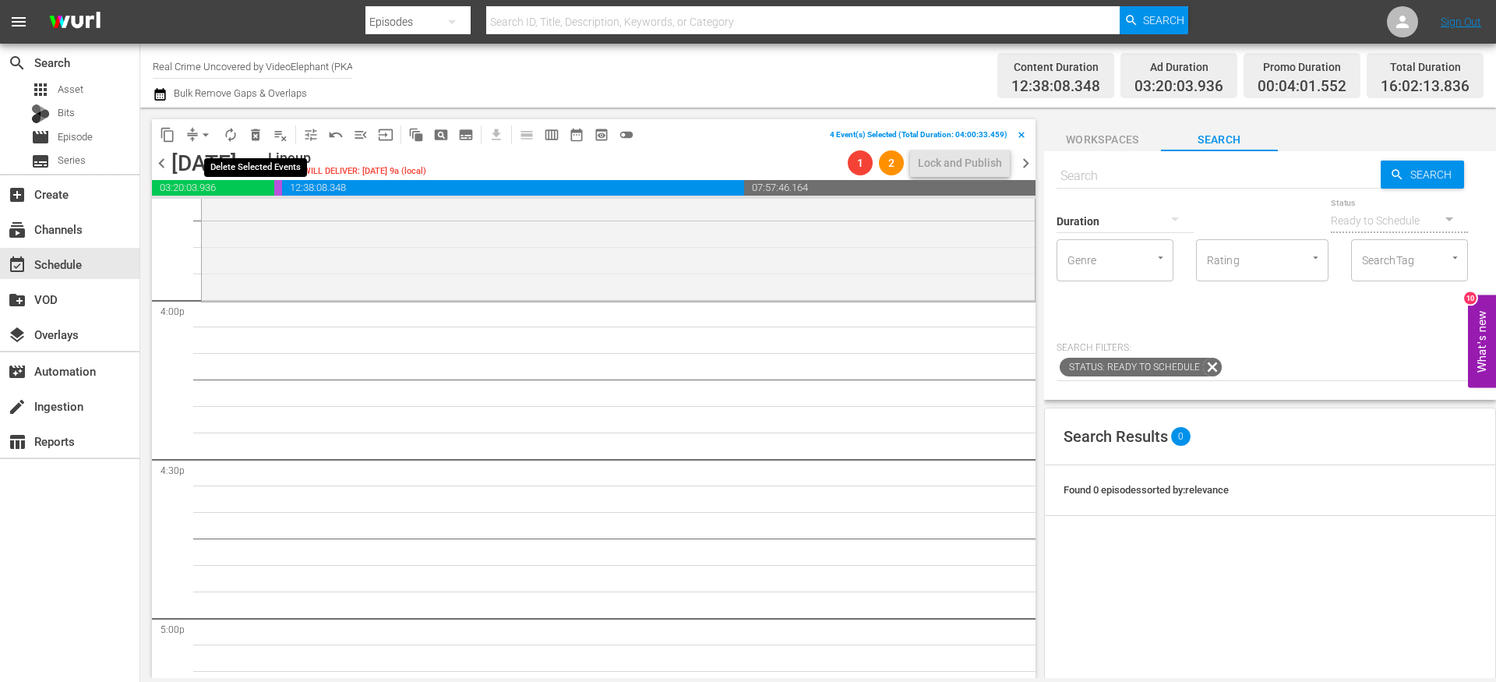
click at [263, 135] on button "delete_forever_outlined" at bounding box center [255, 134] width 25 height 25
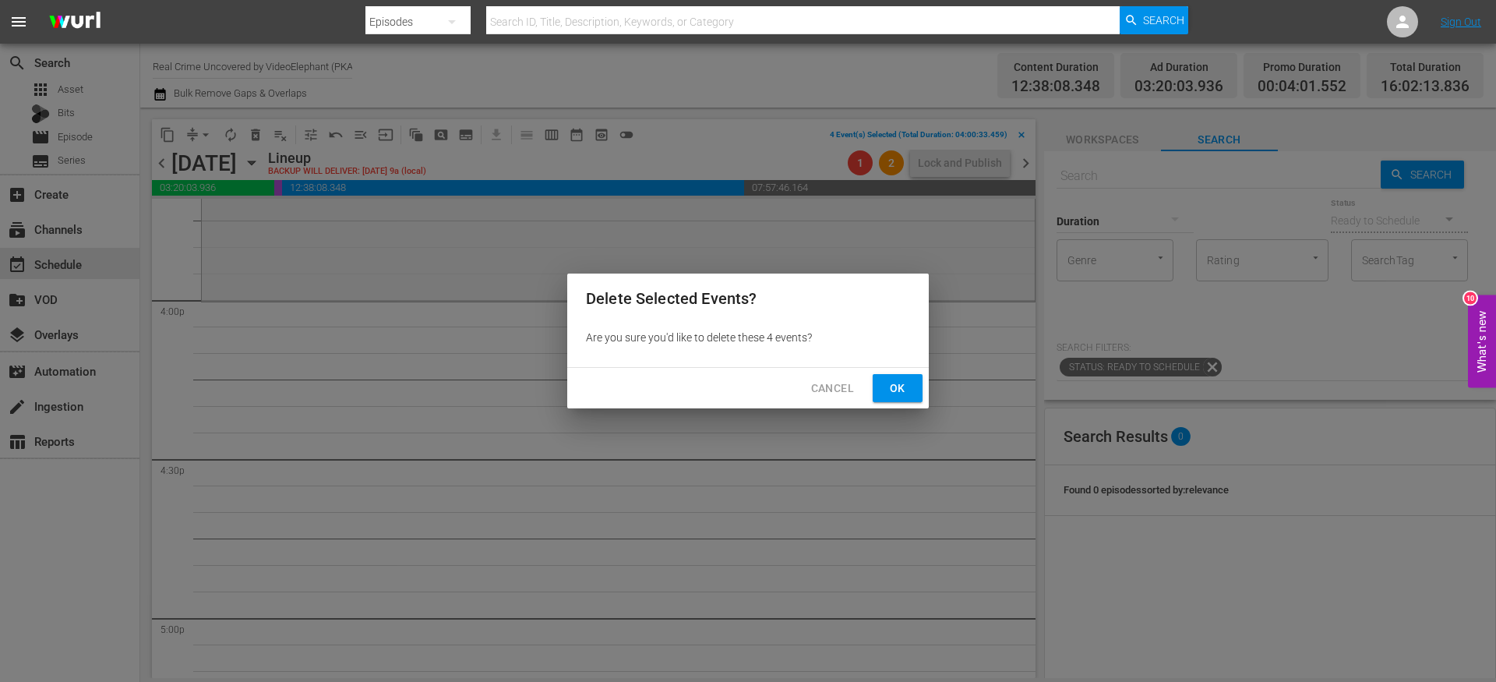
click at [907, 395] on span "Ok" at bounding box center [897, 388] width 25 height 19
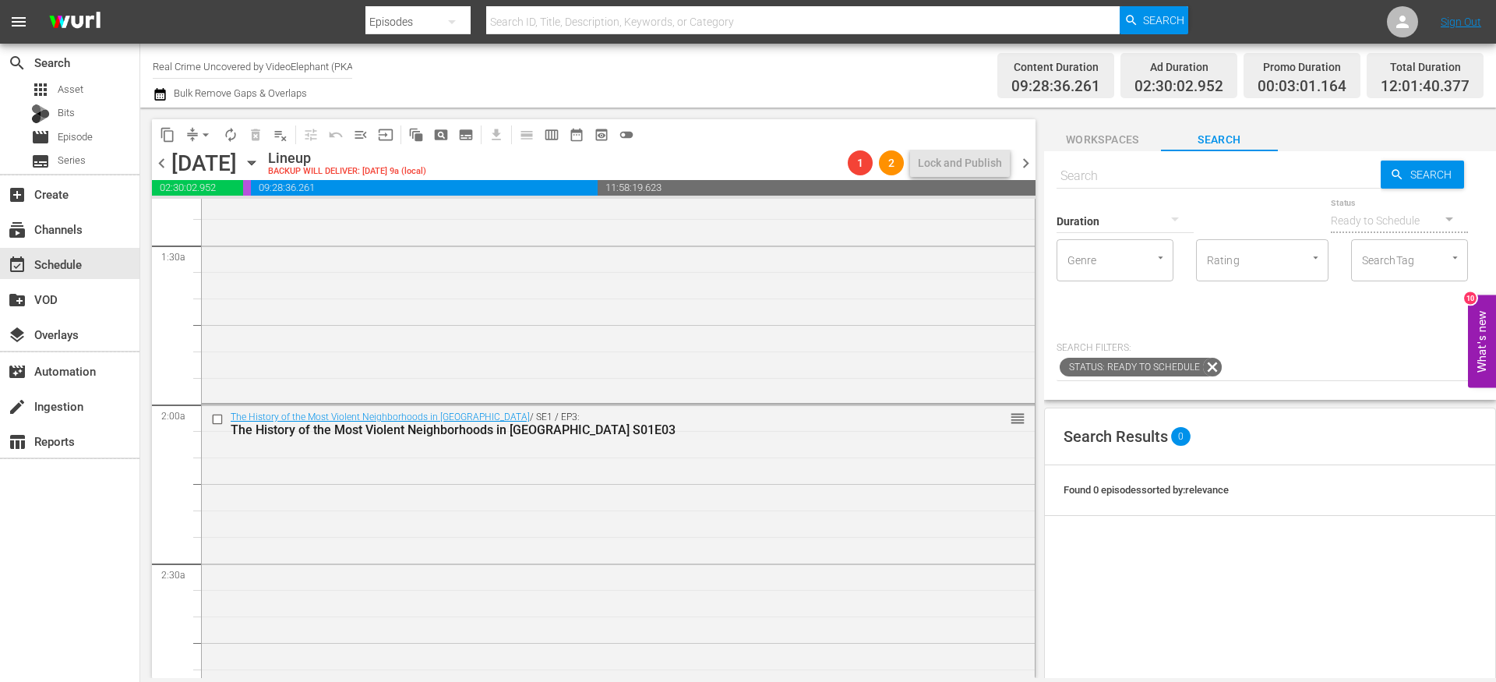
scroll to position [0, 0]
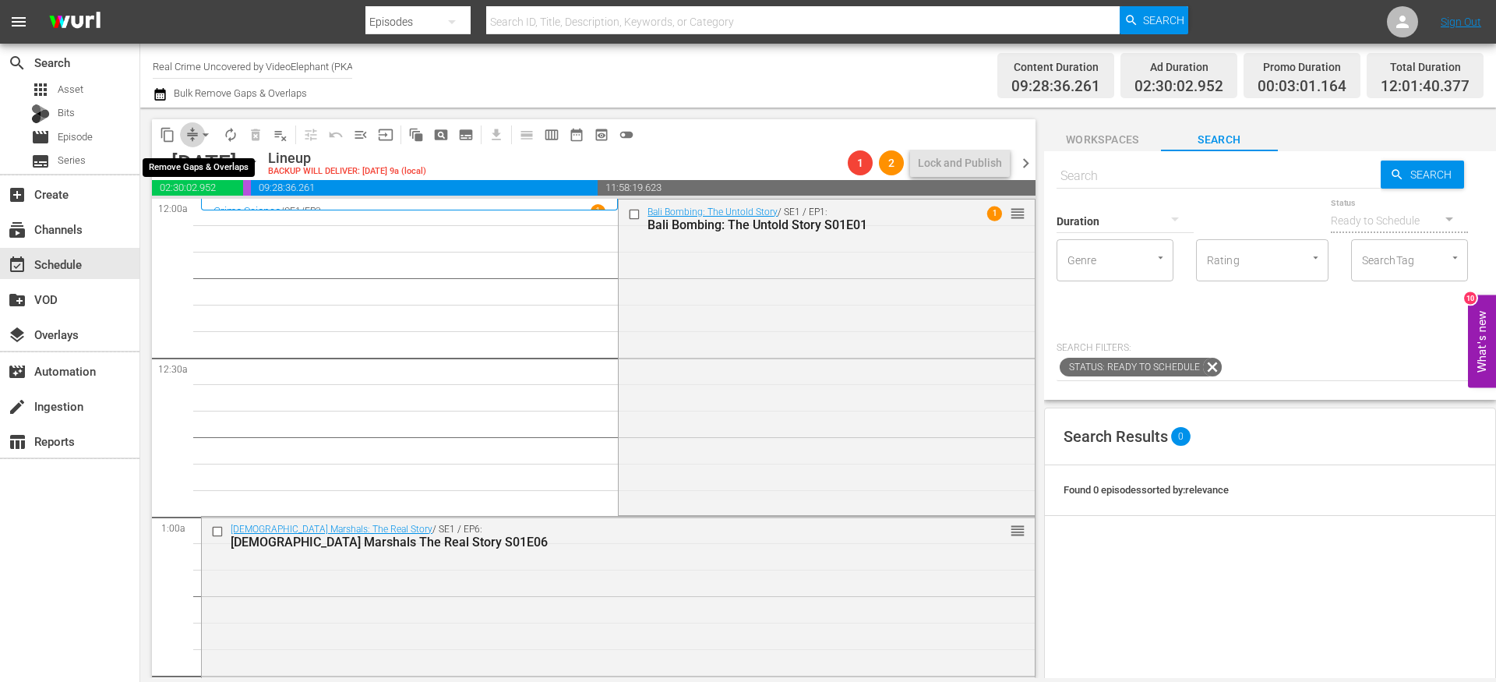
click at [190, 137] on span "compress" at bounding box center [193, 135] width 16 height 16
click at [194, 139] on button "arrow_drop_down" at bounding box center [205, 134] width 25 height 25
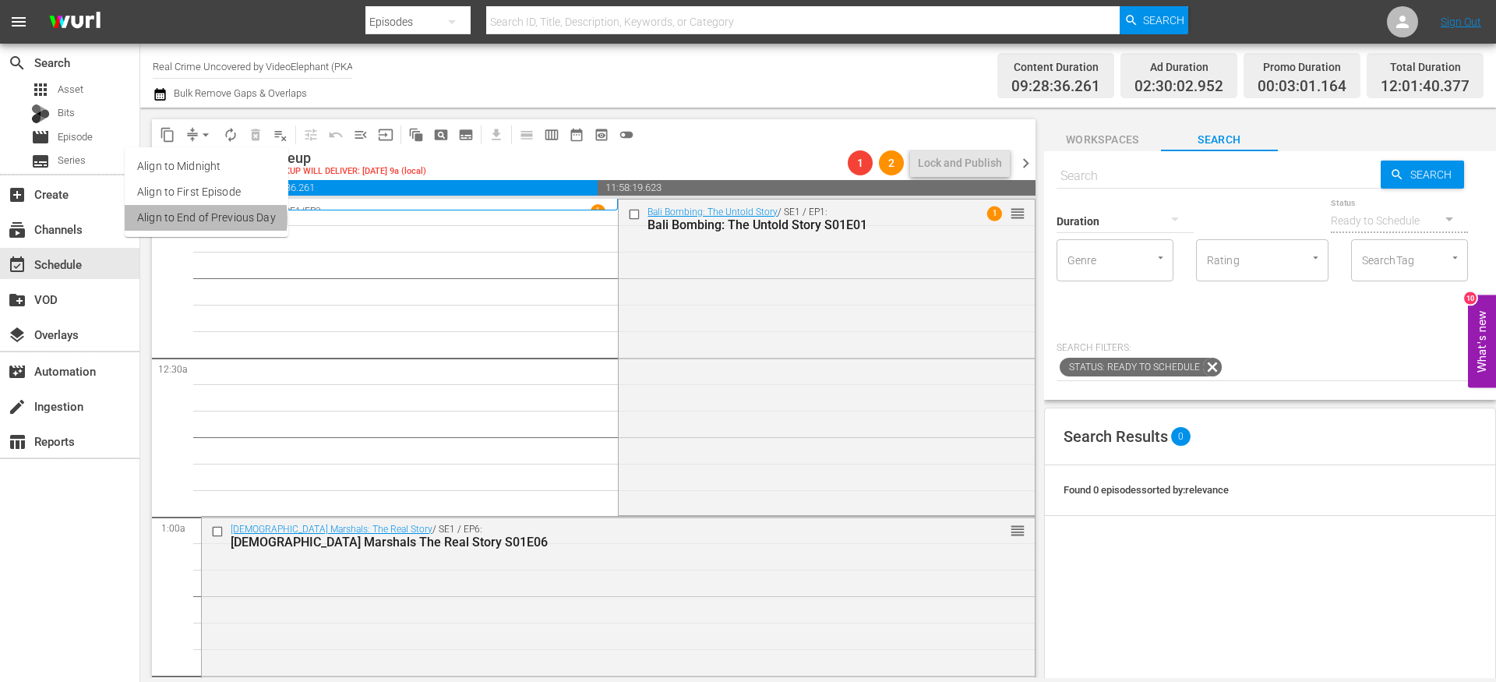
click at [193, 218] on li "Align to End of Previous Day" at bounding box center [207, 218] width 164 height 26
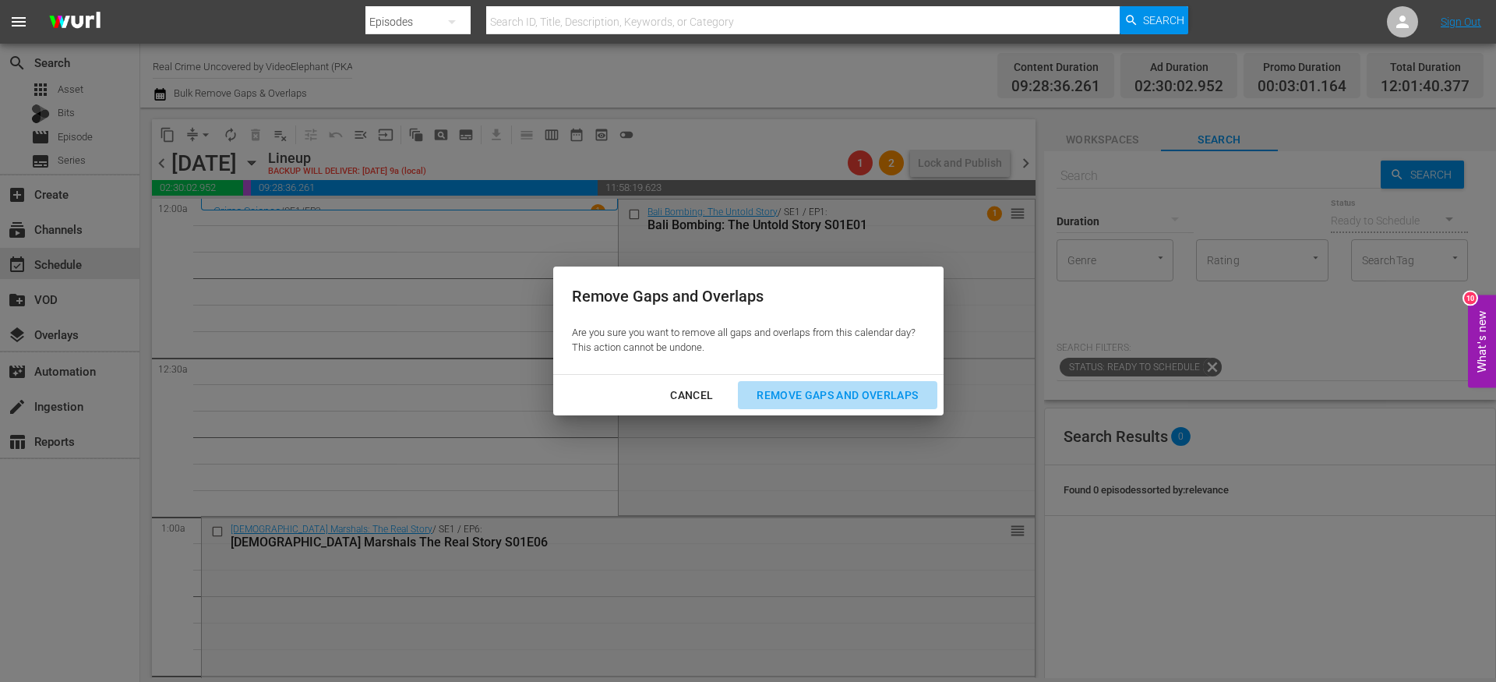
click at [874, 403] on div "Remove Gaps and Overlaps" at bounding box center [837, 395] width 186 height 19
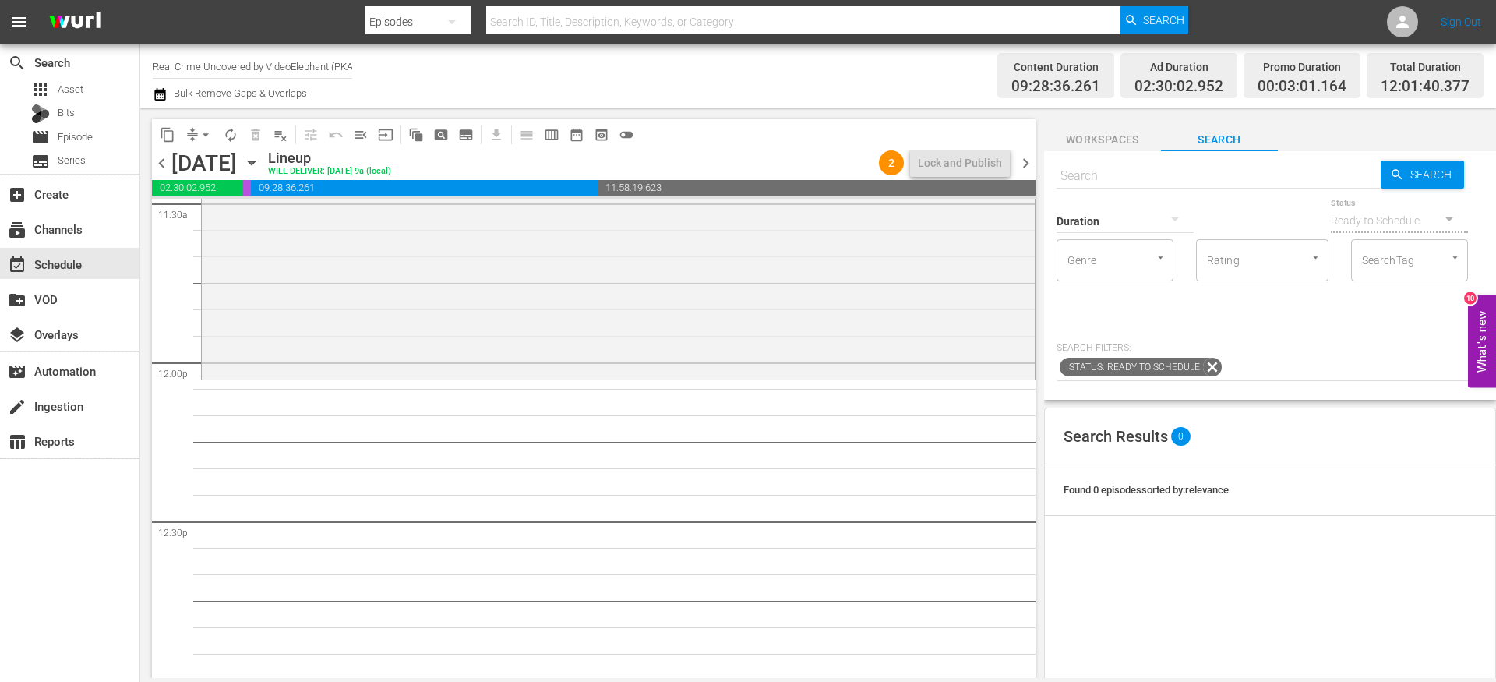
scroll to position [3641, 0]
click at [1094, 175] on input "text" at bounding box center [1219, 175] width 324 height 37
paste input "Exhibit A: Secrets of Forensic Science S04E01"
type input "Exhibit A: Secrets of Forensic Science S04E01"
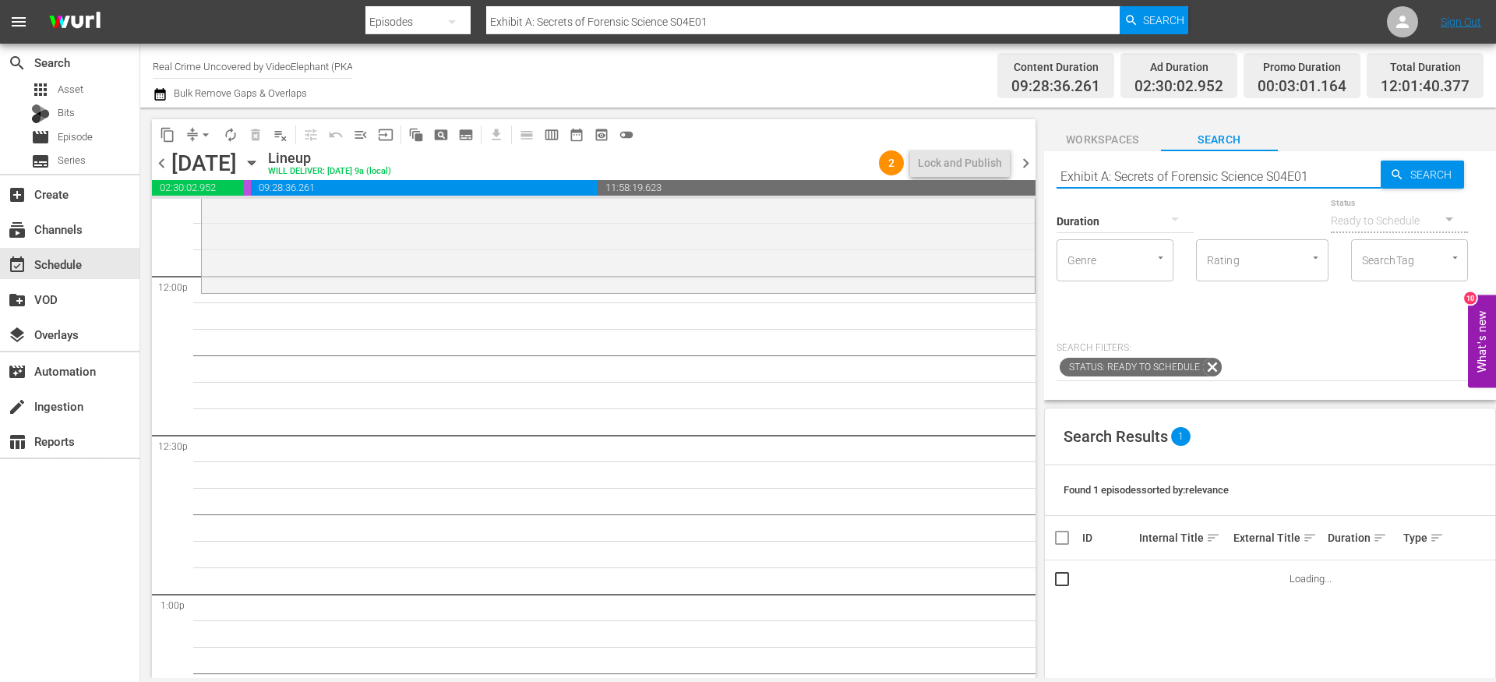
scroll to position [3741, 0]
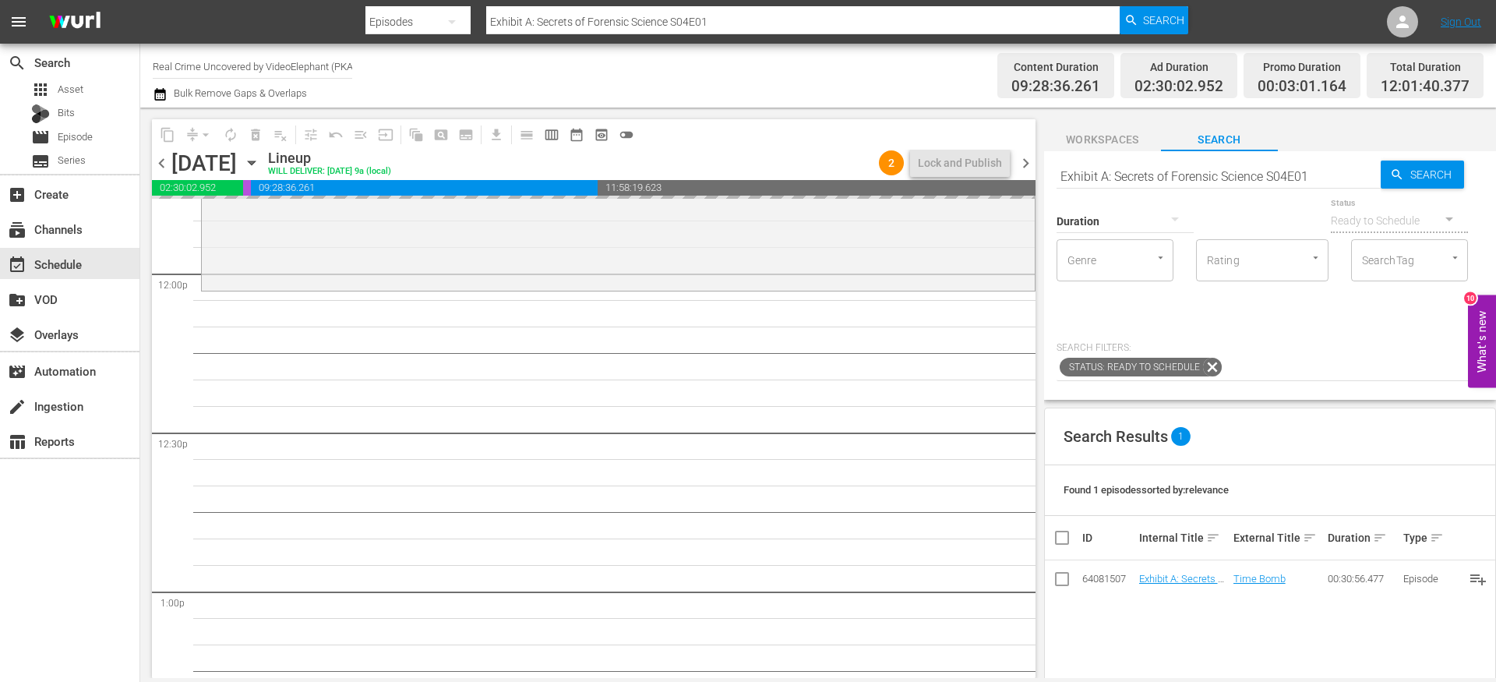
drag, startPoint x: 1164, startPoint y: 581, endPoint x: 1004, endPoint y: 22, distance: 581.2
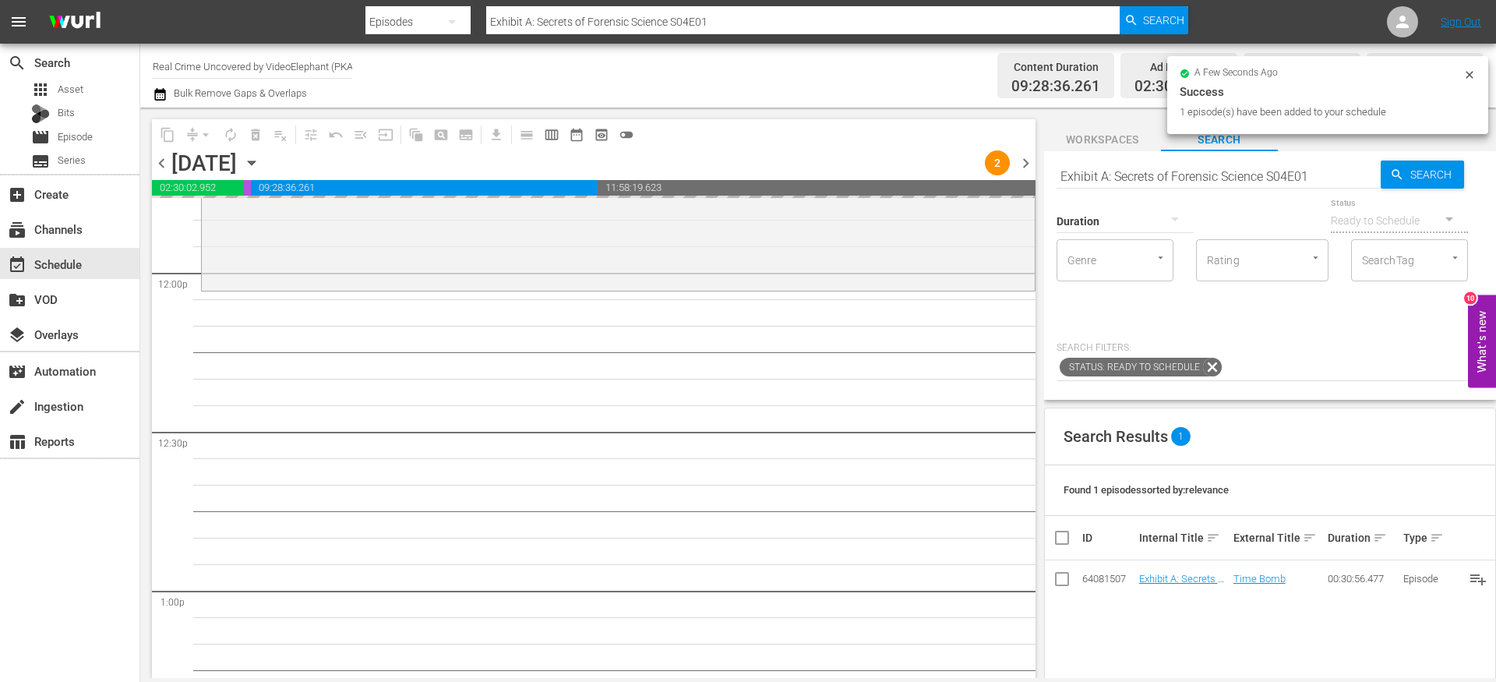
click at [1314, 177] on input "Exhibit A: Secrets of Forensic Science S04E01" at bounding box center [1219, 175] width 324 height 37
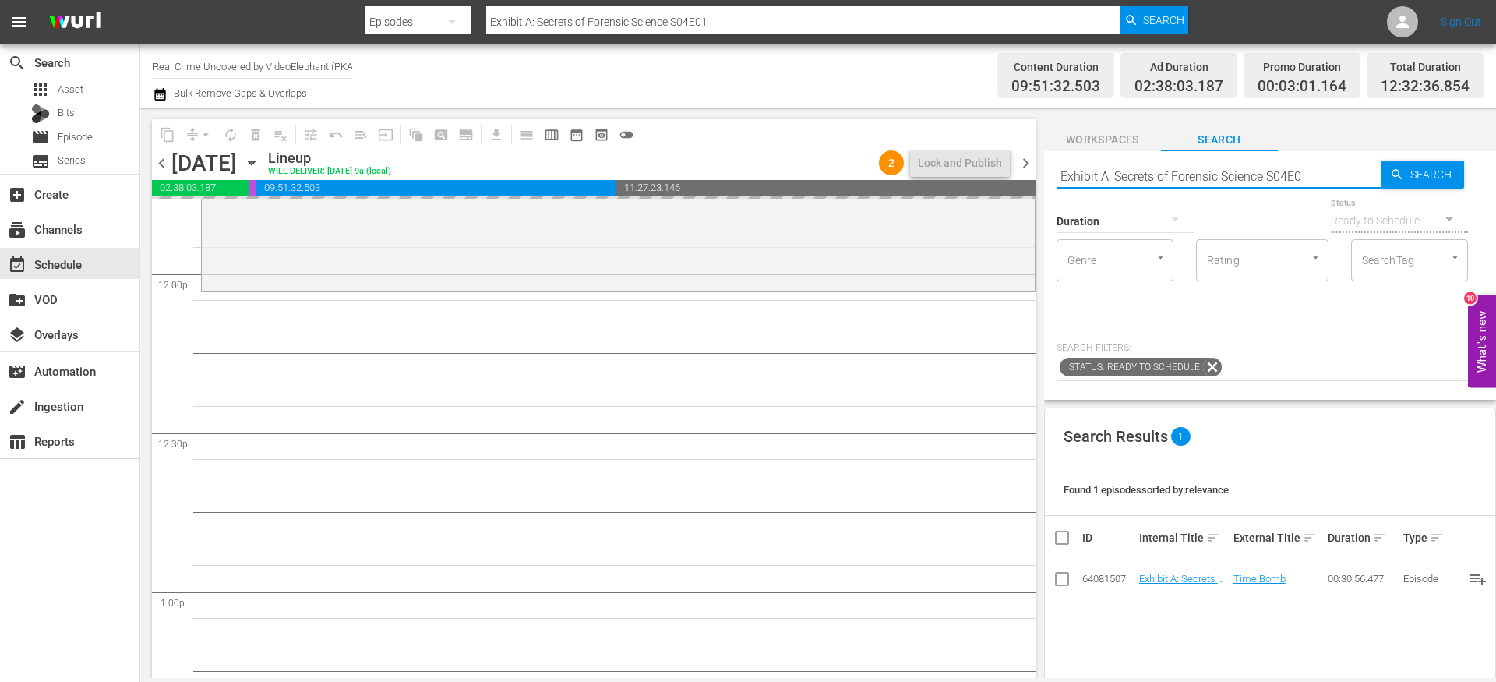
type input "Exhibit A: Secrets of Forensic Science S04E02"
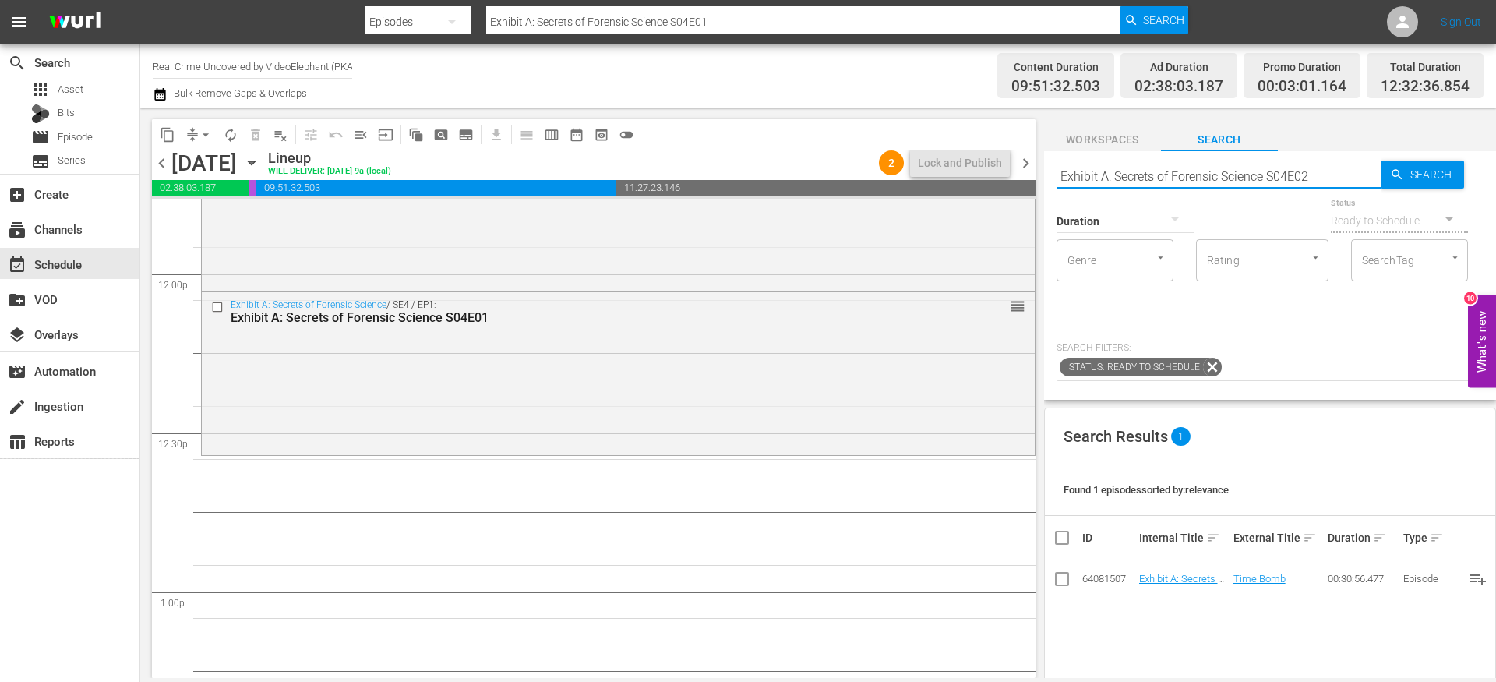
type input "Exhibit A: Secrets of Forensic Science S04E02"
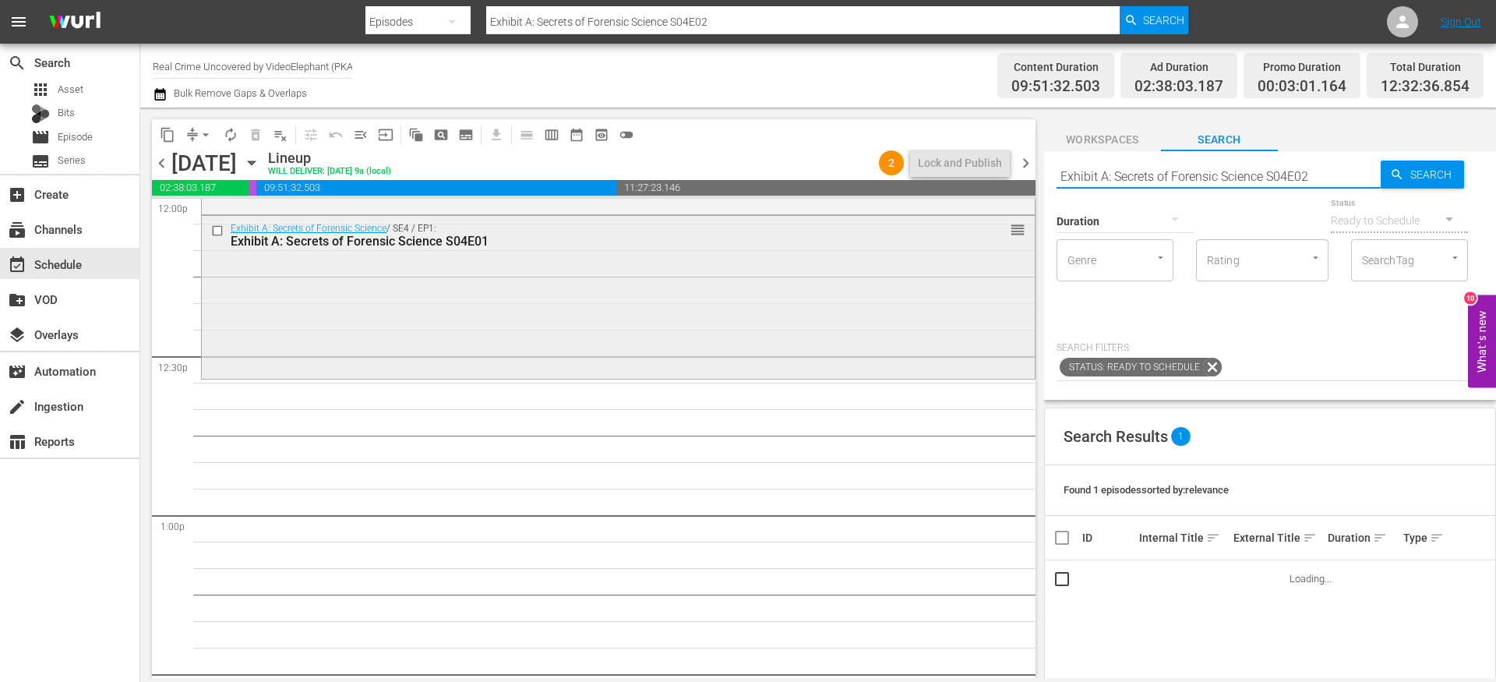
scroll to position [3823, 0]
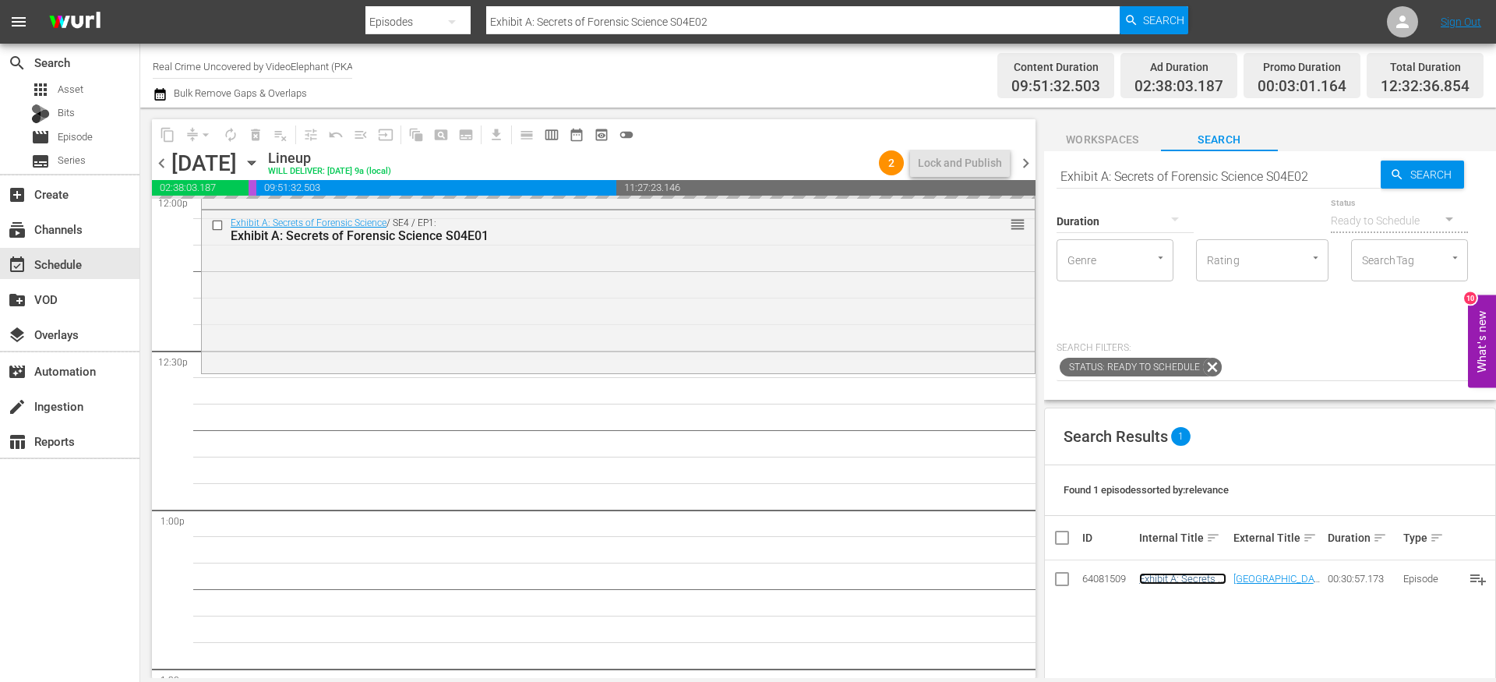
drag, startPoint x: 1182, startPoint y: 577, endPoint x: 916, endPoint y: 13, distance: 623.0
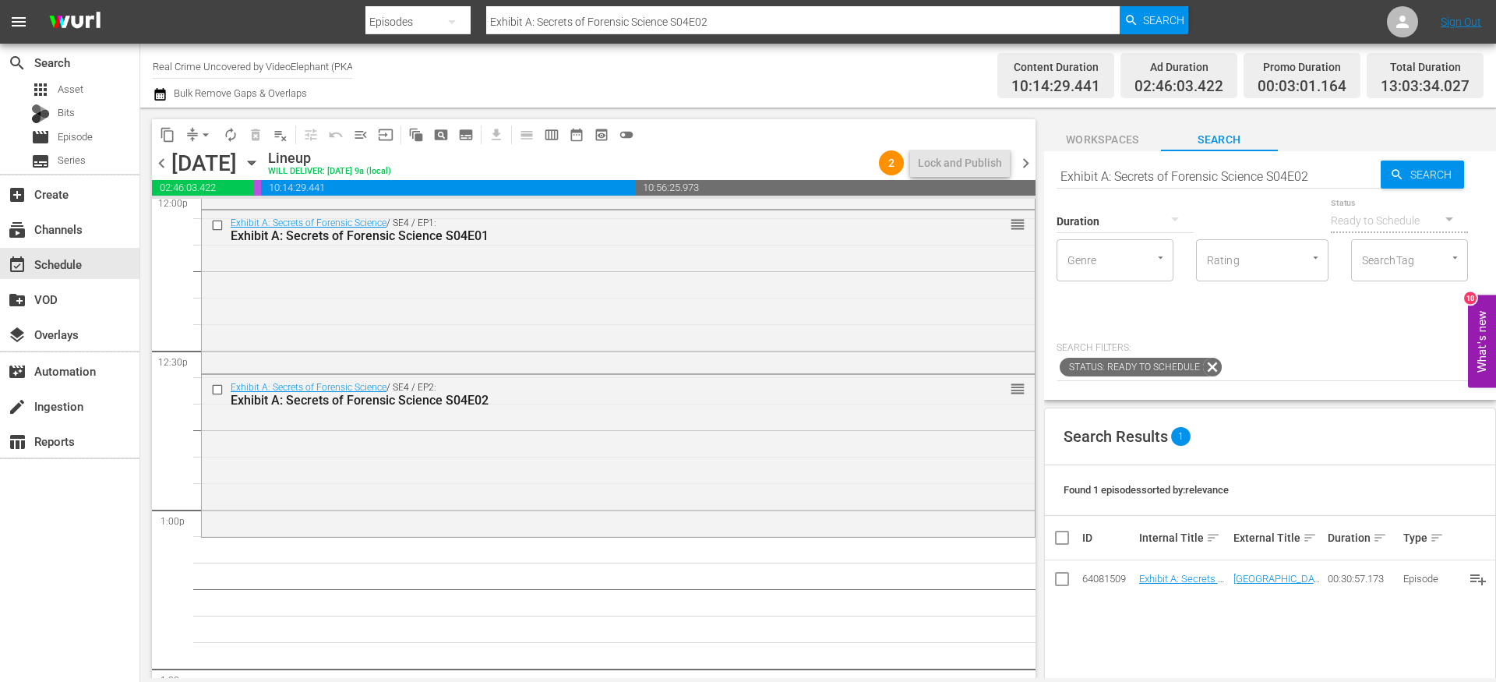
click at [1343, 183] on div "Status Ready to Schedule" at bounding box center [1399, 211] width 137 height 56
click at [1328, 179] on input "Exhibit A: Secrets of Forensic Science S04E02" at bounding box center [1219, 175] width 324 height 37
type input "Exhibit A: Secrets of Forensic Science S04E03"
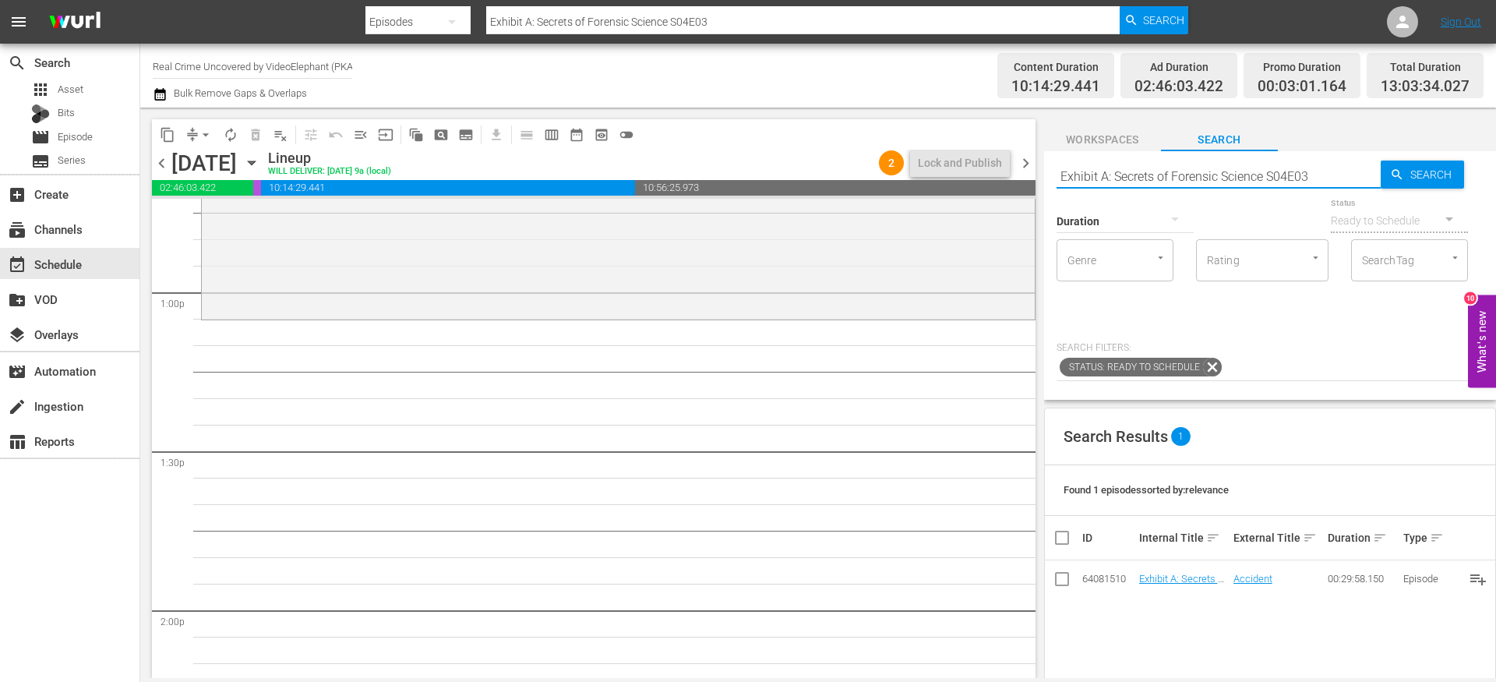
scroll to position [4051, 0]
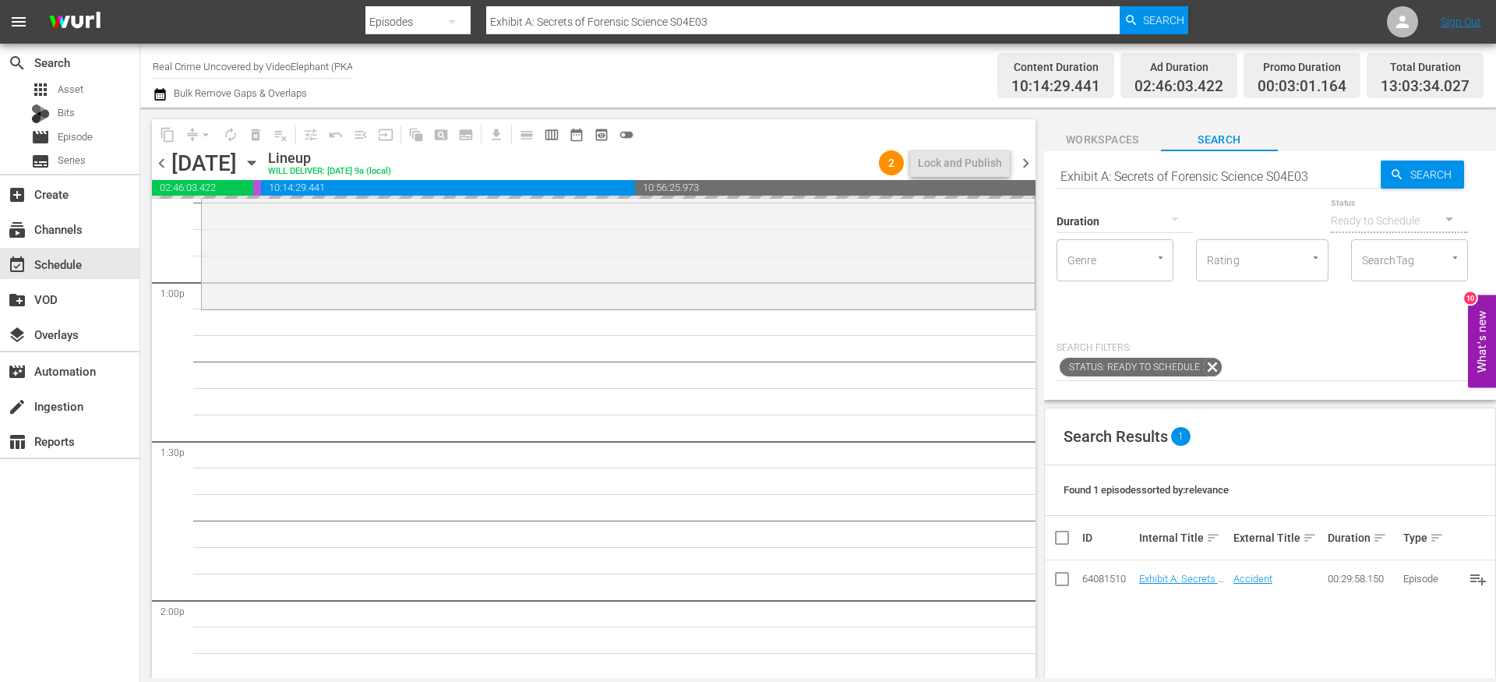
click at [1334, 175] on input "Exhibit A: Secrets of Forensic Science S04E03" at bounding box center [1219, 175] width 324 height 37
type input "Exhibit A: Secrets of Forensic Science S04E04"
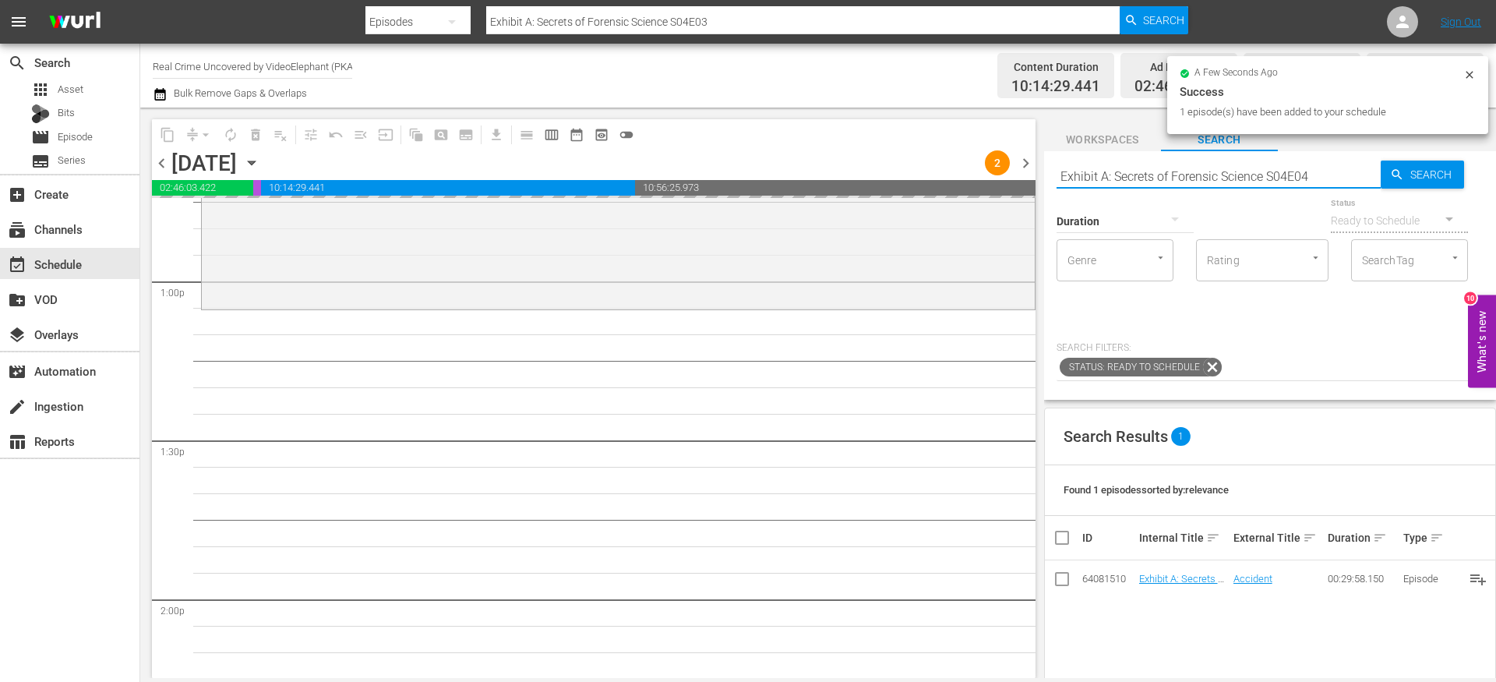
type input "Exhibit A: Secrets of Forensic Science S04E04"
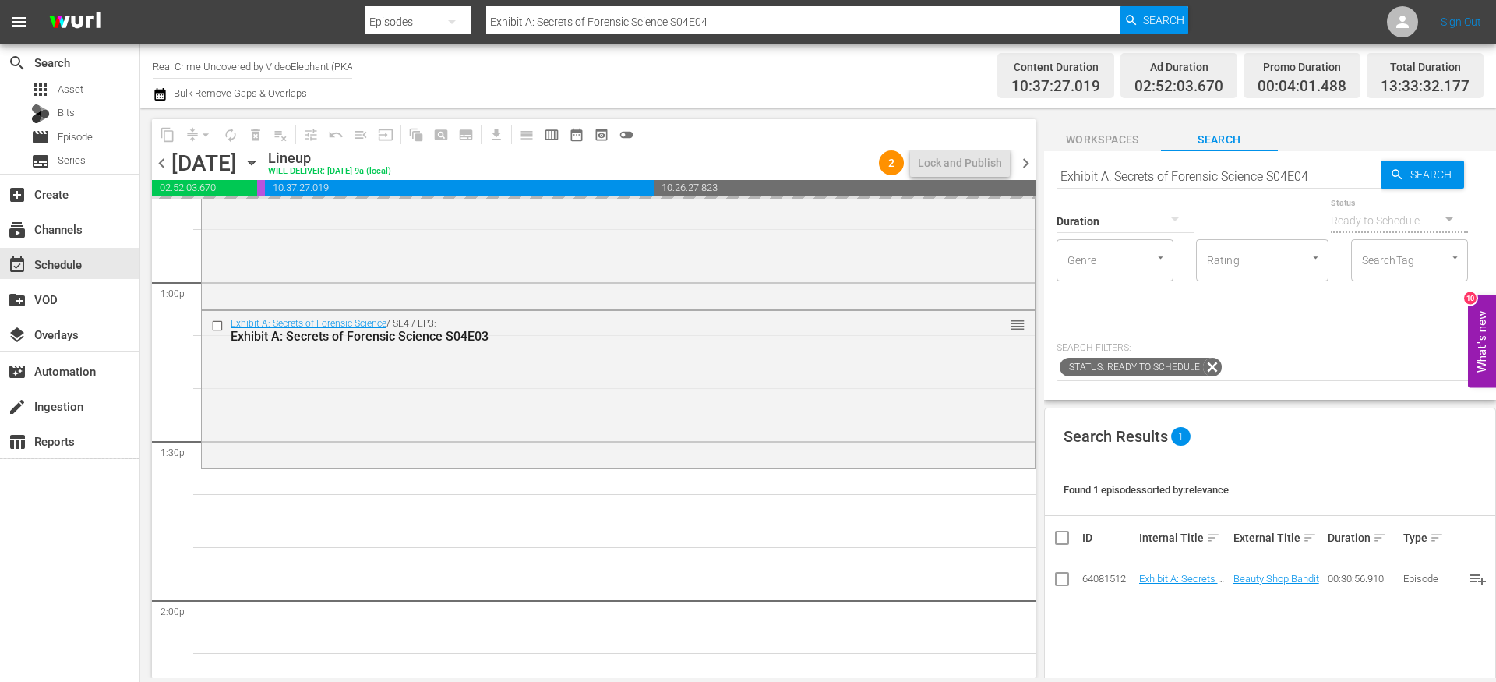
click at [1330, 181] on input "Exhibit A: Secrets of Forensic Science S04E04" at bounding box center [1219, 175] width 324 height 37
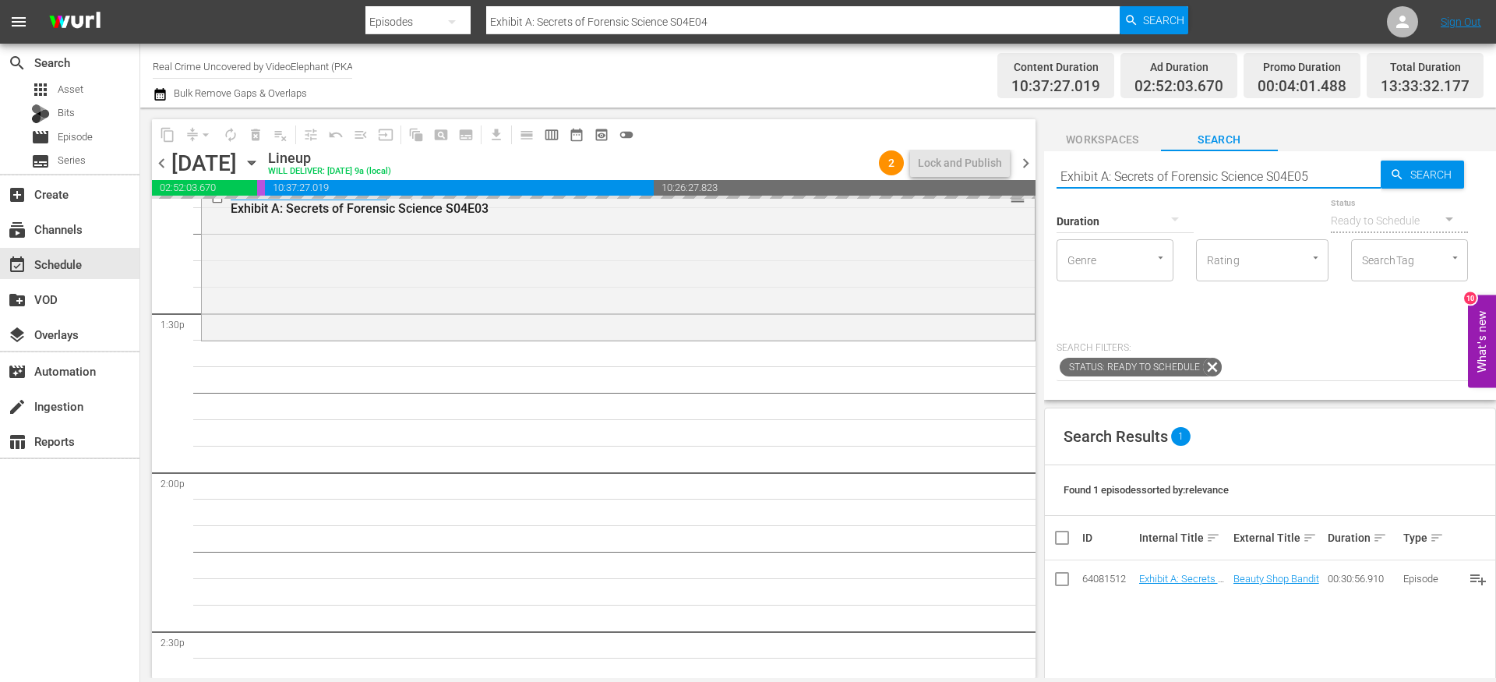
scroll to position [4198, 0]
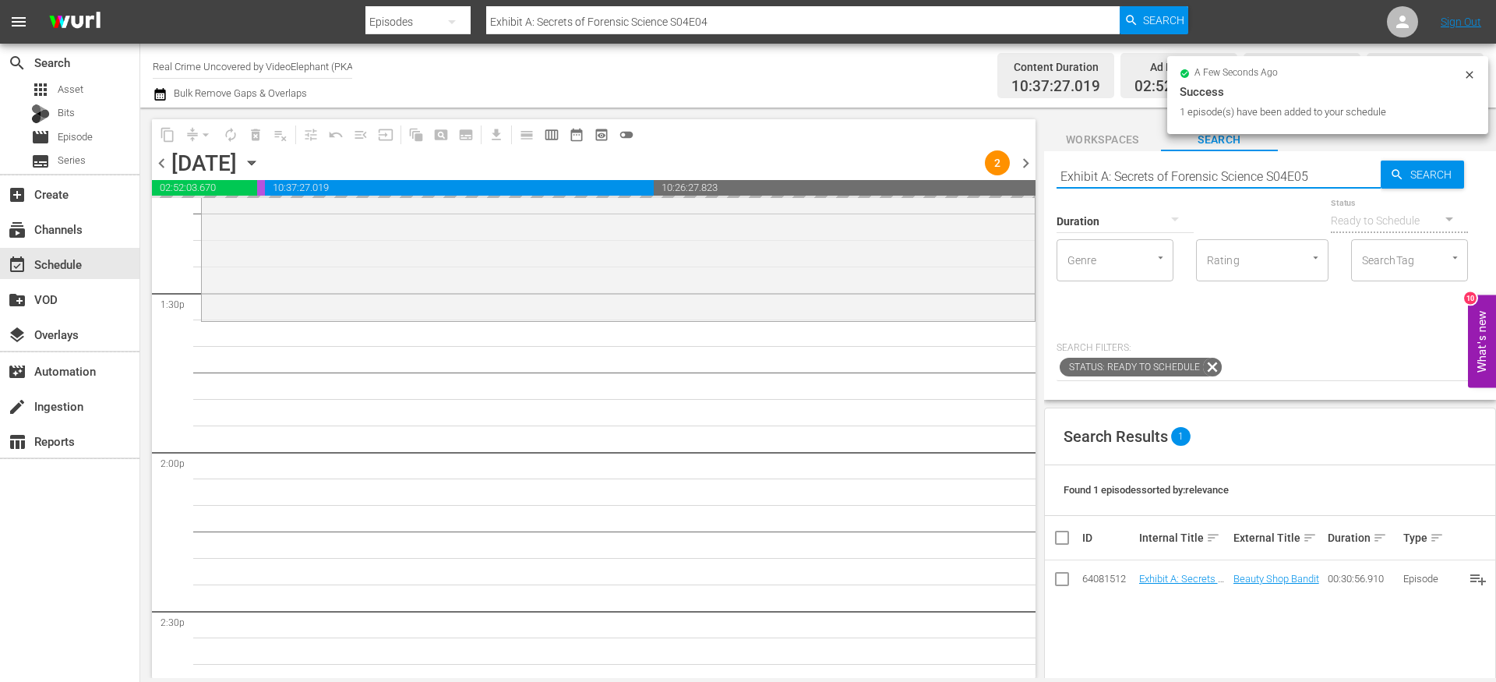
type input "Exhibit A: Secrets of Forensic Science S04E05"
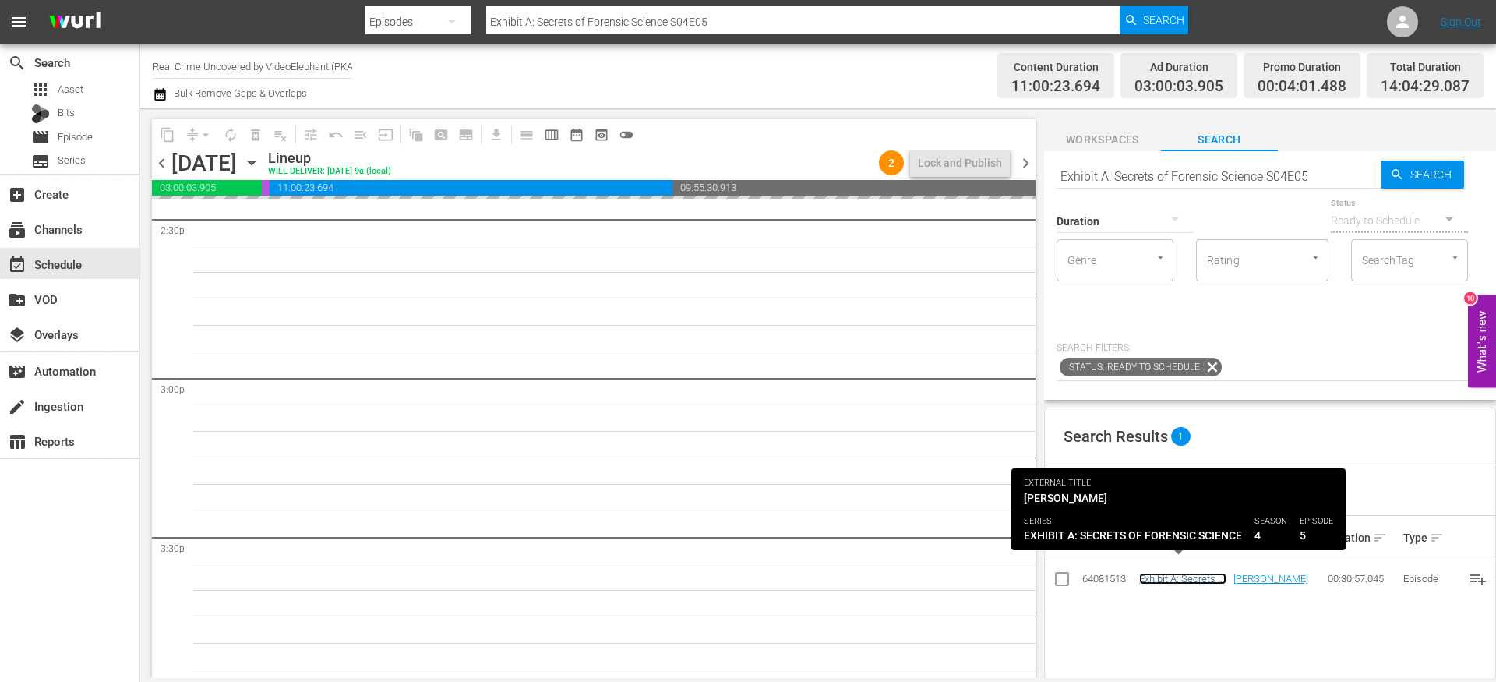
scroll to position [4595, 0]
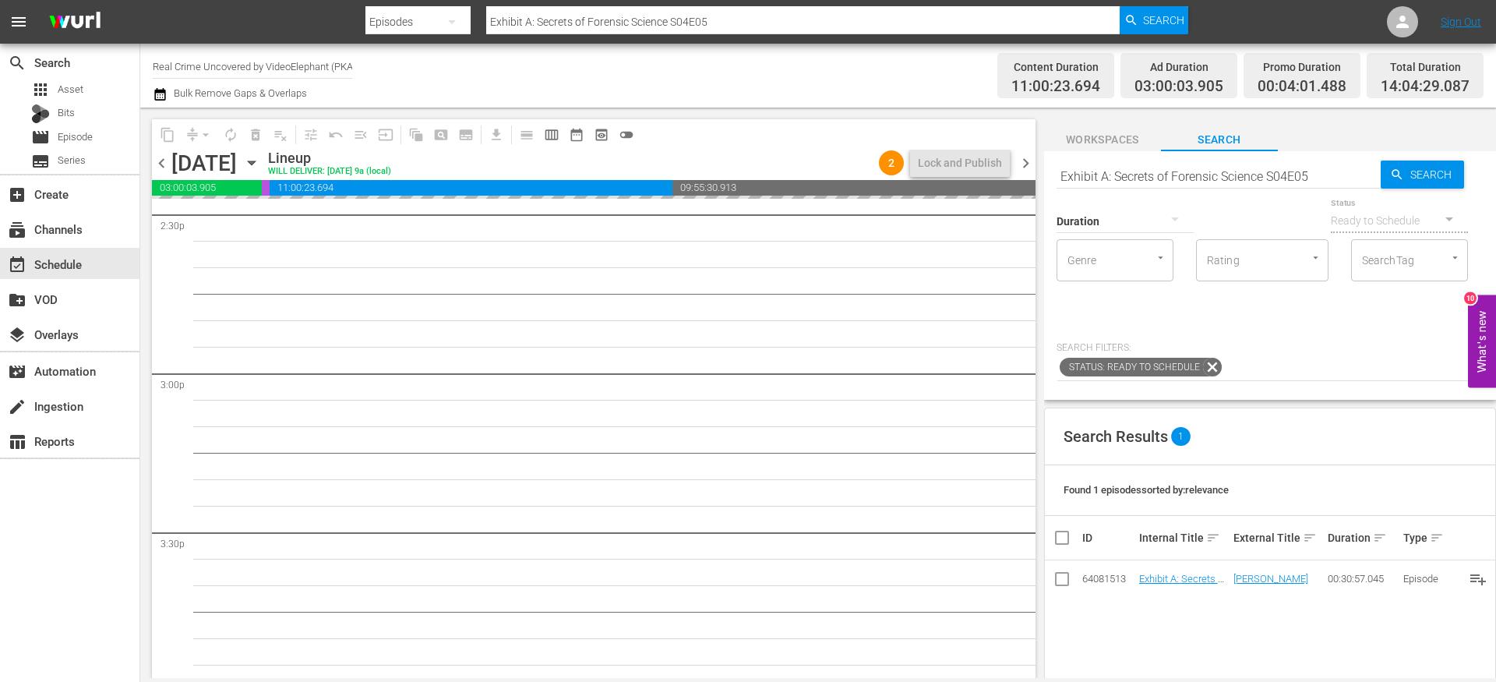
drag, startPoint x: 1160, startPoint y: 581, endPoint x: 887, endPoint y: 5, distance: 638.0
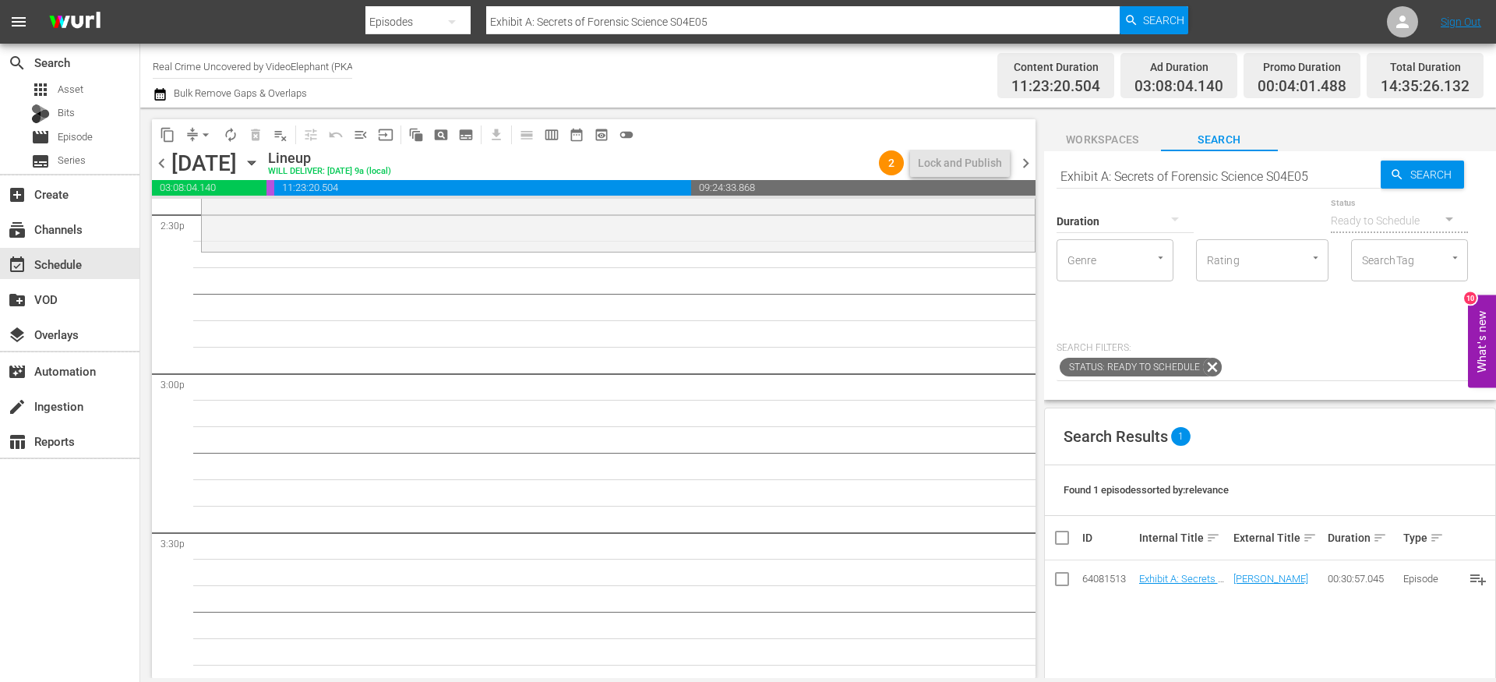
click at [1310, 171] on input "Exhibit A: Secrets of Forensic Science S04E05" at bounding box center [1219, 175] width 324 height 37
type input "Exhibit A: Secrets of Forensic Science S04E06"
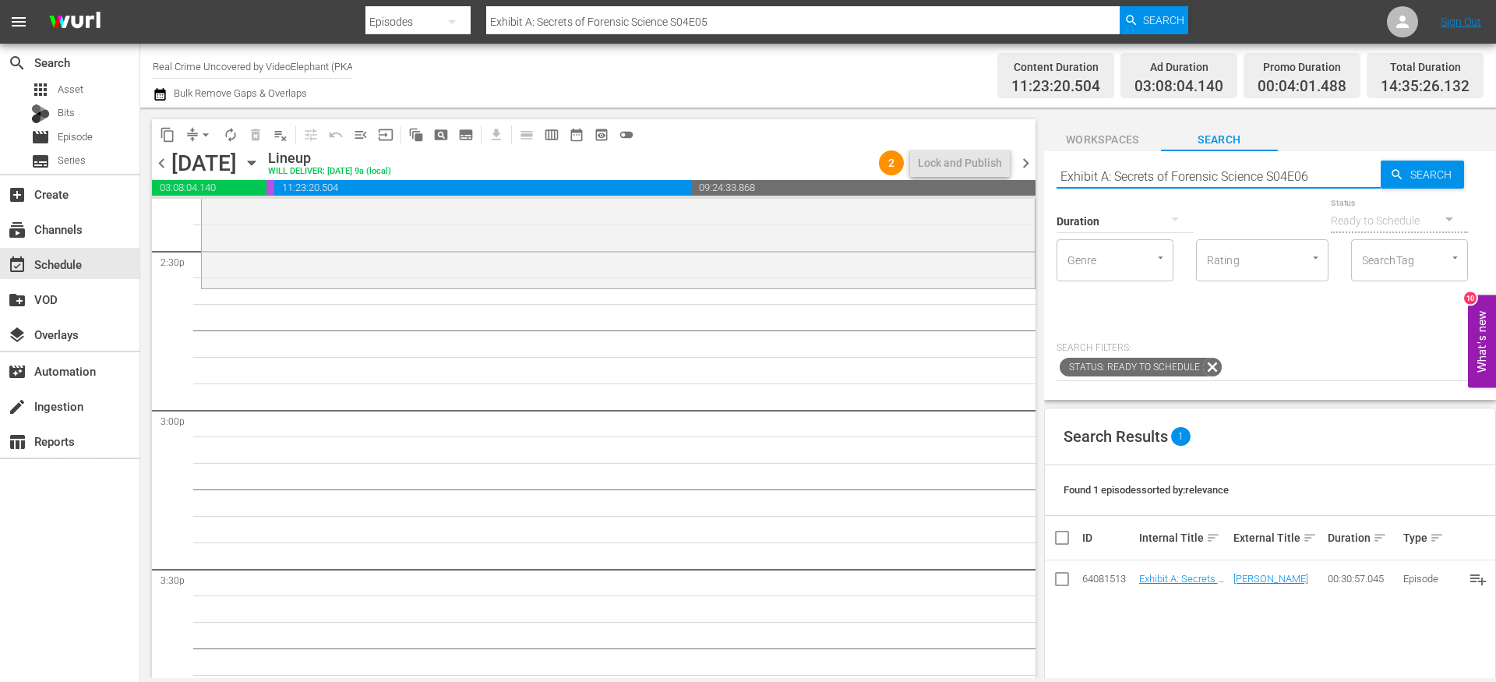
type input "Exhibit A: Secrets of Forensic Science S04E06"
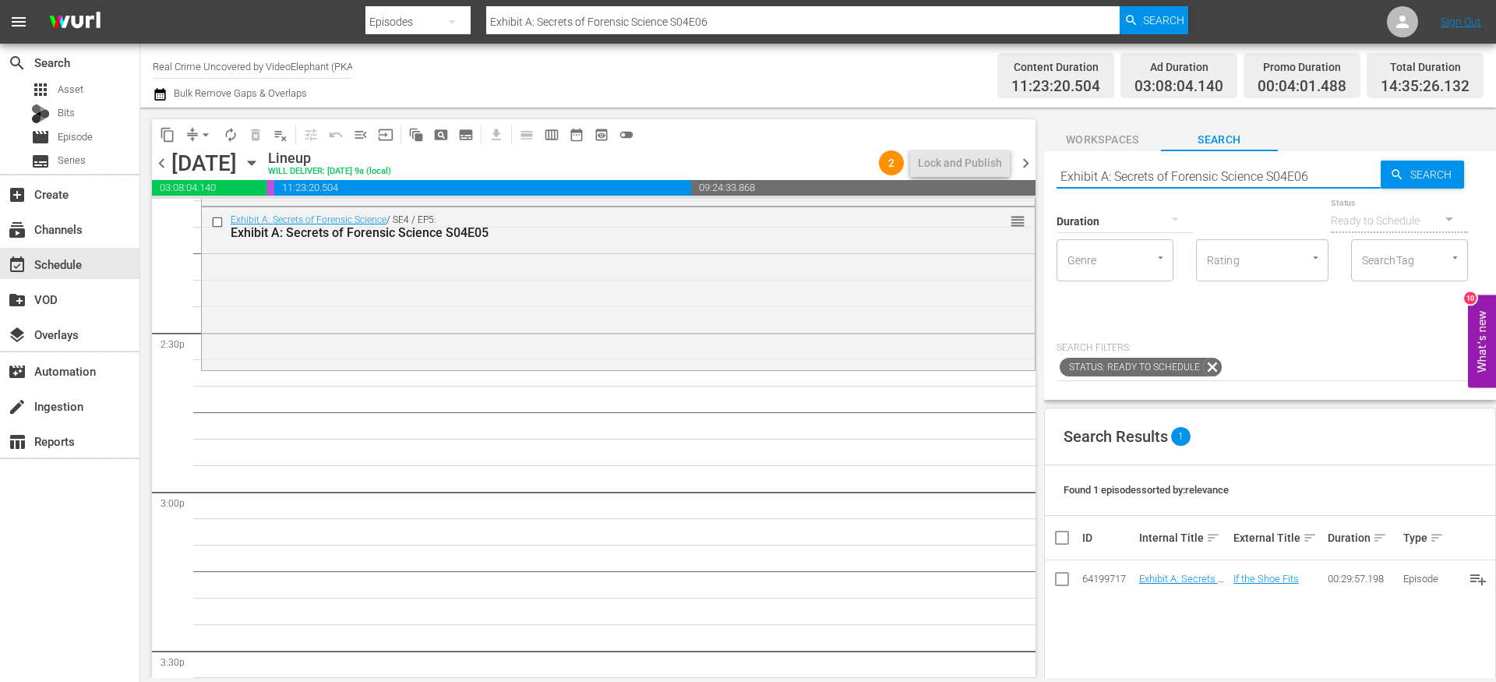
scroll to position [4481, 0]
click at [1320, 175] on input "Exhibit A: Secrets of Forensic Science S04E06" at bounding box center [1219, 175] width 324 height 37
type input "Exhibit A: Secrets of Forensic Science S04E07"
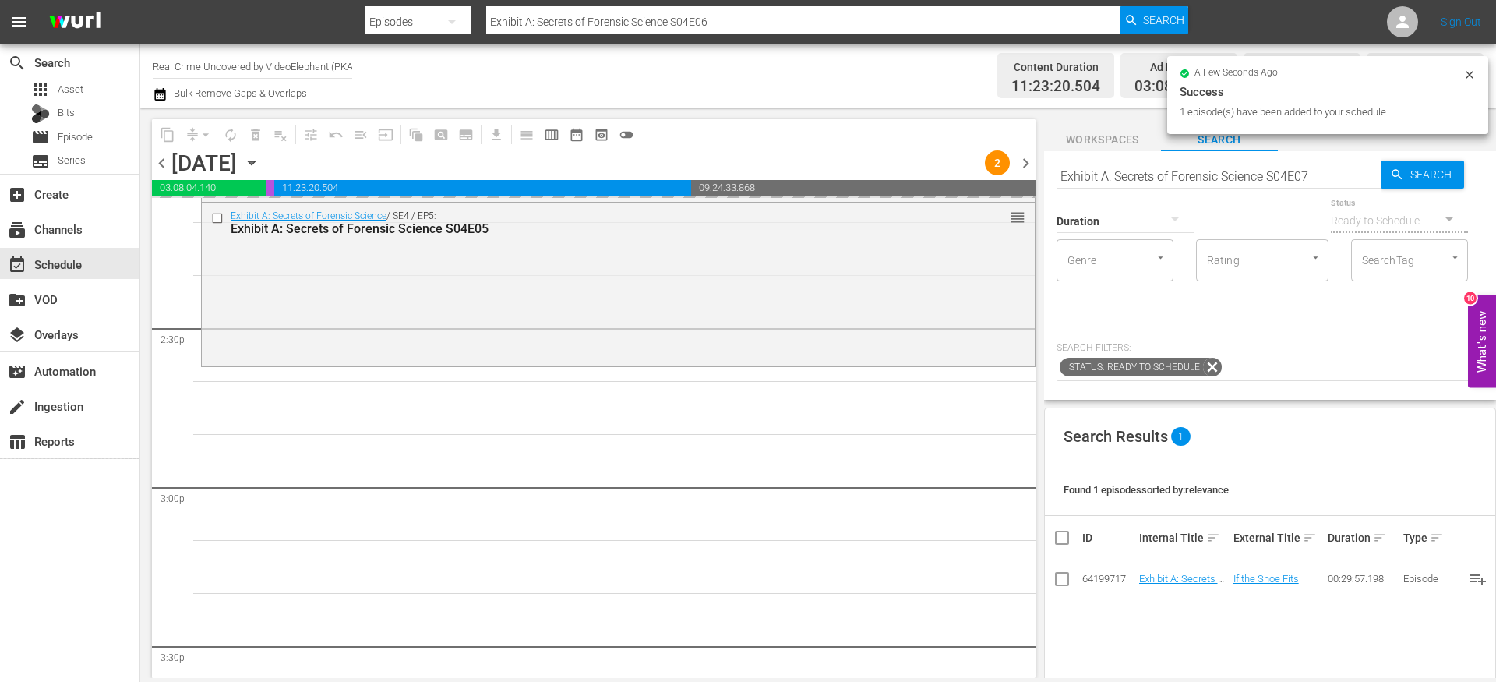
type input "Exhibit A: Secrets of Forensic Science S04E07"
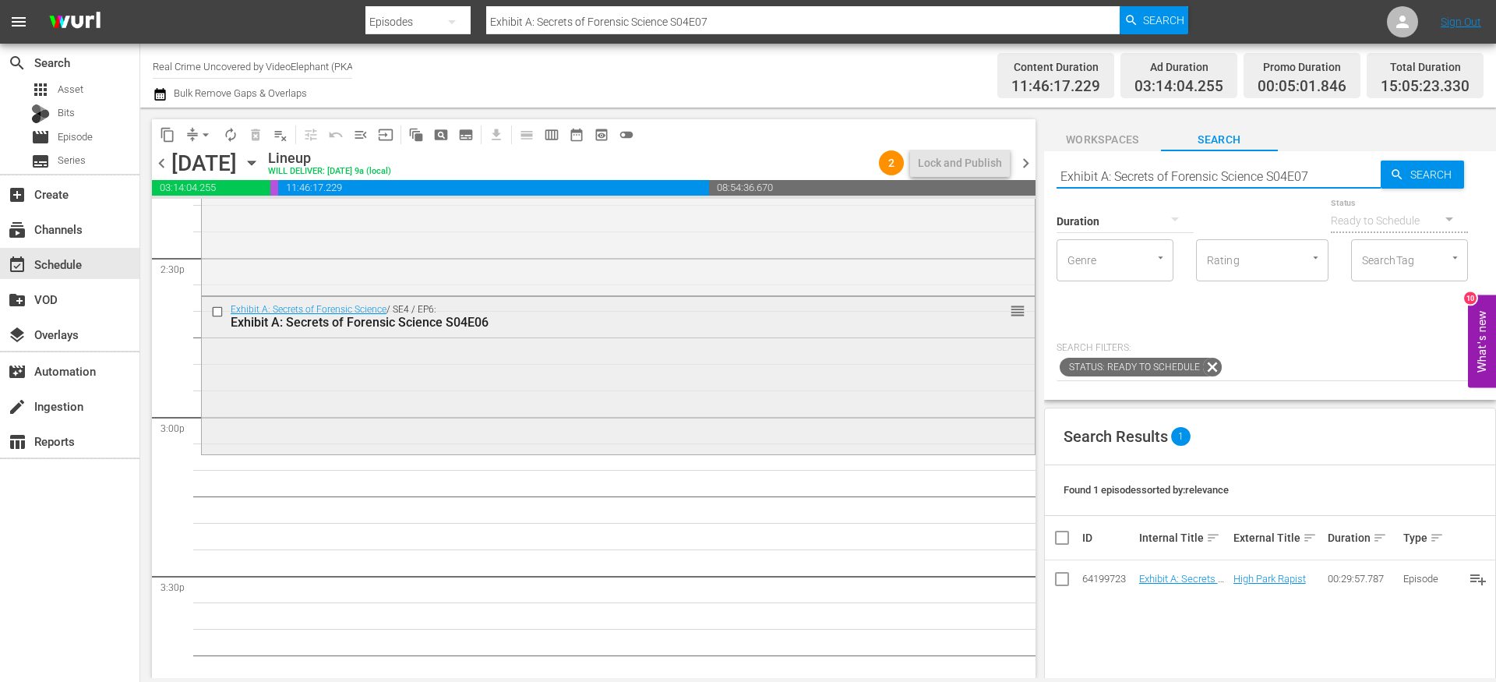
scroll to position [4614, 0]
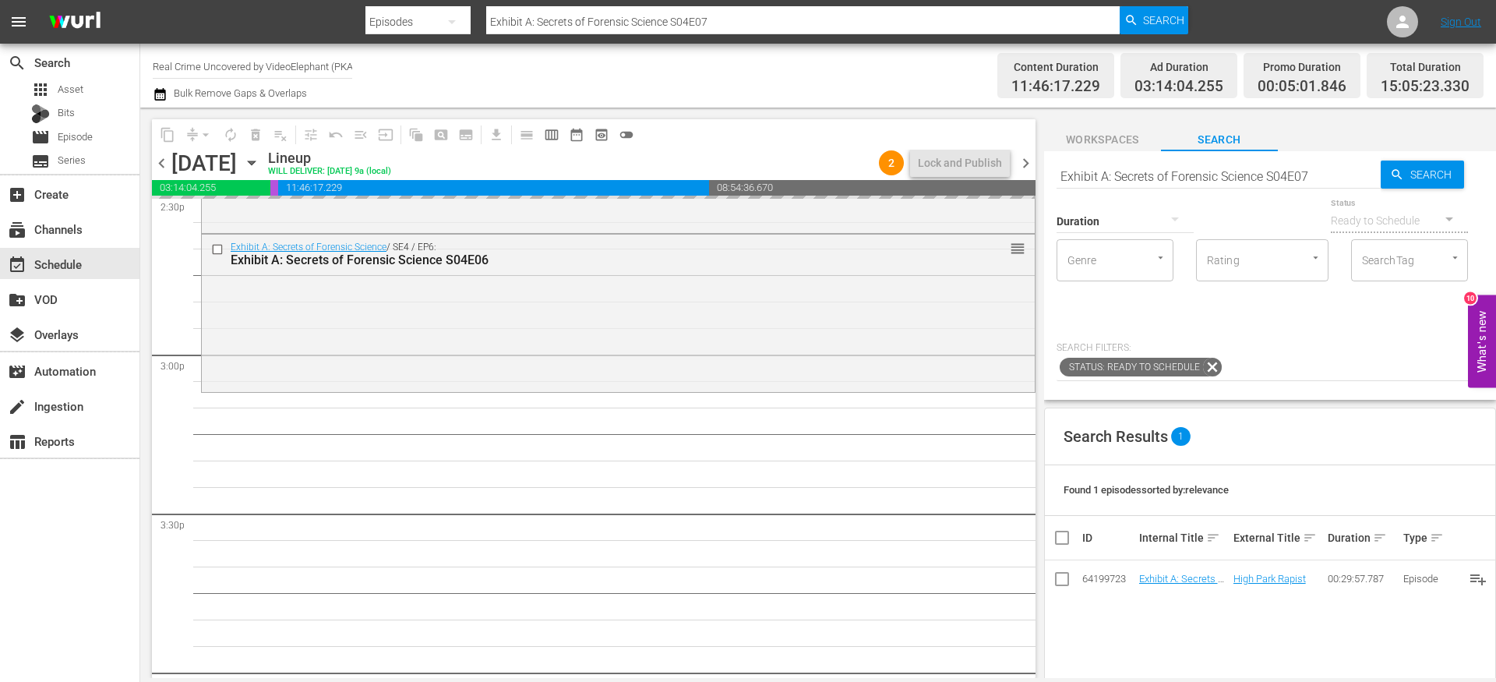
click at [1323, 175] on input "Exhibit A: Secrets of Forensic Science S04E07" at bounding box center [1219, 175] width 324 height 37
type input "Exhibit A: Secrets of Forensic Science S04E08"
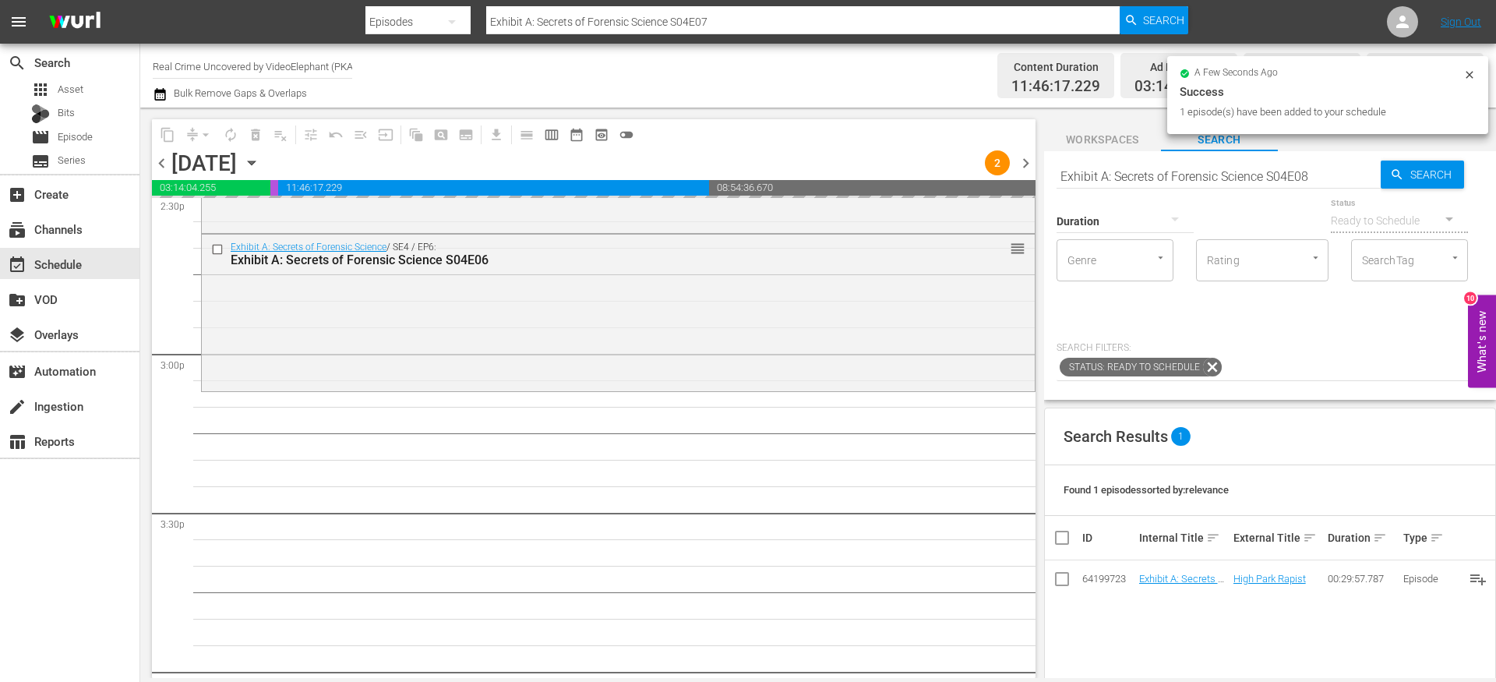
type input "Exhibit A: Secrets of Forensic Science S04E08"
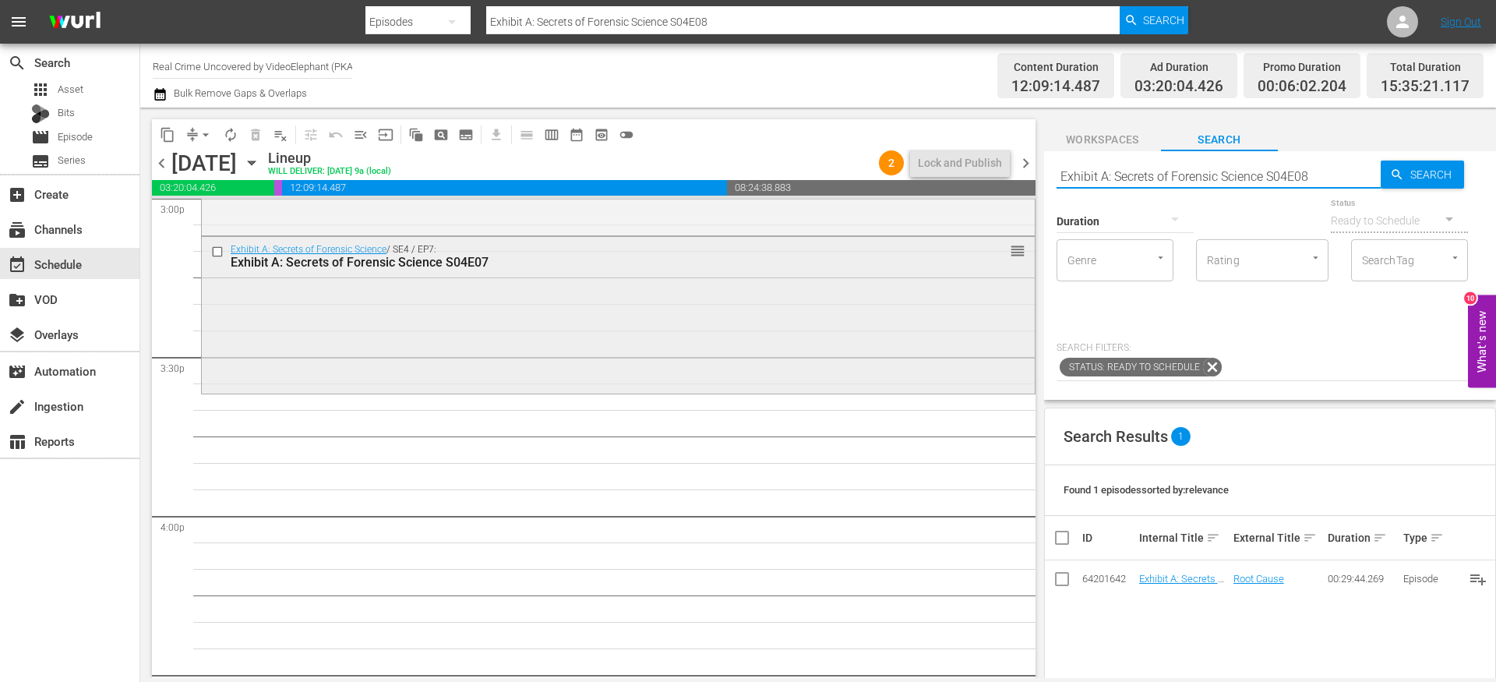
scroll to position [4803, 0]
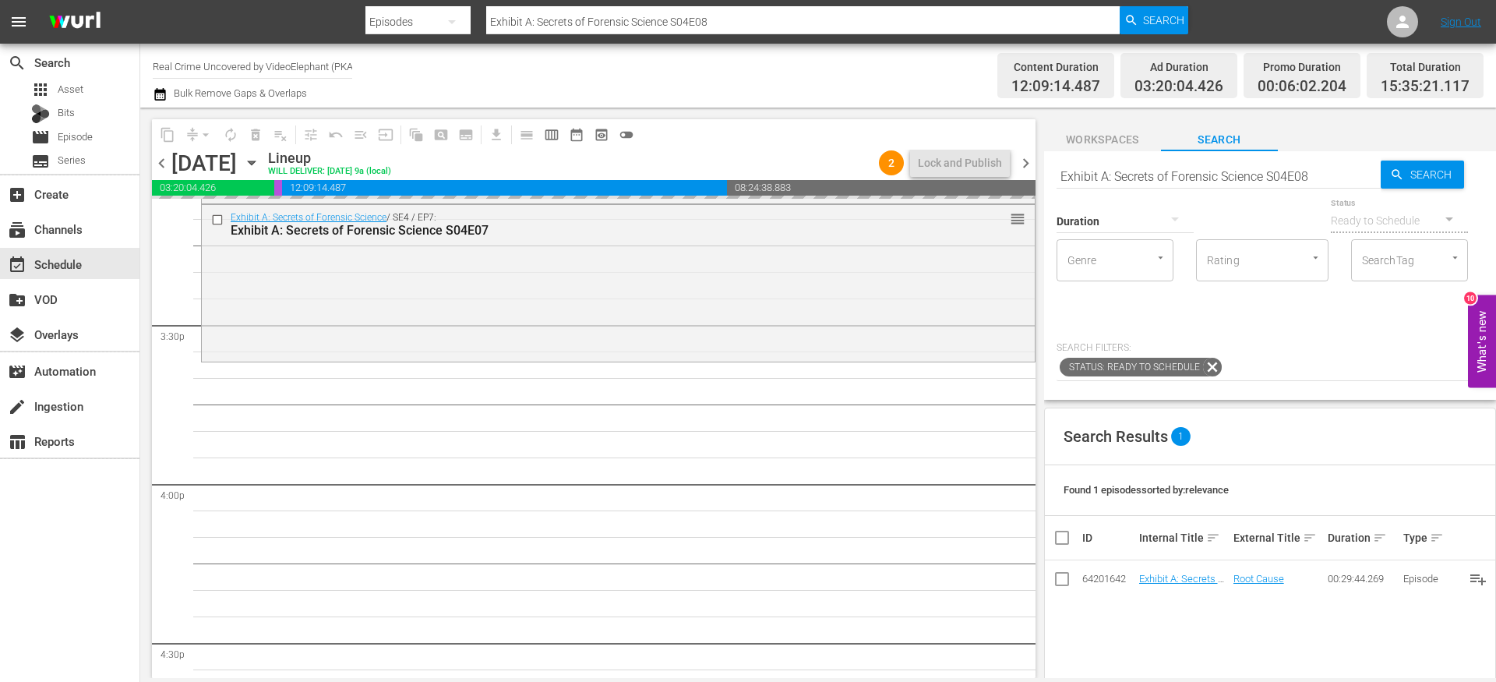
click at [1317, 172] on input "Exhibit A: Secrets of Forensic Science S04E08" at bounding box center [1219, 175] width 324 height 37
type input "Exhibit A: Secrets of Forensic Science S04E09"
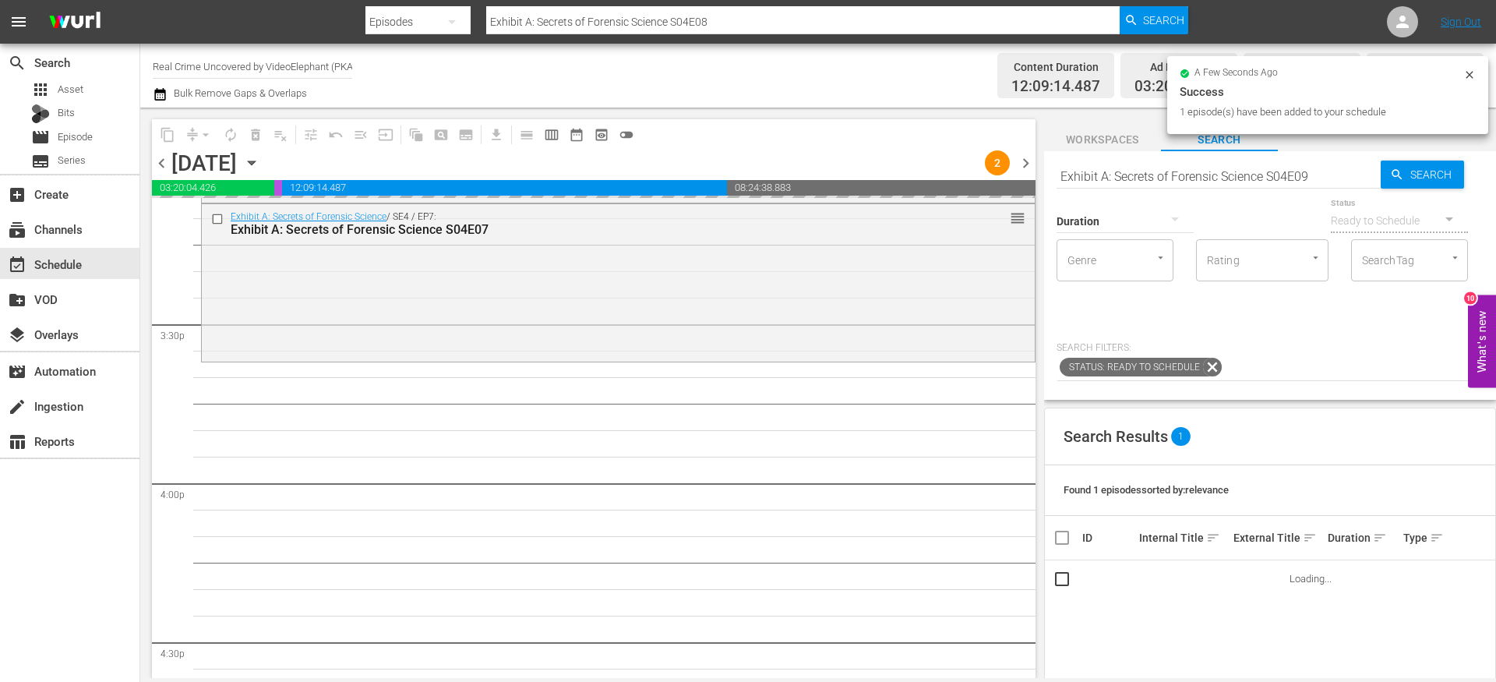
type input "Exhibit A: Secrets of Forensic Science S04E09"
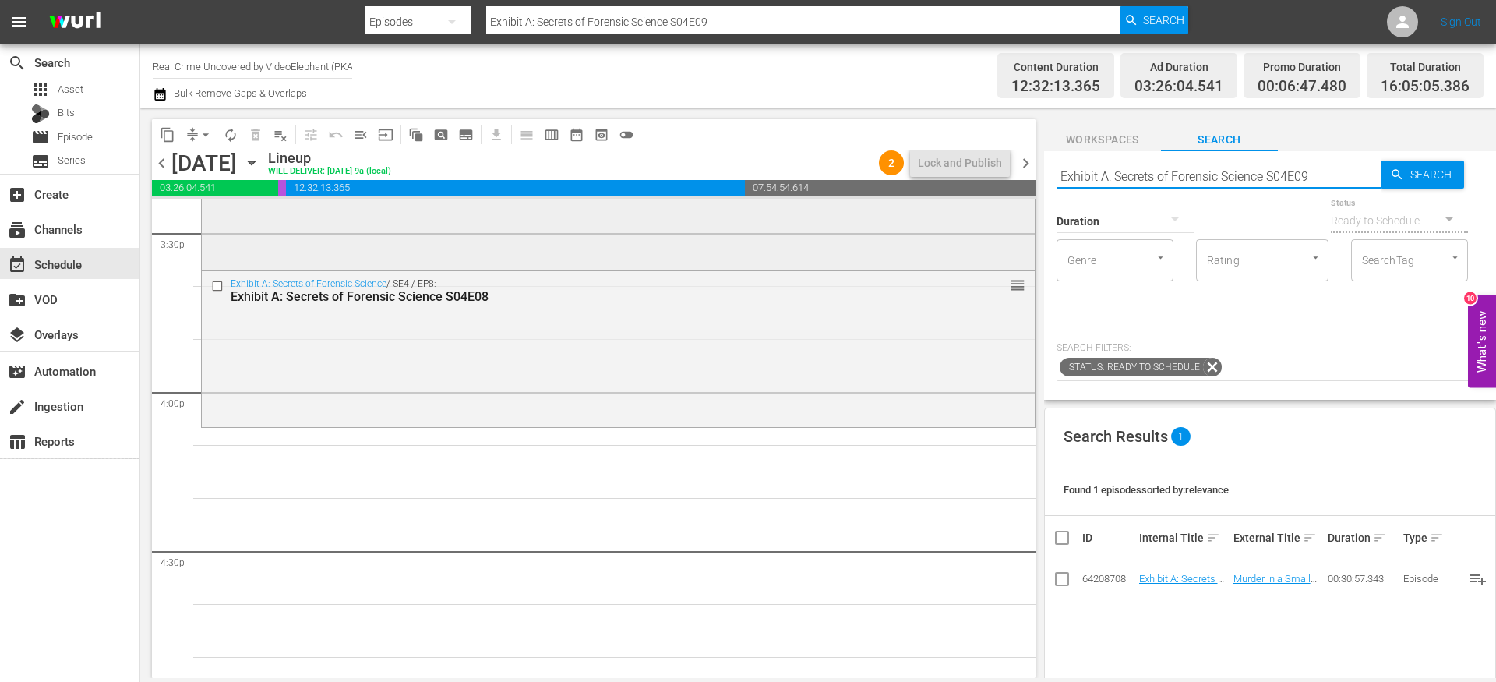
scroll to position [4899, 0]
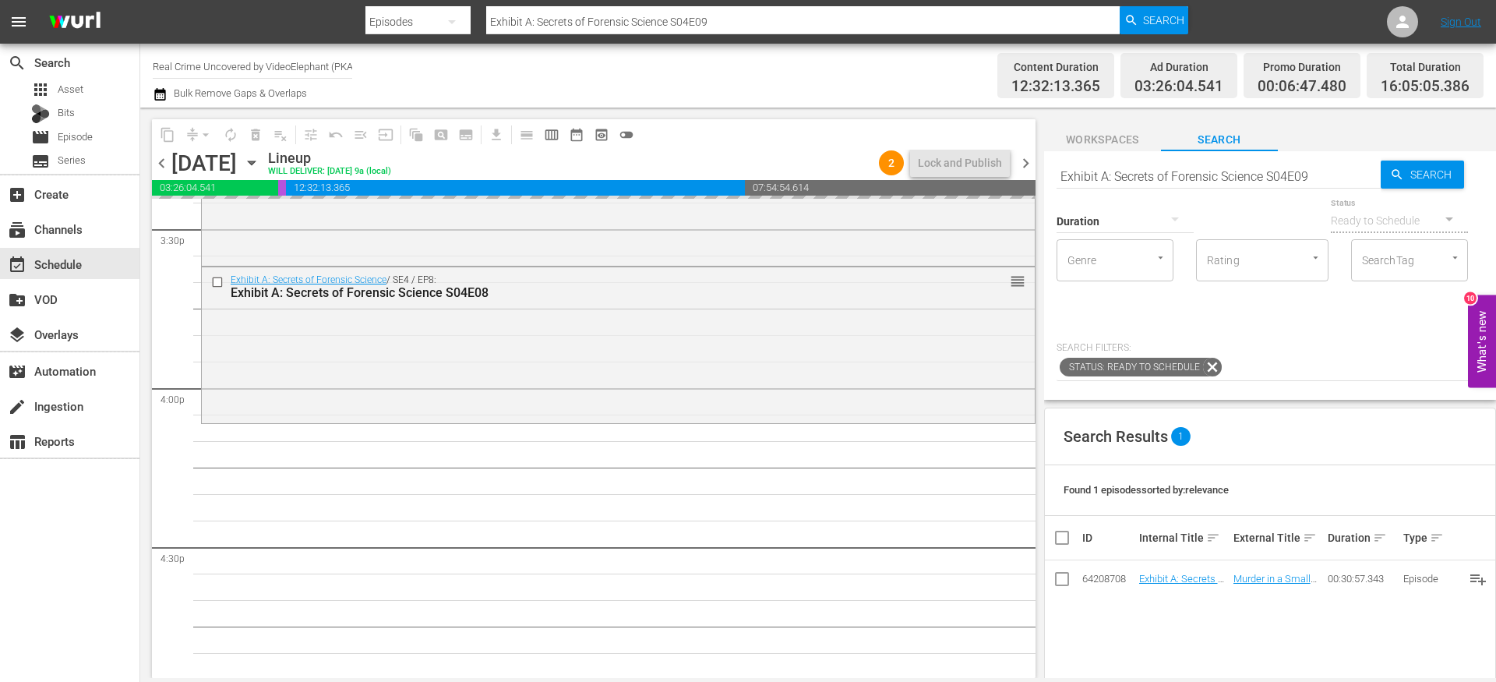
click at [1316, 165] on input "Exhibit A: Secrets of Forensic Science S04E09" at bounding box center [1219, 175] width 324 height 37
click at [1320, 175] on input "Exhibit A: Secrets of Forensic Science S04E09" at bounding box center [1219, 175] width 324 height 37
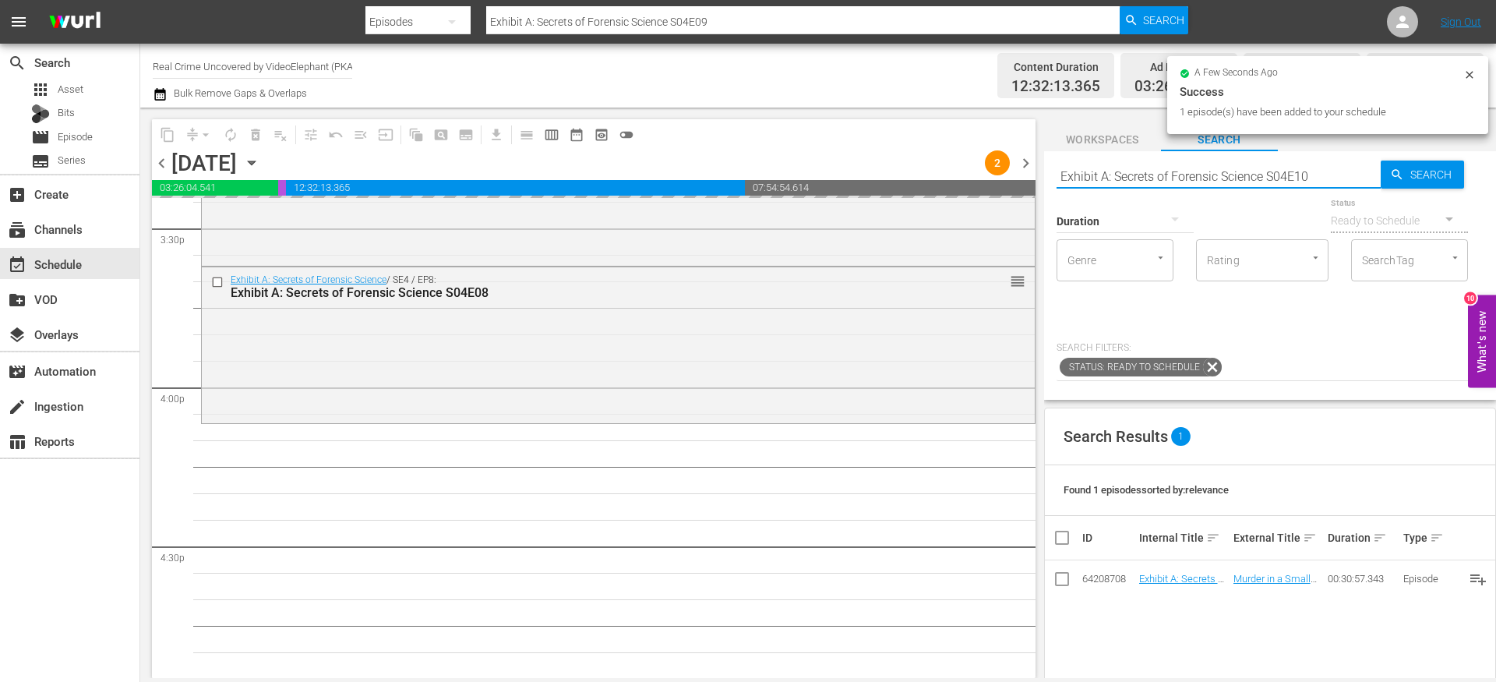
type input "Exhibit A: Secrets of Forensic Science S04E10"
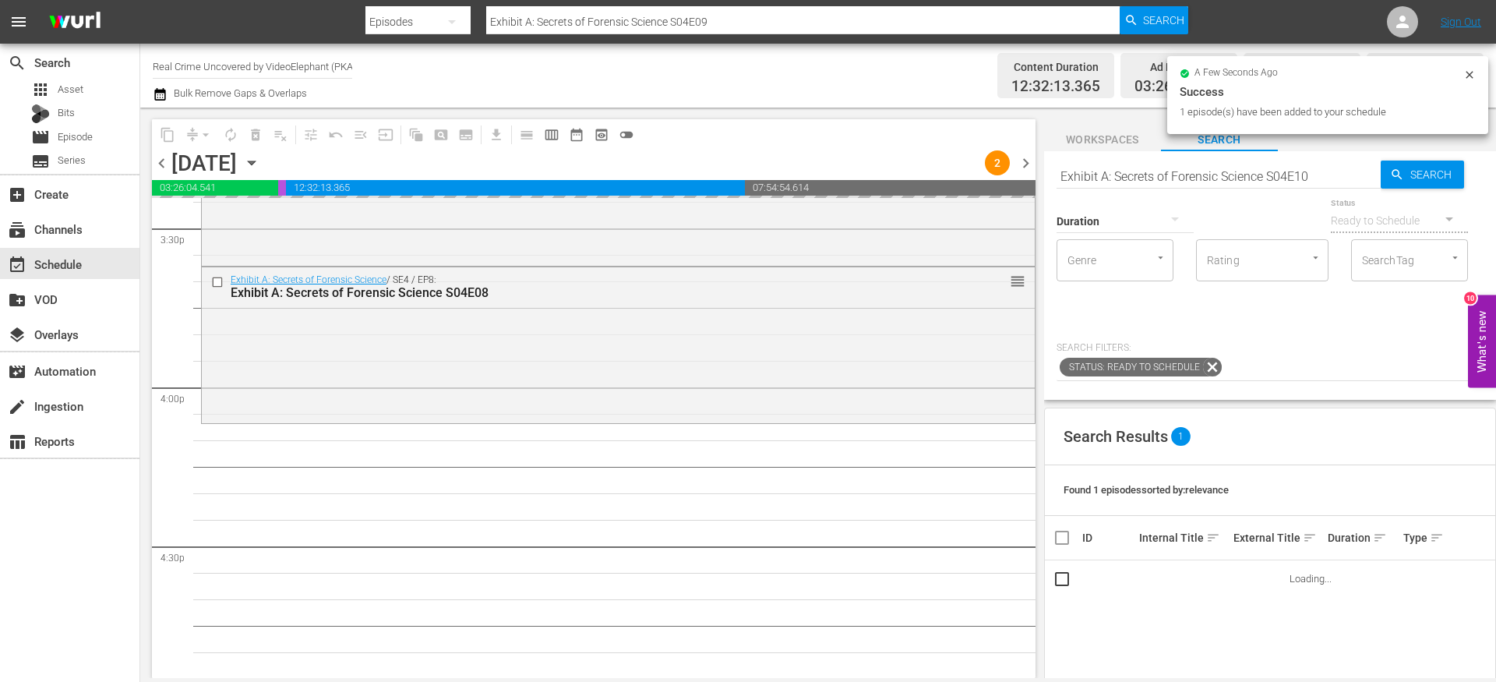
type input "Exhibit A: Secrets of Forensic Science S04E10"
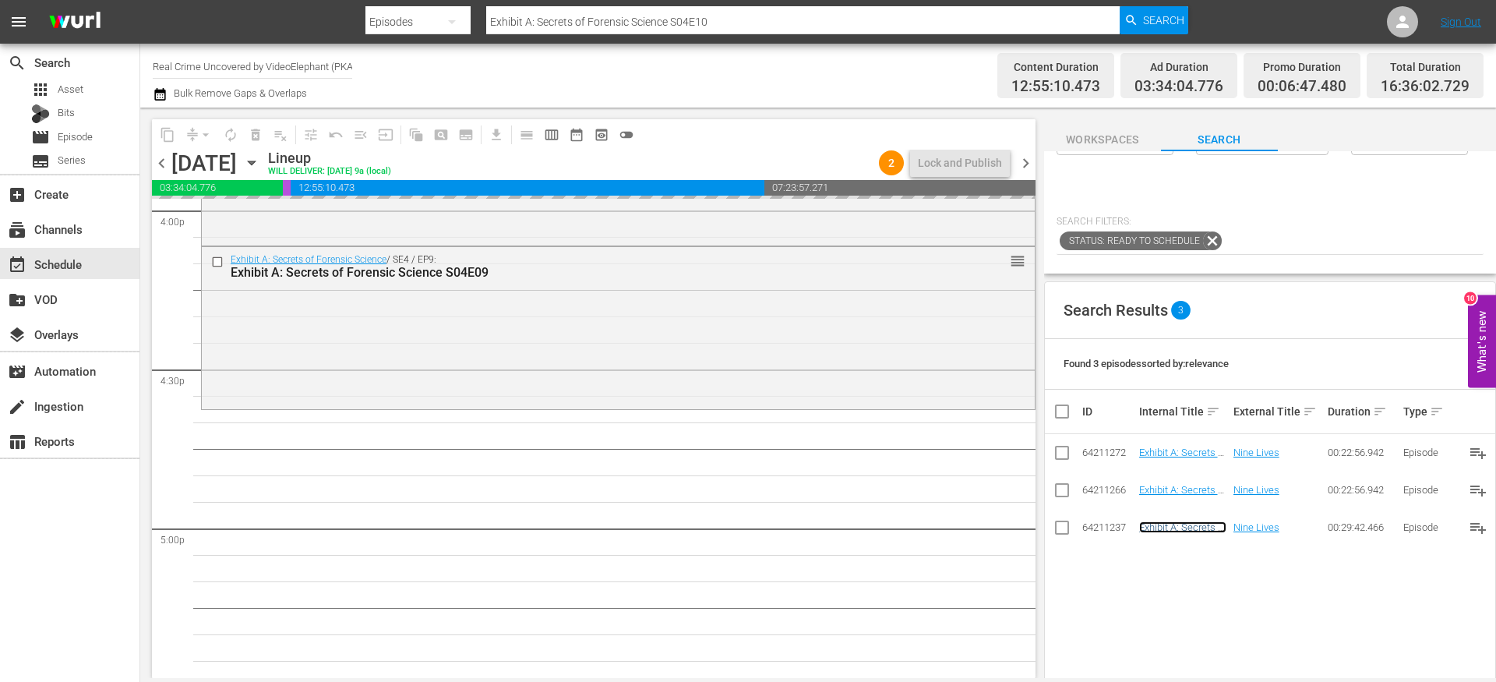
scroll to position [0, 0]
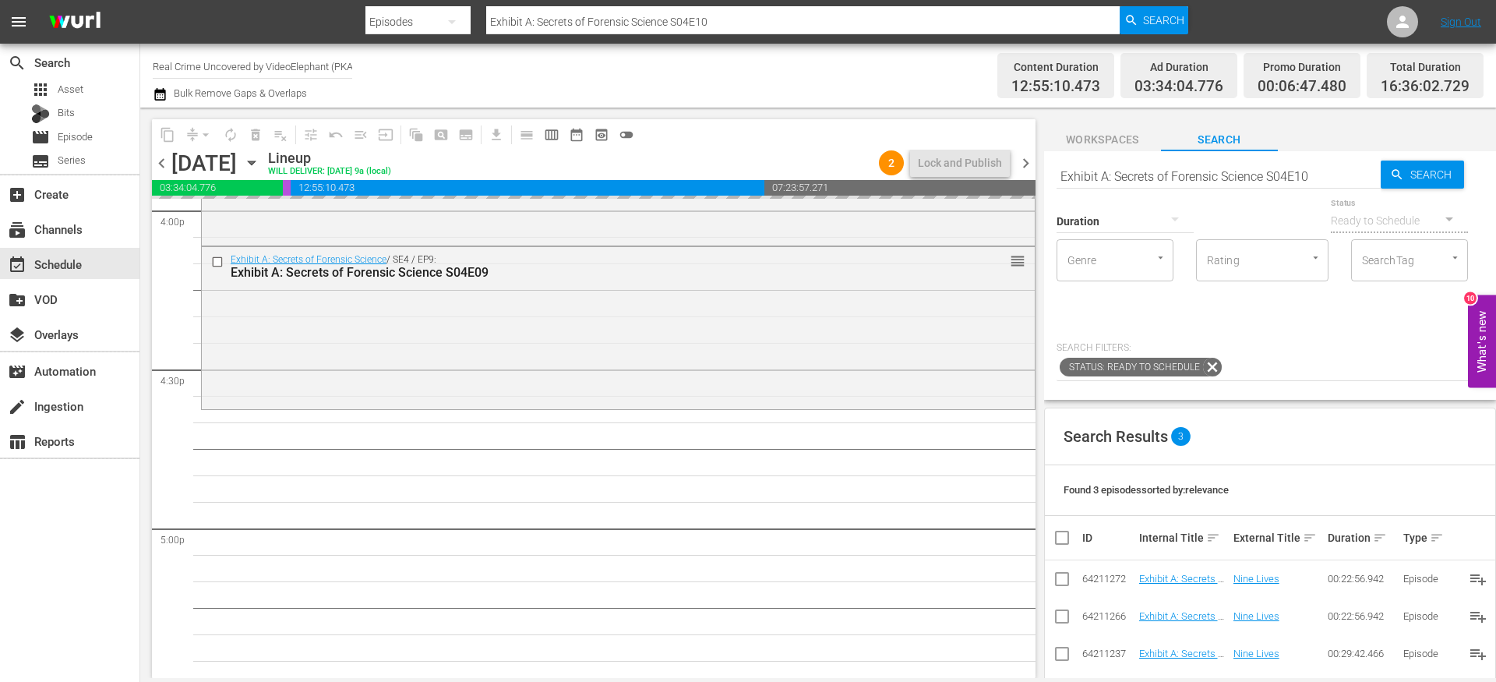
click at [1323, 179] on input "Exhibit A: Secrets of Forensic Science S04E10" at bounding box center [1219, 175] width 324 height 37
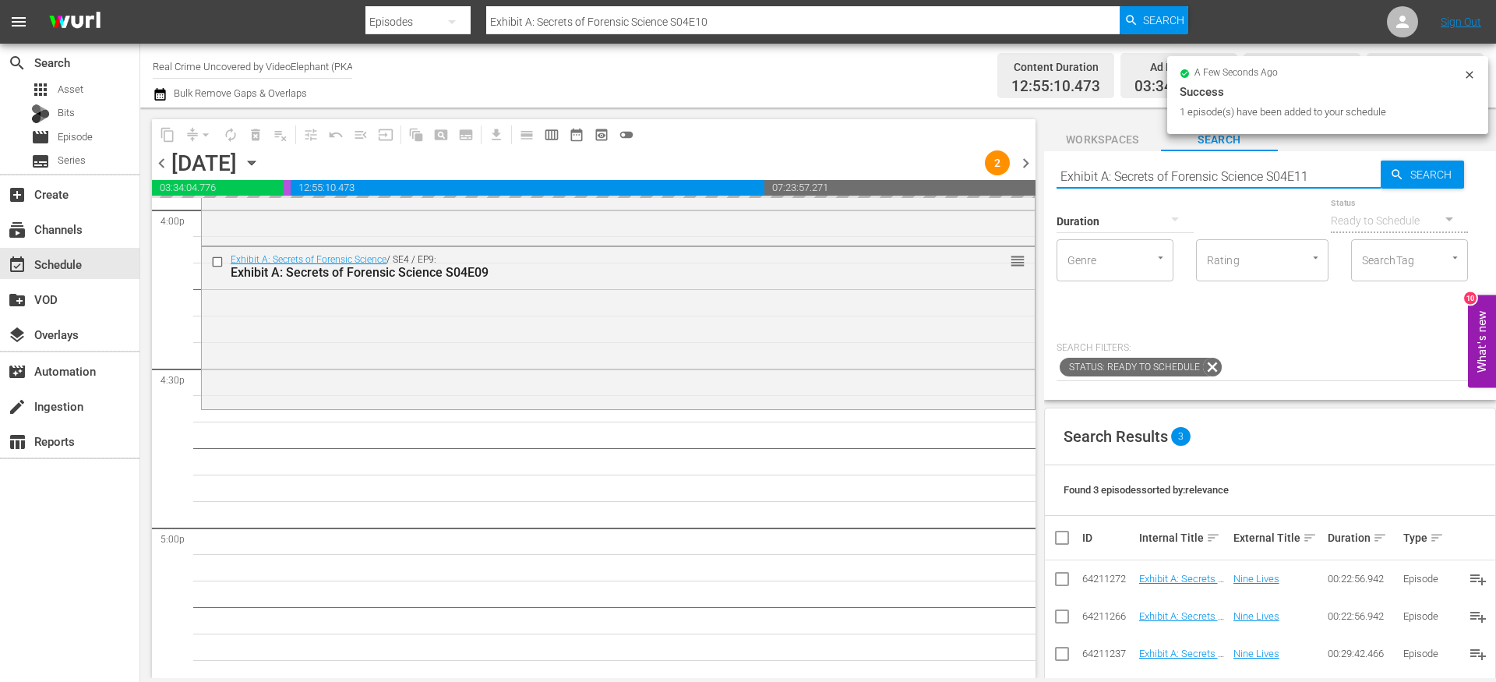
type input "Exhibit A: Secrets of Forensic Science S04E11"
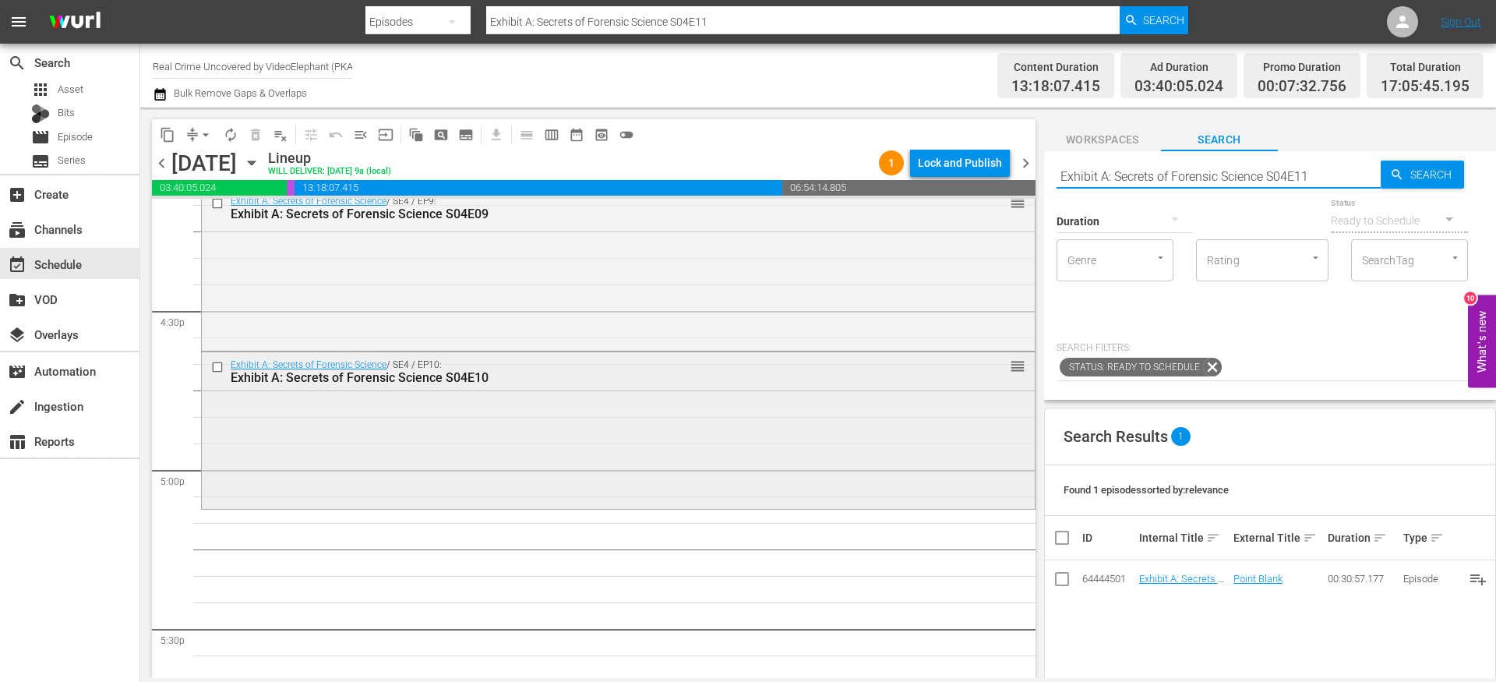
scroll to position [5160, 0]
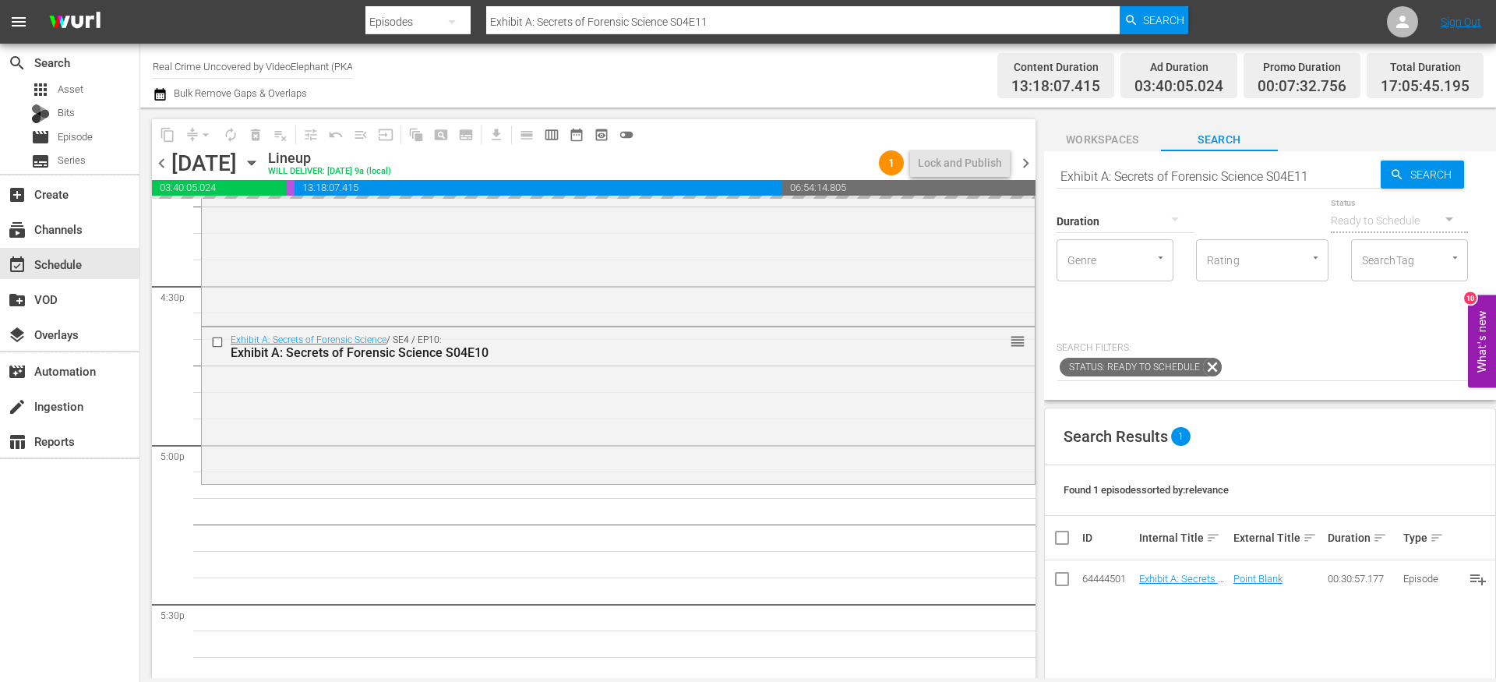
drag, startPoint x: 1192, startPoint y: 578, endPoint x: 903, endPoint y: 12, distance: 635.8
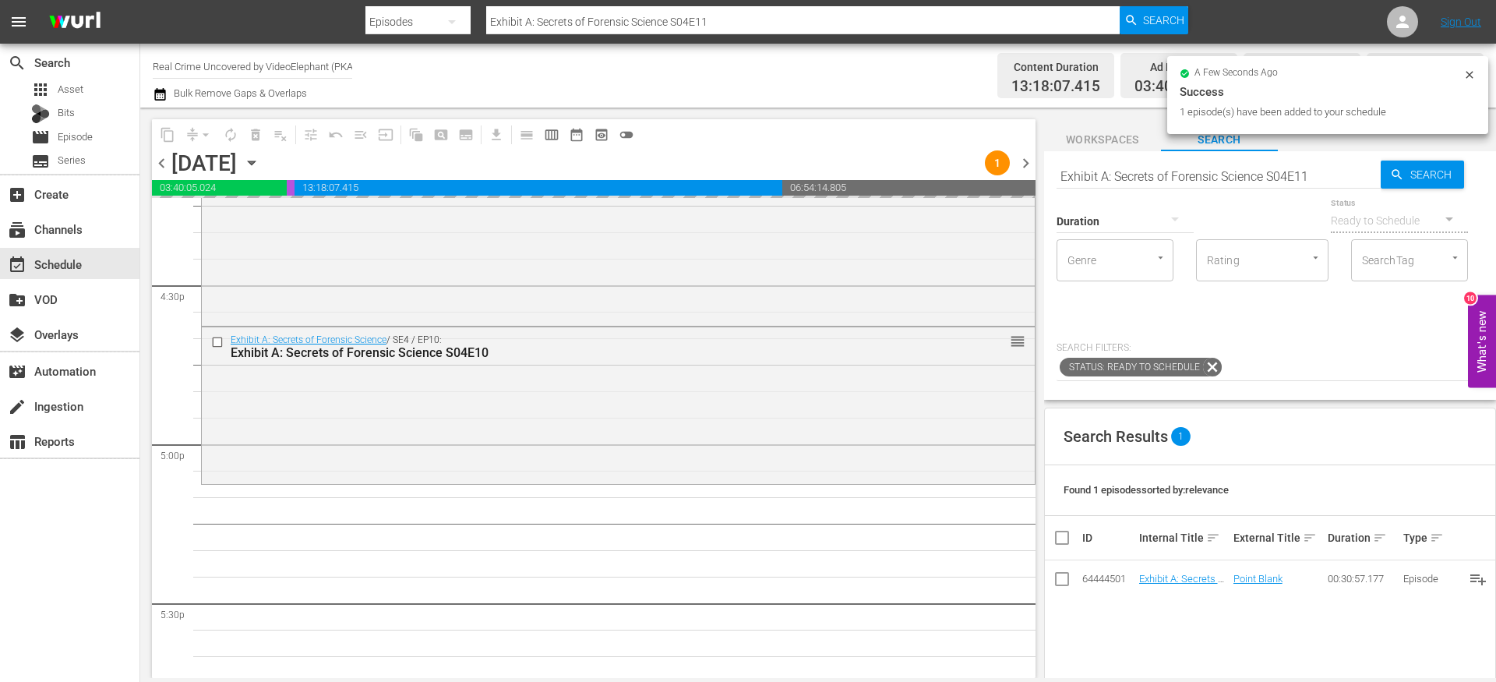
click at [1317, 171] on input "Exhibit A: Secrets of Forensic Science S04E11" at bounding box center [1219, 175] width 324 height 37
type input "Exhibit A: Secrets of Forensic Science S04E12"
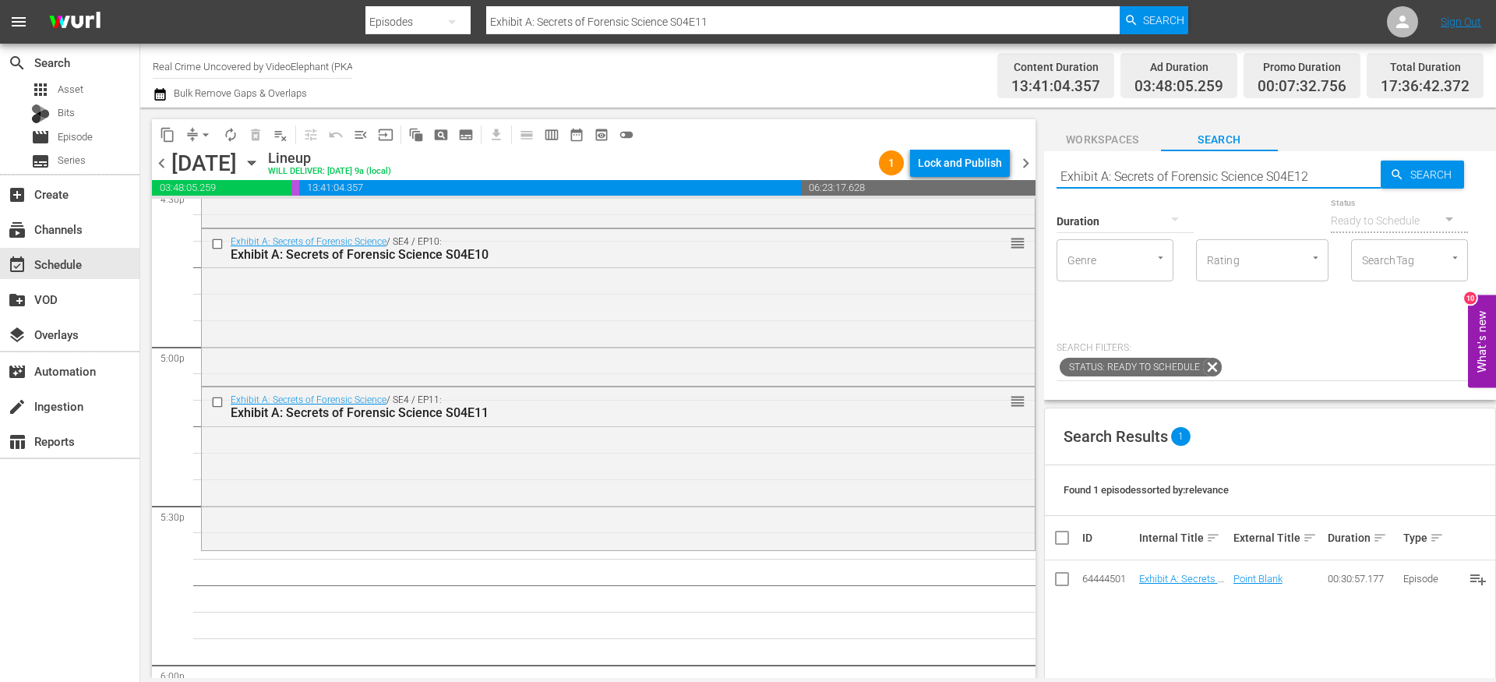
type input "Exhibit A: Secrets of Forensic Science S04E12"
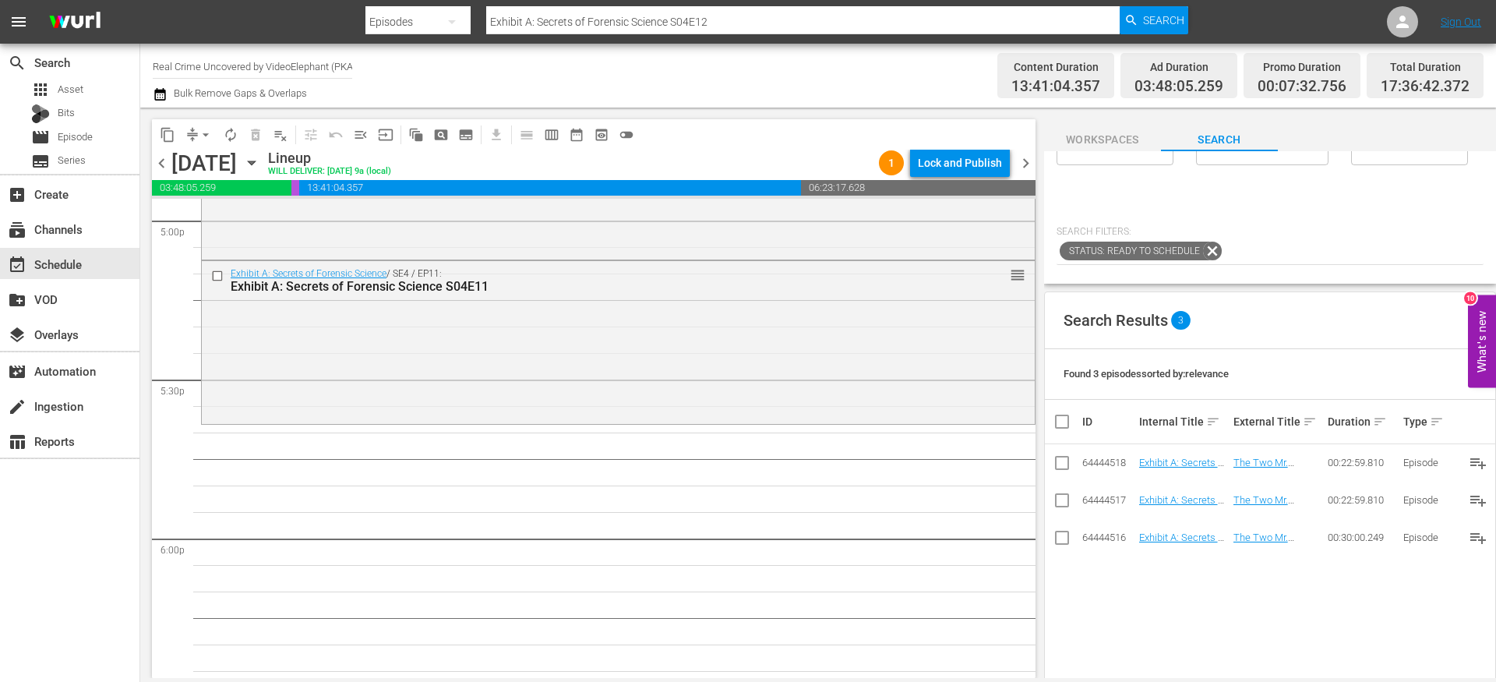
scroll to position [256, 0]
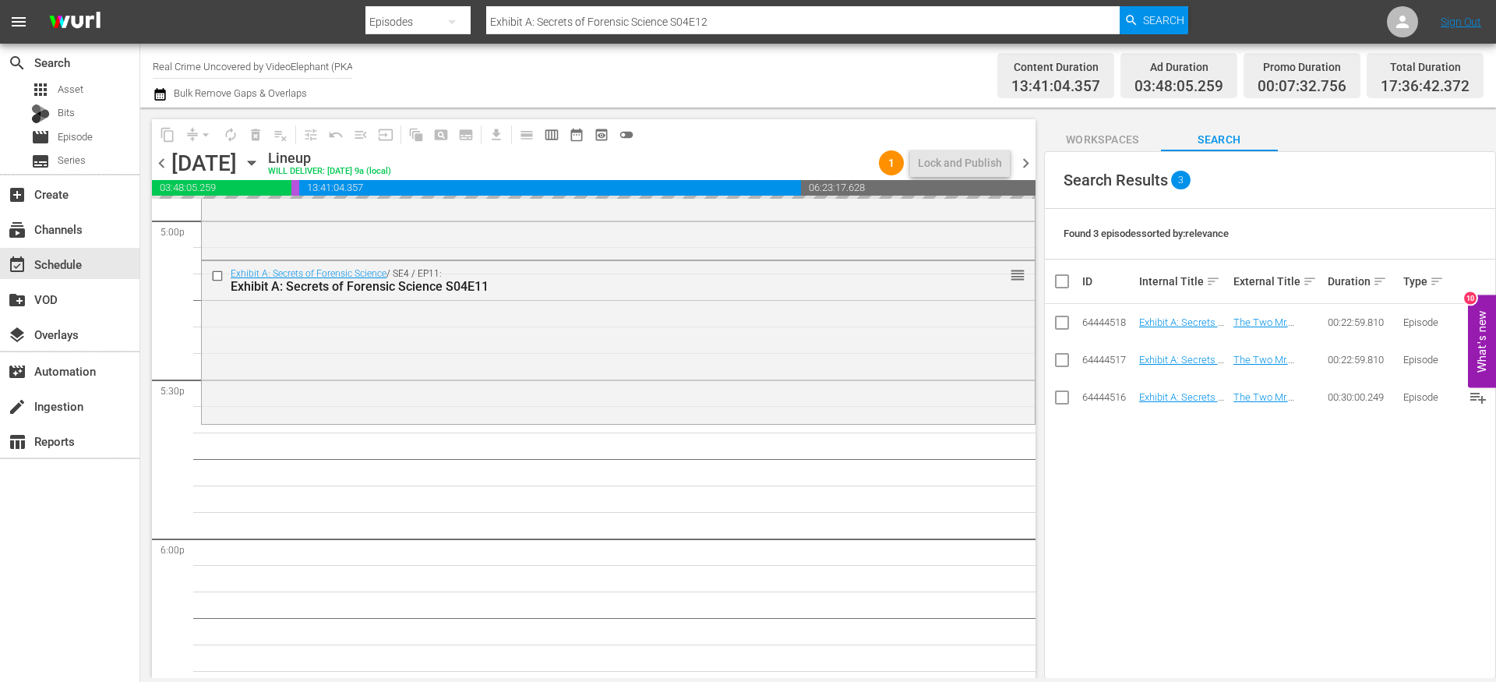
drag, startPoint x: 1194, startPoint y: 397, endPoint x: 871, endPoint y: 16, distance: 500.5
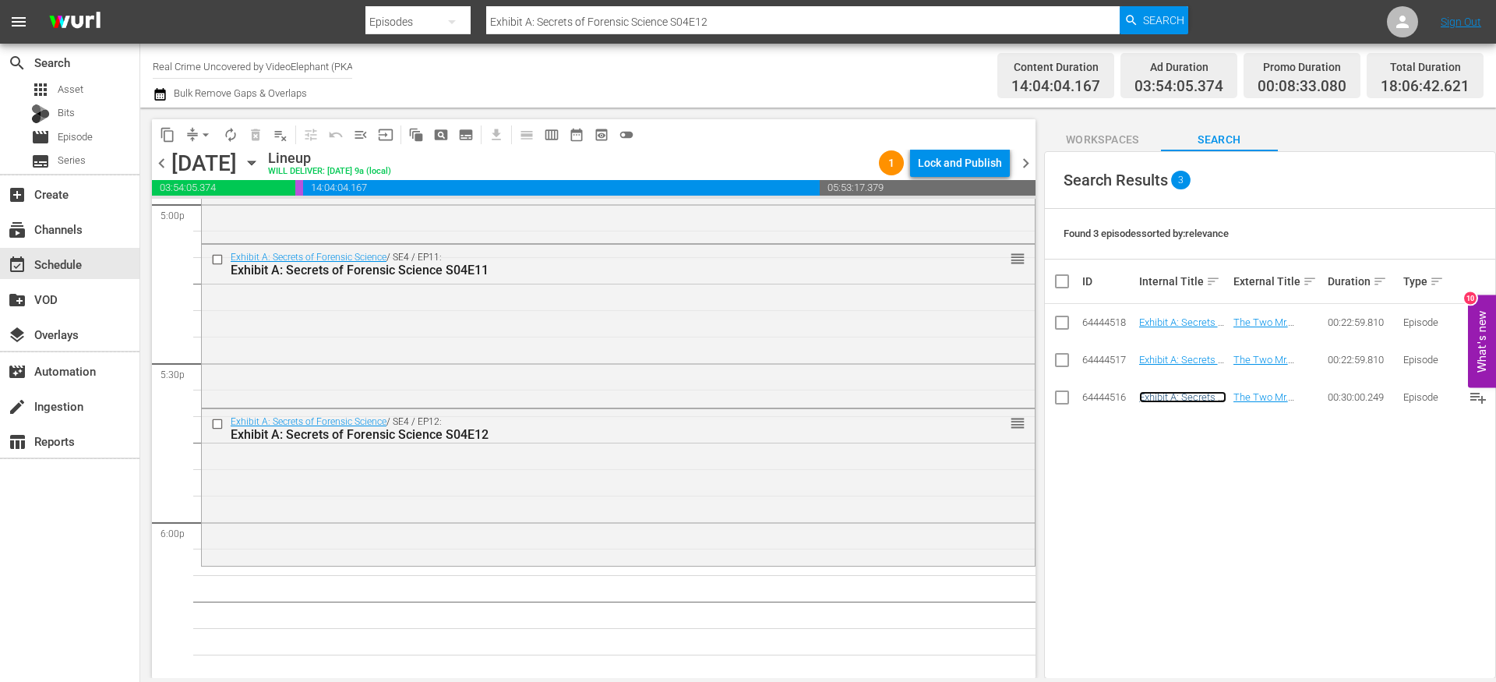
scroll to position [0, 0]
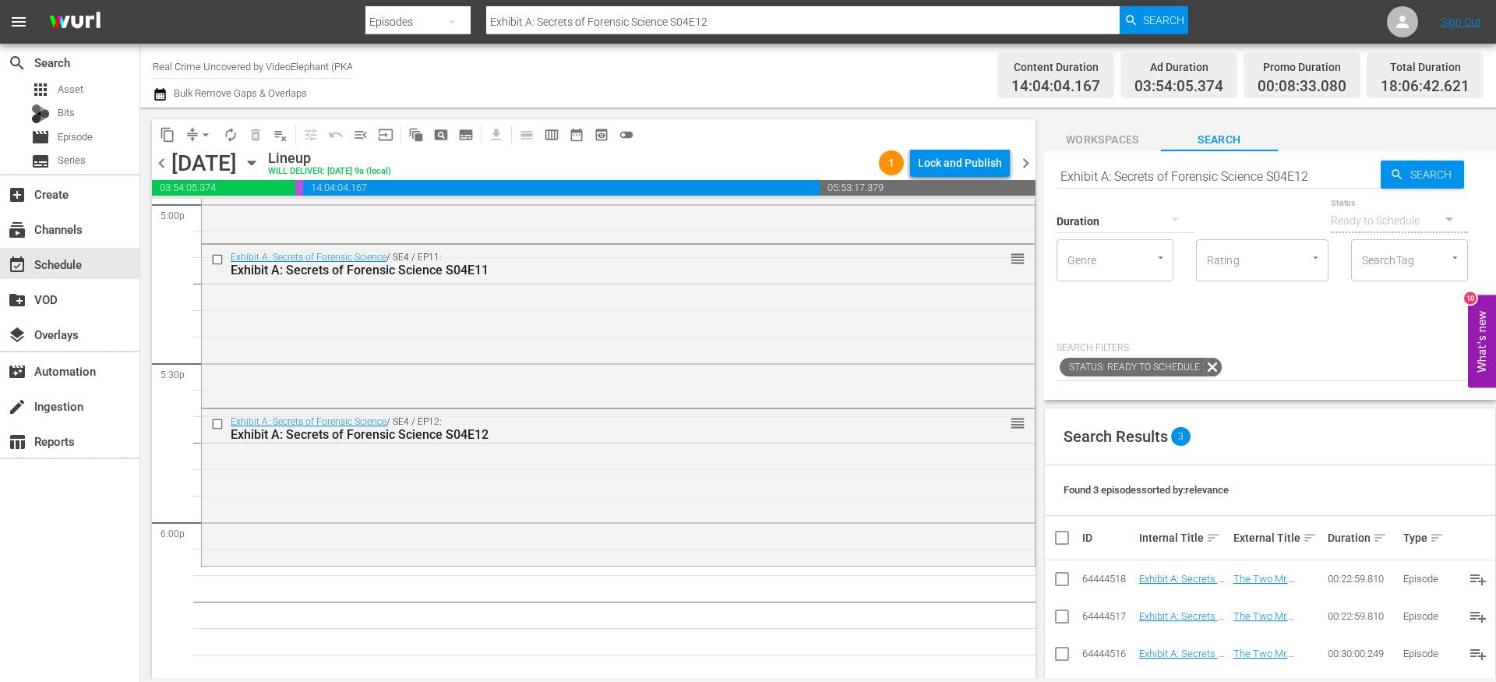
click at [1334, 175] on input "Exhibit A: Secrets of Forensic Science S04E12" at bounding box center [1219, 175] width 324 height 37
type input "Exhibit A: Secrets of Forensic Science S04E13"
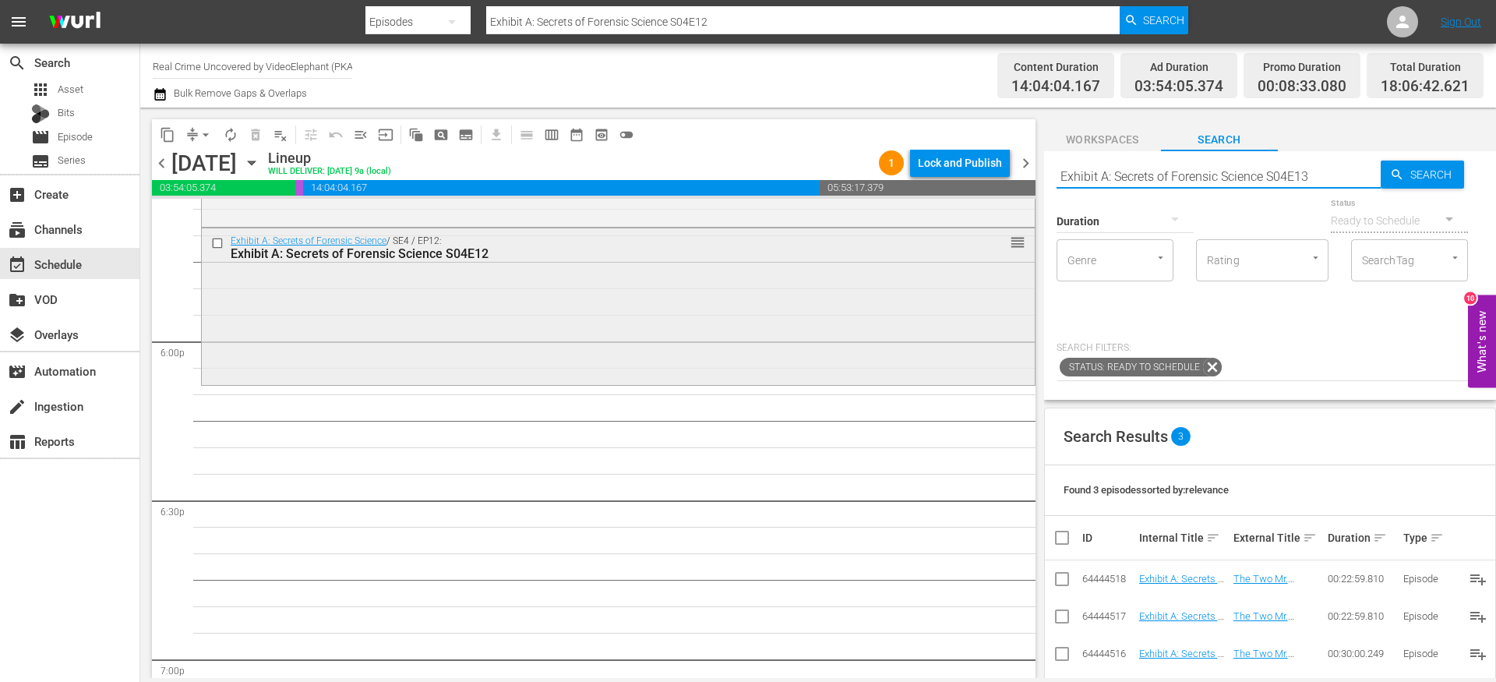
scroll to position [5641, 0]
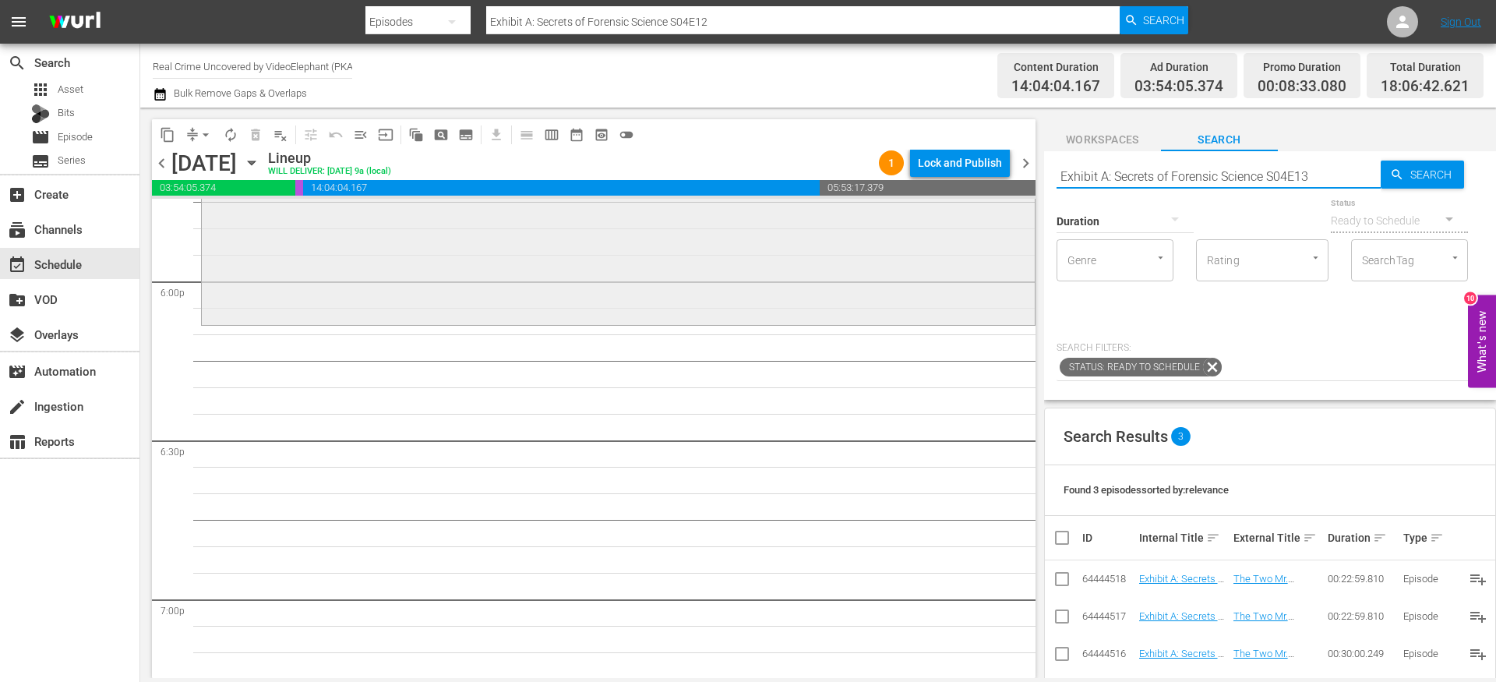
type input "Exhibit A: Secrets of Forensic Science S04E13"
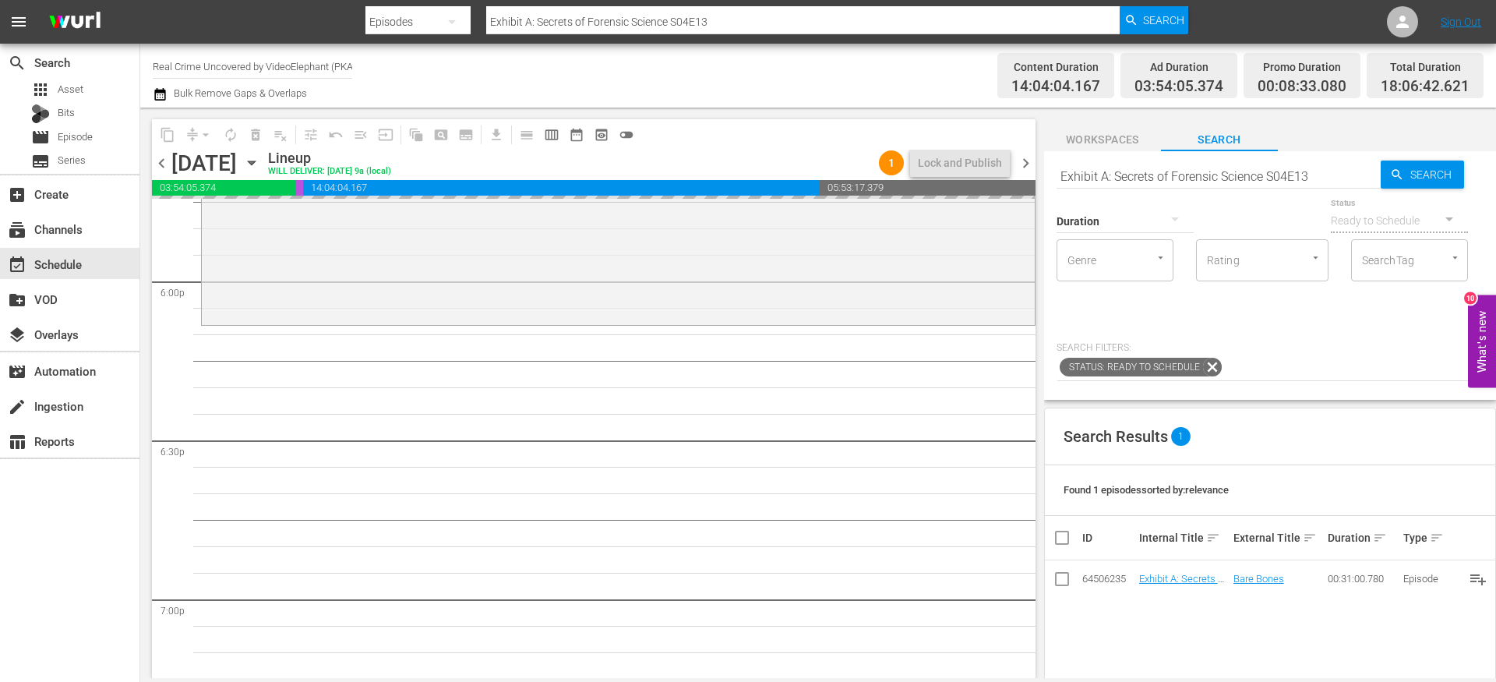
click at [1325, 170] on input "Exhibit A: Secrets of Forensic Science S04E13" at bounding box center [1219, 175] width 324 height 37
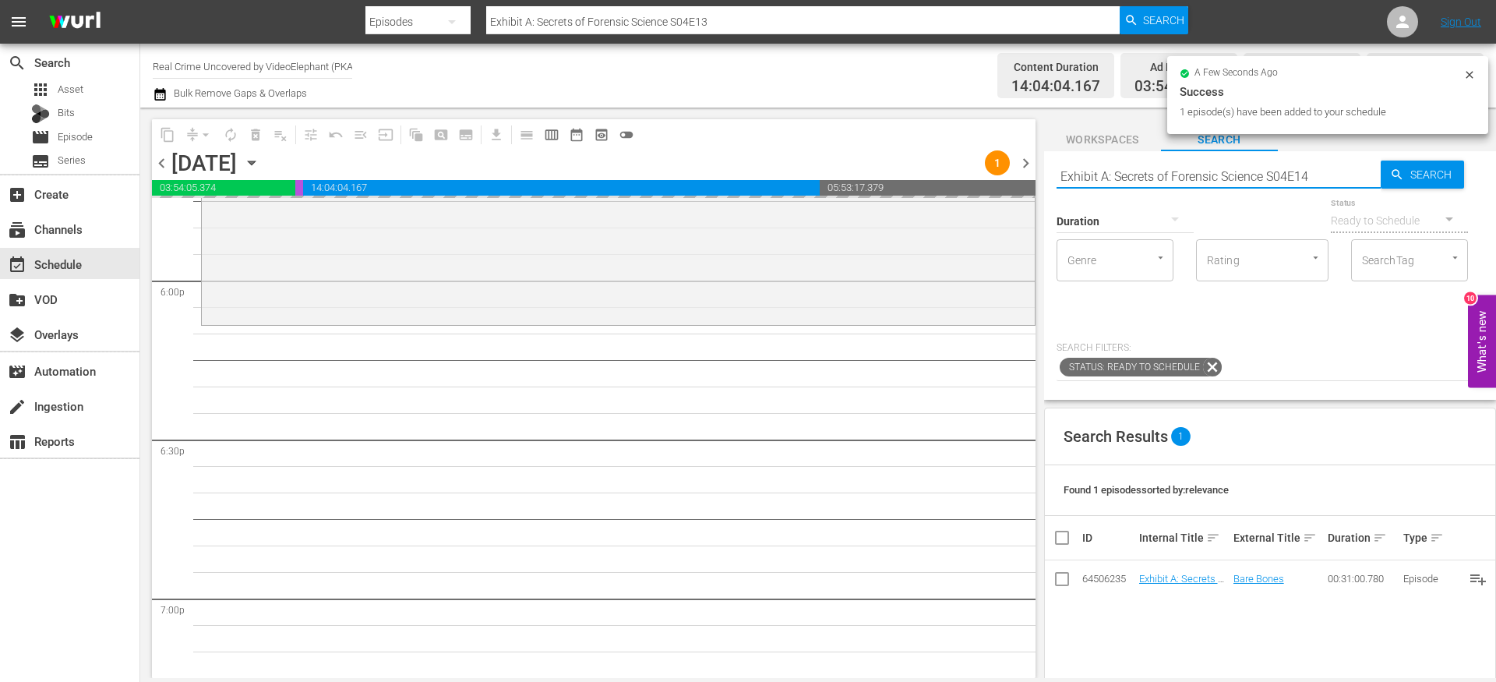
type input "Exhibit A: Secrets of Forensic Science S04E14"
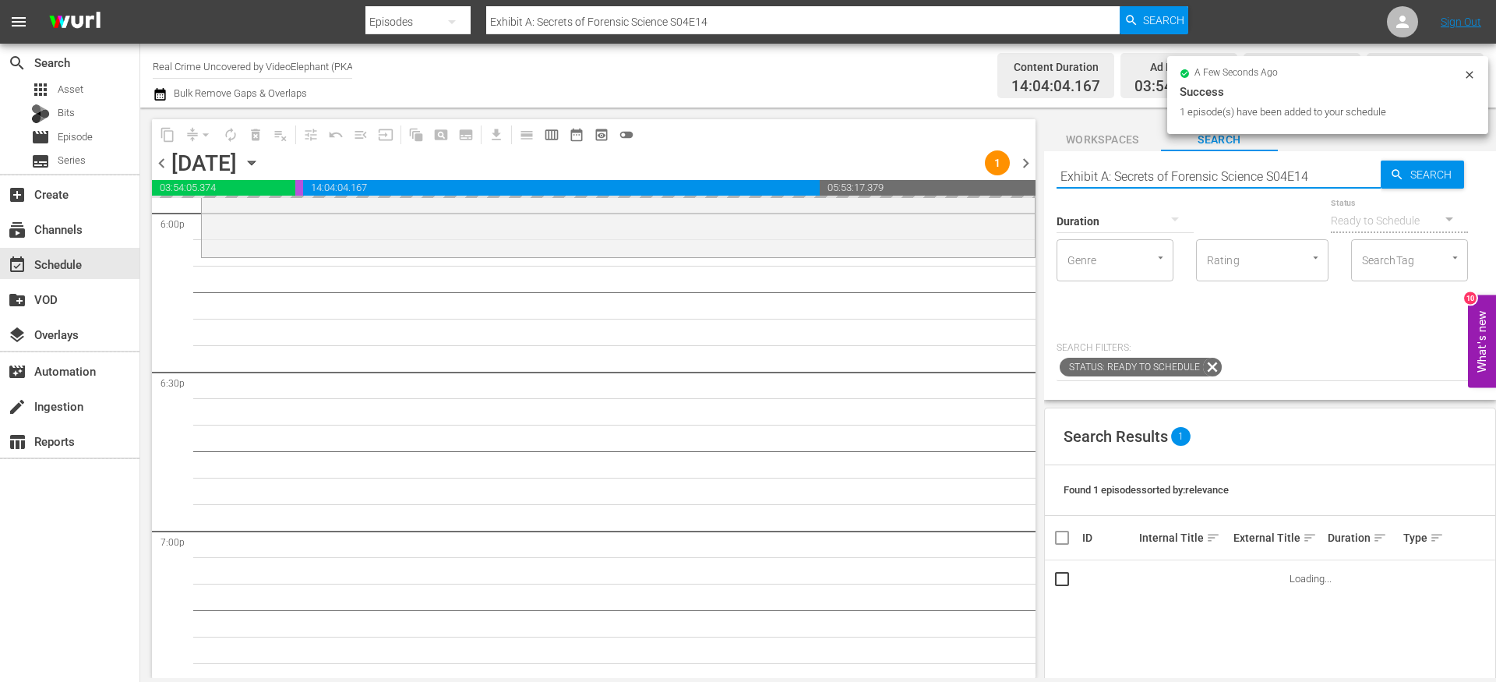
scroll to position [5712, 0]
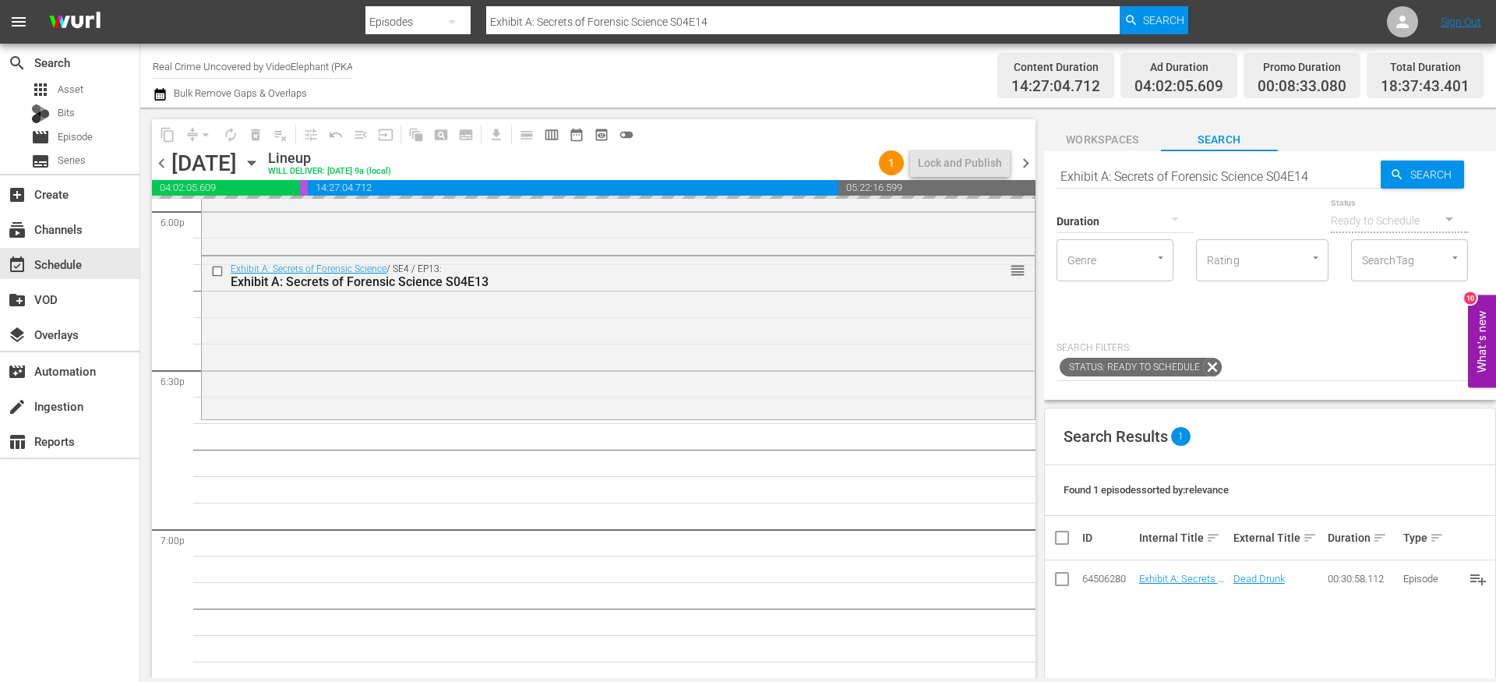
drag, startPoint x: 1178, startPoint y: 578, endPoint x: 861, endPoint y: 52, distance: 613.7
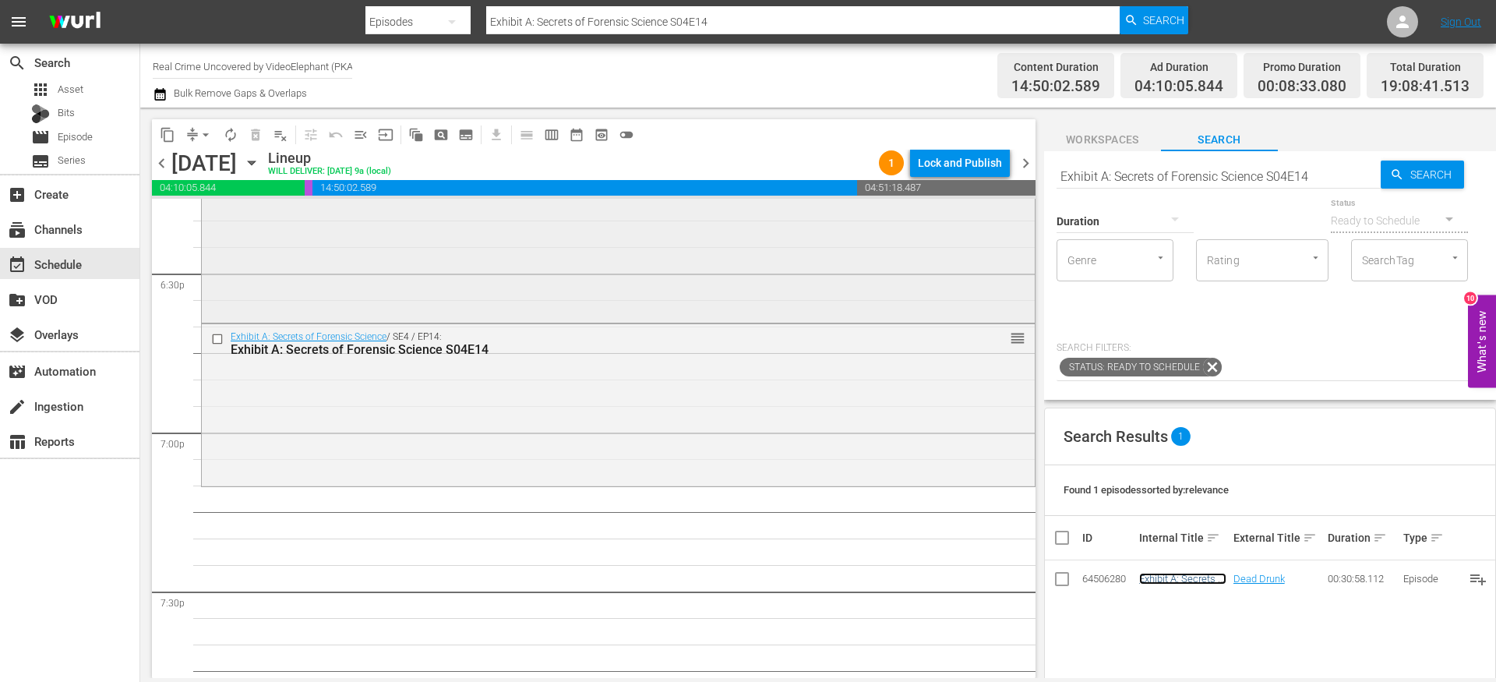
scroll to position [5860, 0]
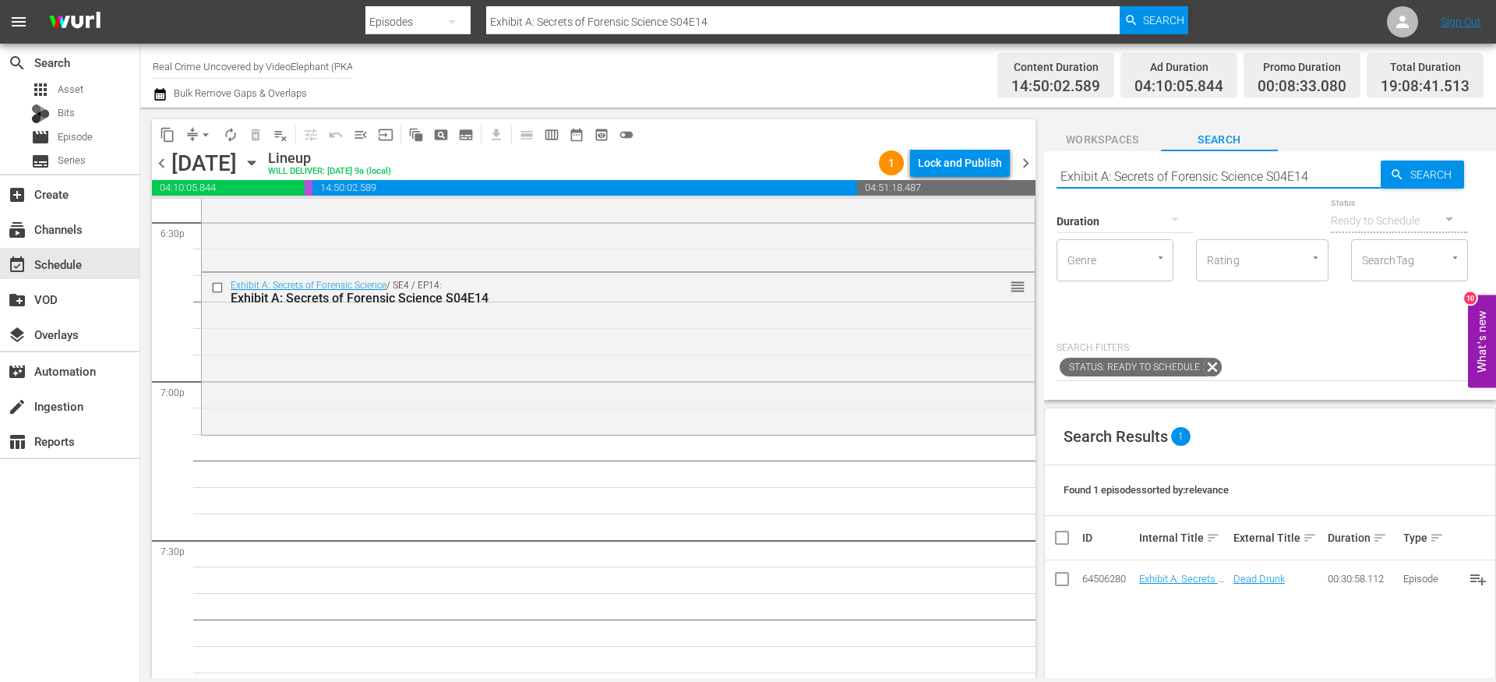
click at [1108, 173] on input "Exhibit A: Secrets of Forensic Science S04E14" at bounding box center [1219, 175] width 324 height 37
paste input "Crime Science S01E01"
type input "Crime Science S01E01"
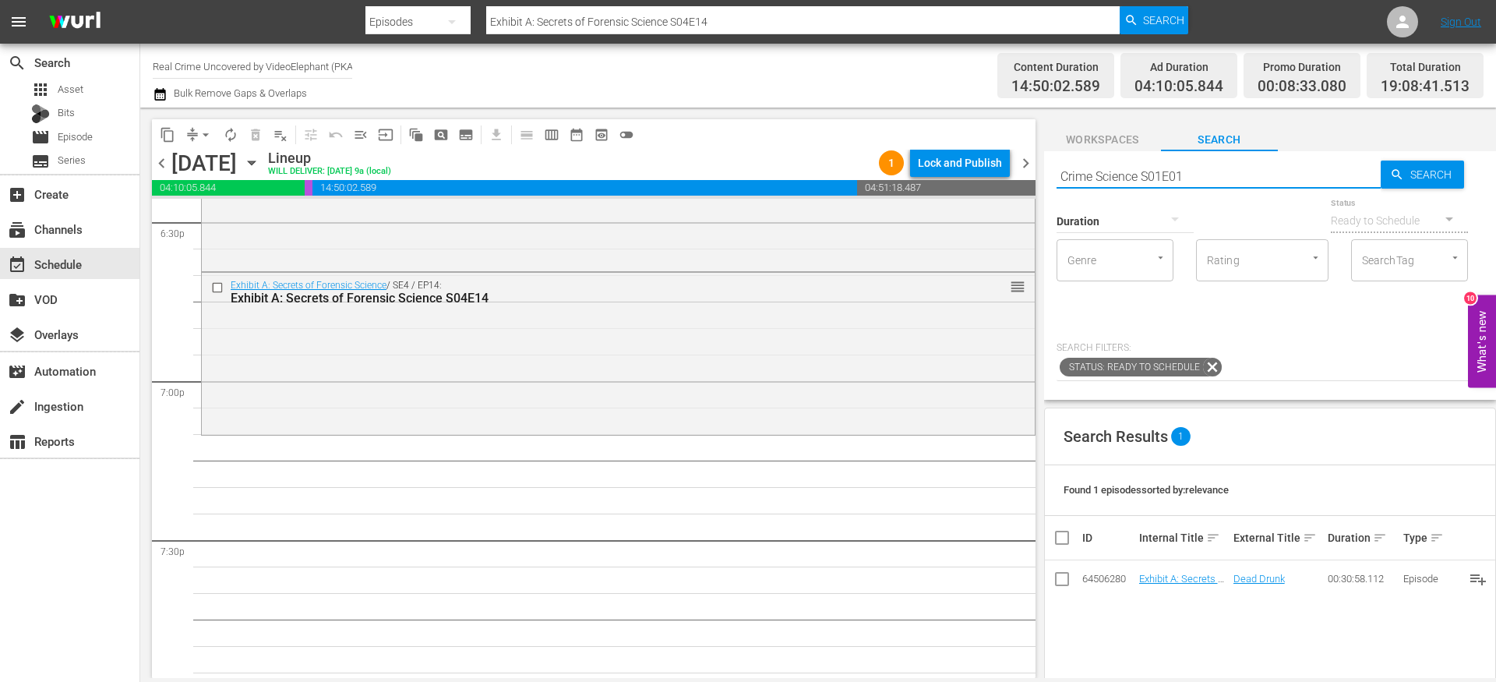
type input "Crime Science S01E01"
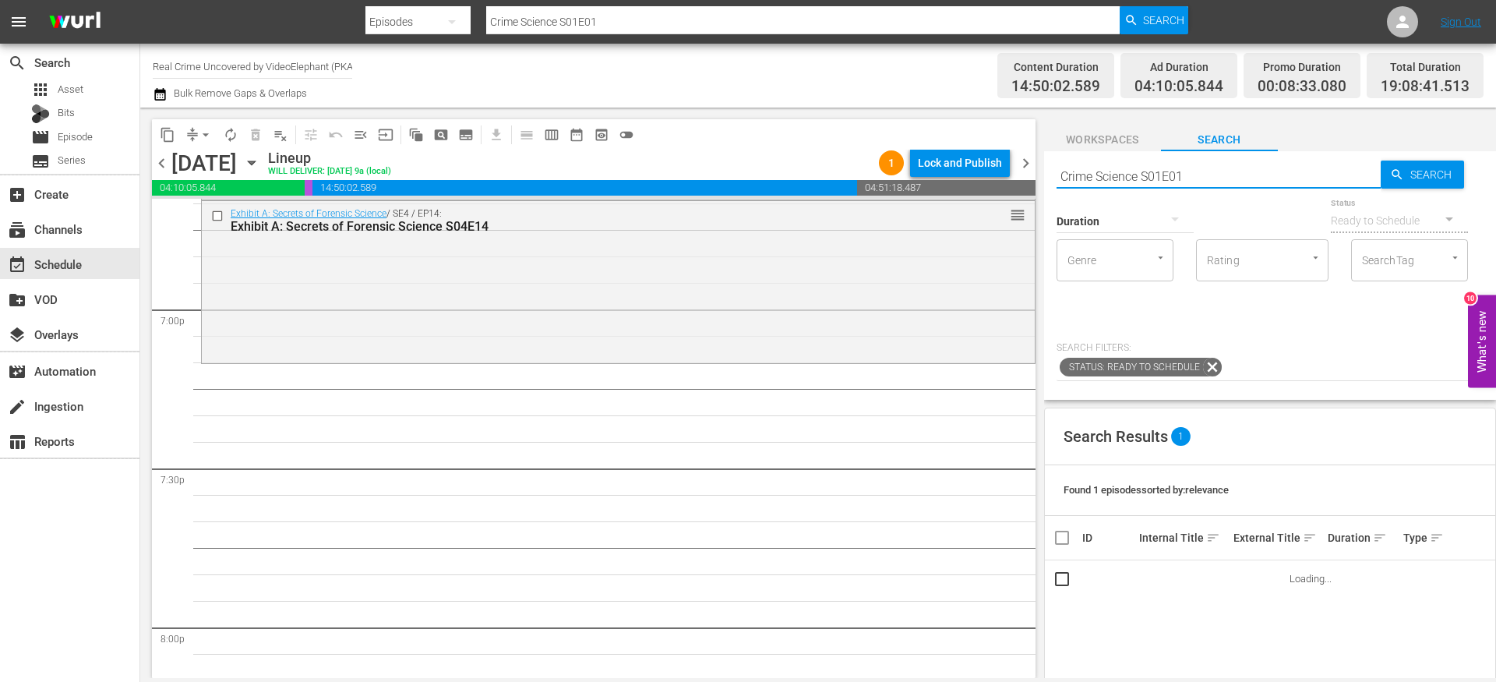
scroll to position [5936, 0]
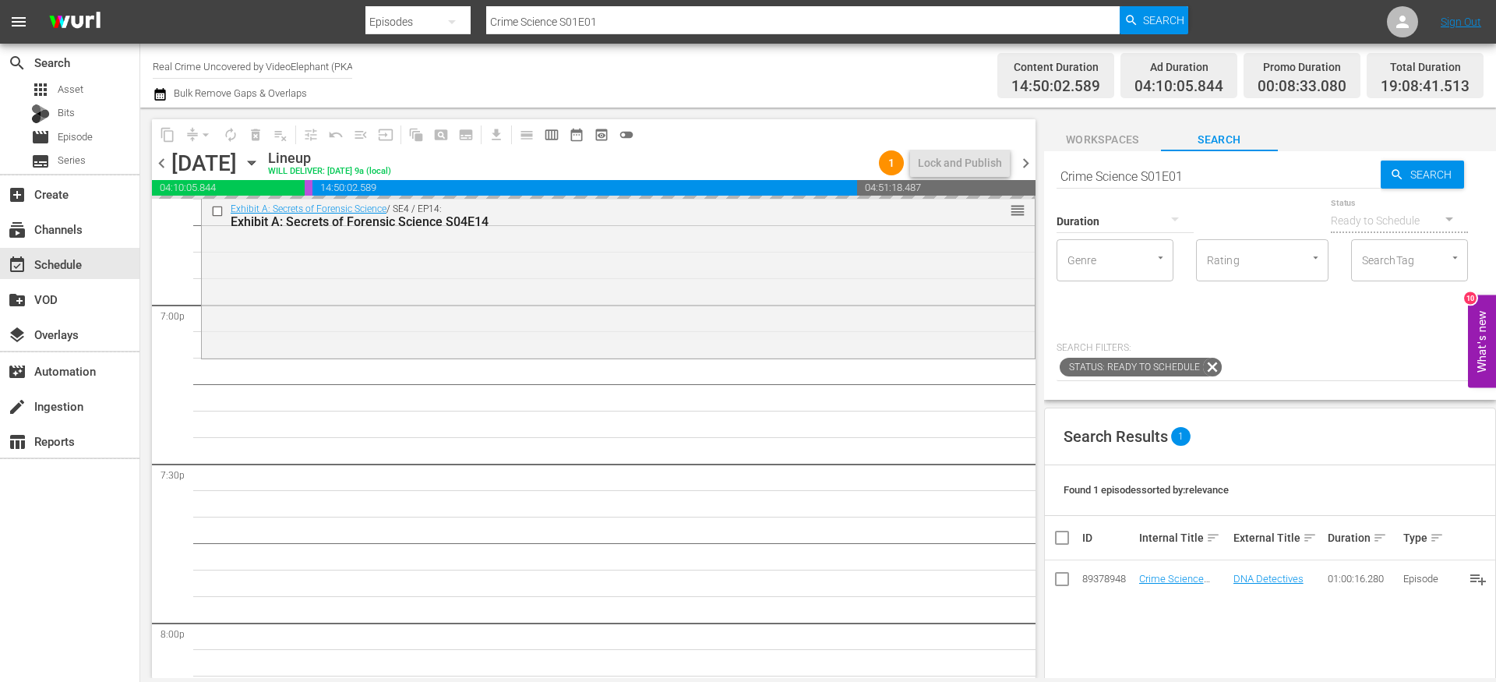
drag, startPoint x: 1179, startPoint y: 579, endPoint x: 1079, endPoint y: 29, distance: 559.2
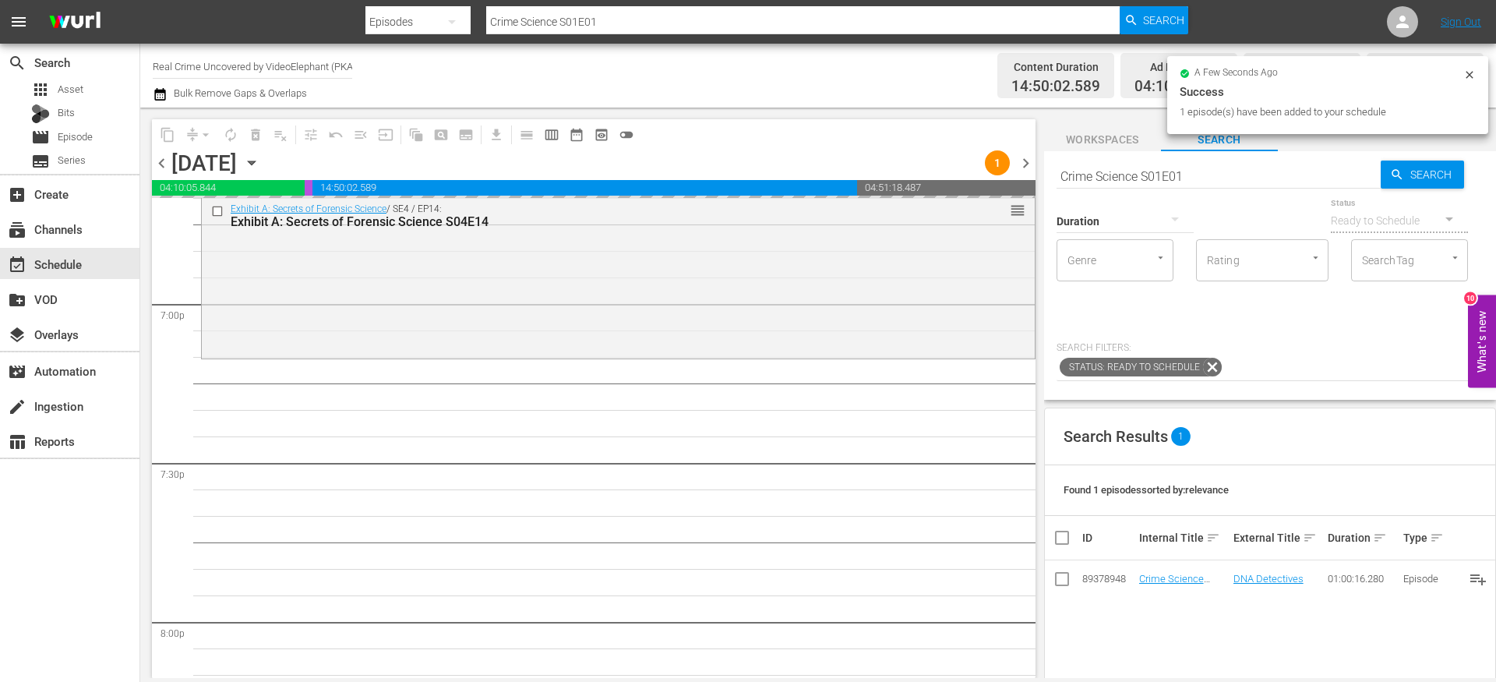
click at [1129, 167] on input "Crime Science S01E01" at bounding box center [1219, 175] width 324 height 37
paste input "Bali Bombing: The Untold Story S01E02"
type input "Bali Bombing: The Untold Story S01E02"
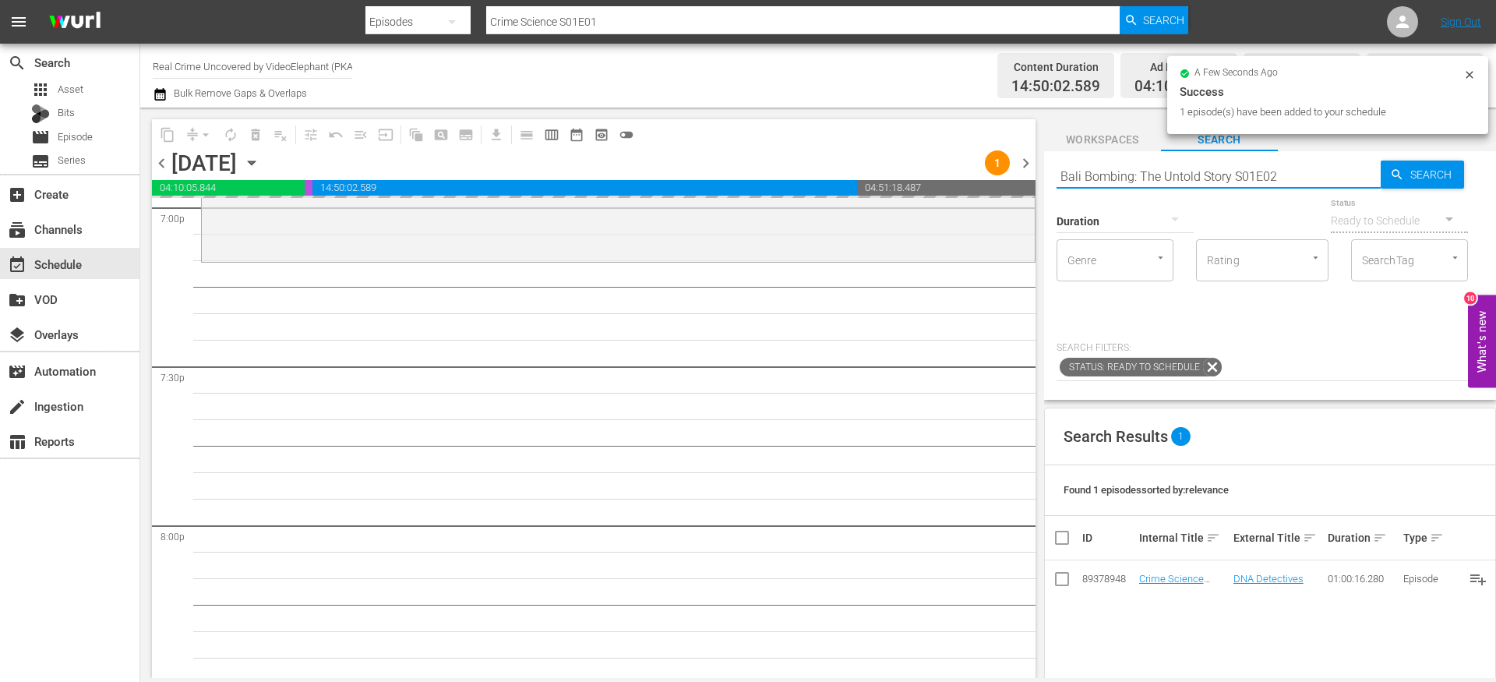
scroll to position [6036, 0]
type input "Bali Bombing: The Untold Story S01E02"
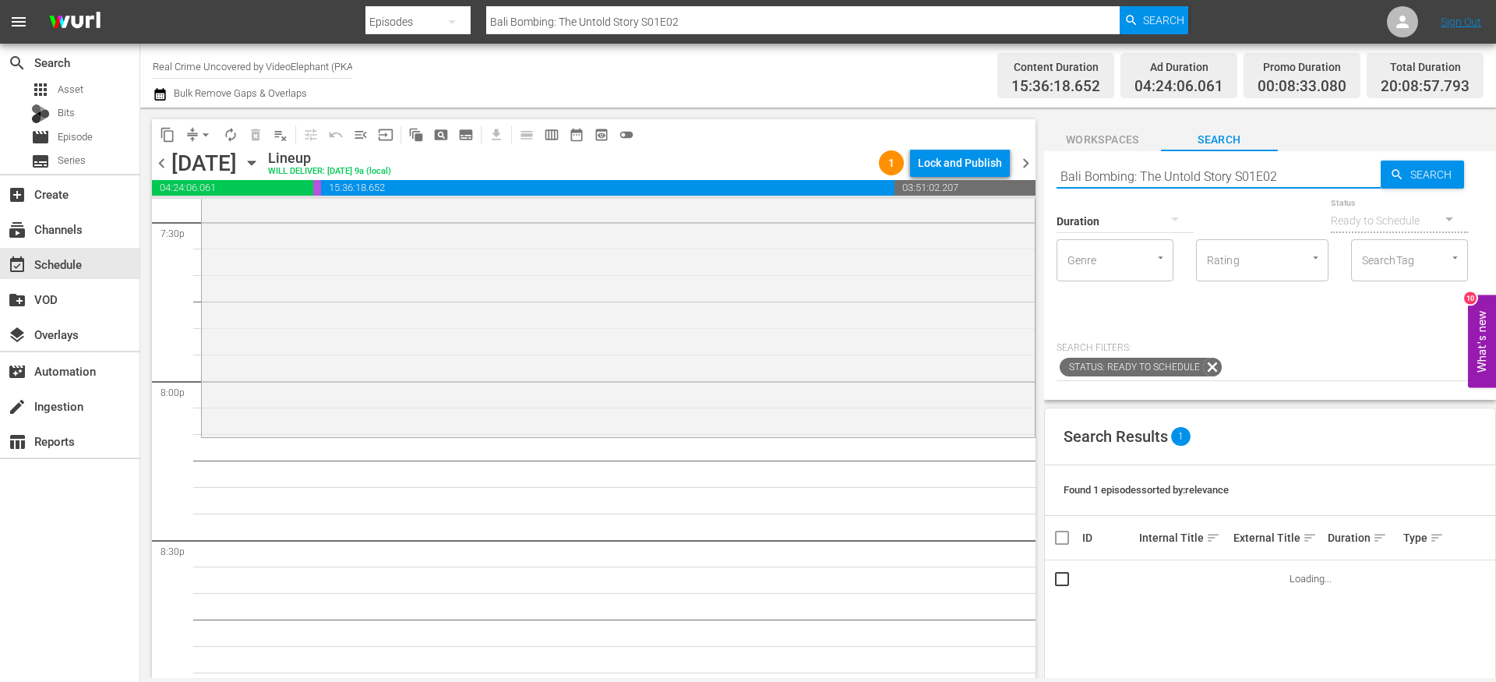
scroll to position [6190, 0]
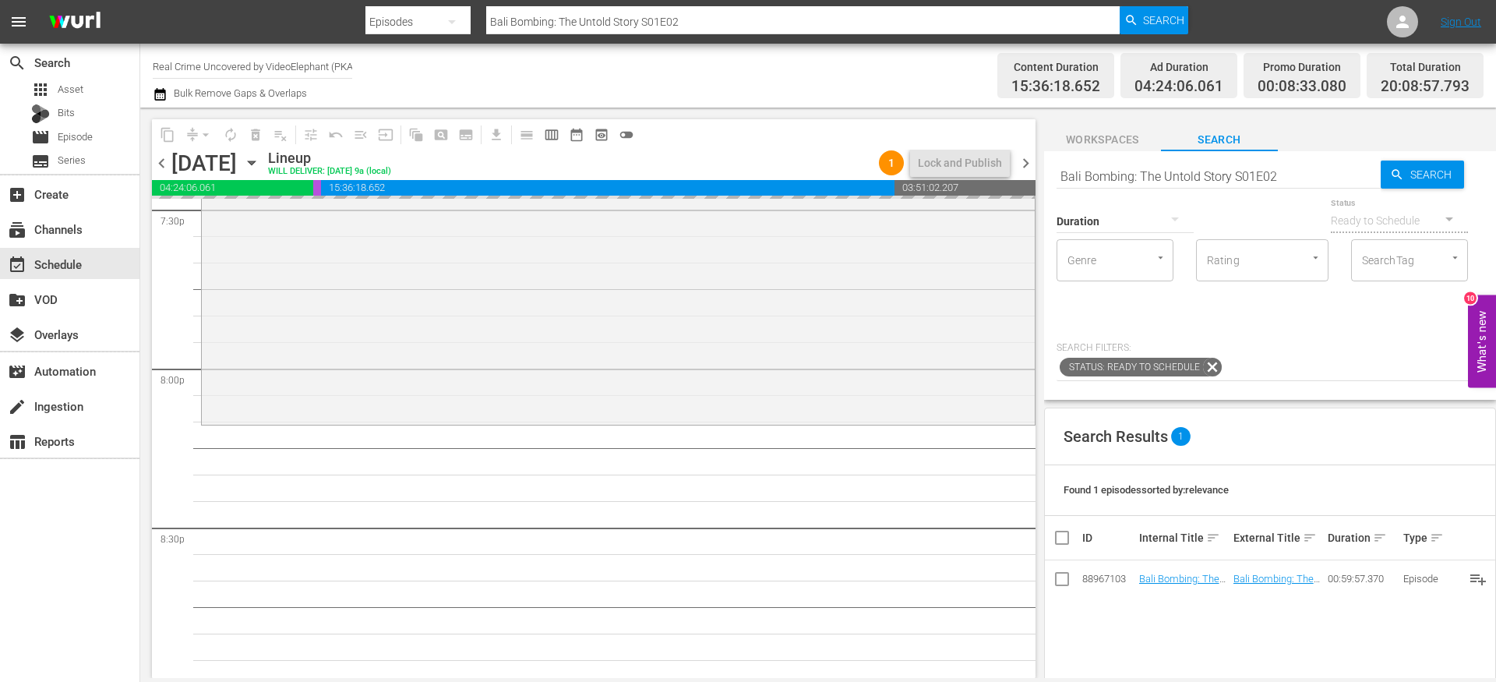
drag, startPoint x: 1183, startPoint y: 575, endPoint x: 1108, endPoint y: 2, distance: 578.5
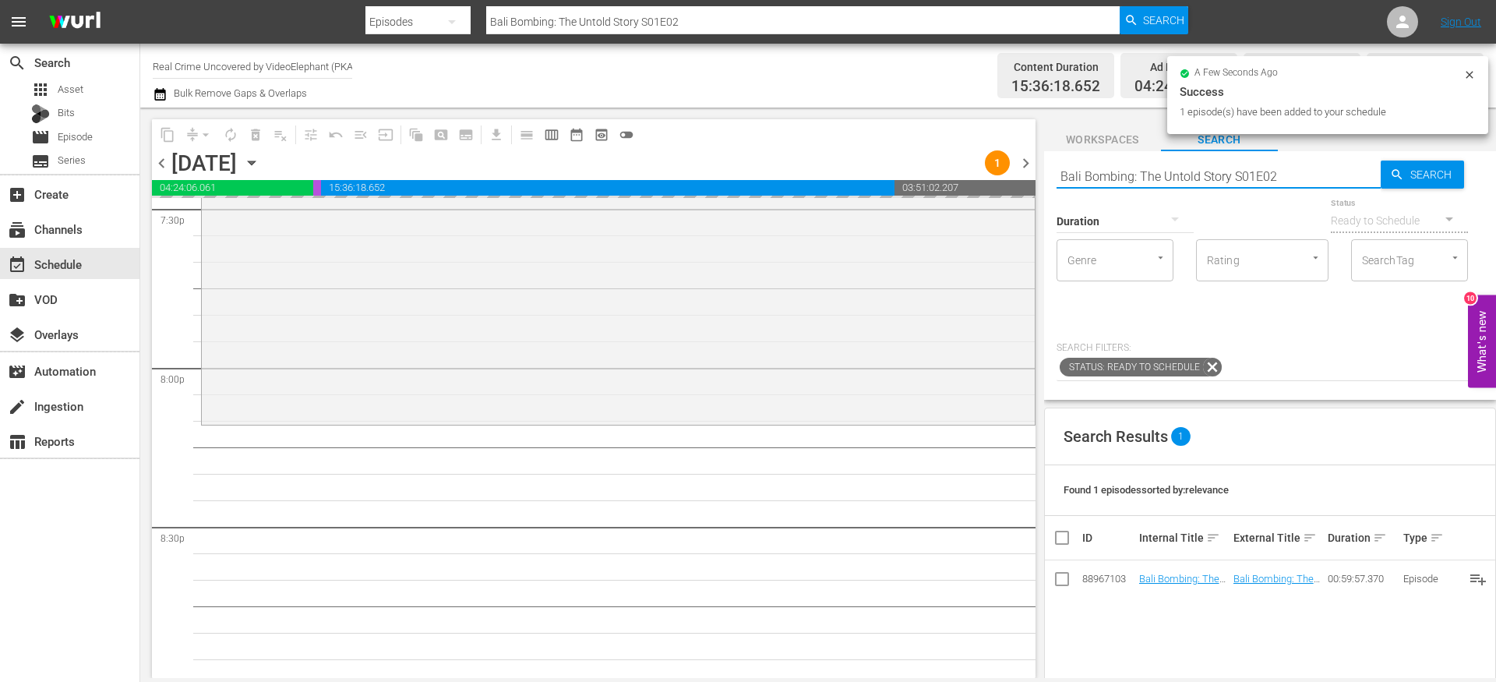
click at [1145, 172] on input "Bali Bombing: The Untold Story S01E02" at bounding box center [1219, 175] width 324 height 37
paste input "[DEMOGRAPHIC_DATA] Marshals The Real Story S01E08"
type input "[DEMOGRAPHIC_DATA] Marshals The Real Story S01E08"
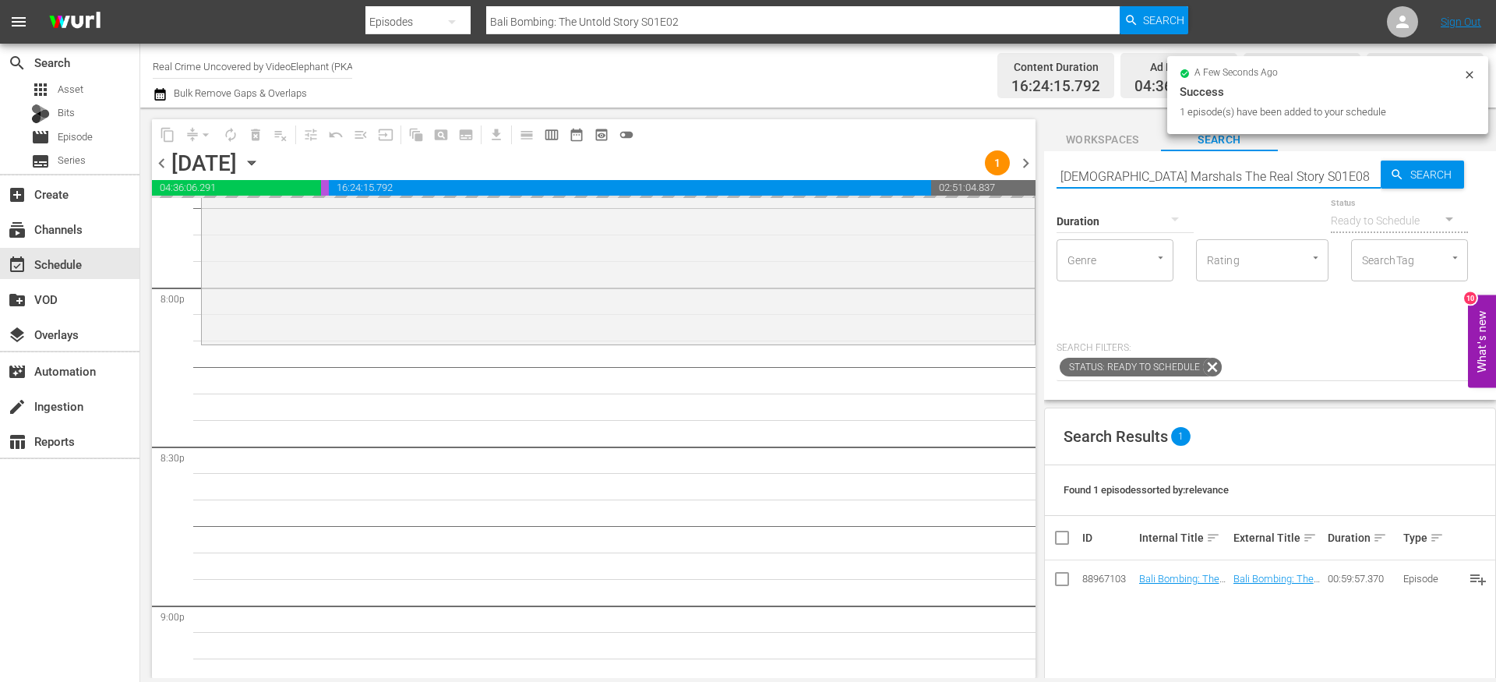
type input "[DEMOGRAPHIC_DATA] Marshals The Real Story S01E08"
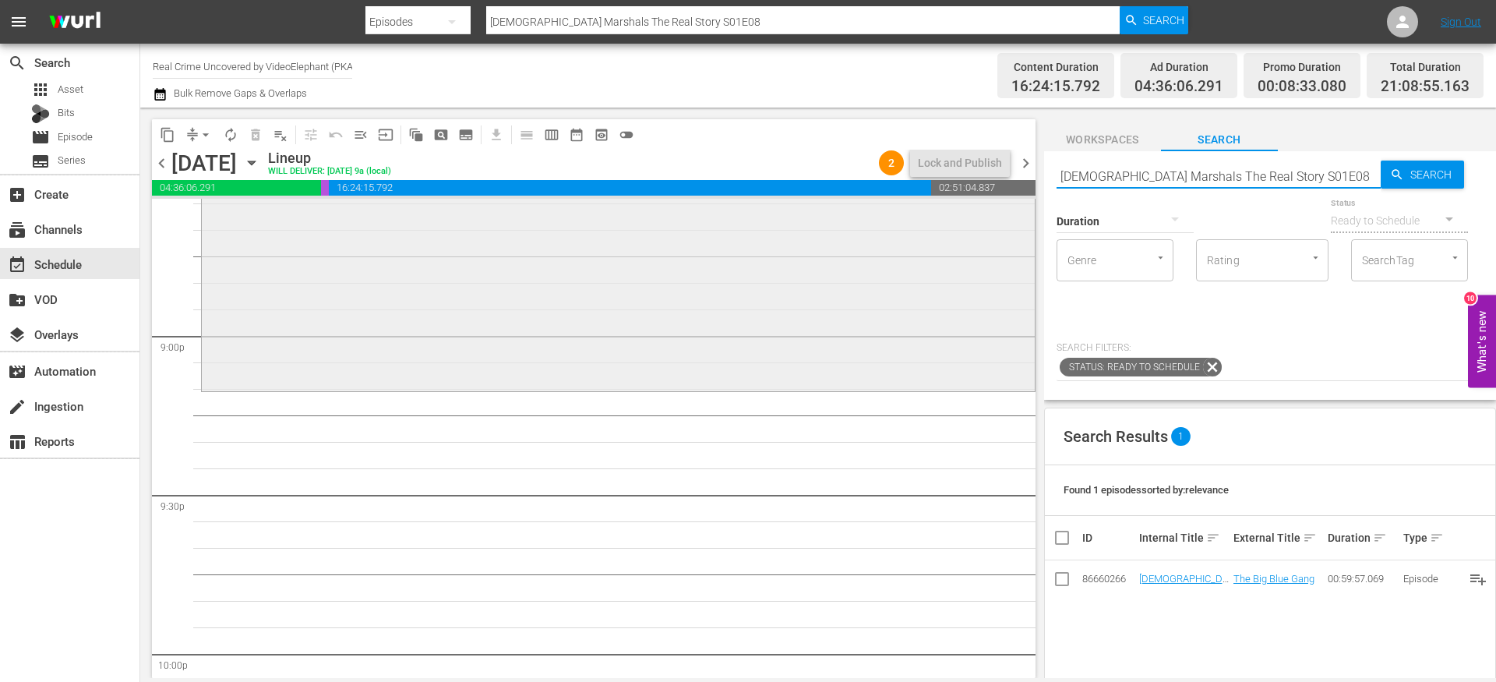
scroll to position [6560, 0]
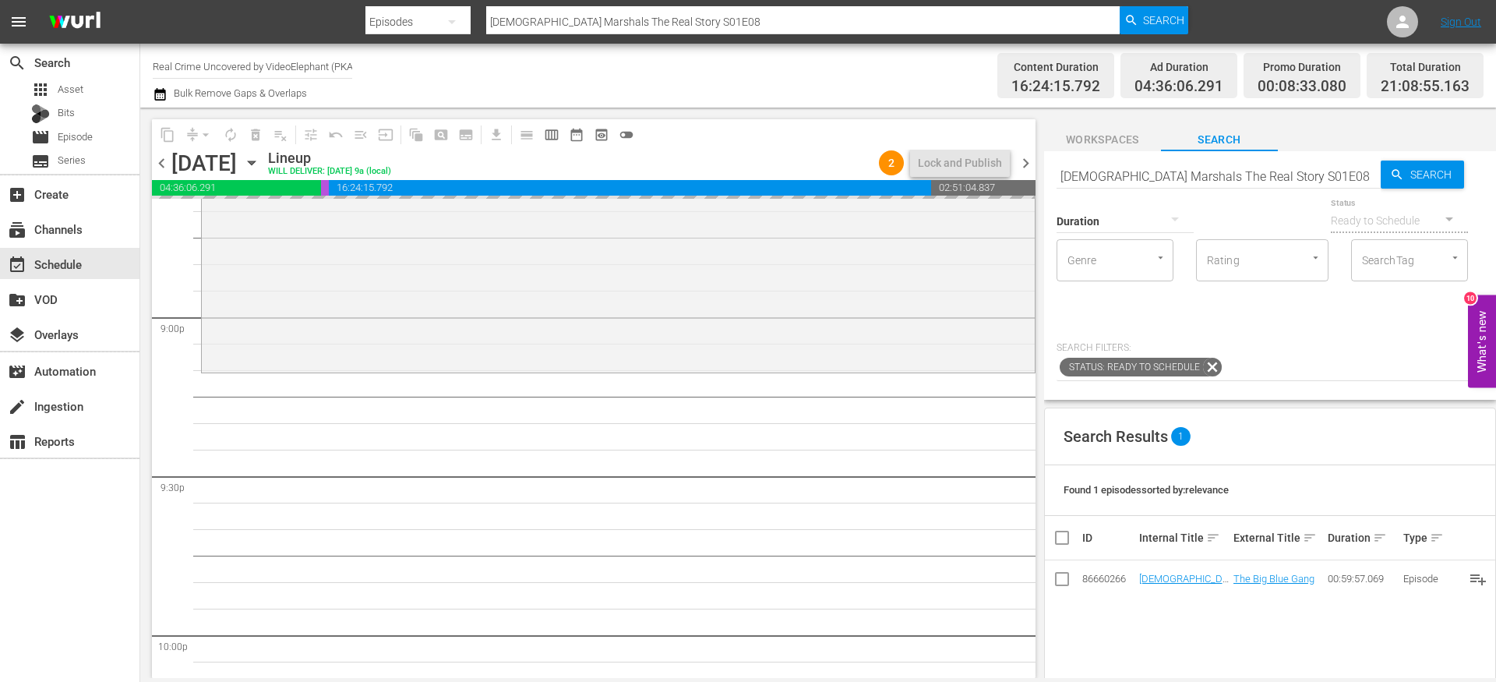
drag, startPoint x: 1180, startPoint y: 578, endPoint x: 889, endPoint y: 0, distance: 646.9
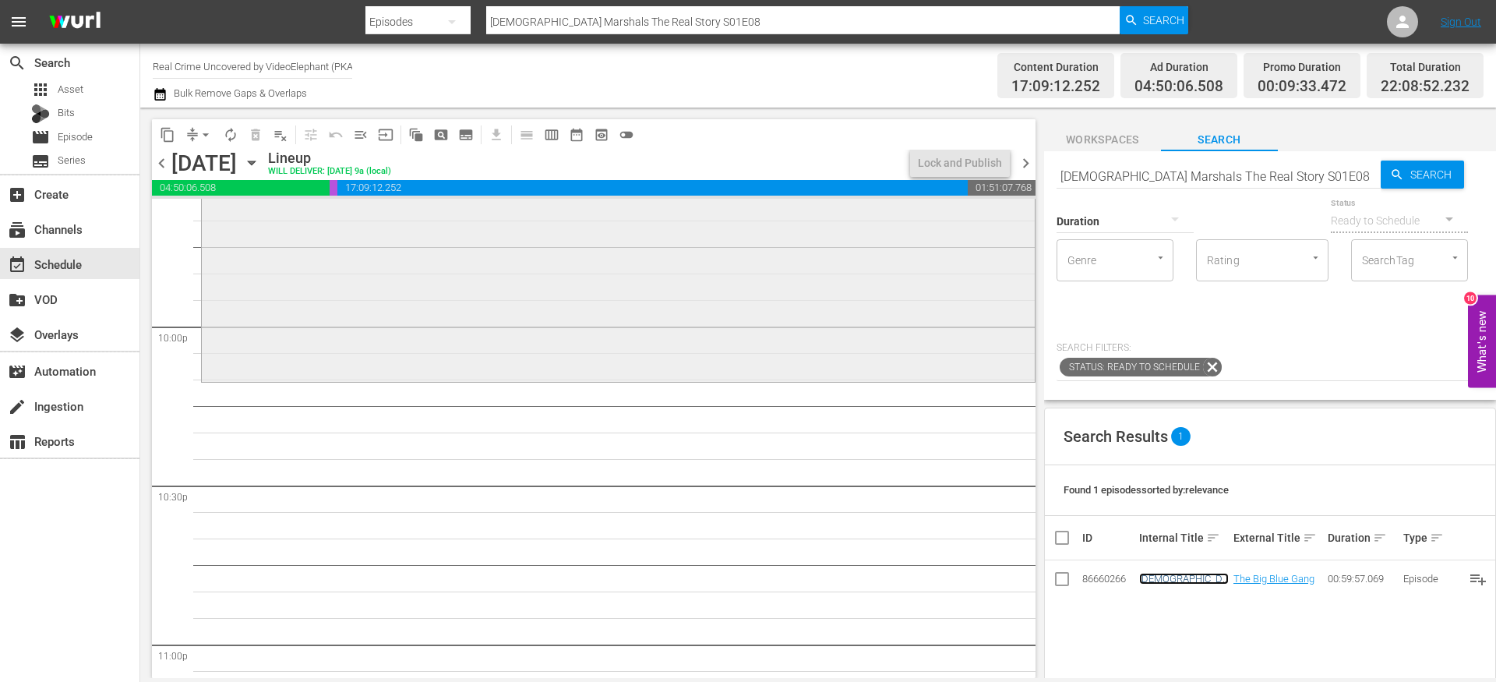
scroll to position [6881, 0]
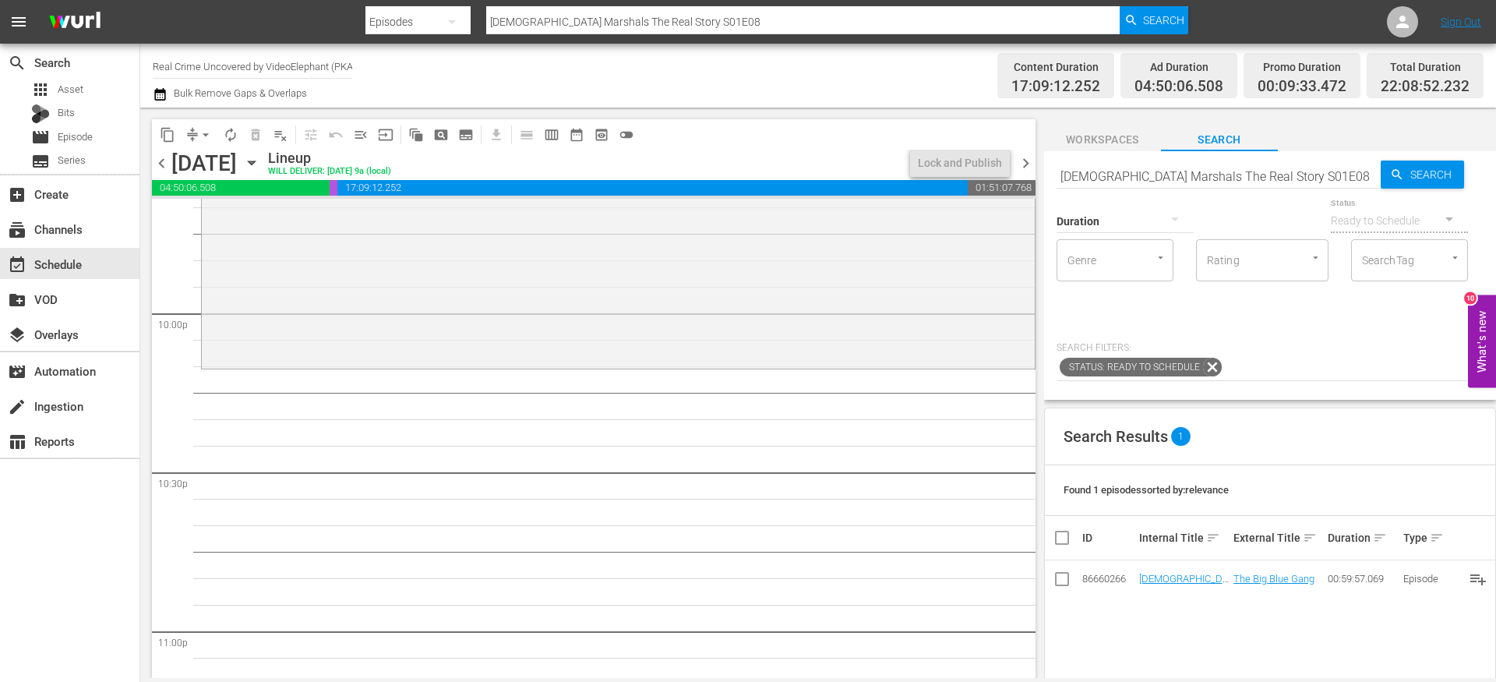
click at [1113, 171] on input "[DEMOGRAPHIC_DATA] Marshals The Real Story S01E08" at bounding box center [1219, 175] width 324 height 37
paste input "The History of the Most Violent Neighborhoods in [GEOGRAPHIC_DATA] S01E04"
type input "The History of the Most Violent Neighborhoods in [GEOGRAPHIC_DATA] S01E04"
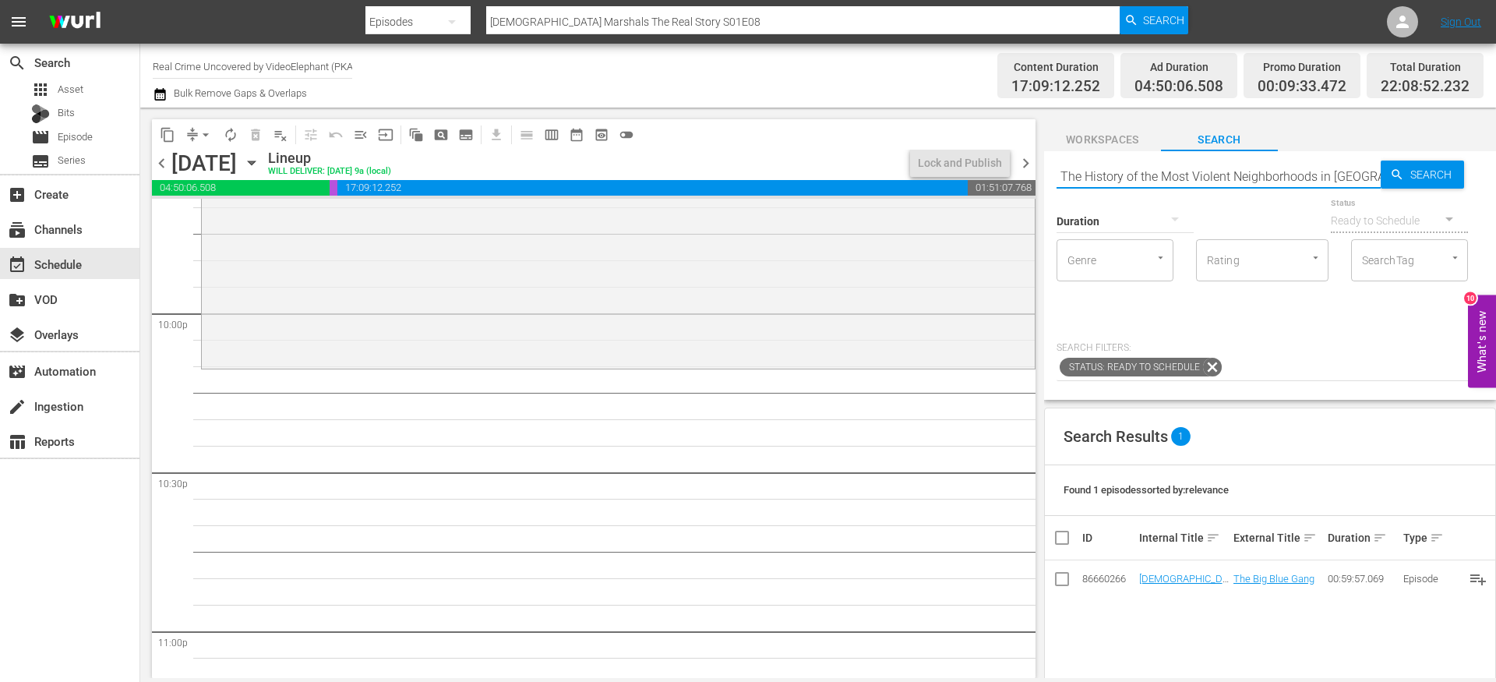
scroll to position [0, 53]
type input "The History of the Most Violent Neighborhoods in [GEOGRAPHIC_DATA] S01E04"
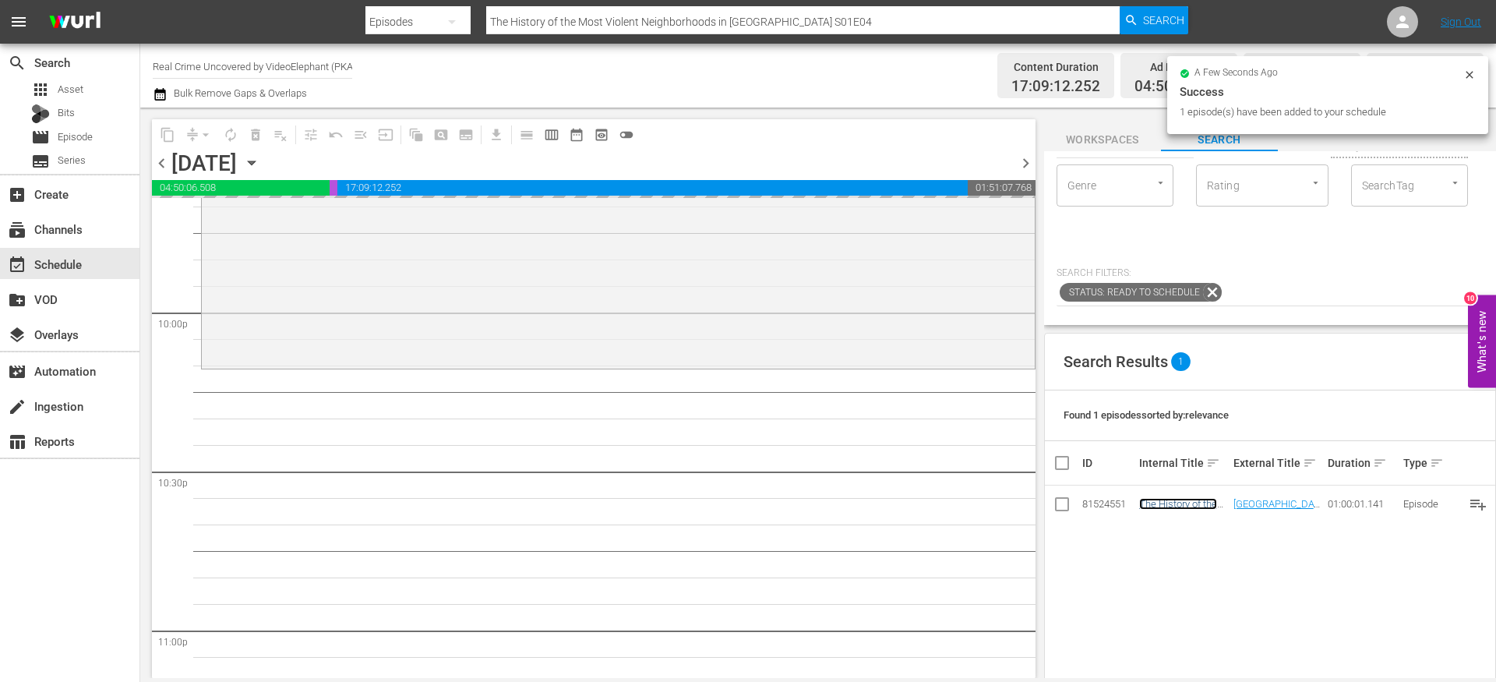
scroll to position [0, 0]
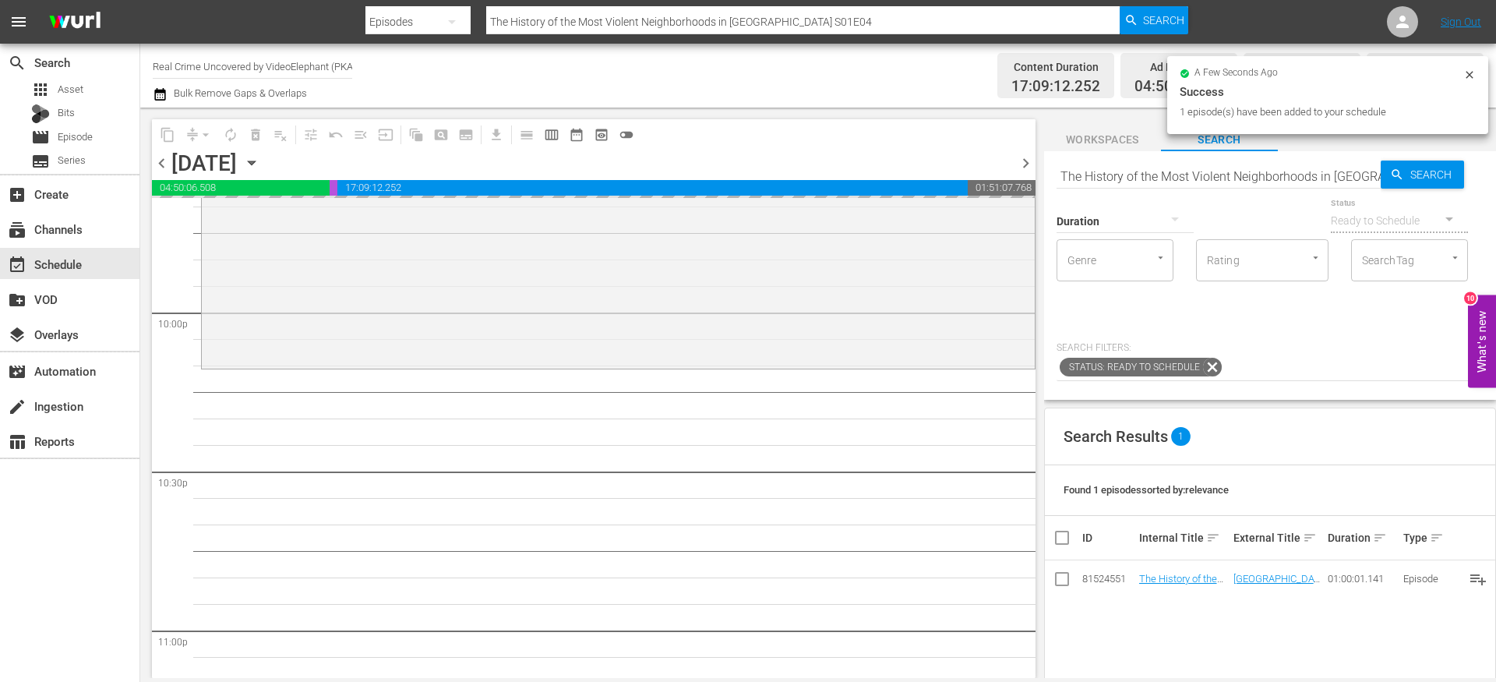
click at [1160, 167] on input "The History of the Most Violent Neighborhoods in [GEOGRAPHIC_DATA] S01E04" at bounding box center [1219, 175] width 324 height 37
paste input "Crime Science S01E01"
type input "Crime Science S01E01"
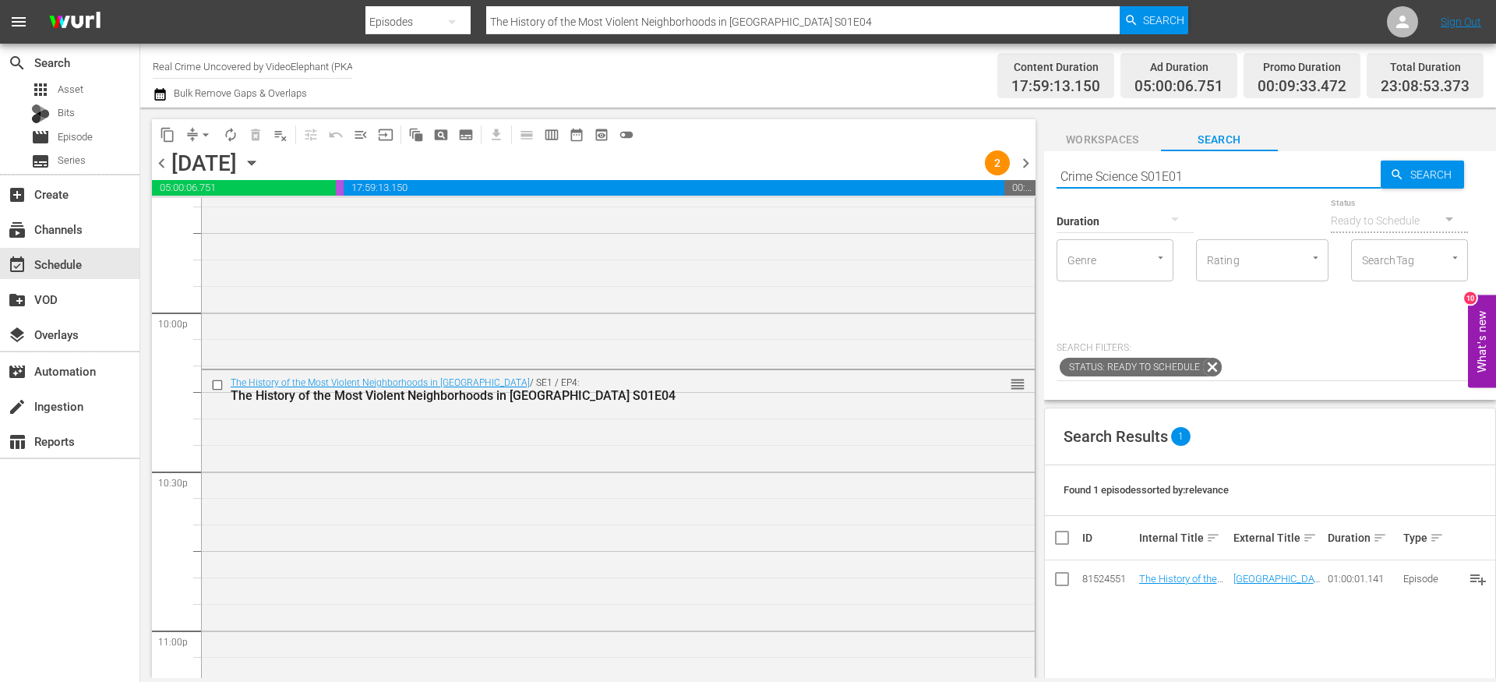
type input "Crime Science S01E01"
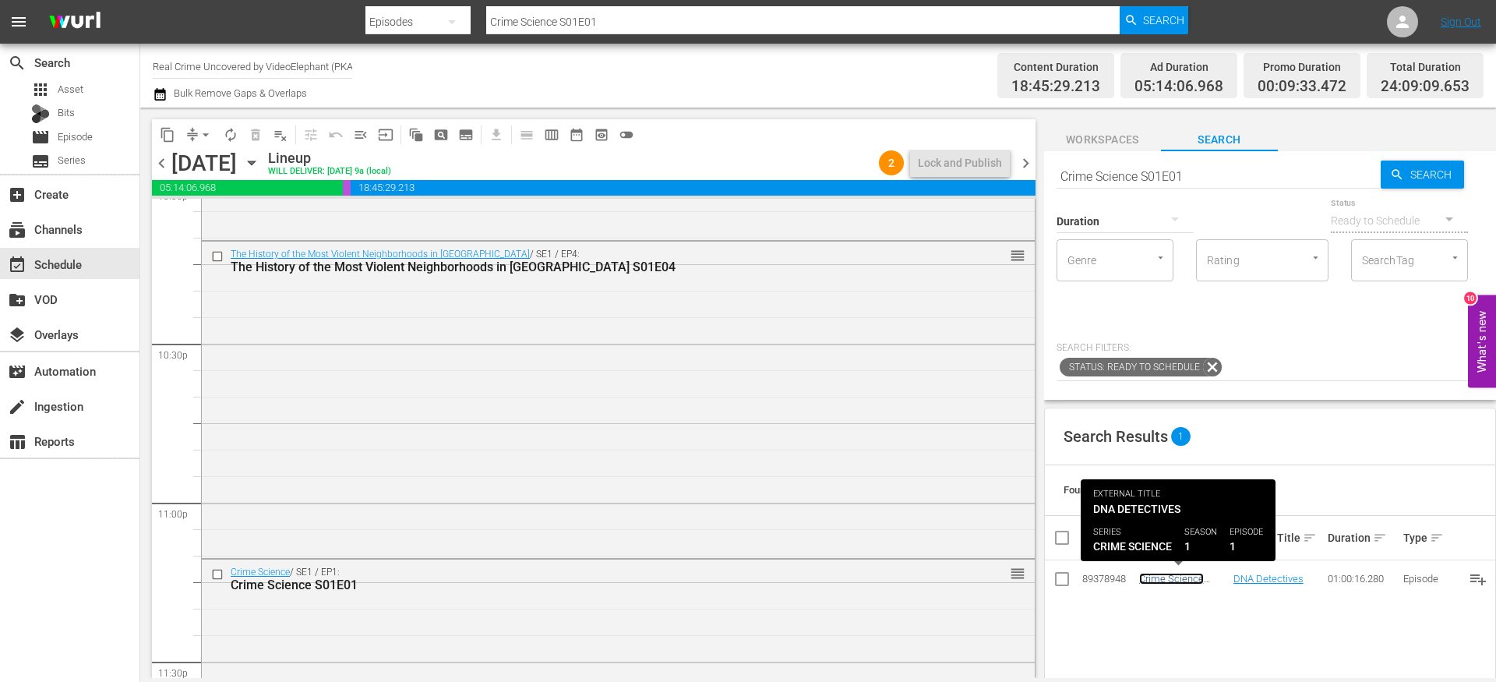
scroll to position [6915, 0]
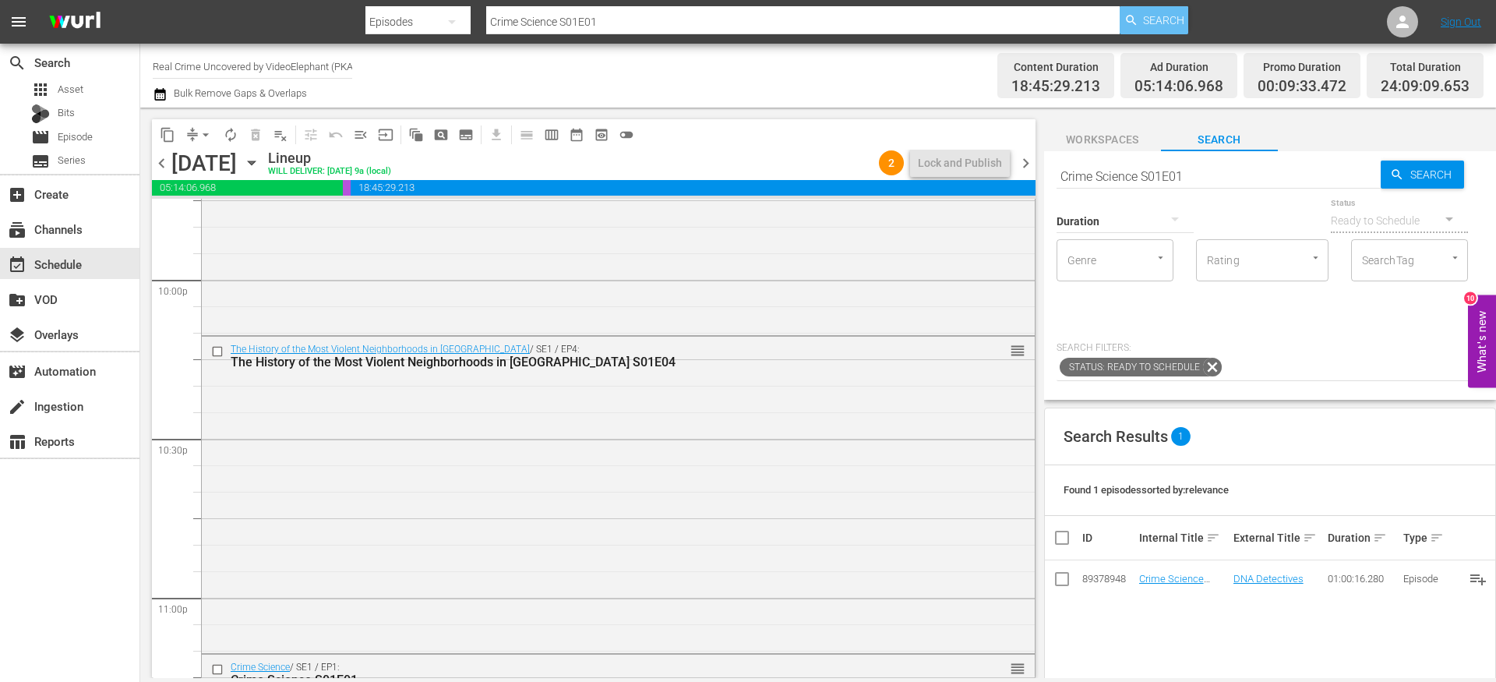
drag, startPoint x: 1181, startPoint y: 579, endPoint x: 1124, endPoint y: 26, distance: 556.3
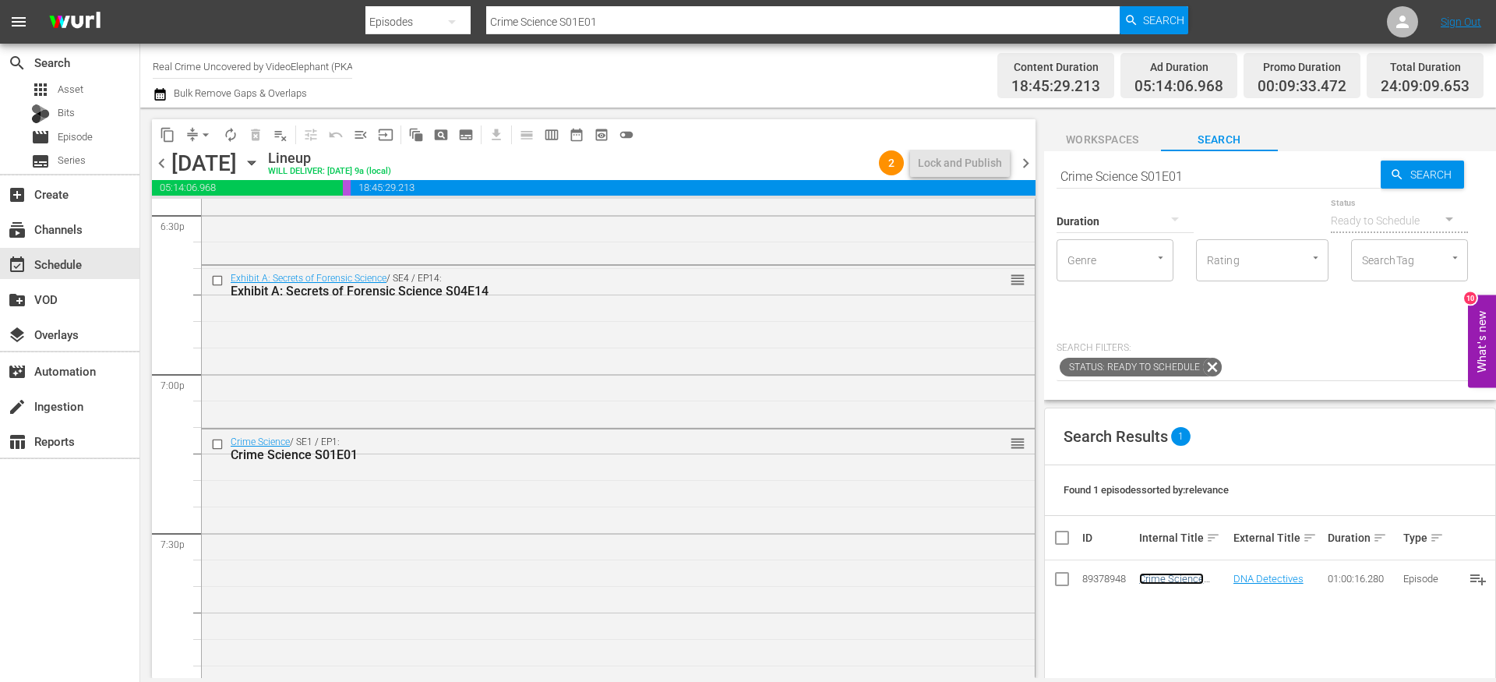
scroll to position [5894, 0]
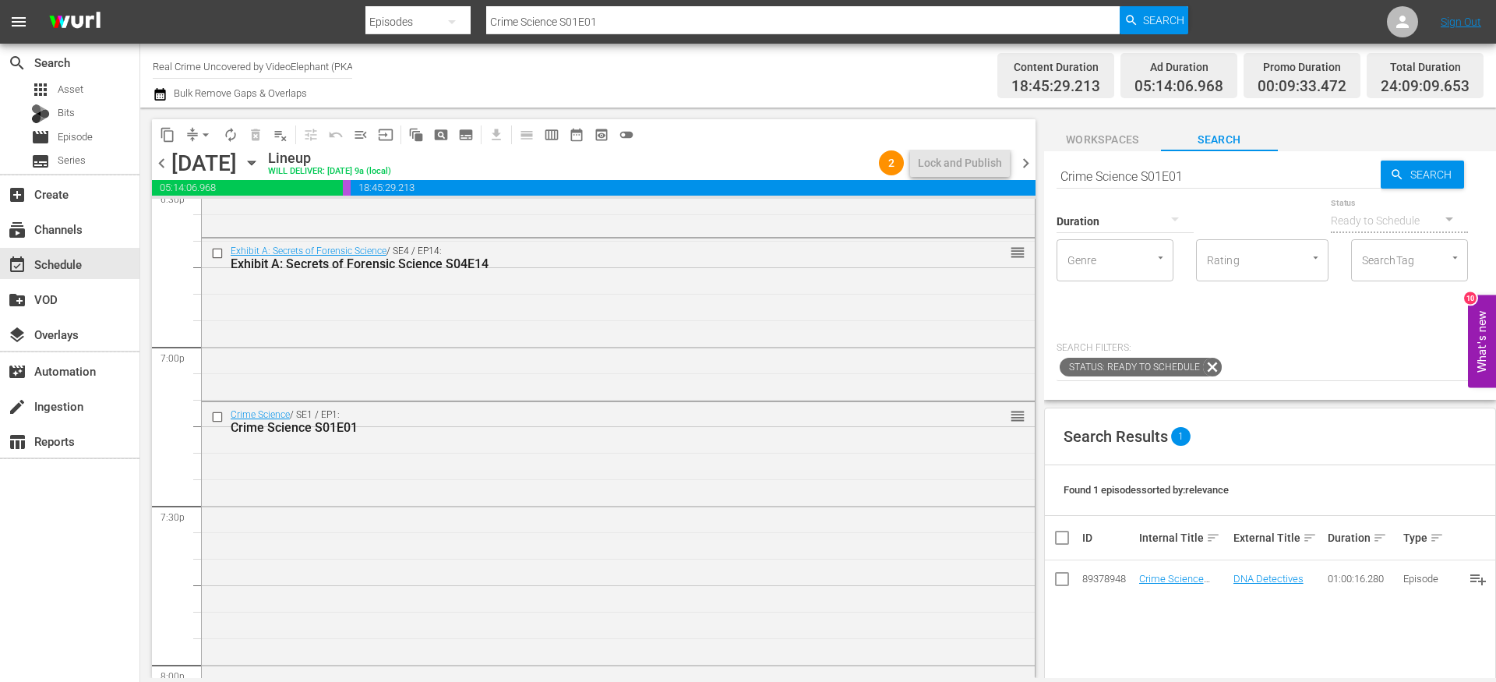
click at [519, 436] on div "Crime Science / SE1 / EP1: Crime Science S01E01 reorder" at bounding box center [618, 421] width 833 height 38
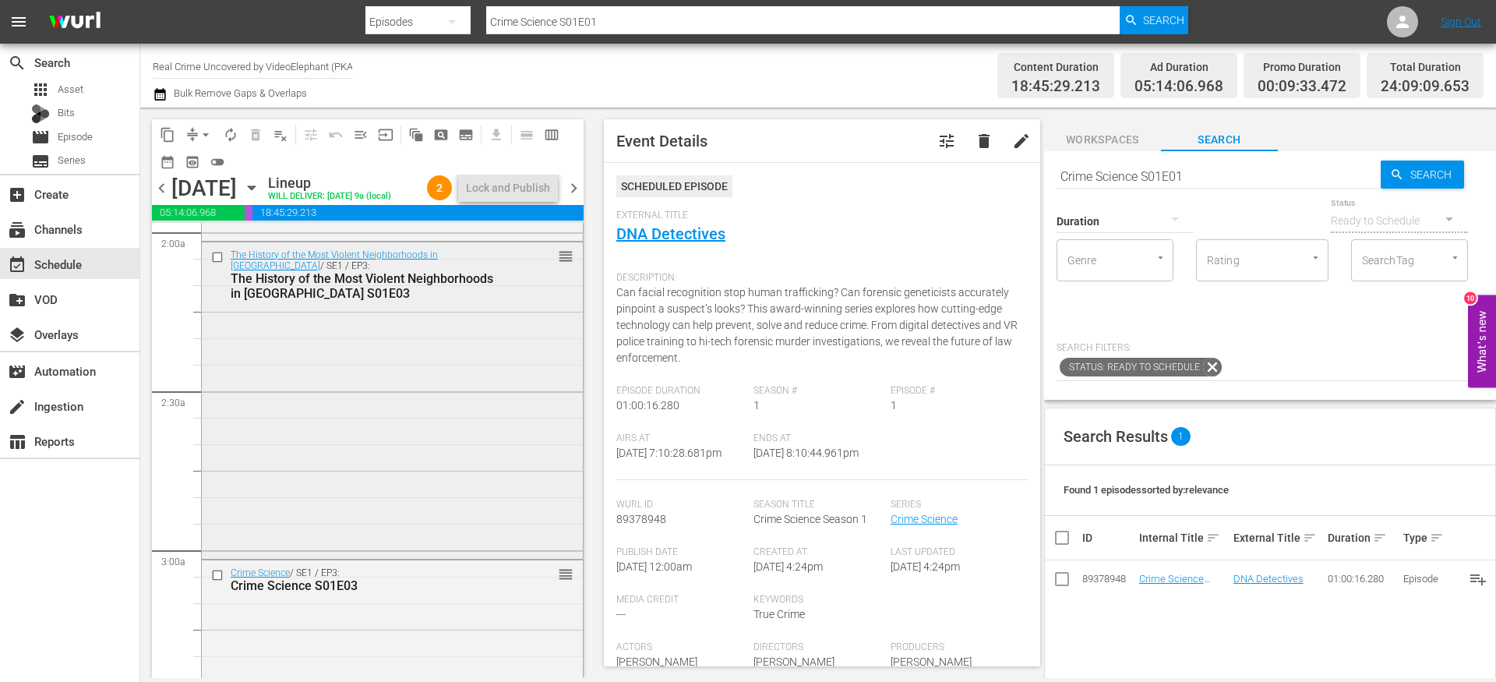
scroll to position [595, 0]
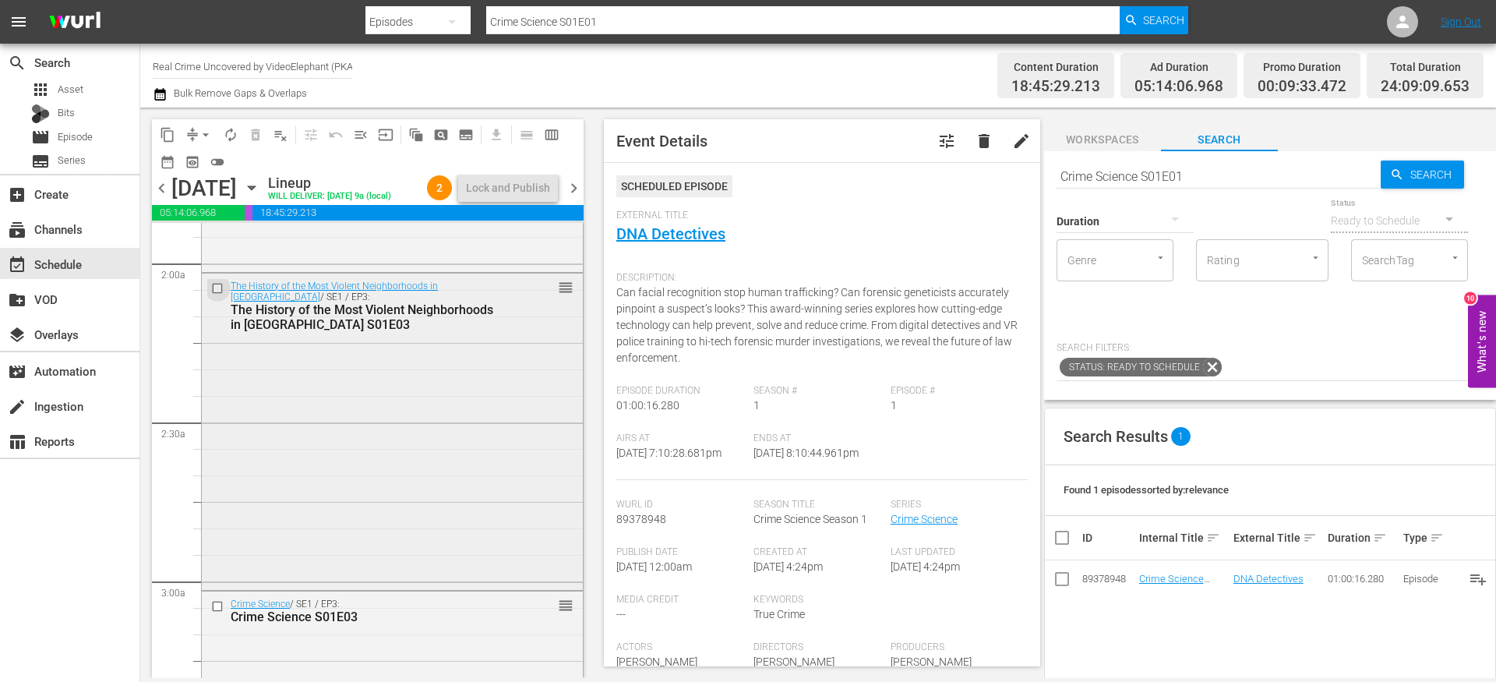
click at [218, 295] on input "checkbox" at bounding box center [219, 287] width 16 height 13
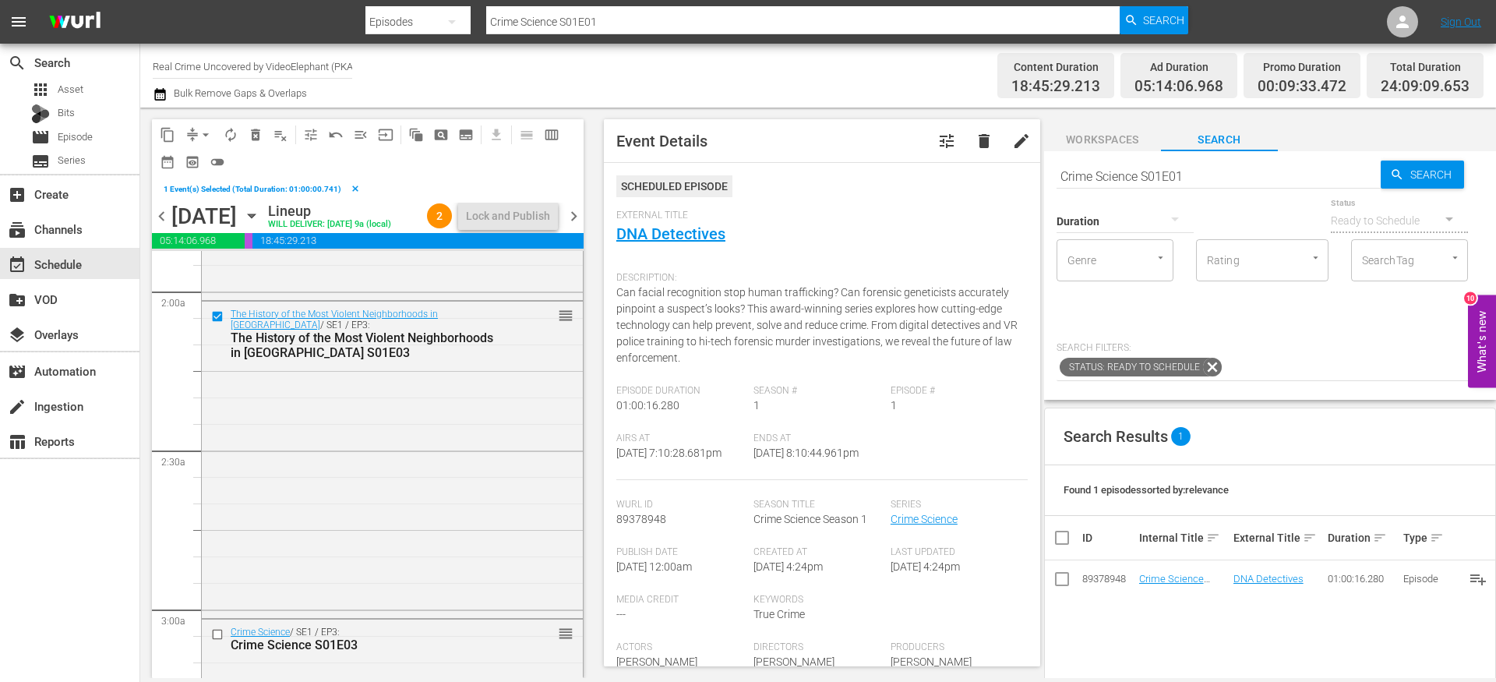
click at [256, 138] on span "delete_forever_outlined" at bounding box center [256, 135] width 16 height 16
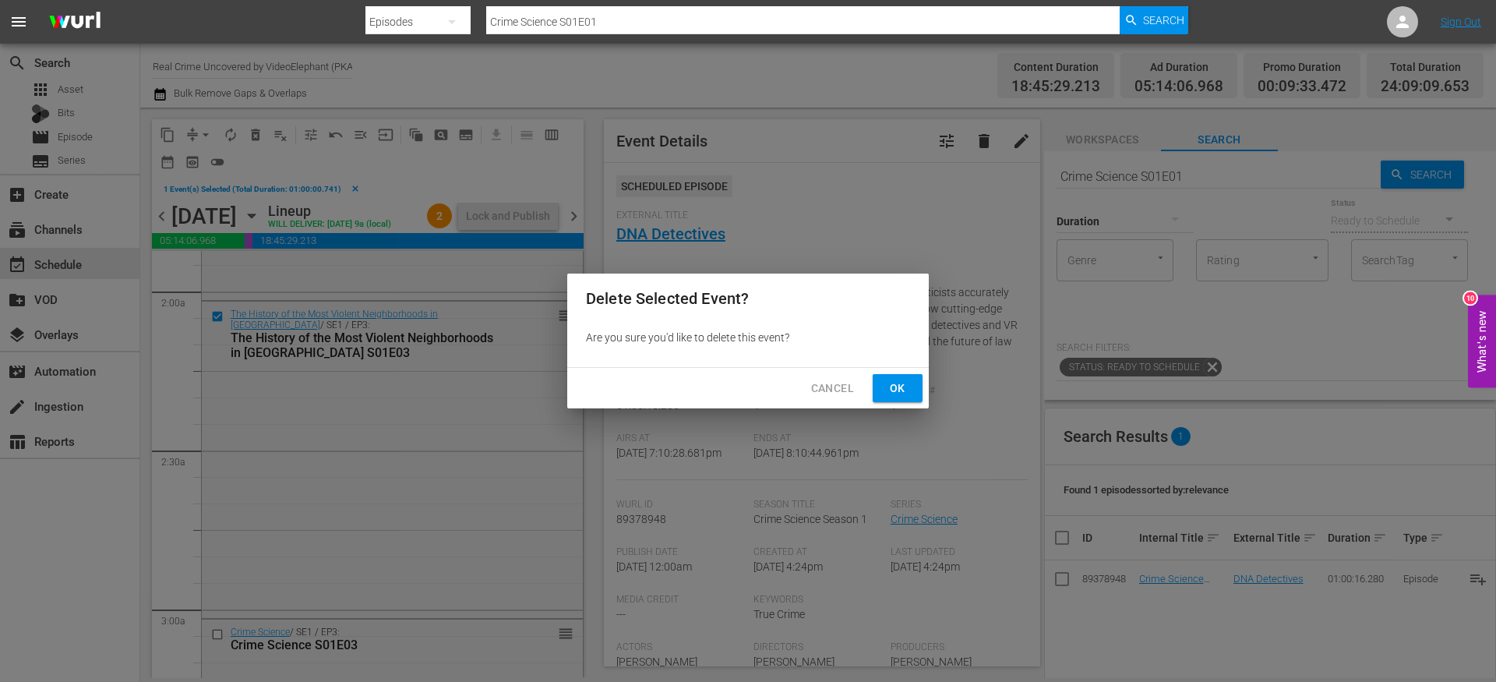
click at [903, 393] on span "Ok" at bounding box center [897, 388] width 25 height 19
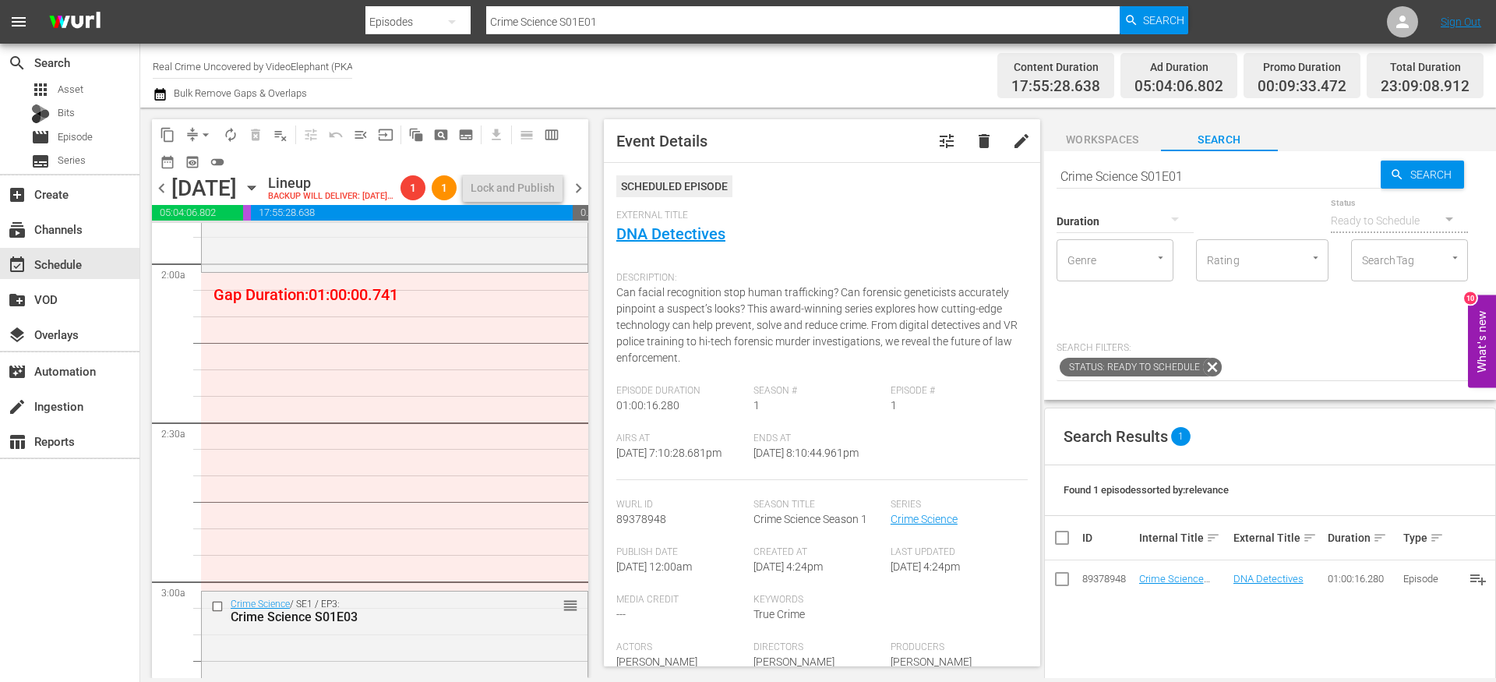
click at [1202, 173] on input "Crime Science S01E01" at bounding box center [1219, 175] width 324 height 37
paste input "On The Trail Of S01E08"
type input "On The Trail Of S01E08"
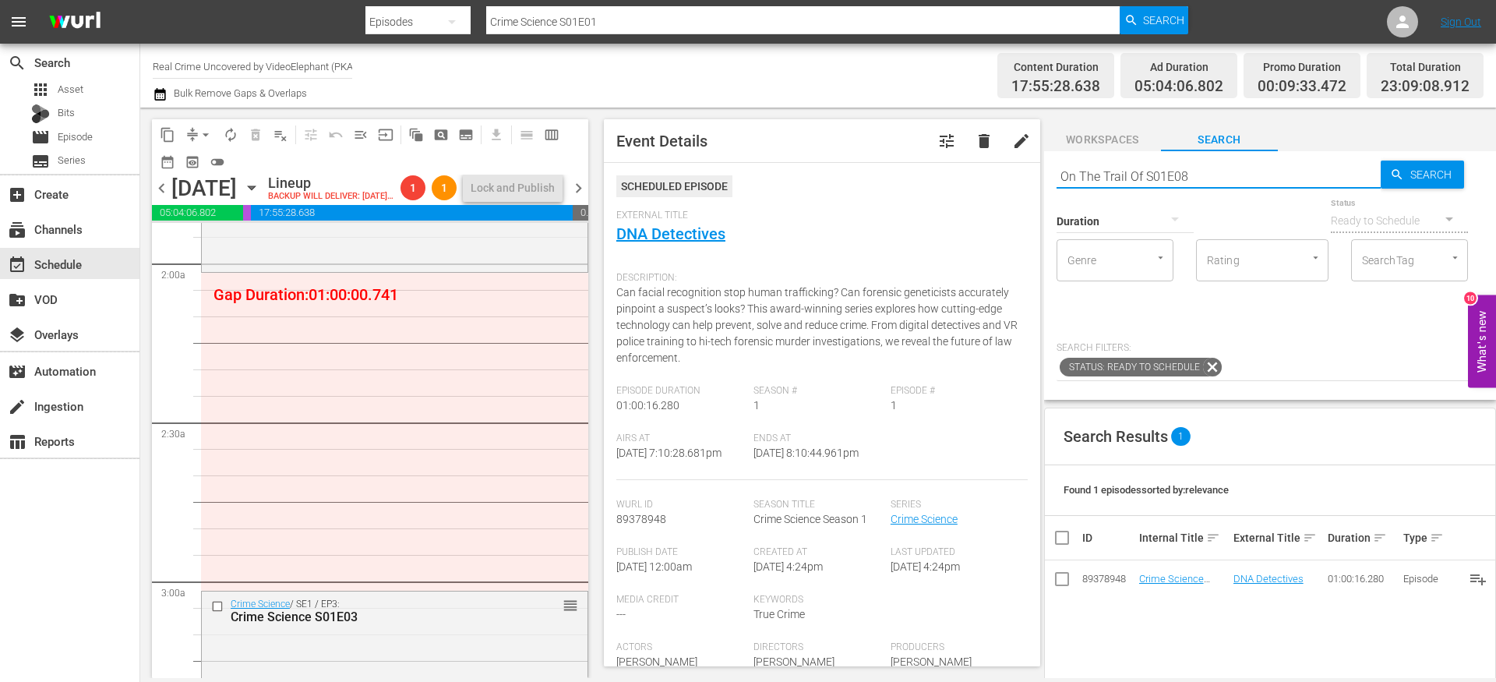
type input "On The Trail Of S01E08"
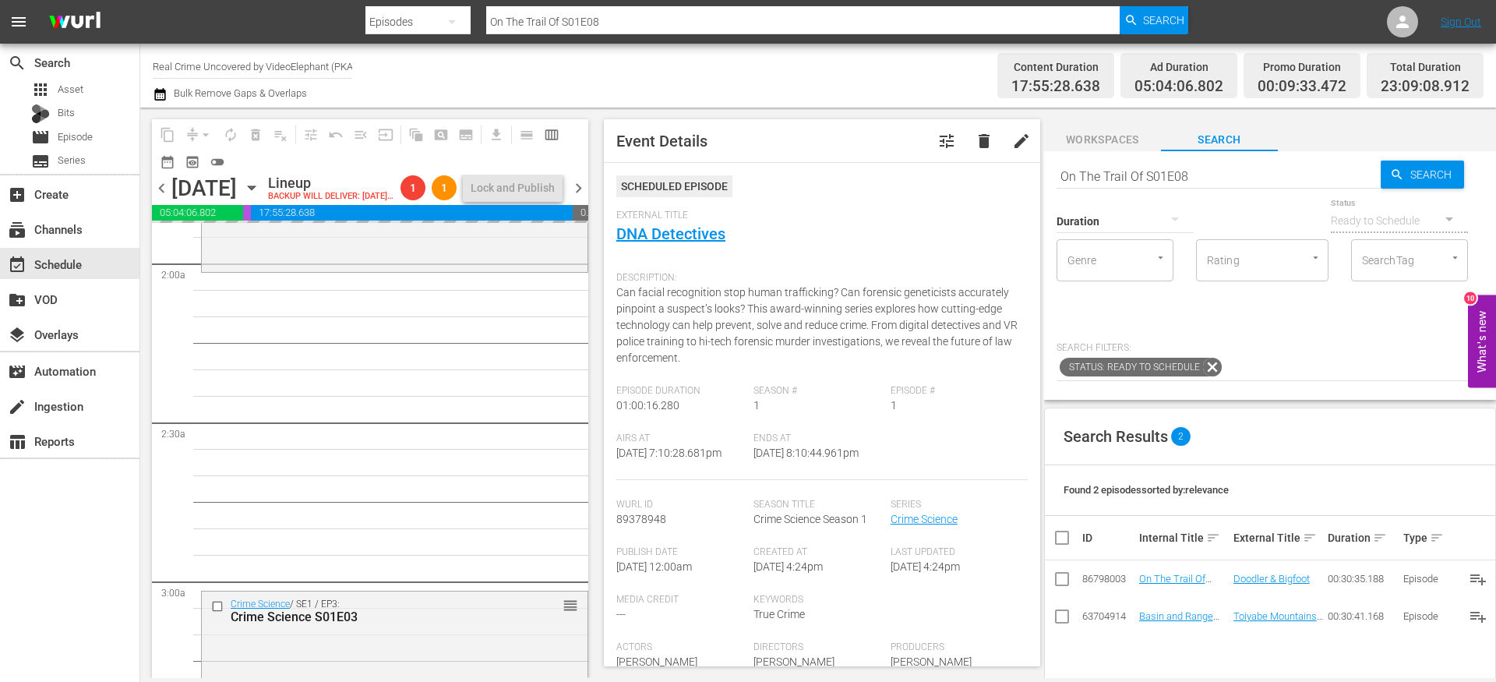
drag, startPoint x: 1183, startPoint y: 581, endPoint x: 695, endPoint y: 19, distance: 743.6
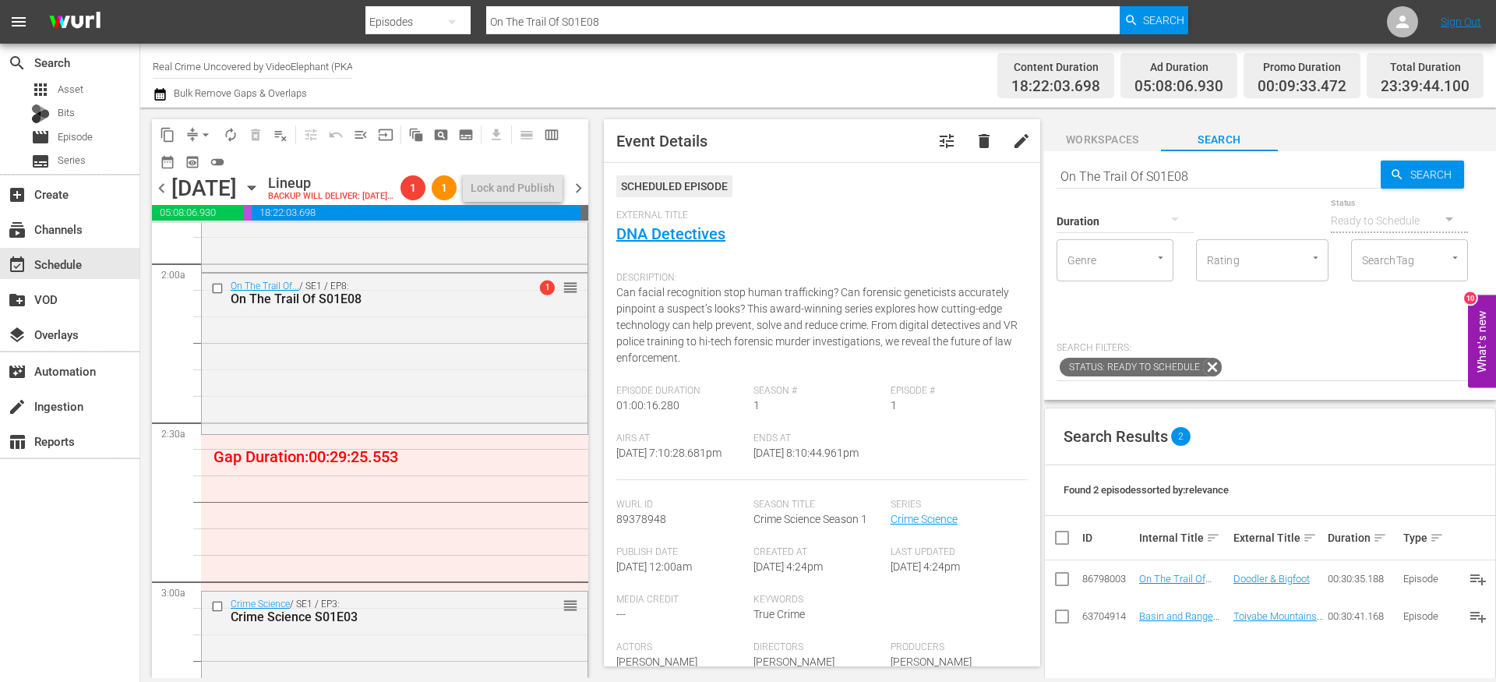
click at [1143, 174] on input "On The Trail Of S01E08" at bounding box center [1219, 175] width 324 height 37
type input "cf"
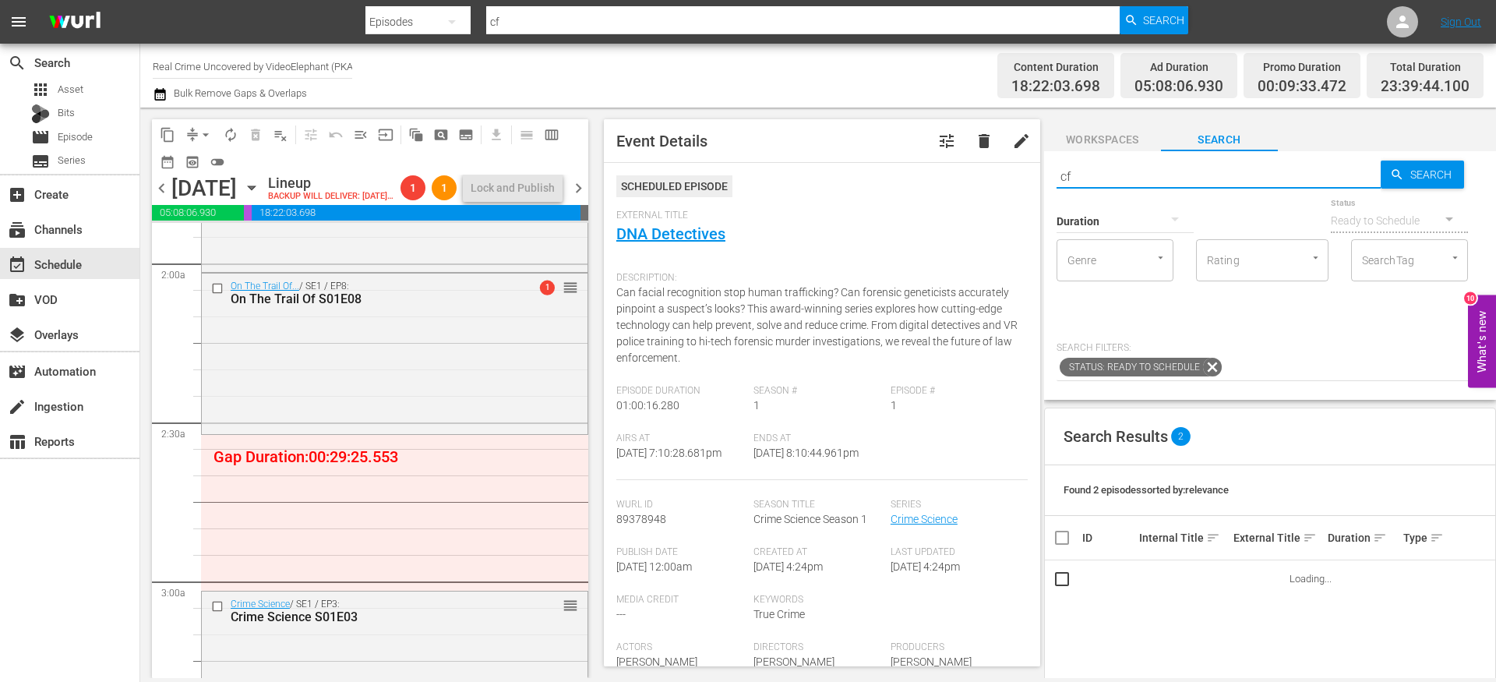
type input "cf"
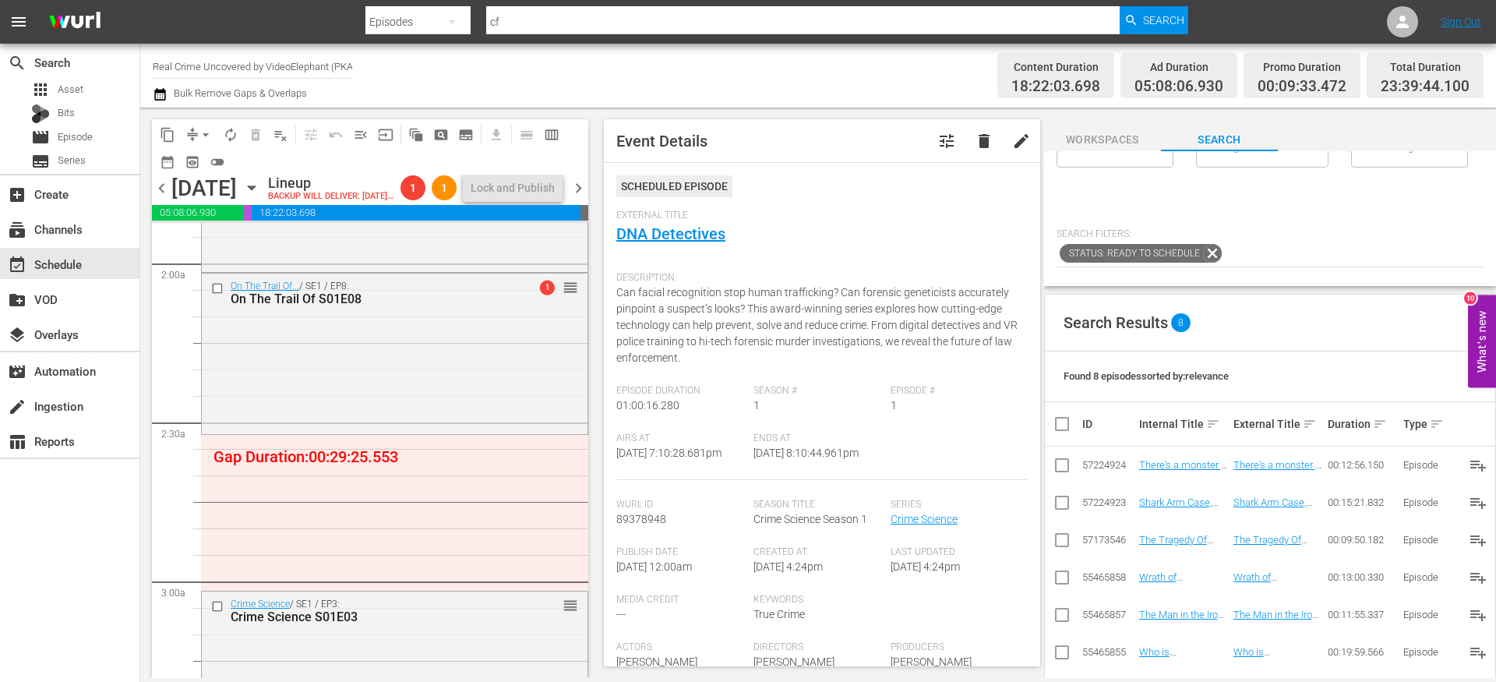
scroll to position [256, 0]
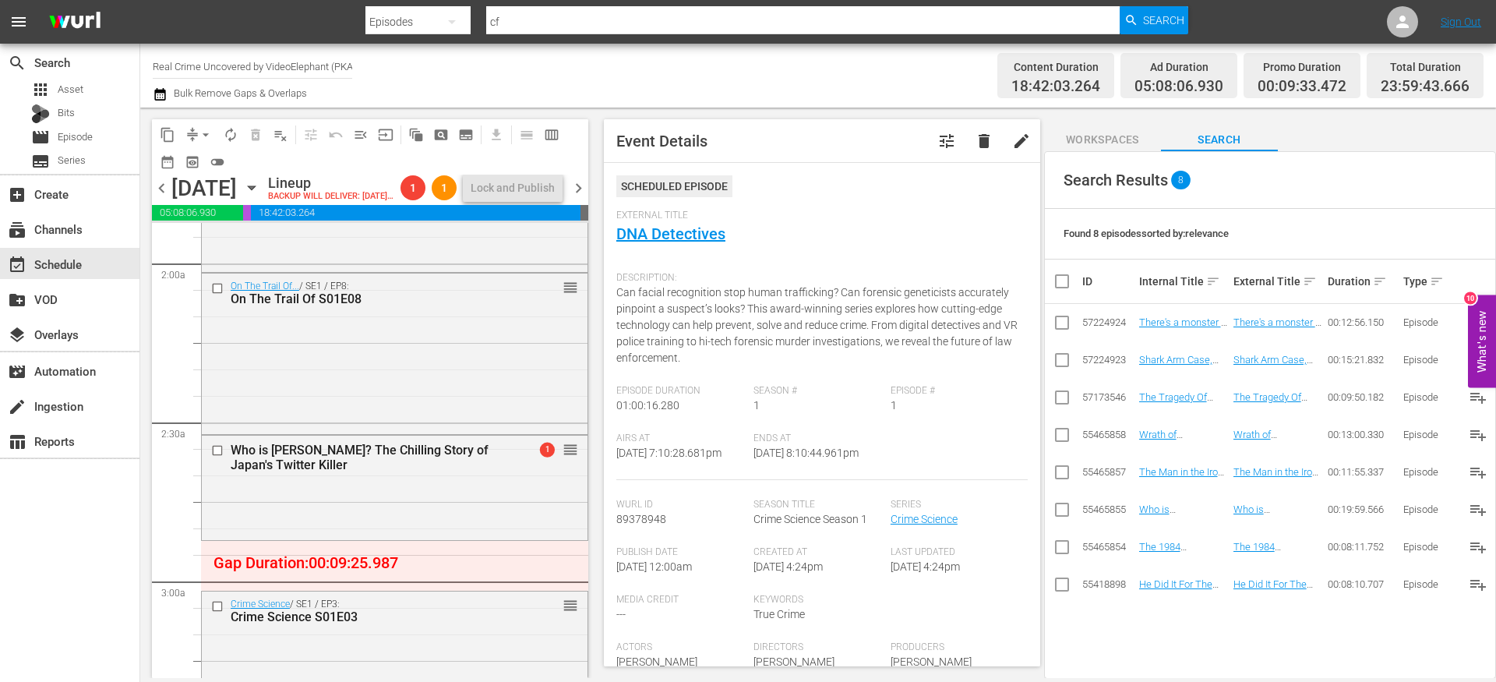
click at [193, 134] on span "compress" at bounding box center [193, 135] width 16 height 16
click at [201, 136] on span "arrow_drop_down" at bounding box center [206, 135] width 16 height 16
click at [194, 216] on li "Align to End of Previous Day" at bounding box center [207, 218] width 164 height 26
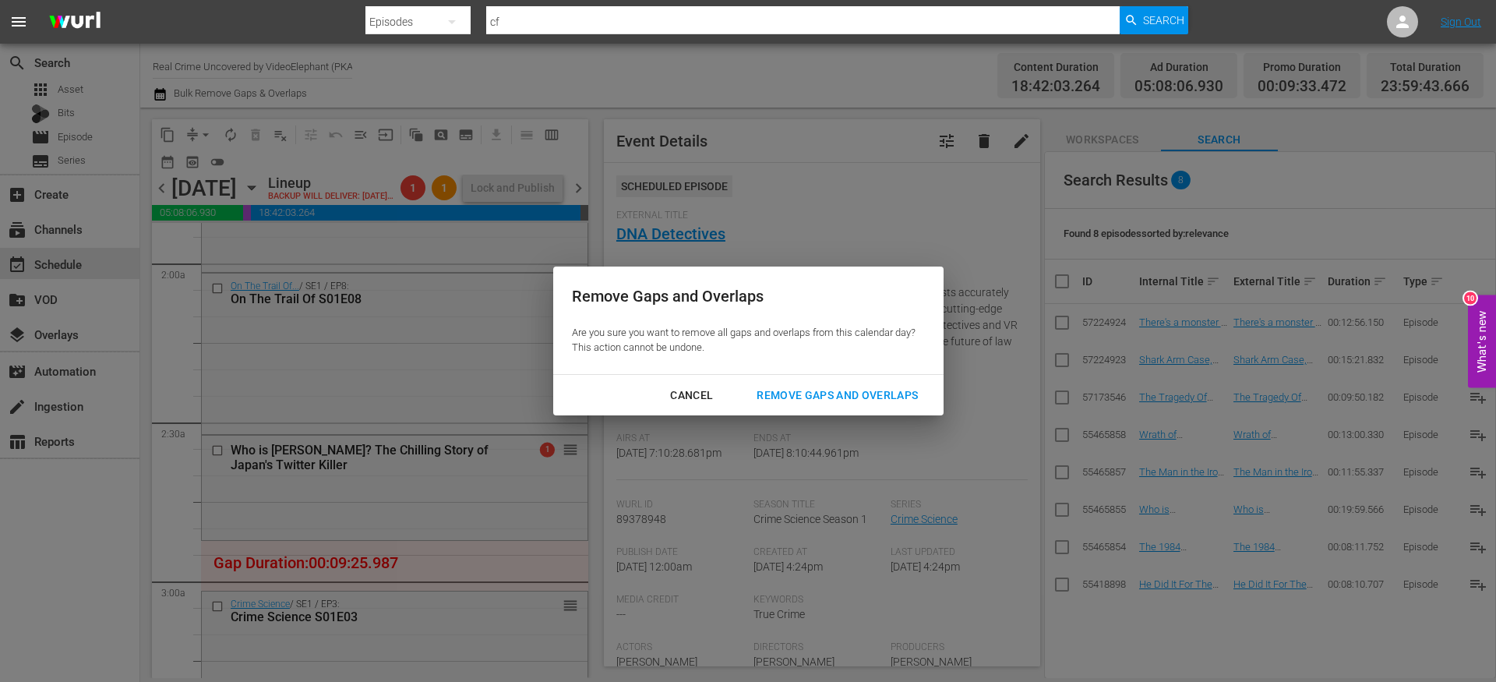
click at [841, 384] on button "Remove Gaps and Overlaps" at bounding box center [837, 395] width 199 height 29
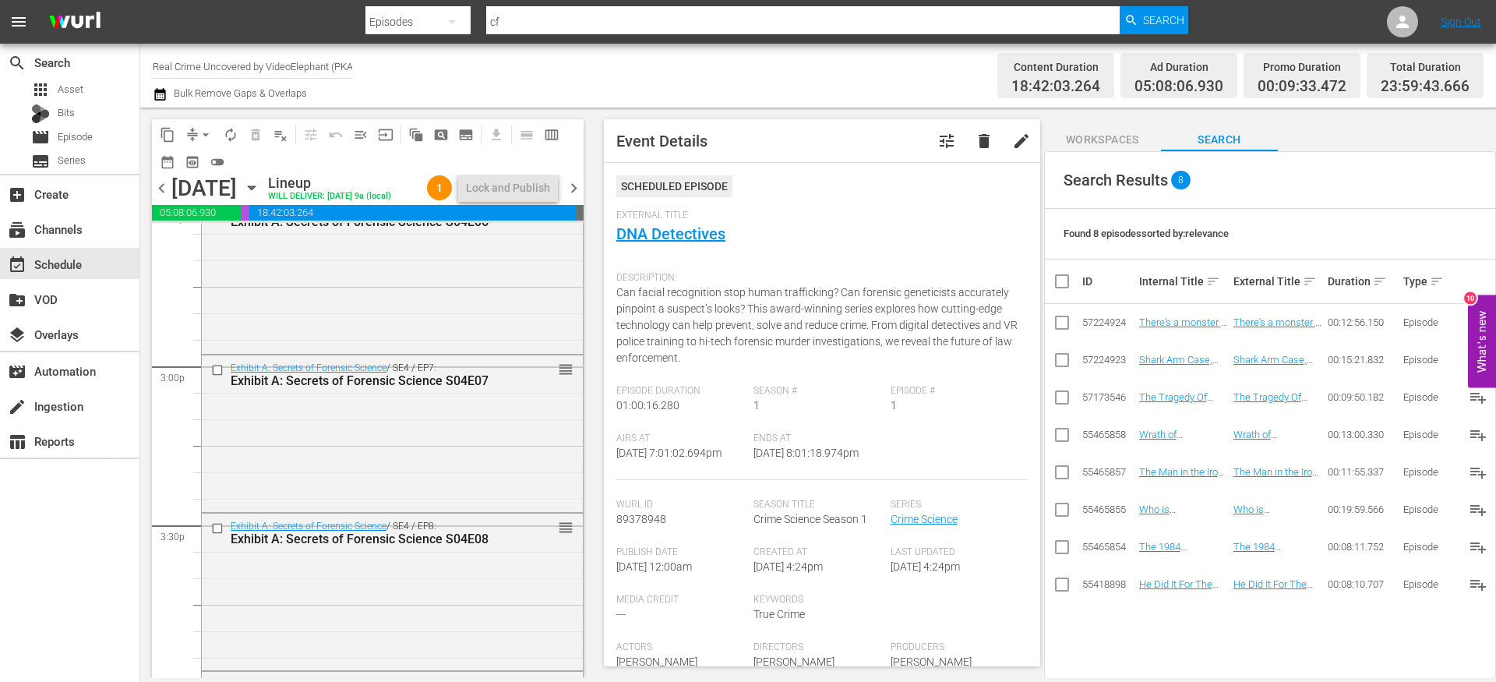
scroll to position [4578, 0]
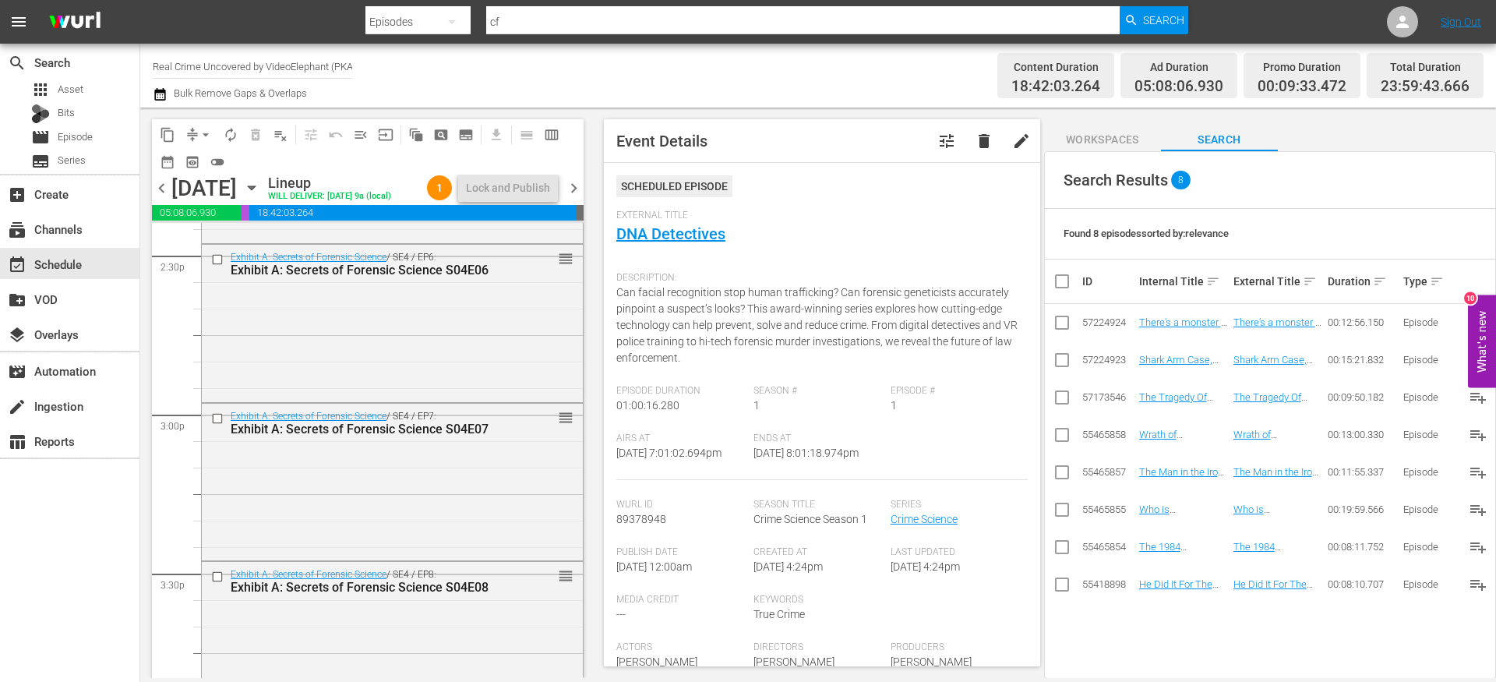
click at [164, 95] on icon "button" at bounding box center [160, 94] width 15 height 19
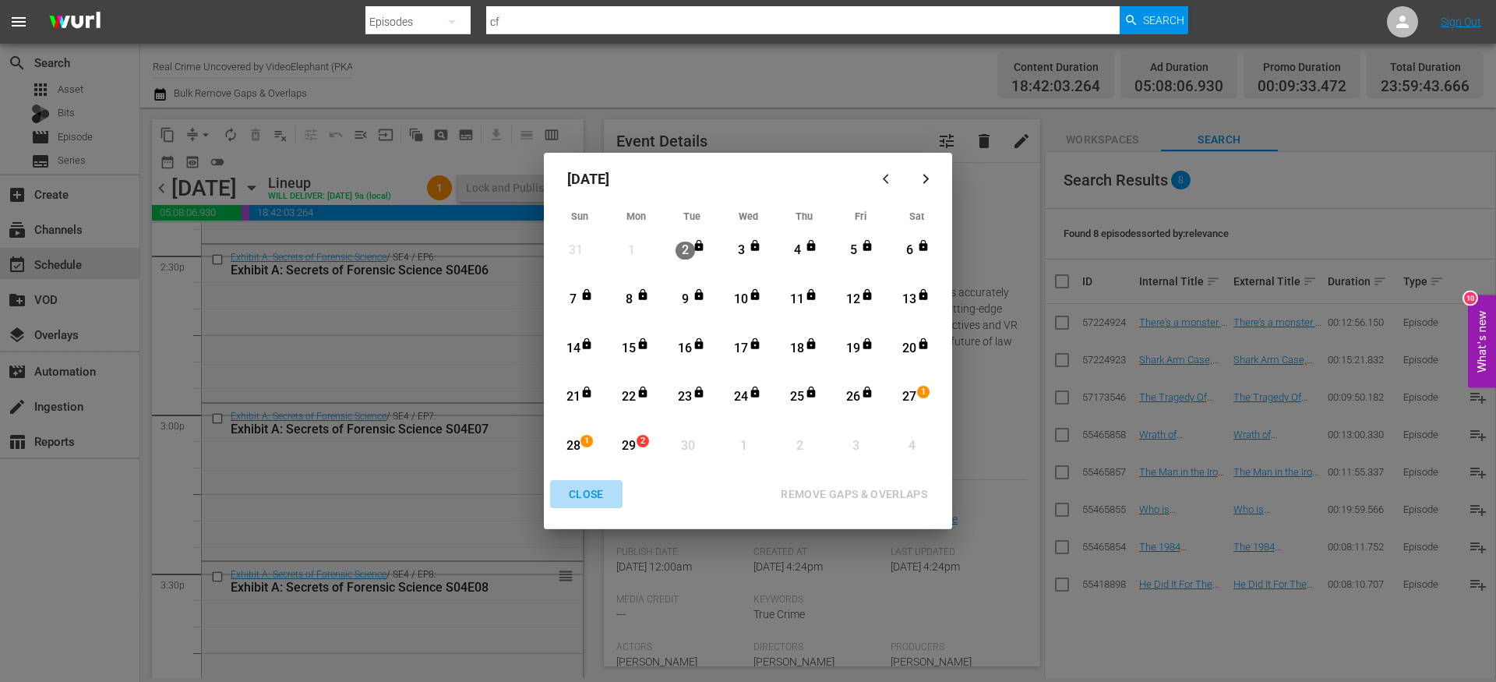
click at [585, 486] on div "CLOSE" at bounding box center [586, 494] width 60 height 19
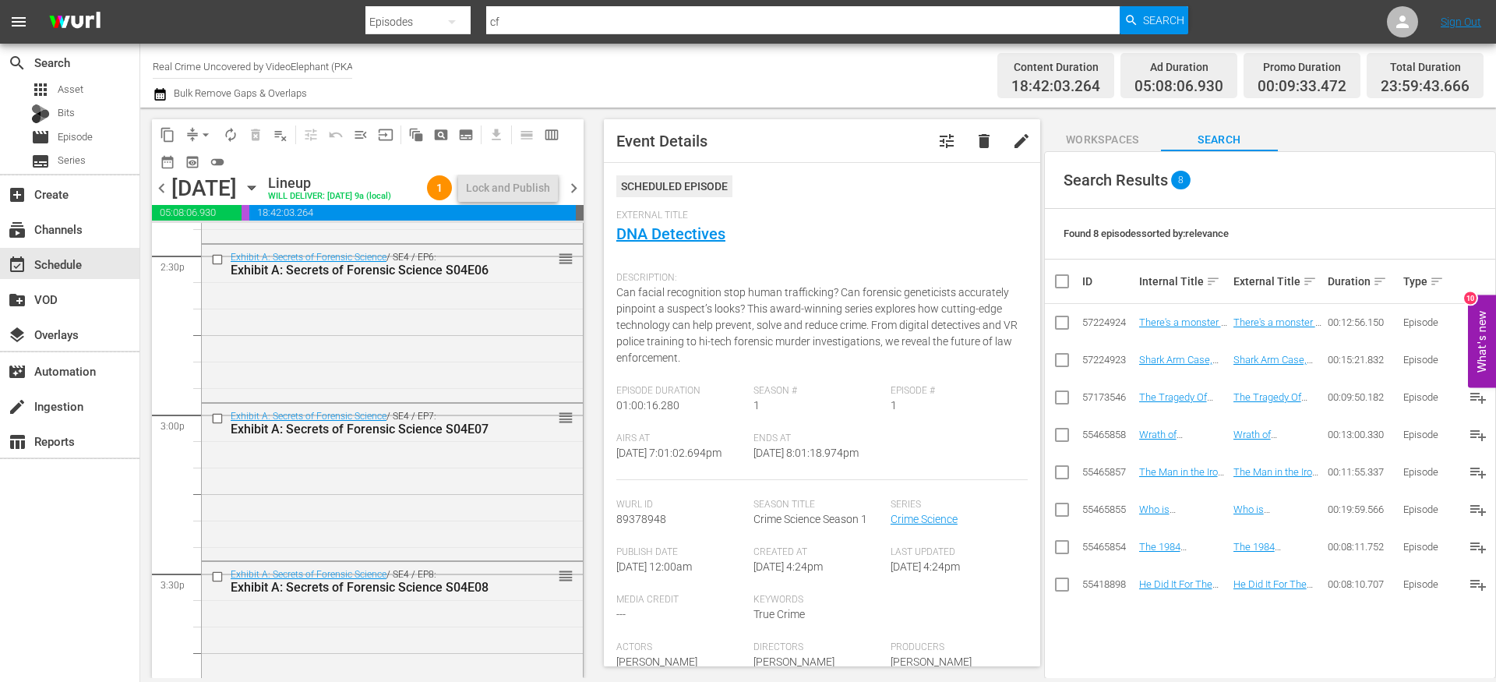
click at [160, 198] on span "chevron_left" at bounding box center [161, 187] width 19 height 19
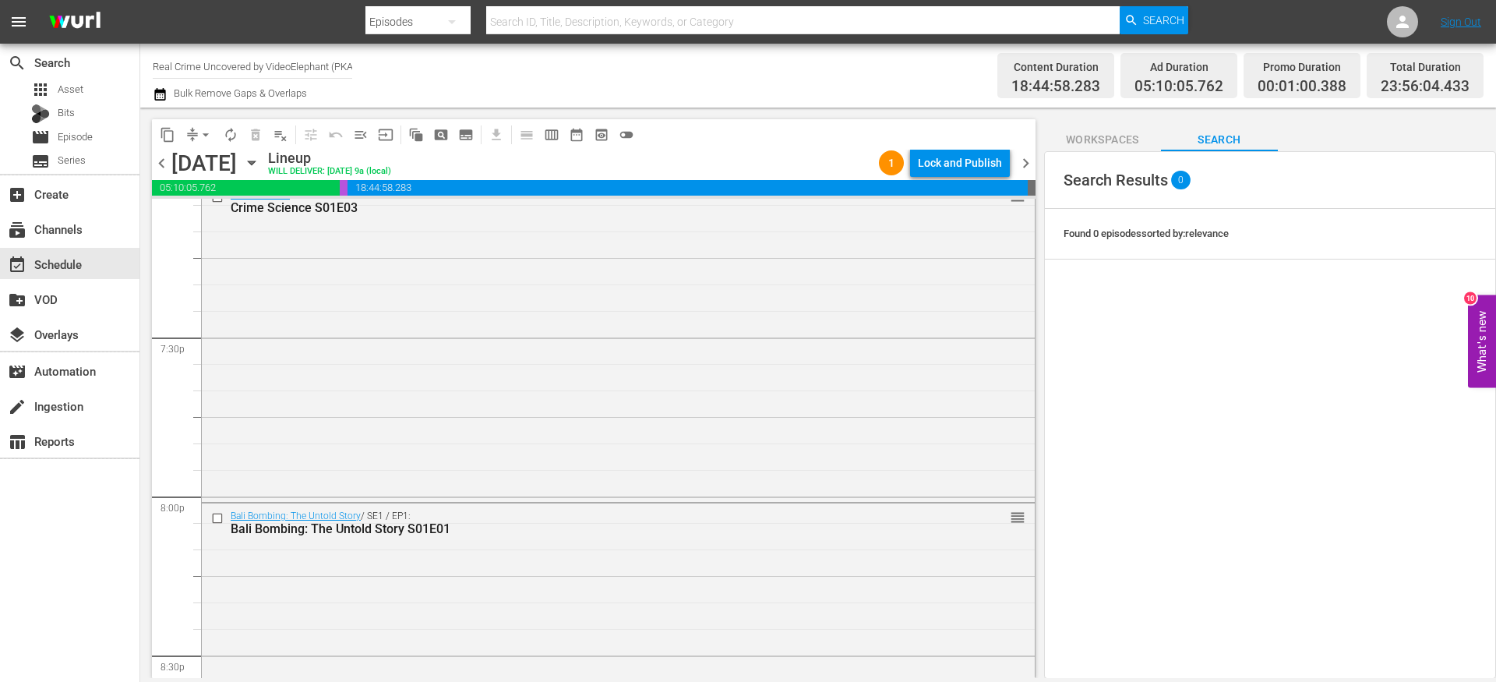
scroll to position [7161, 0]
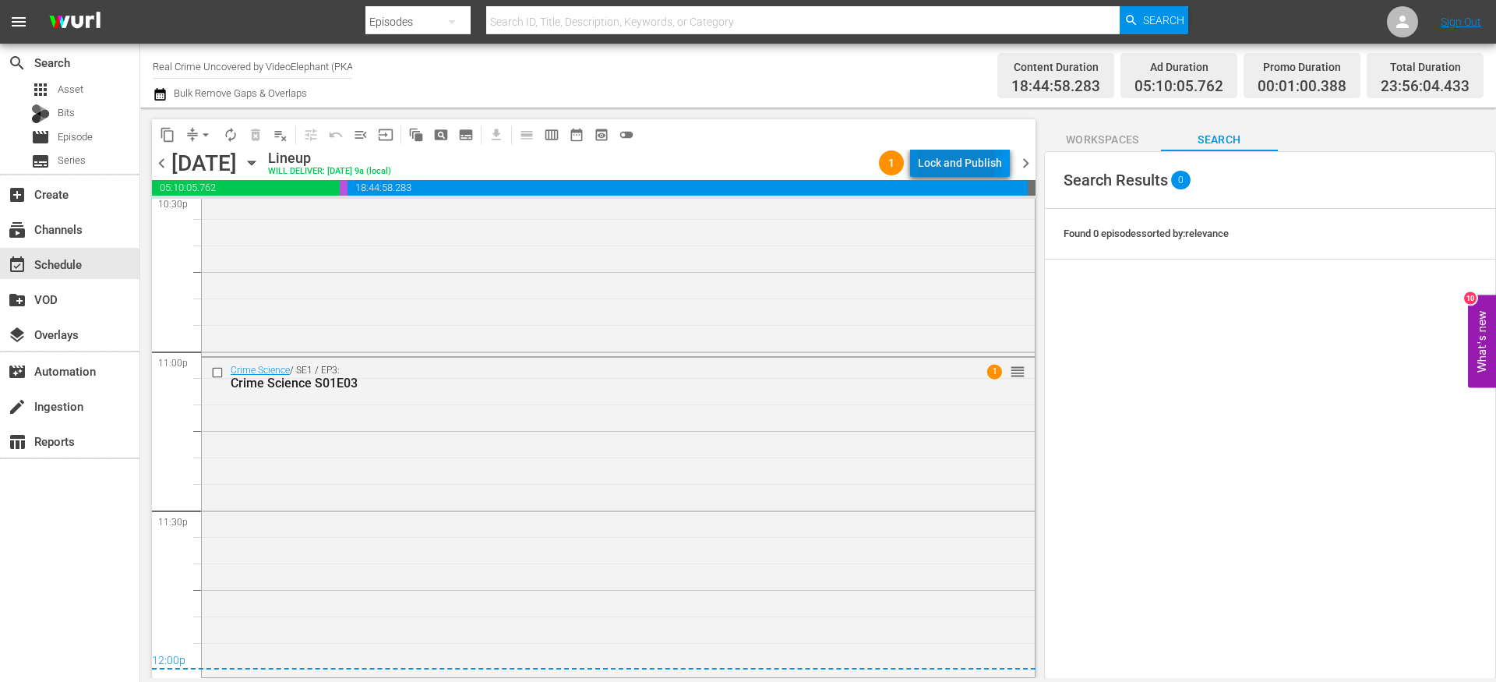
click at [942, 161] on div "Lock and Publish" at bounding box center [960, 163] width 84 height 28
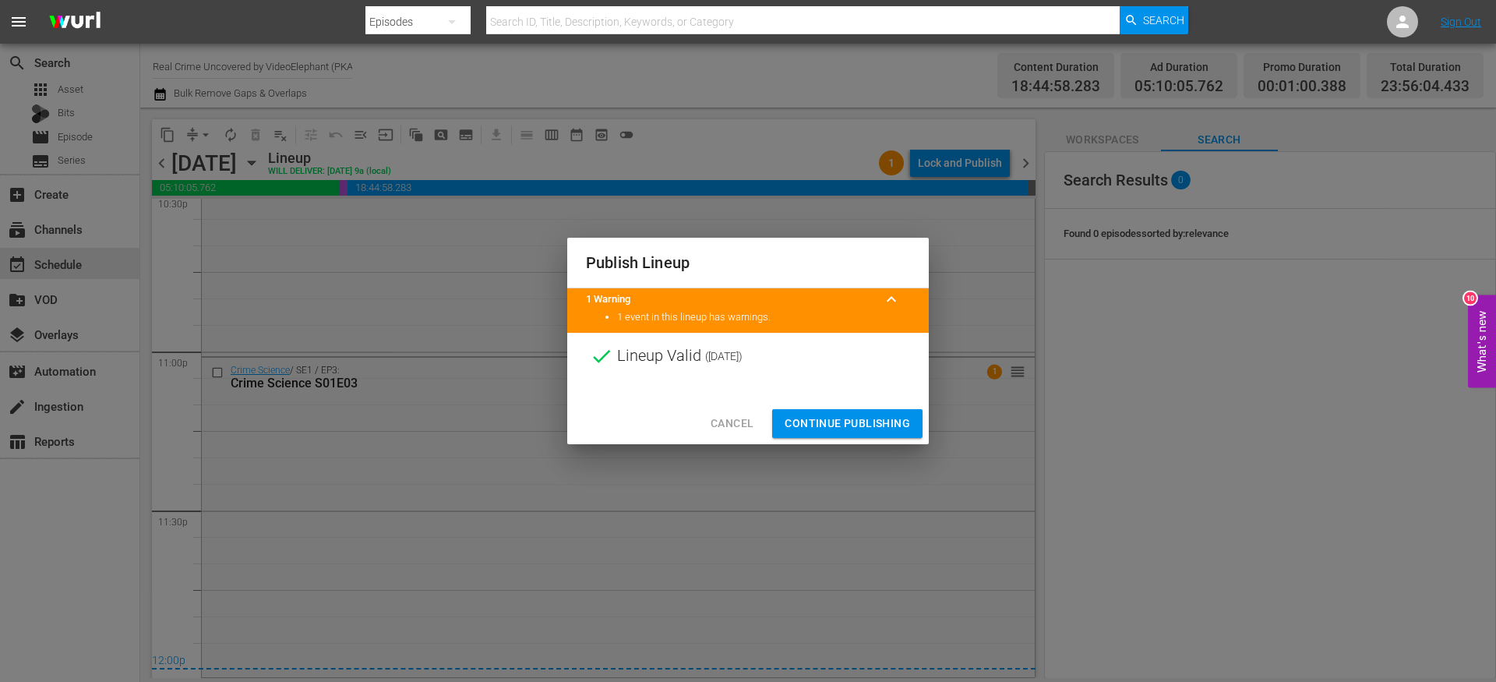
click at [836, 417] on span "Continue Publishing" at bounding box center [847, 423] width 125 height 19
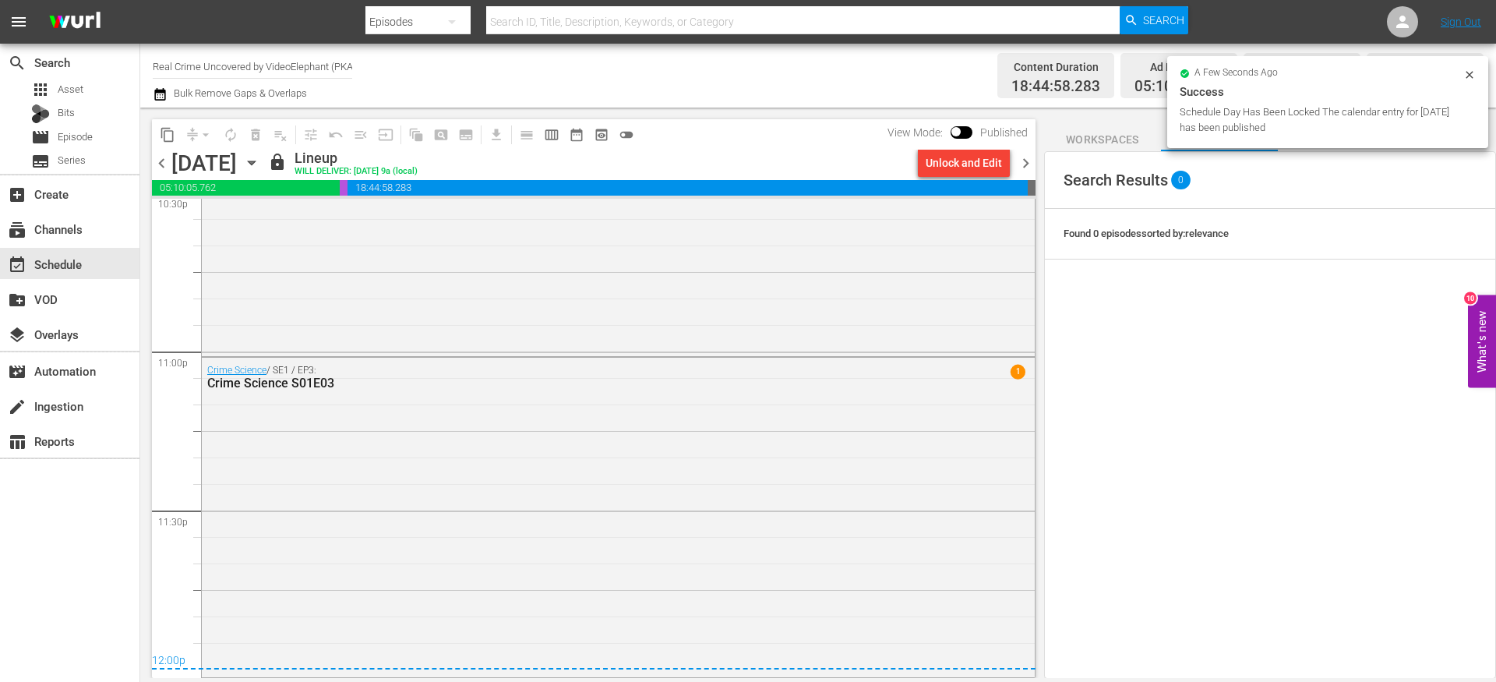
click at [1030, 162] on span "chevron_right" at bounding box center [1025, 163] width 19 height 19
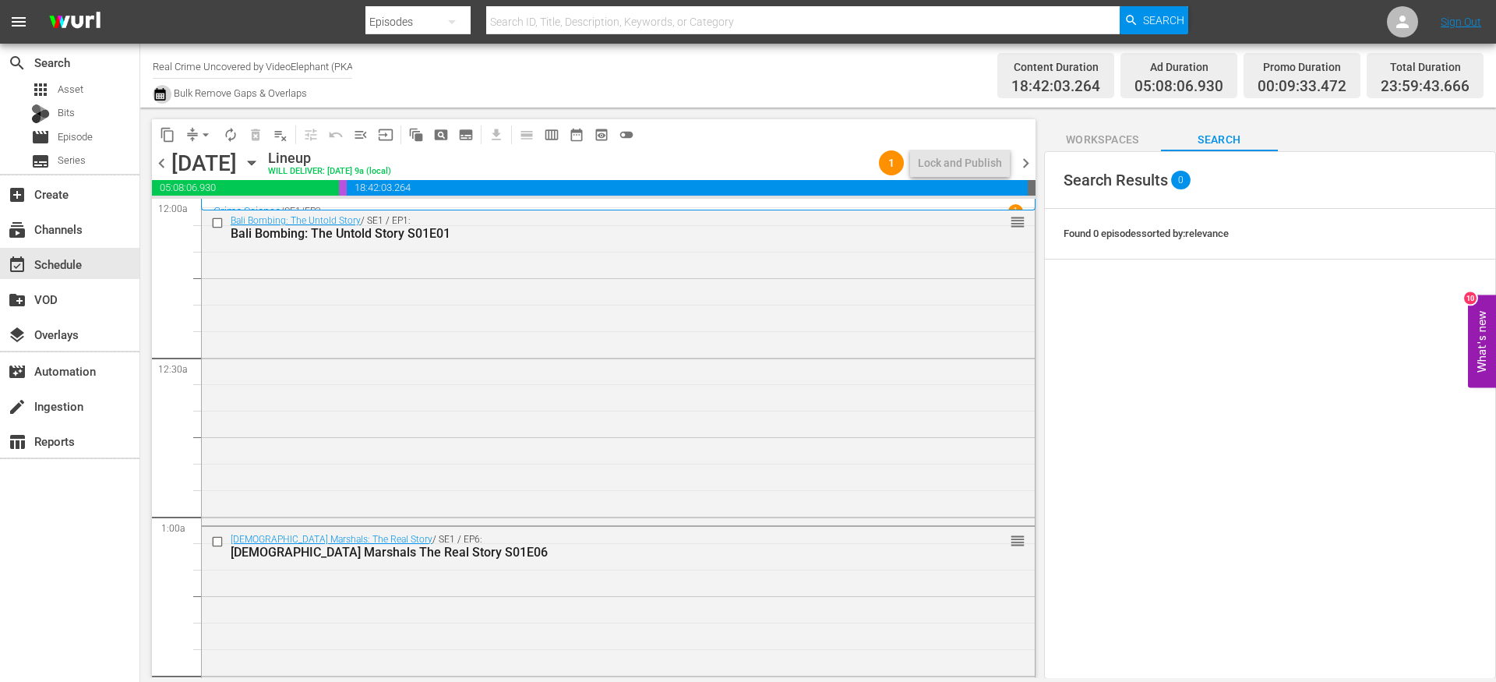
click at [168, 93] on button "button" at bounding box center [162, 94] width 19 height 19
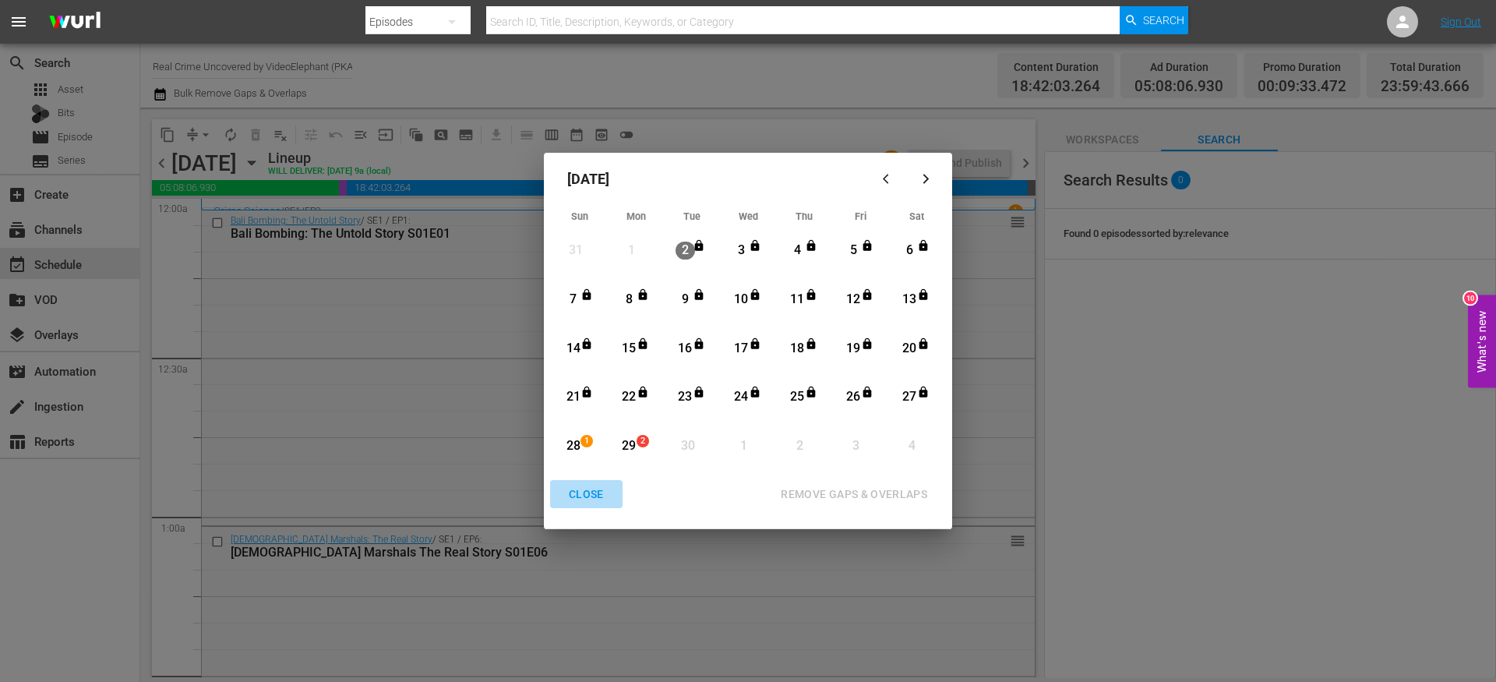
click at [588, 497] on div "CLOSE" at bounding box center [586, 494] width 60 height 19
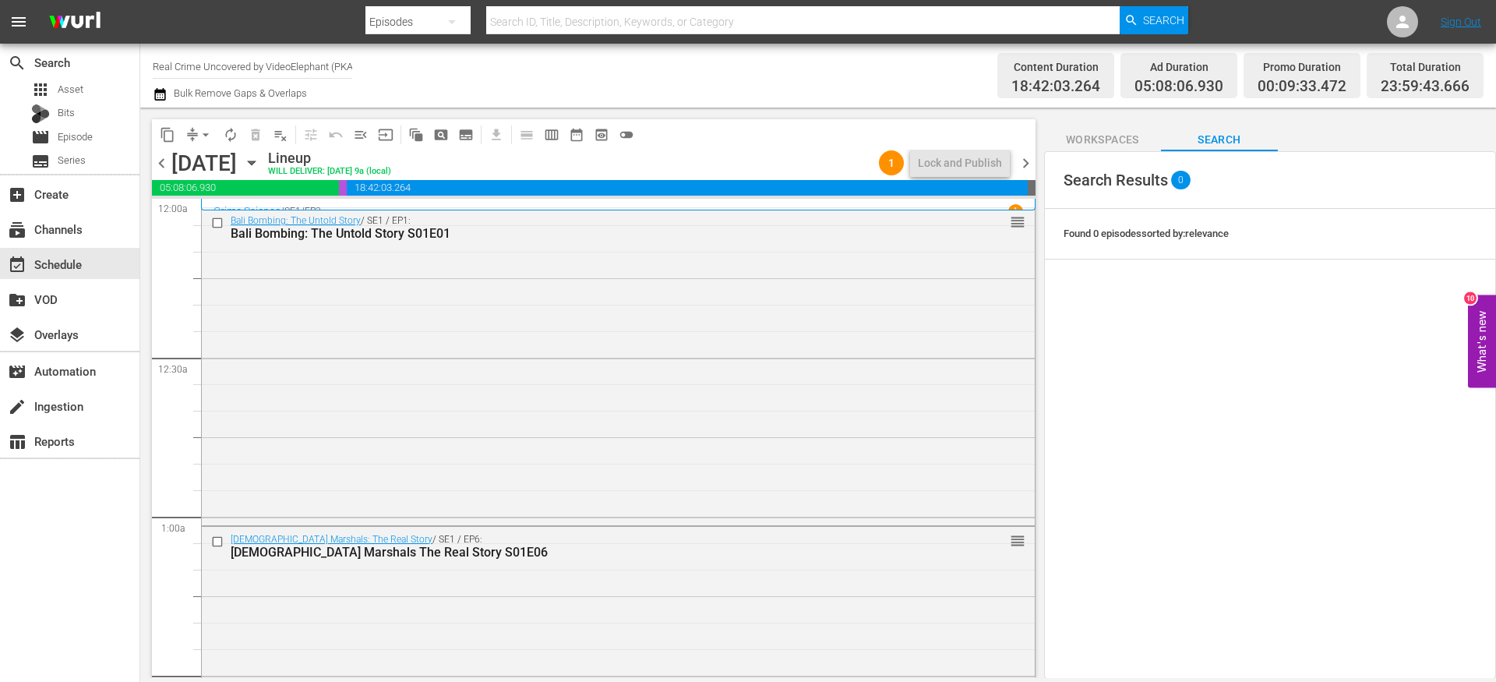
click at [159, 168] on span "chevron_left" at bounding box center [161, 163] width 19 height 19
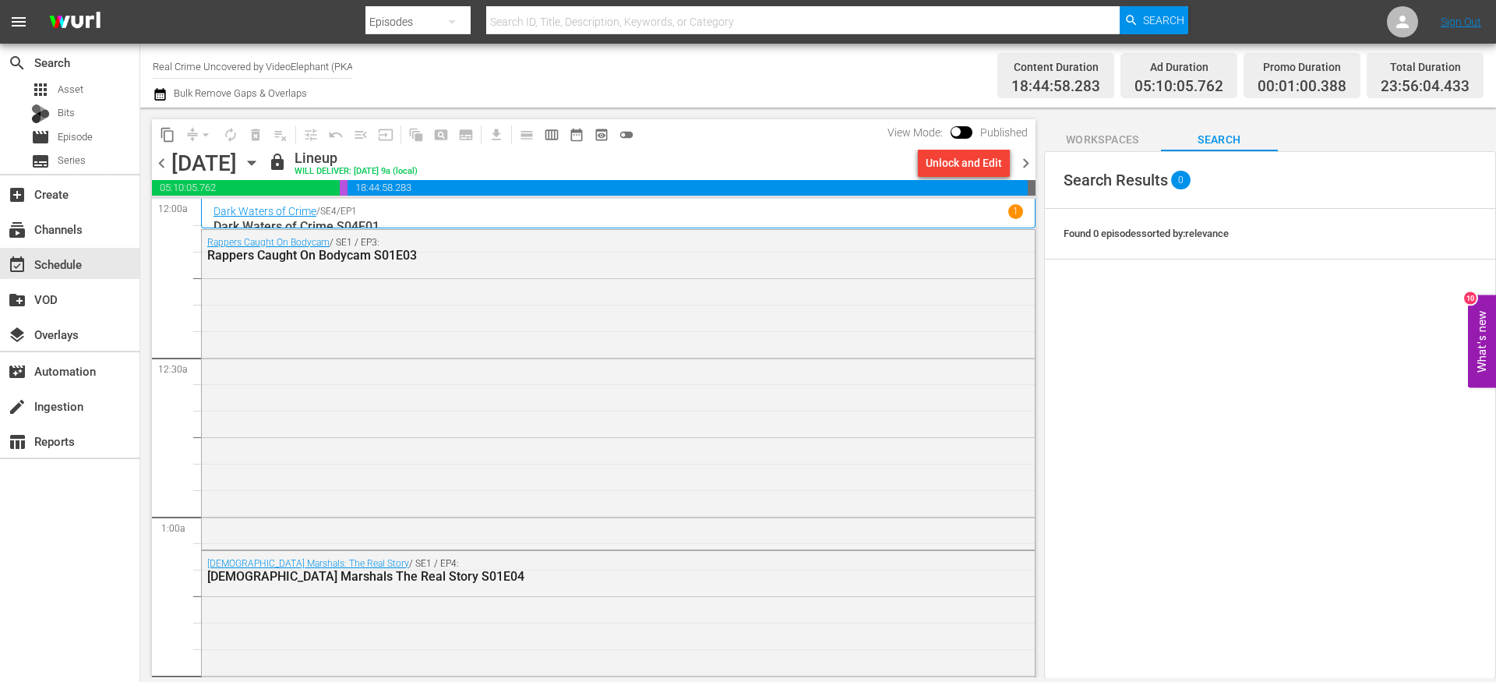
click at [1033, 161] on span "chevron_right" at bounding box center [1025, 163] width 19 height 19
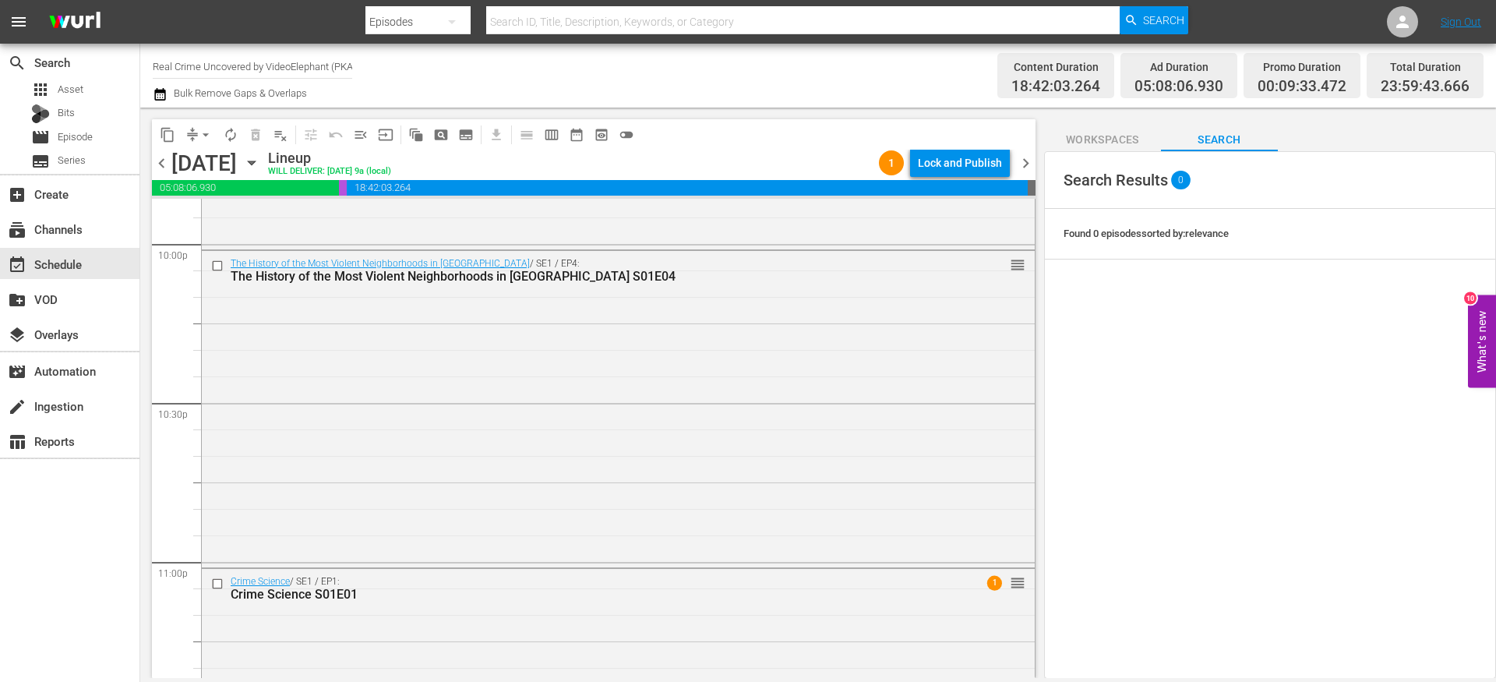
scroll to position [7160, 0]
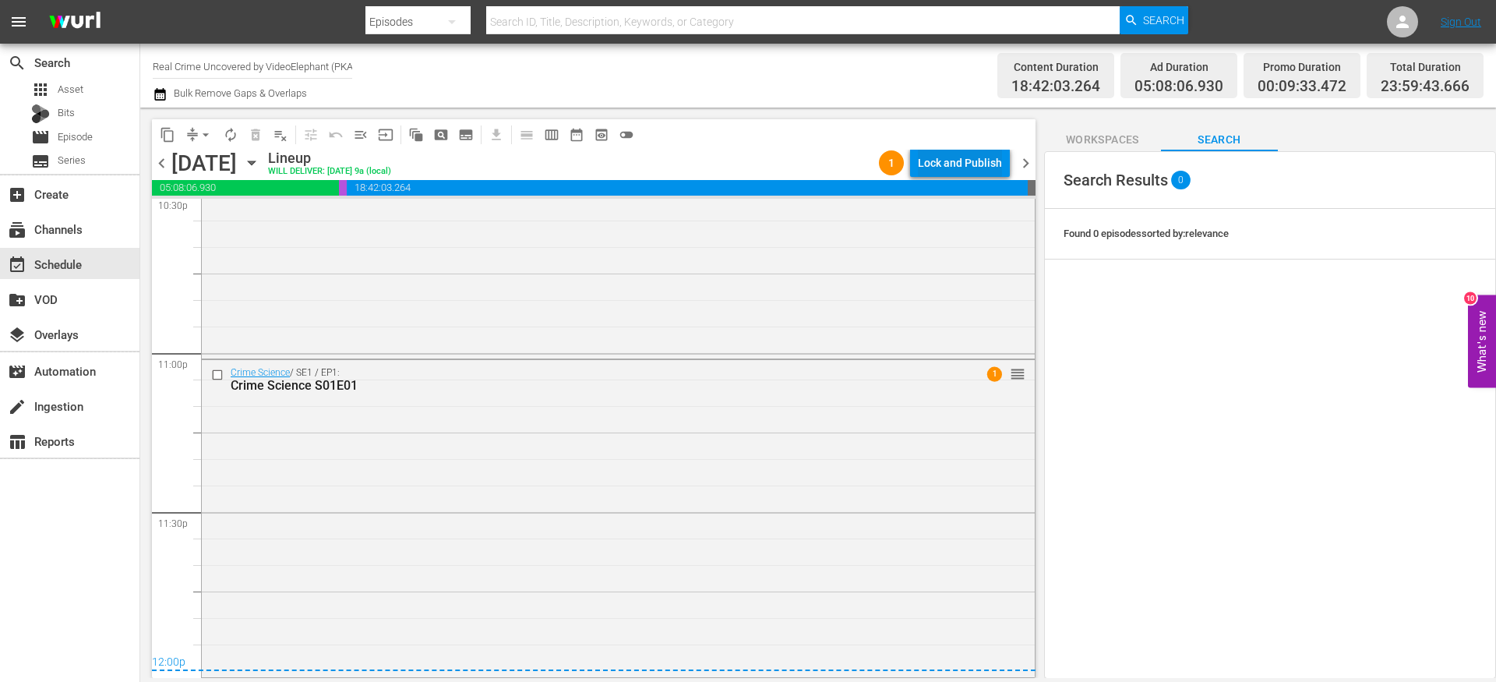
click at [937, 163] on div "Lock and Publish" at bounding box center [960, 163] width 84 height 28
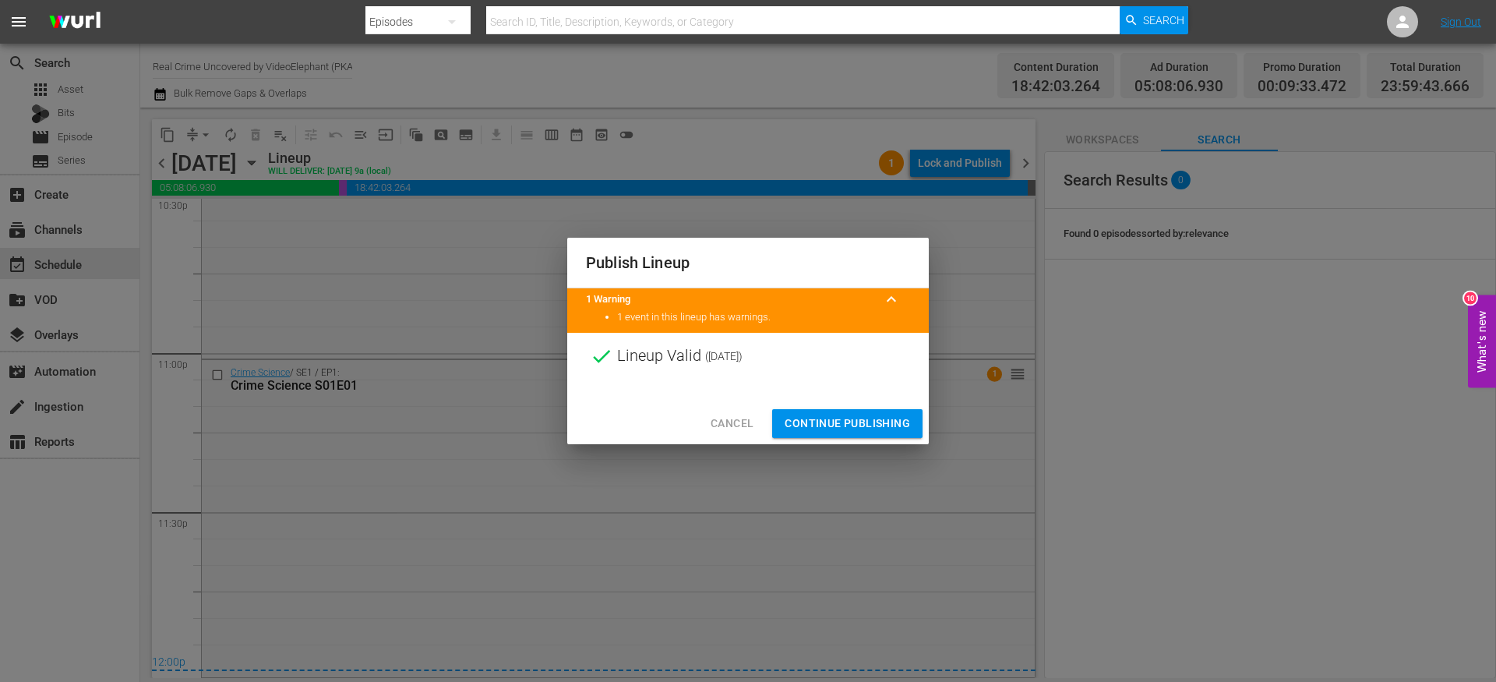
click at [826, 414] on span "Continue Publishing" at bounding box center [847, 423] width 125 height 19
